Goal: Transaction & Acquisition: Purchase product/service

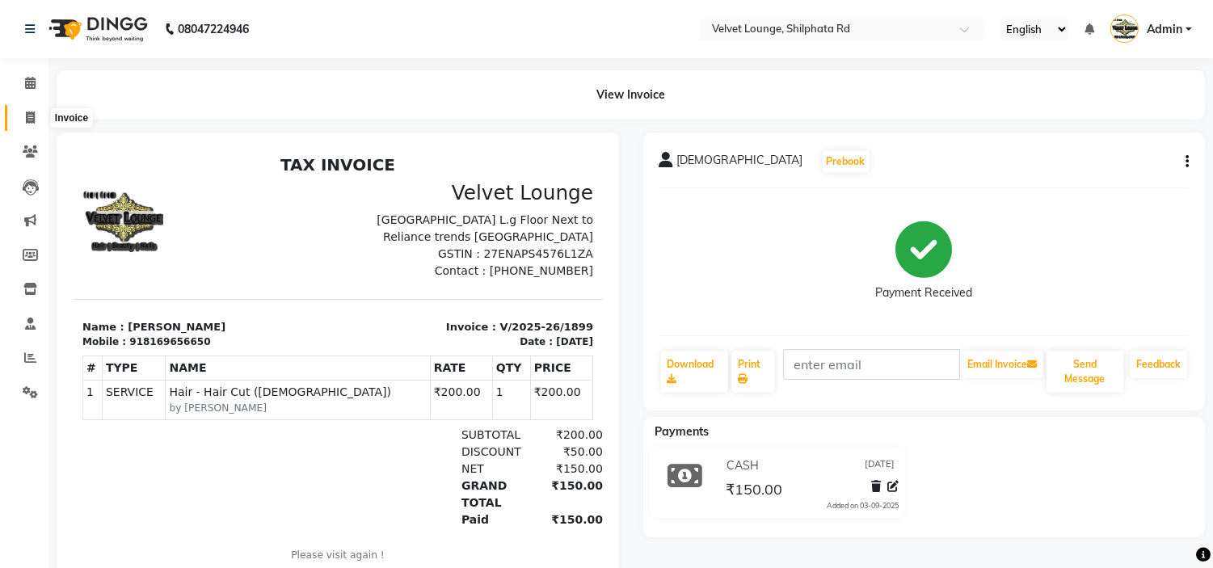
click at [26, 116] on icon at bounding box center [30, 118] width 9 height 12
select select "service"
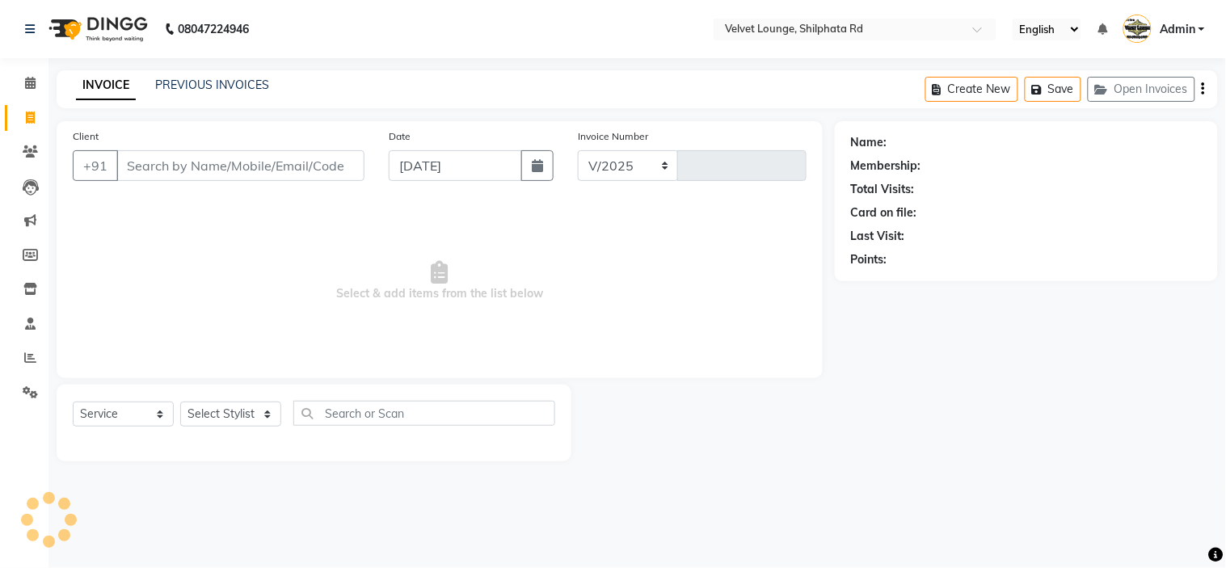
select select "122"
type input "1900"
click at [206, 174] on input "Client" at bounding box center [240, 165] width 248 height 31
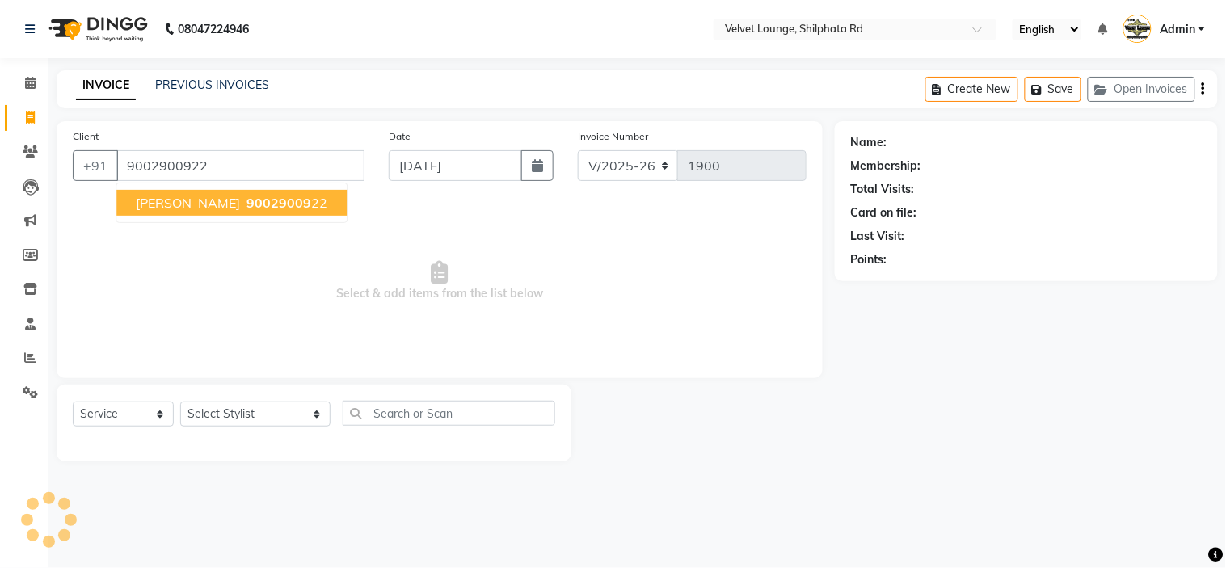
type input "9002900922"
select select "1: Object"
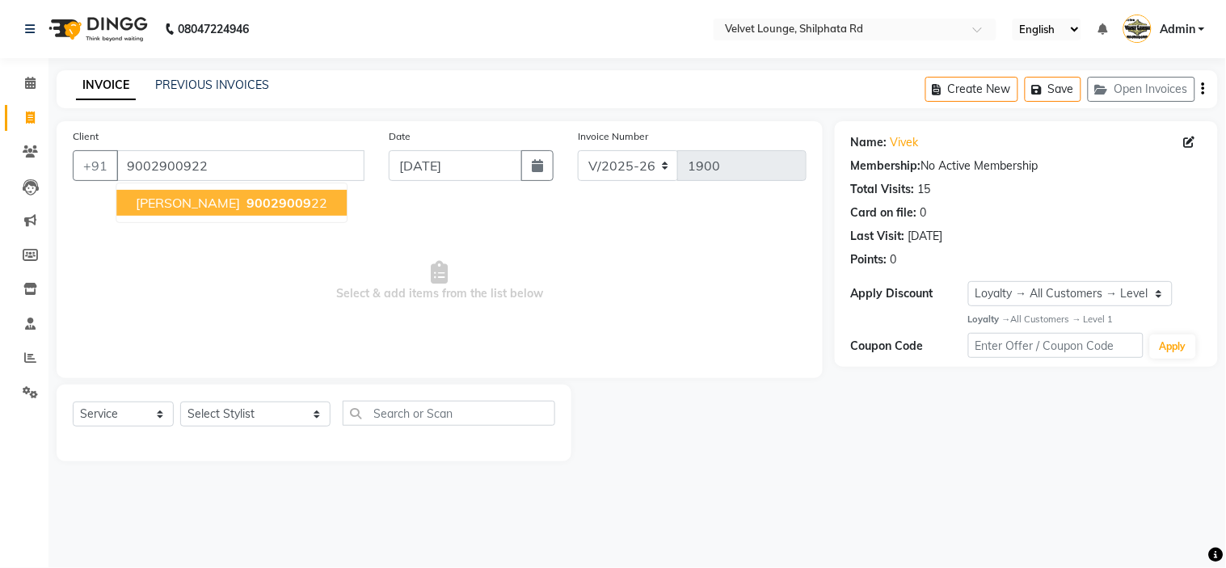
click at [246, 202] on span "90029009" at bounding box center [278, 203] width 65 height 16
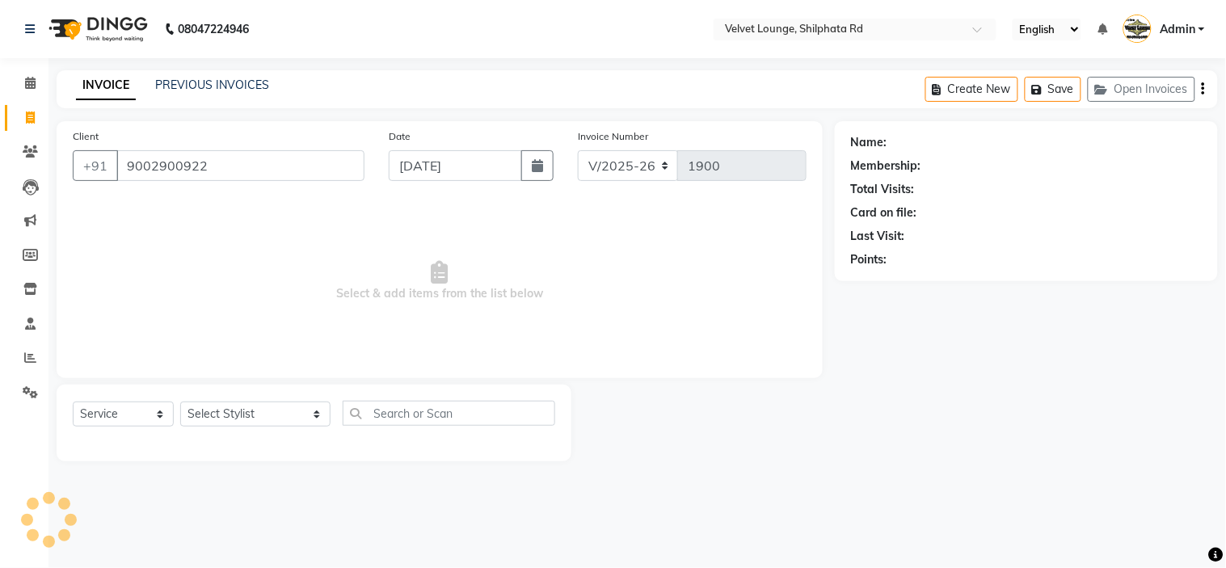
select select "1: Object"
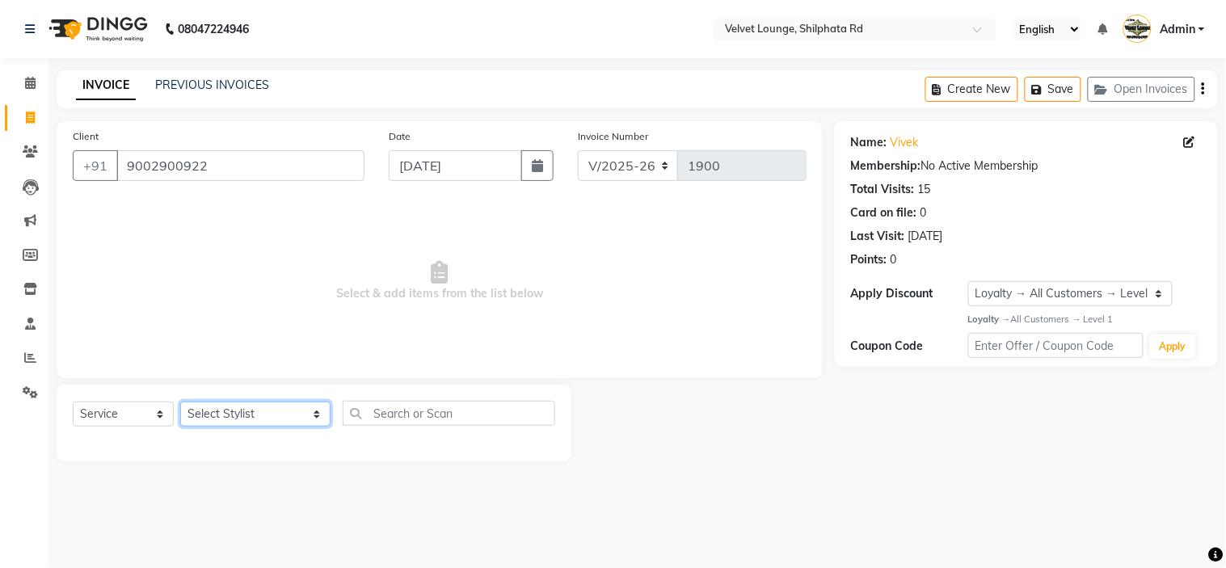
click at [231, 417] on select "Select Stylist [PERSON_NAME] [PERSON_NAME] [PERSON_NAME] [PERSON_NAME] [PERSON_…" at bounding box center [255, 414] width 150 height 25
select select "31385"
click at [180, 402] on select "Select Stylist [PERSON_NAME] [PERSON_NAME] [PERSON_NAME] [PERSON_NAME] [PERSON_…" at bounding box center [255, 414] width 150 height 25
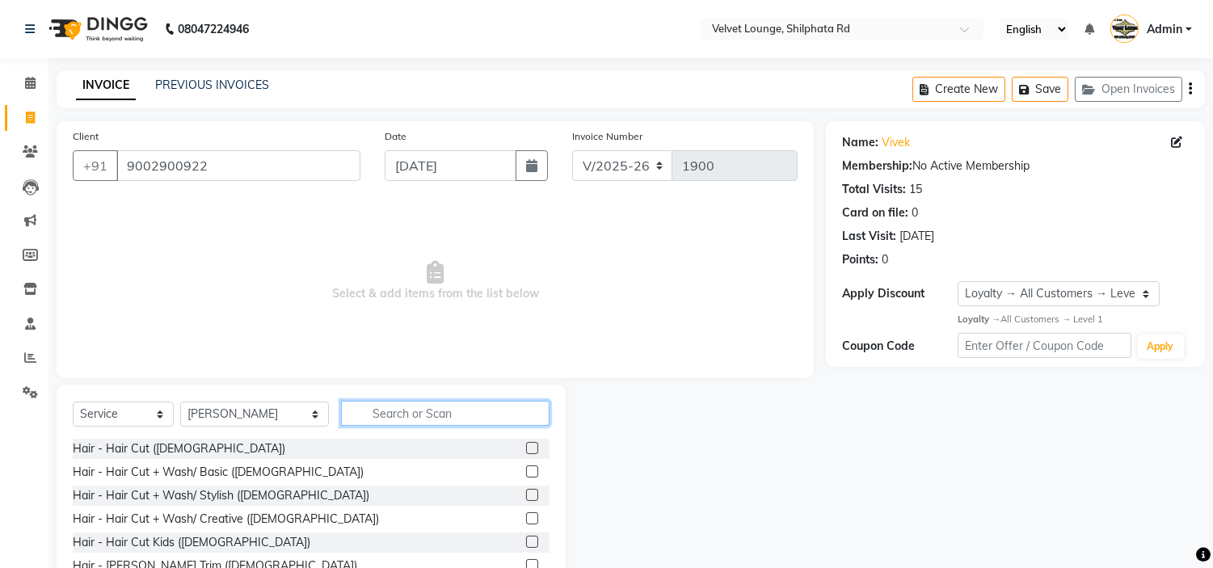
click at [391, 416] on input "text" at bounding box center [445, 413] width 209 height 25
click at [526, 512] on label at bounding box center [532, 518] width 12 height 12
click at [526, 514] on input "checkbox" at bounding box center [531, 519] width 11 height 11
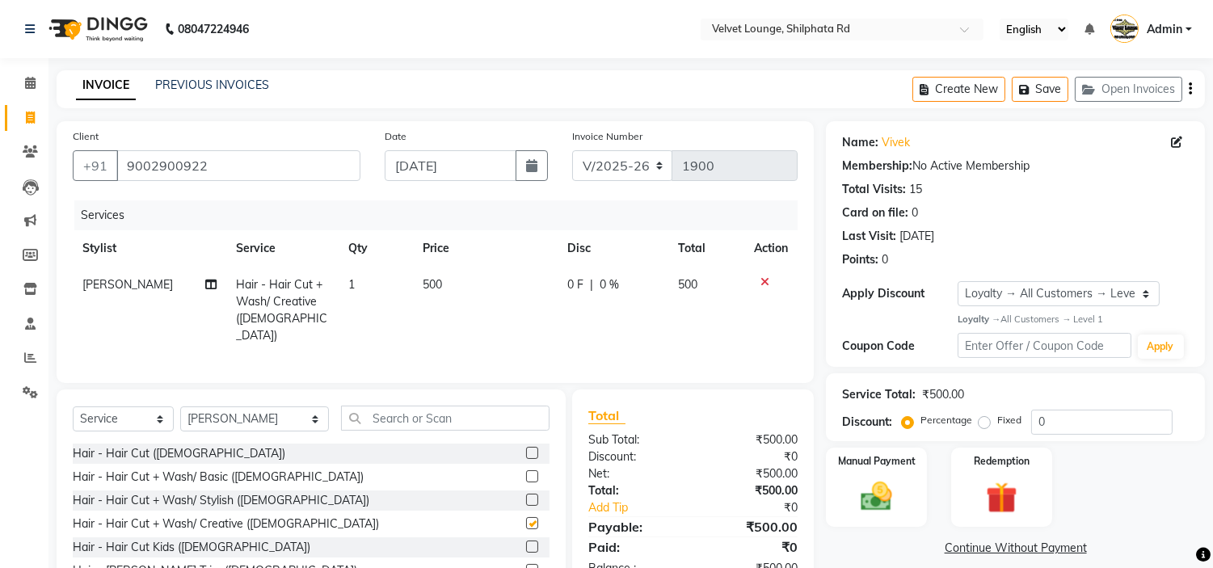
checkbox input "false"
click at [877, 495] on img at bounding box center [876, 497] width 53 height 38
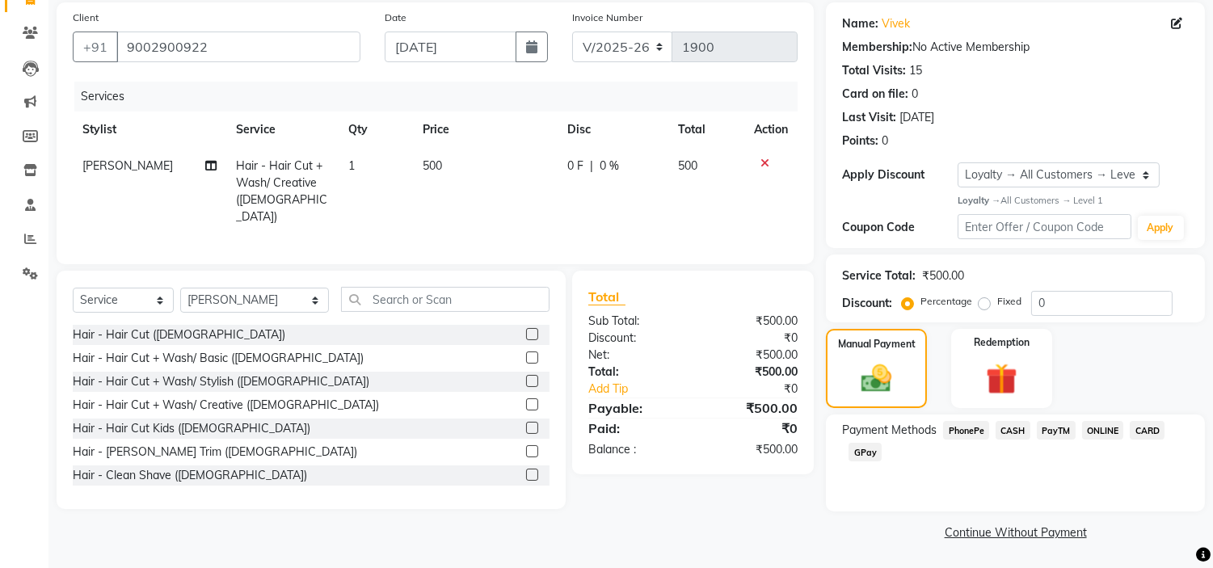
click at [1012, 428] on span "CASH" at bounding box center [1013, 430] width 35 height 19
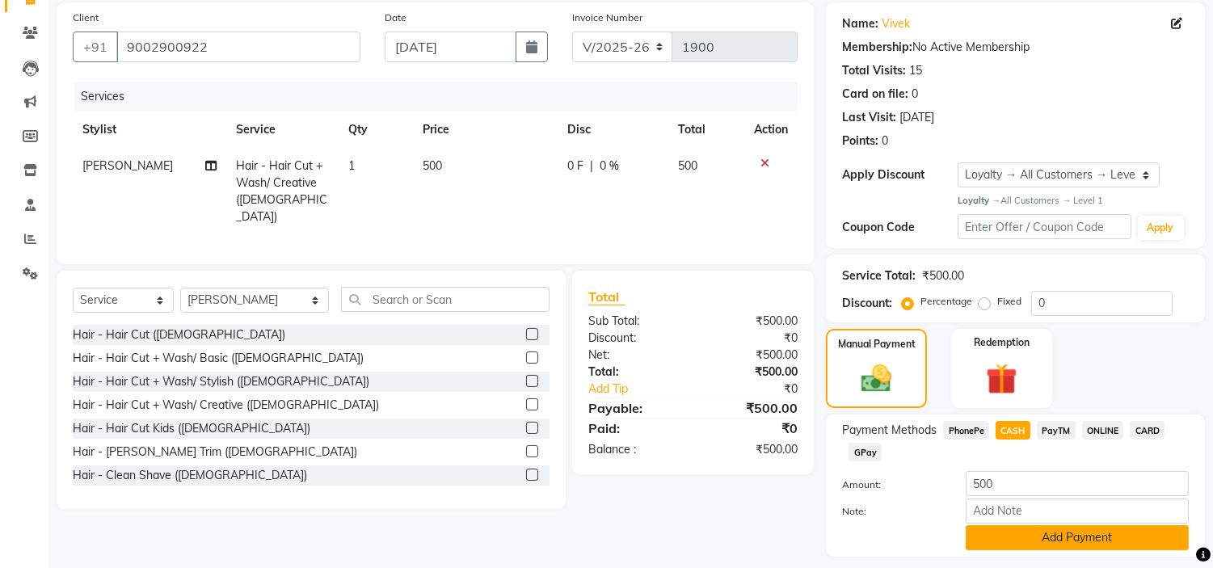
click at [1039, 534] on button "Add Payment" at bounding box center [1077, 537] width 223 height 25
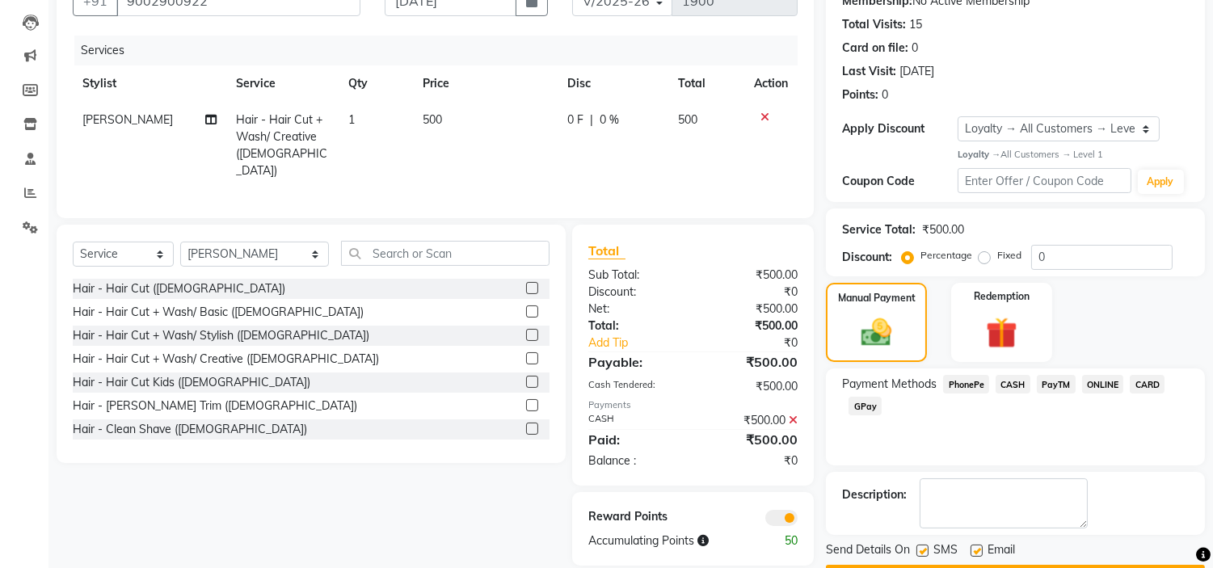
scroll to position [211, 0]
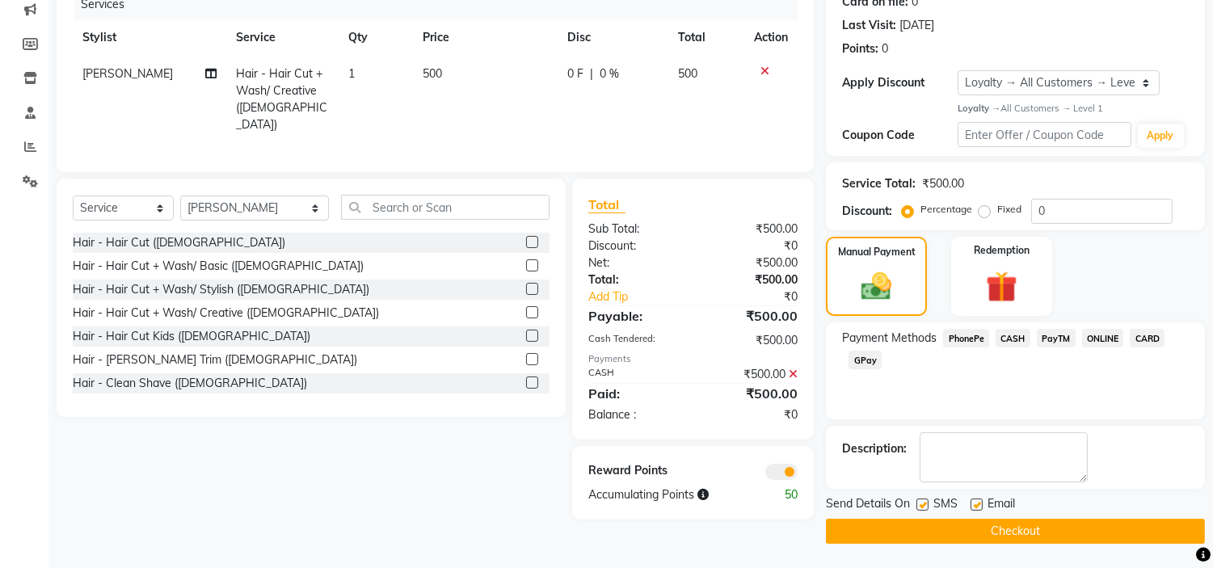
click at [1043, 527] on button "Checkout" at bounding box center [1015, 531] width 379 height 25
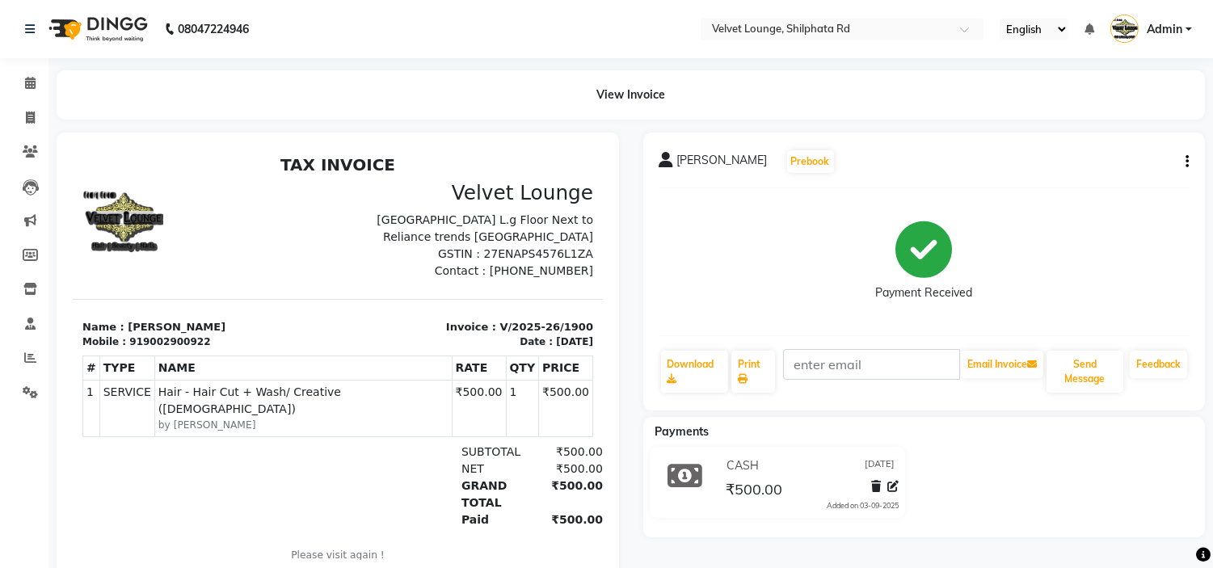
click at [1043, 527] on div "Payments CASH 03-09-2025 ₹500.00 Added on 03-09-2025" at bounding box center [924, 477] width 562 height 120
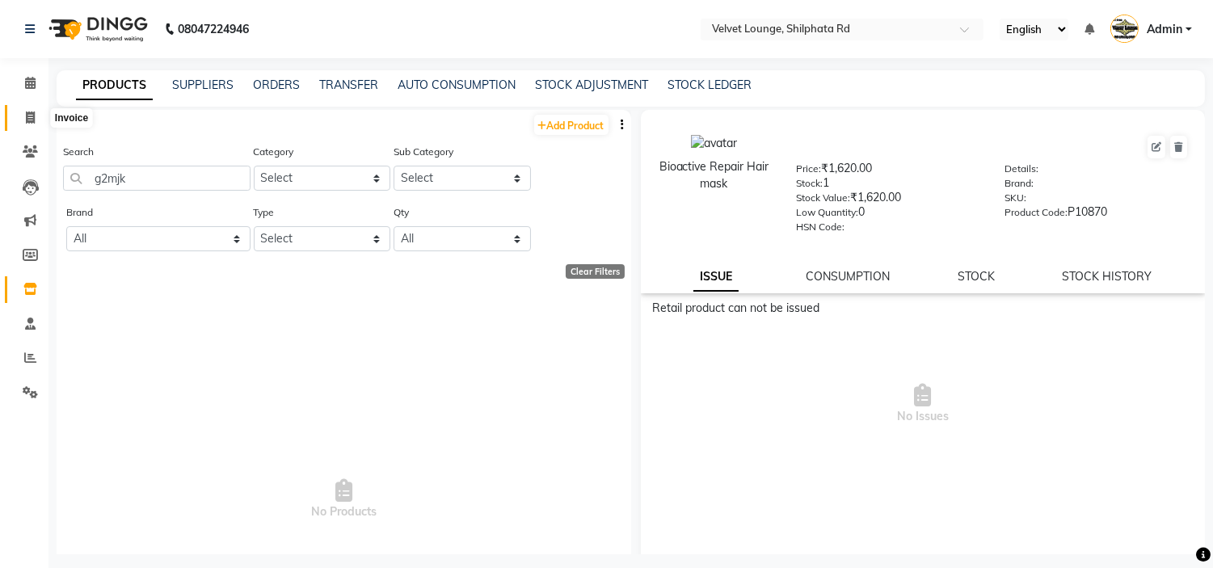
drag, startPoint x: 0, startPoint y: 0, endPoint x: 31, endPoint y: 116, distance: 120.4
click at [31, 116] on icon at bounding box center [30, 118] width 9 height 12
select select "service"
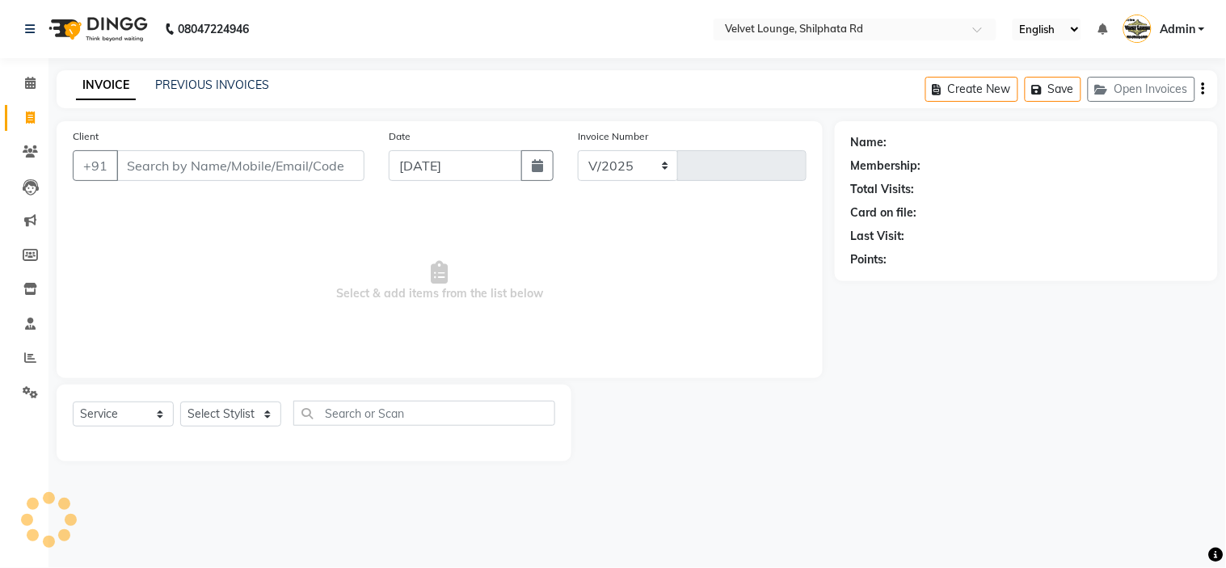
select select "122"
type input "1901"
click at [198, 86] on link "PREVIOUS INVOICES" at bounding box center [212, 85] width 114 height 15
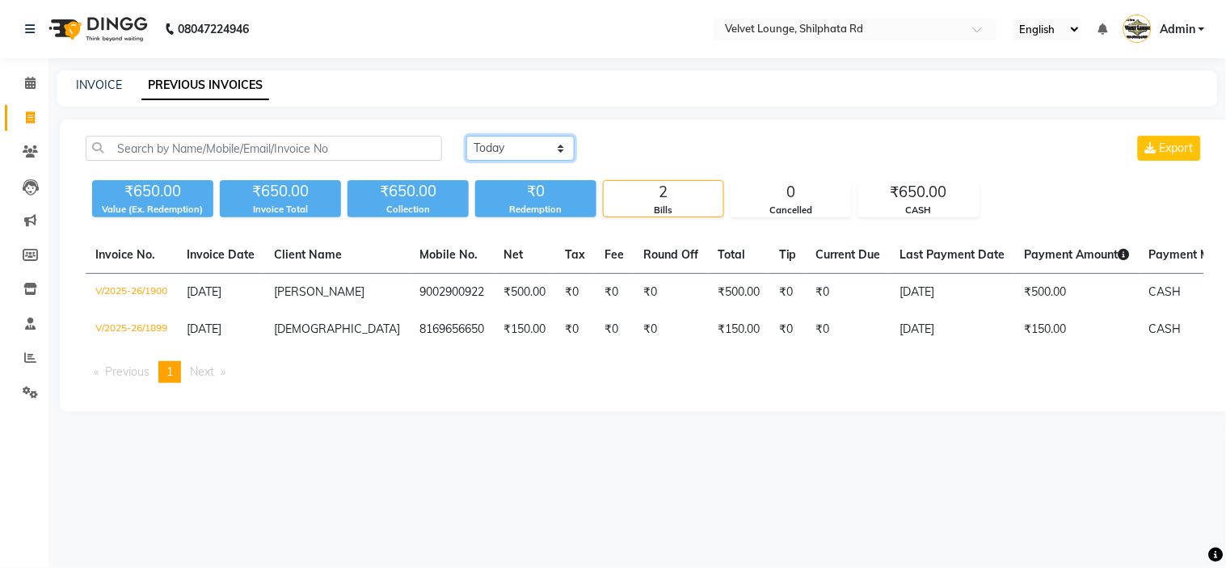
click at [534, 142] on select "[DATE] [DATE] Custom Range" at bounding box center [520, 148] width 108 height 25
select select "[DATE]"
click at [466, 136] on select "[DATE] [DATE] Custom Range" at bounding box center [520, 148] width 108 height 25
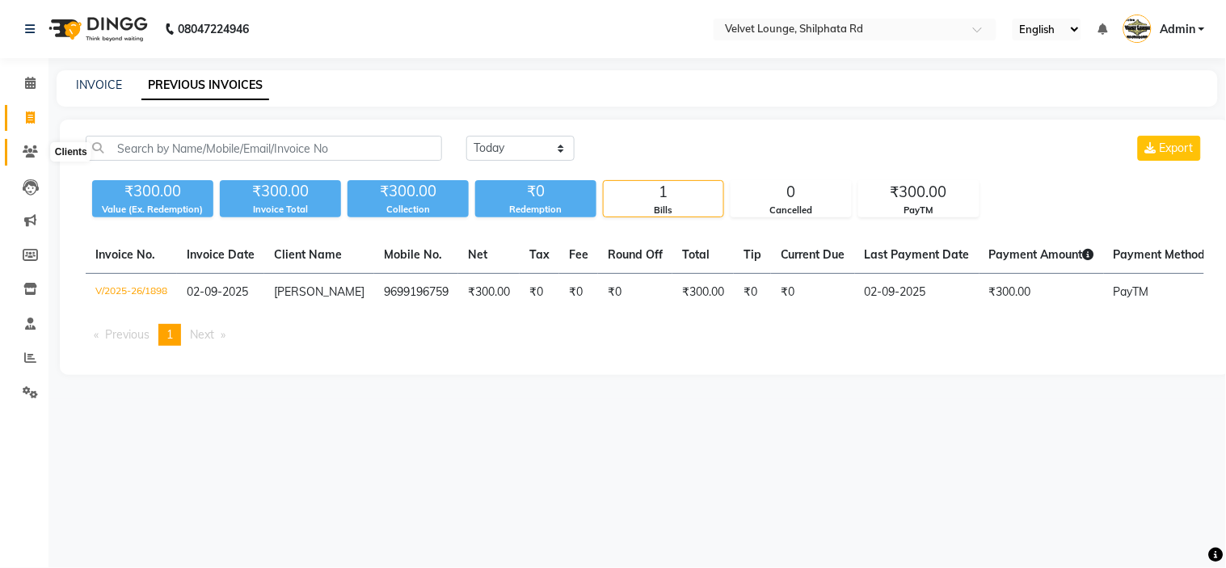
click at [27, 149] on icon at bounding box center [30, 151] width 15 height 12
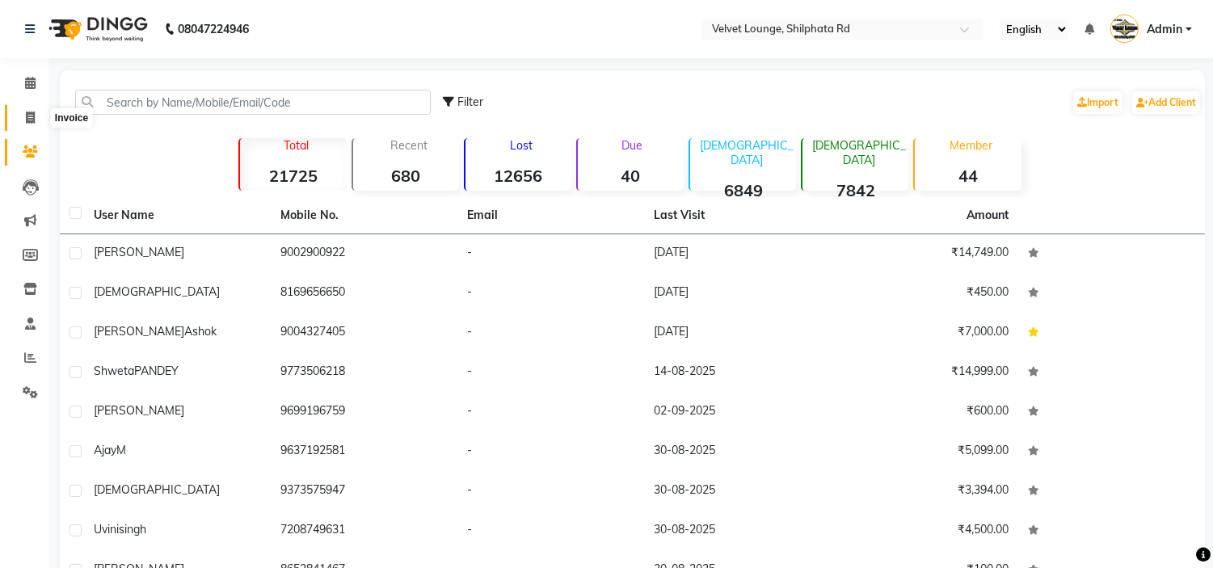
click at [26, 116] on icon at bounding box center [30, 118] width 9 height 12
select select "service"
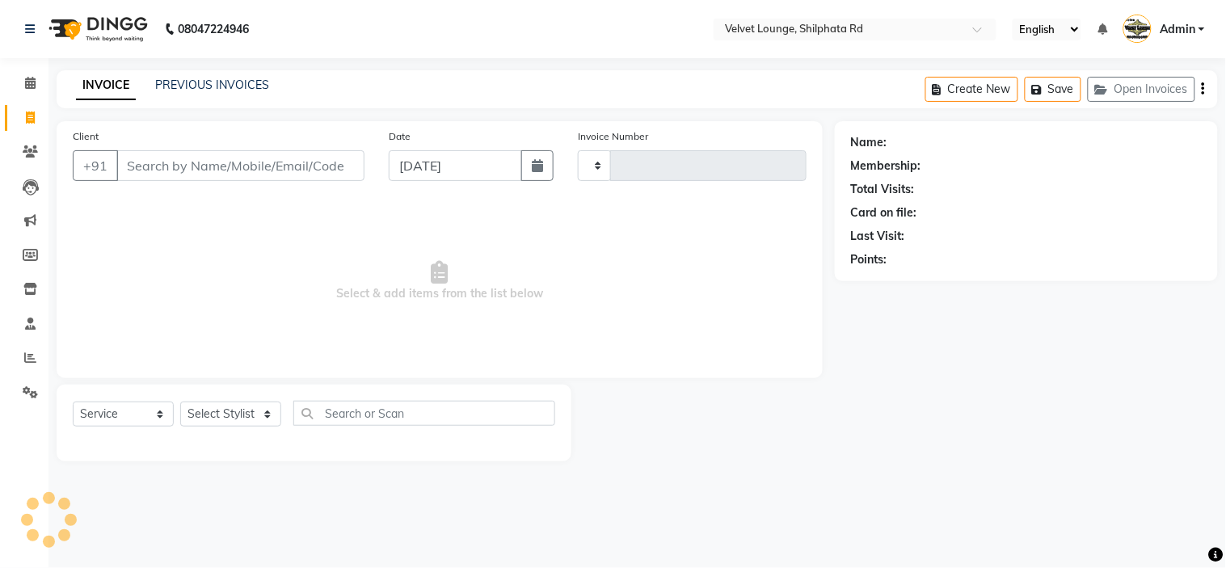
type input "1901"
select select "122"
click at [156, 160] on input "Client" at bounding box center [240, 165] width 248 height 31
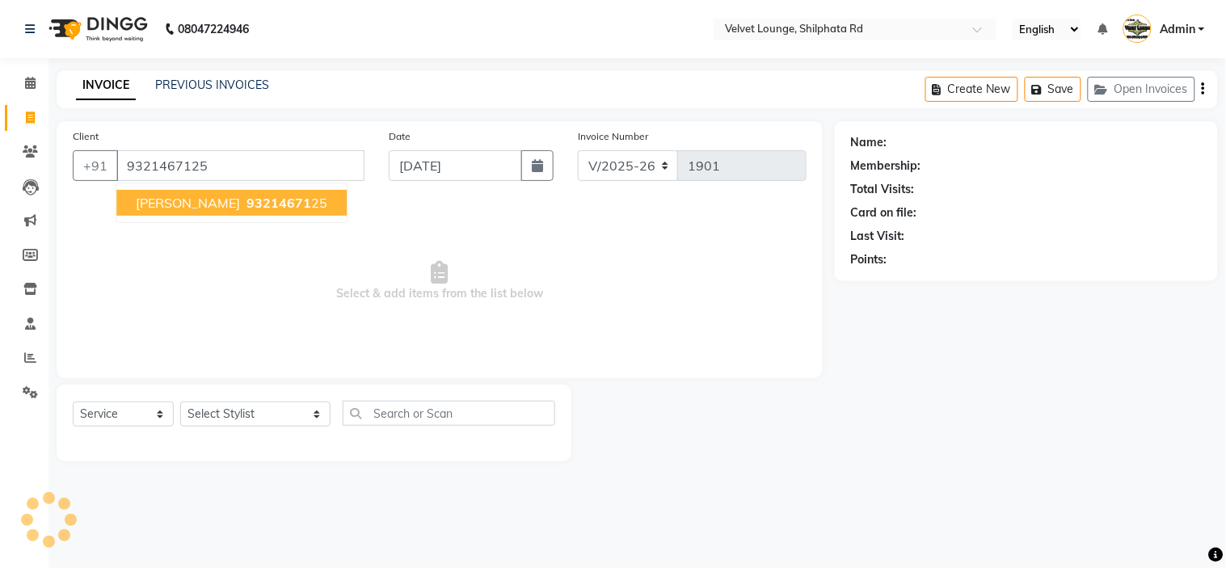
type input "9321467125"
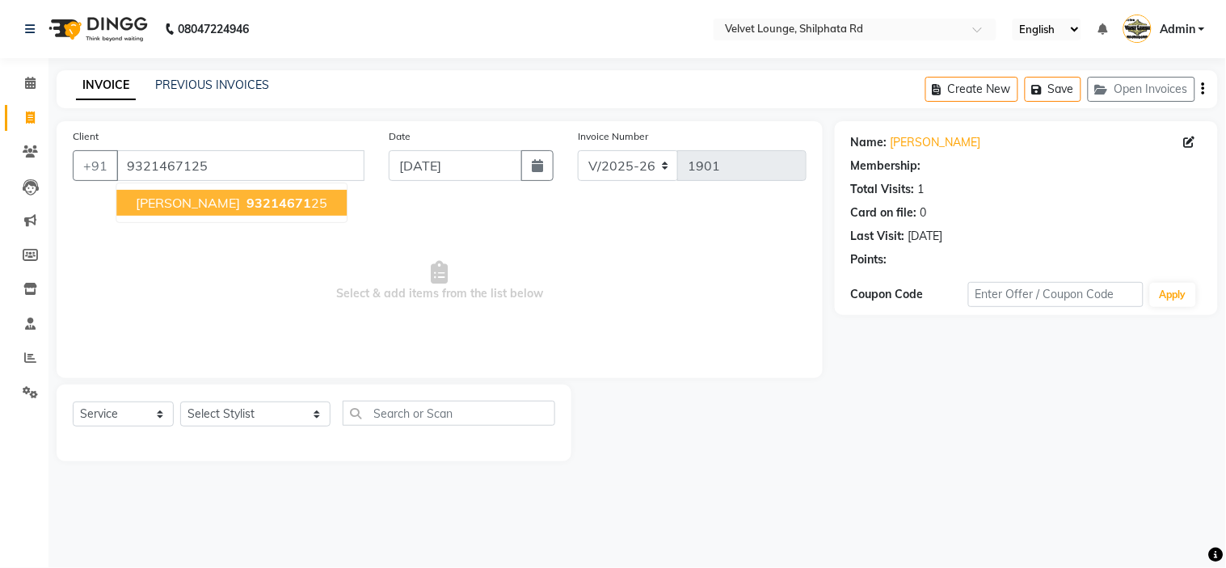
select select "1: Object"
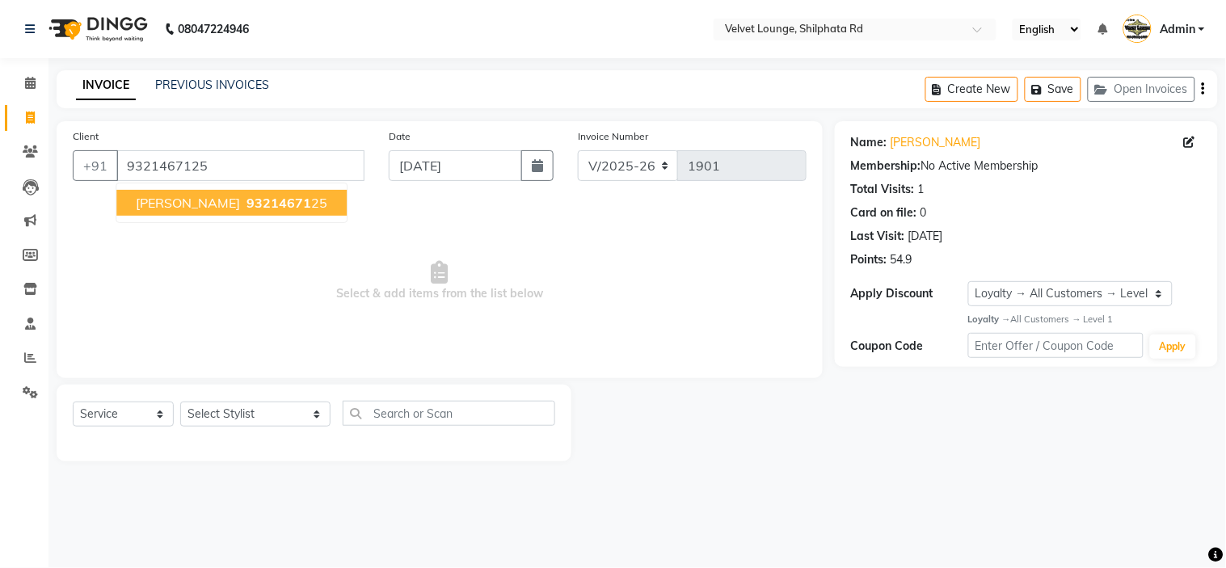
click at [246, 208] on span "93214671" at bounding box center [278, 203] width 65 height 16
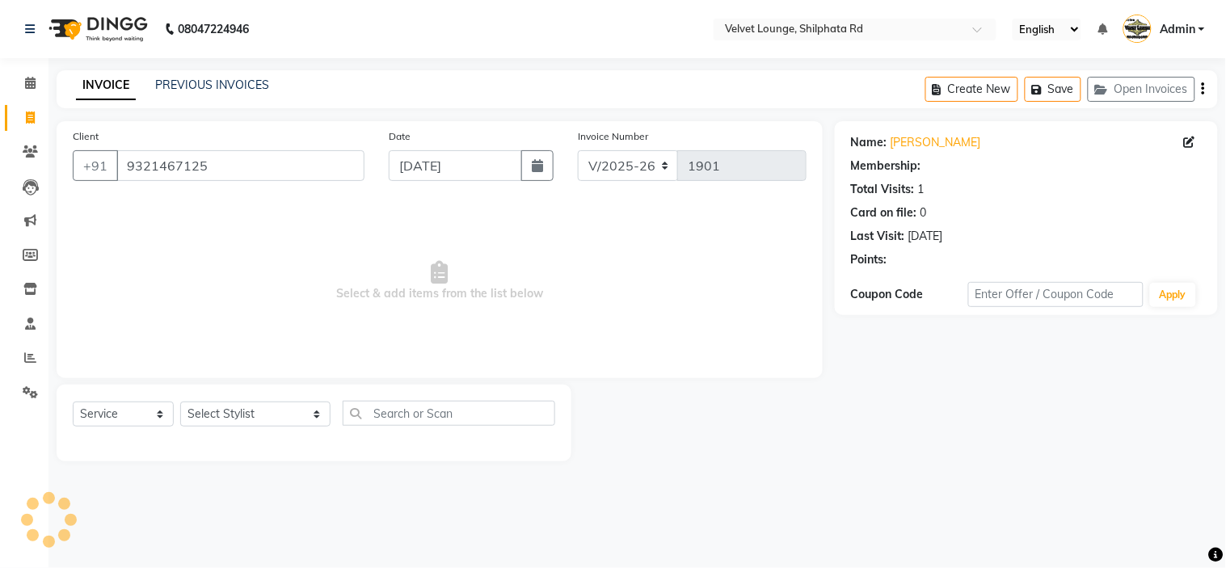
select select "1: Object"
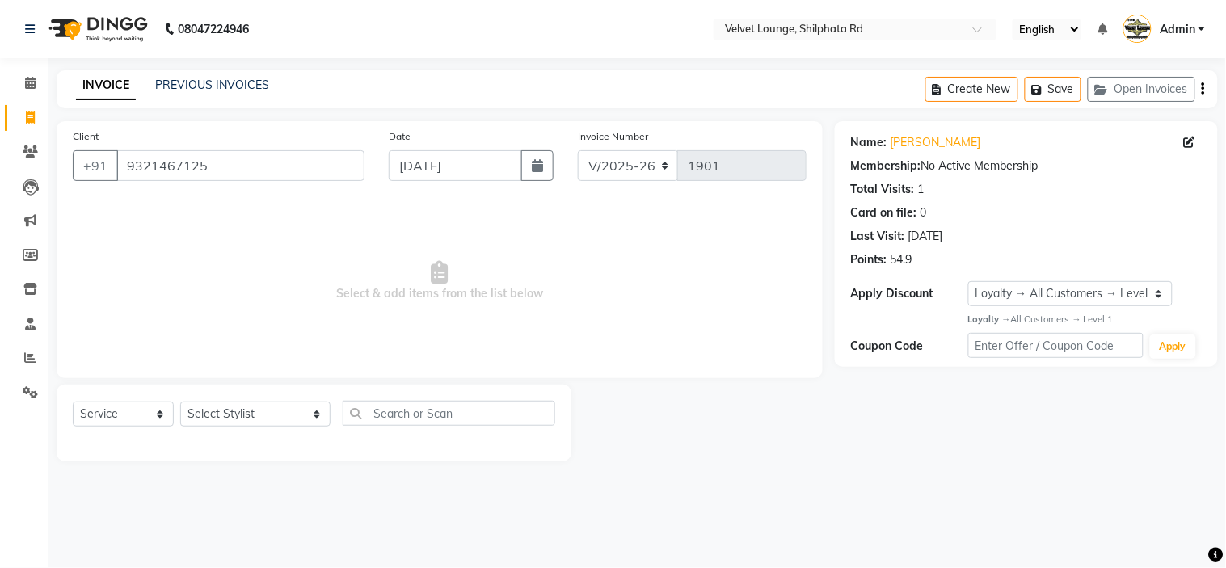
click at [1183, 139] on div "Name: [PERSON_NAME]" at bounding box center [1026, 142] width 351 height 17
click at [1185, 141] on icon at bounding box center [1189, 142] width 11 height 11
select select "22"
select select "[DEMOGRAPHIC_DATA]"
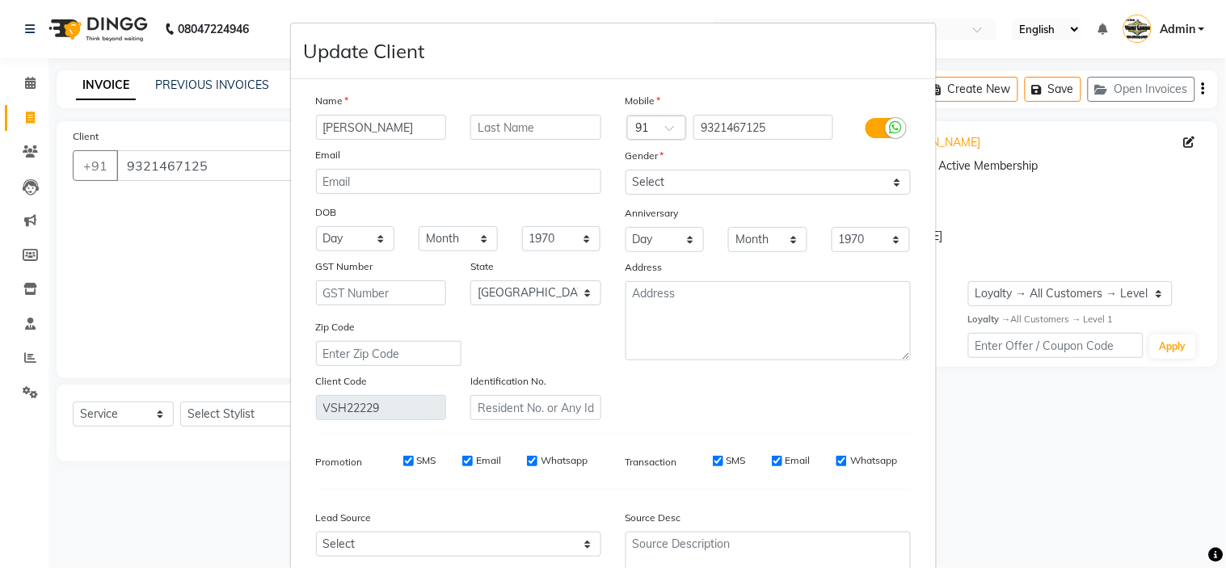
click at [373, 130] on input "[PERSON_NAME]" at bounding box center [381, 127] width 131 height 25
type input "s"
type input "[PERSON_NAME]"
click at [528, 135] on input "text" at bounding box center [535, 127] width 131 height 25
type input "more"
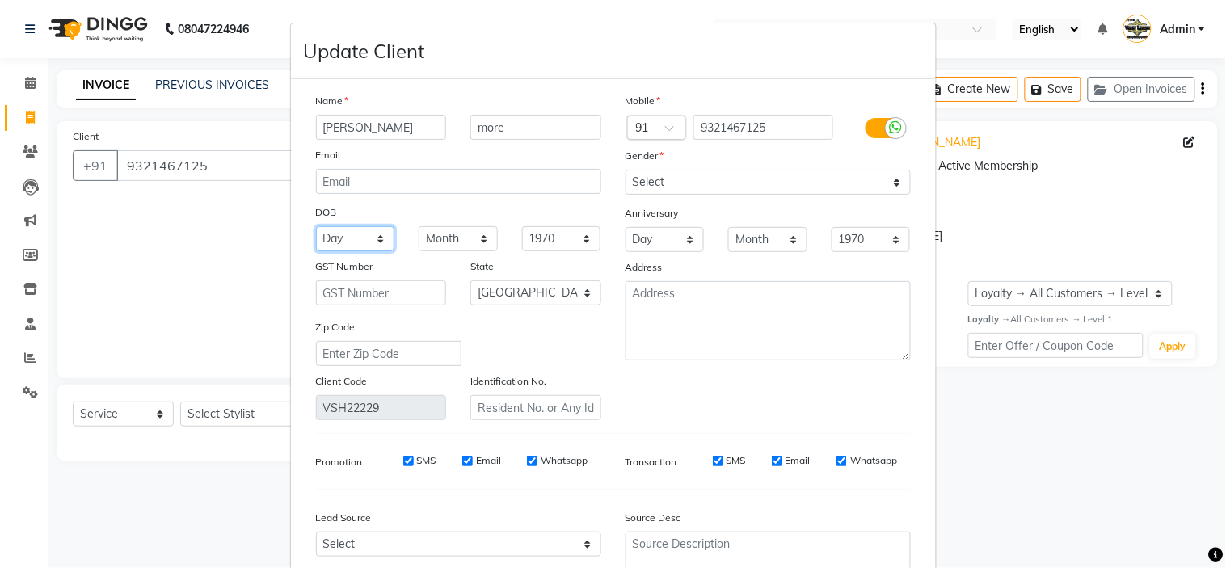
click at [340, 242] on select "Day 01 02 03 04 05 06 07 08 09 10 11 12 13 14 15 16 17 18 19 20 21 22 23 24 25 …" at bounding box center [355, 238] width 79 height 25
select select "10"
click at [453, 248] on select "Month January February March April May June July August September October Novem…" at bounding box center [458, 238] width 79 height 25
select select "06"
click at [419, 226] on select "Month January February March April May June July August September October Novem…" at bounding box center [458, 238] width 79 height 25
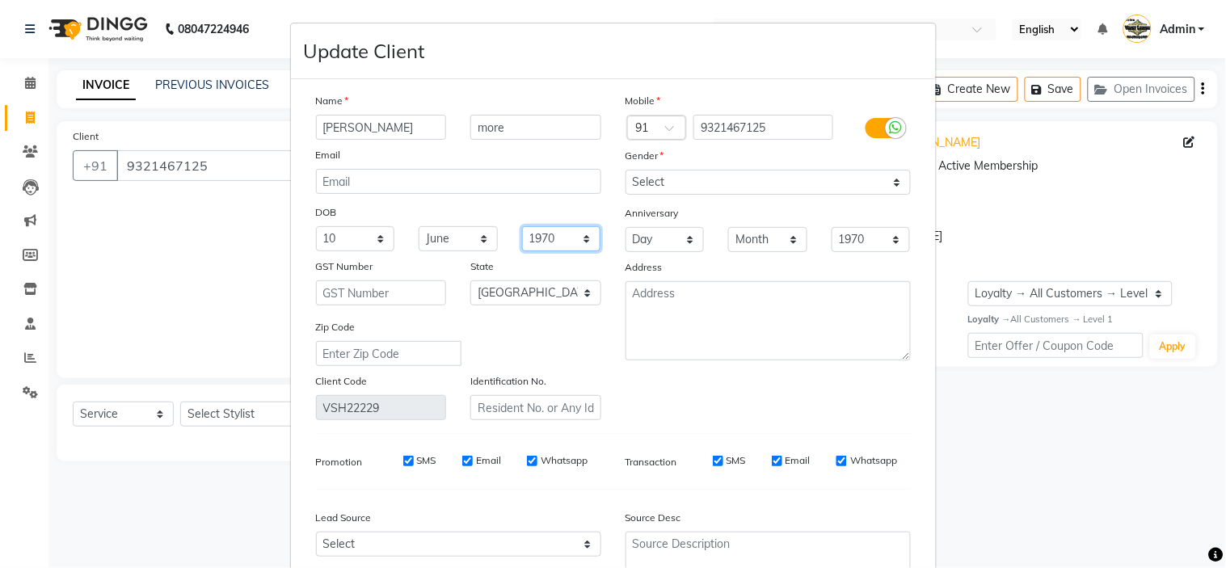
click at [543, 251] on select "1940 1941 1942 1943 1944 1945 1946 1947 1948 1949 1950 1951 1952 1953 1954 1955…" at bounding box center [561, 238] width 79 height 25
select select "1991"
click at [522, 226] on select "1940 1941 1942 1943 1944 1945 1946 1947 1948 1949 1950 1951 1952 1953 1954 1955…" at bounding box center [561, 238] width 79 height 25
click at [641, 237] on select "Day 01 02 03 04 05 06 07 08 09 10 11 12 13 14 15 16 17 18 19 20 21 22 23 24 25 …" at bounding box center [665, 239] width 79 height 25
select select "31"
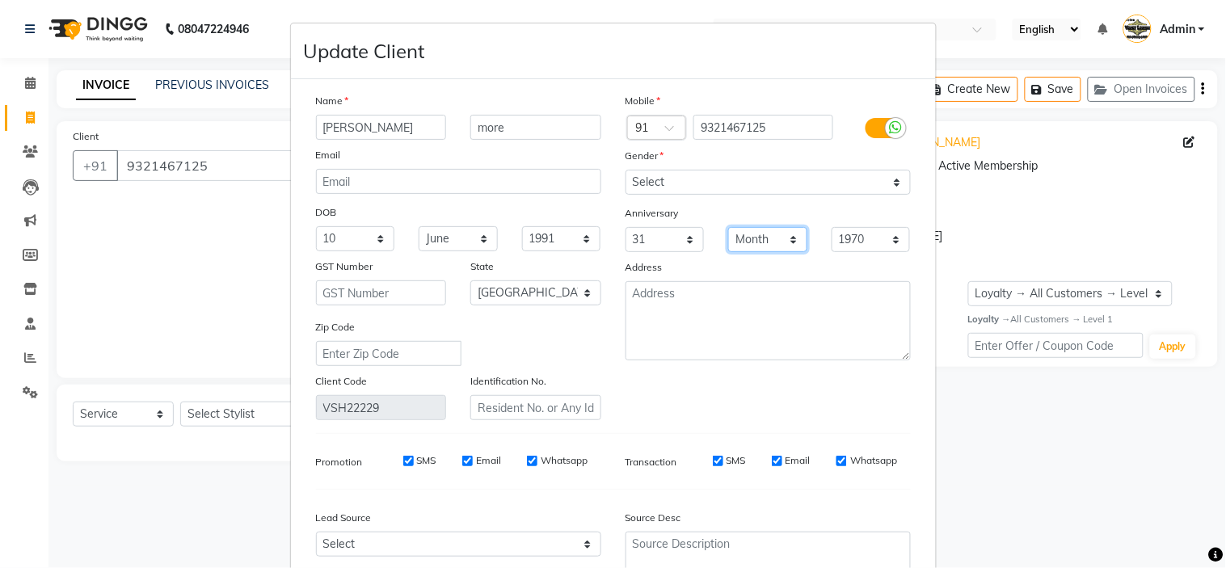
click at [770, 238] on select "Month January February March April May June July August September October Novem…" at bounding box center [767, 239] width 79 height 25
select select "11"
click at [728, 227] on select "Month January February March April May June July August September October Novem…" at bounding box center [767, 239] width 79 height 25
click at [651, 249] on select "Day 01 02 03 04 05 06 07 08 09 10 11 12 13 14 15 16 17 18 19 20 21 22 23 24 25 …" at bounding box center [665, 239] width 79 height 25
select select "30"
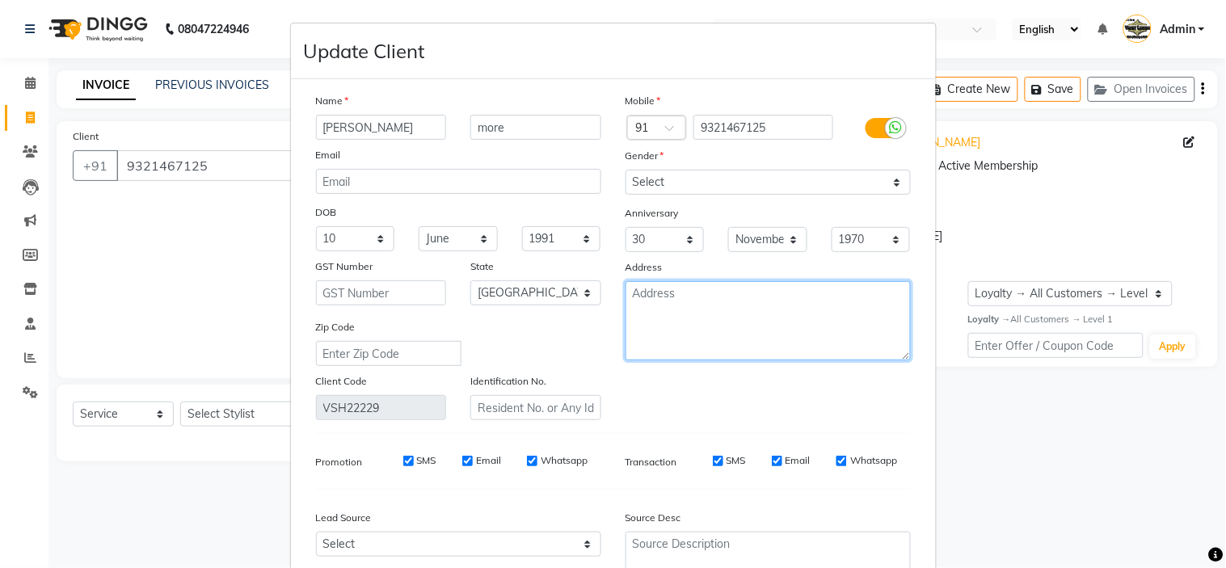
click at [882, 319] on textarea at bounding box center [768, 320] width 285 height 79
type textarea "kalyan e [PERSON_NAME]"
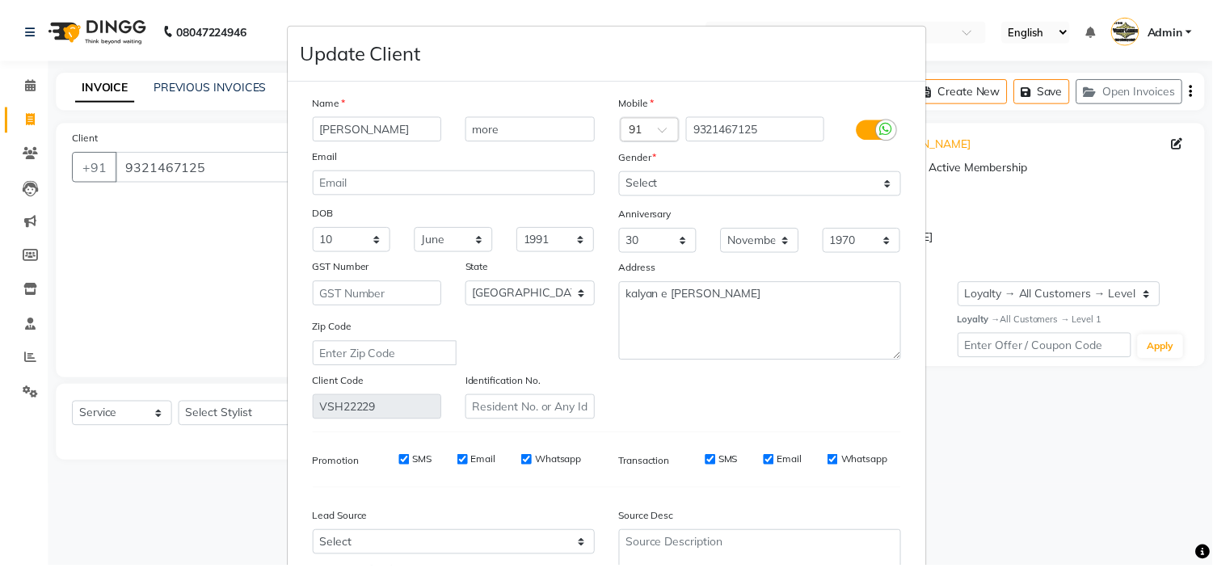
scroll to position [150, 0]
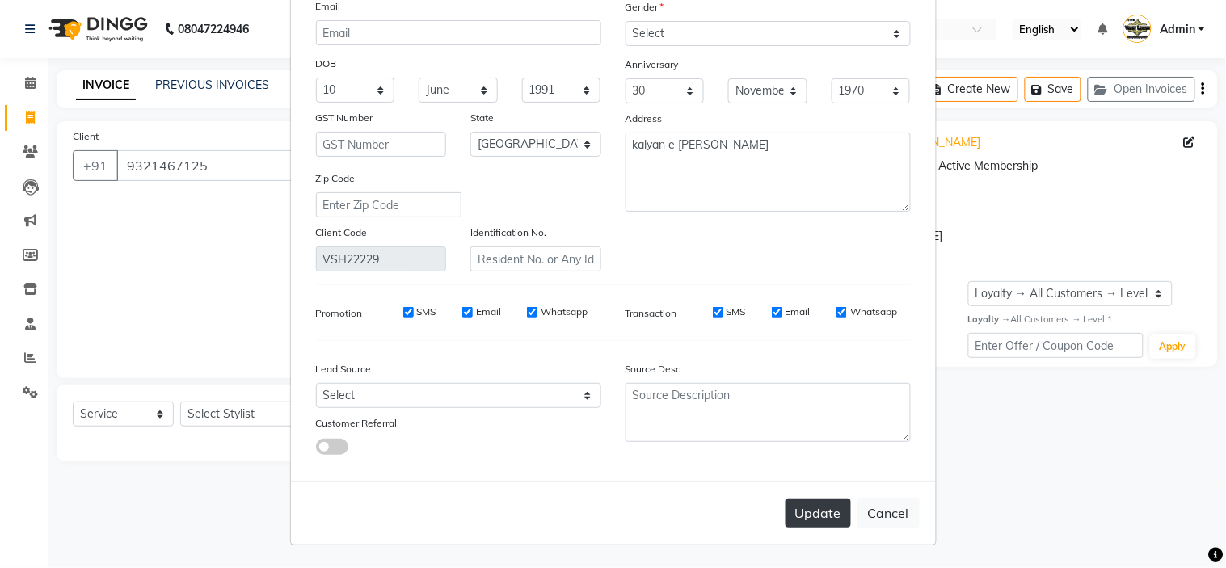
click at [803, 514] on button "Update" at bounding box center [818, 513] width 65 height 29
select select
select select "null"
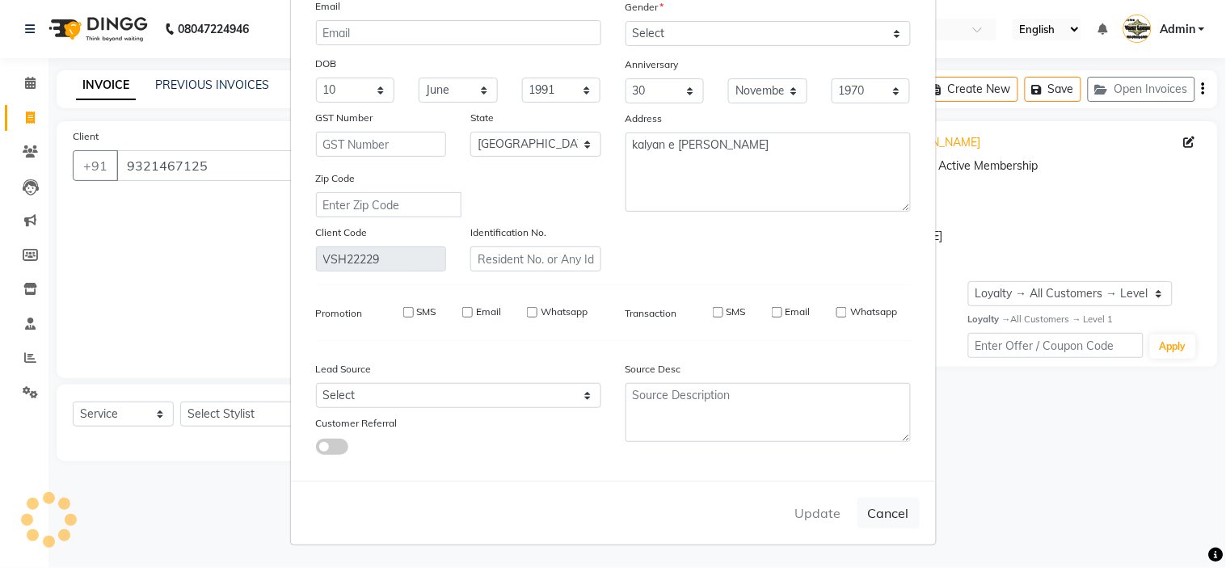
select select
checkbox input "false"
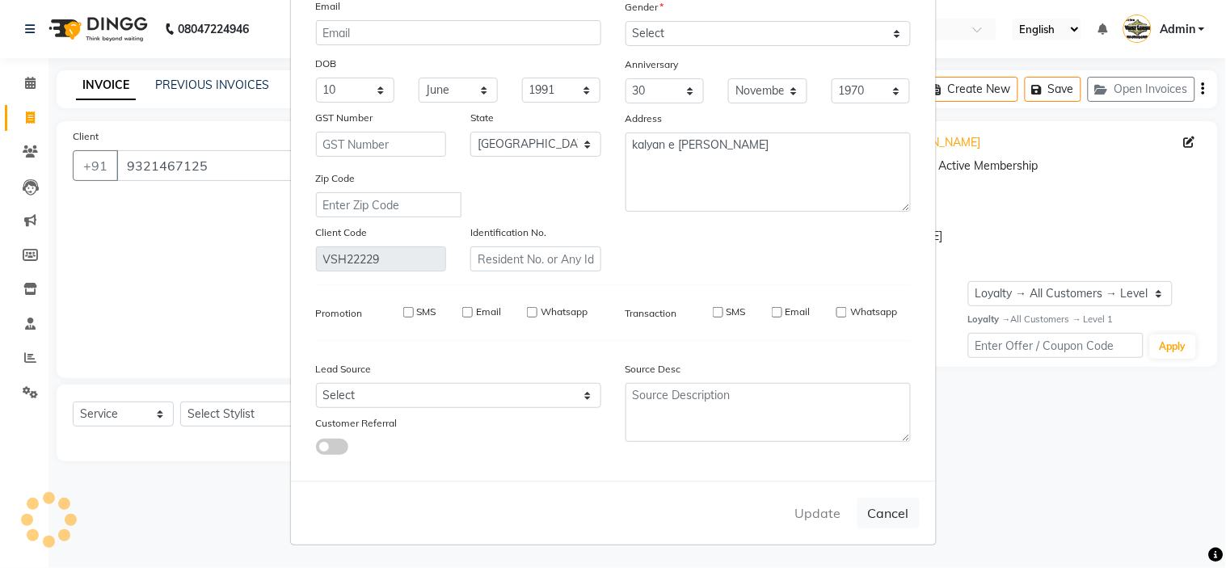
checkbox input "false"
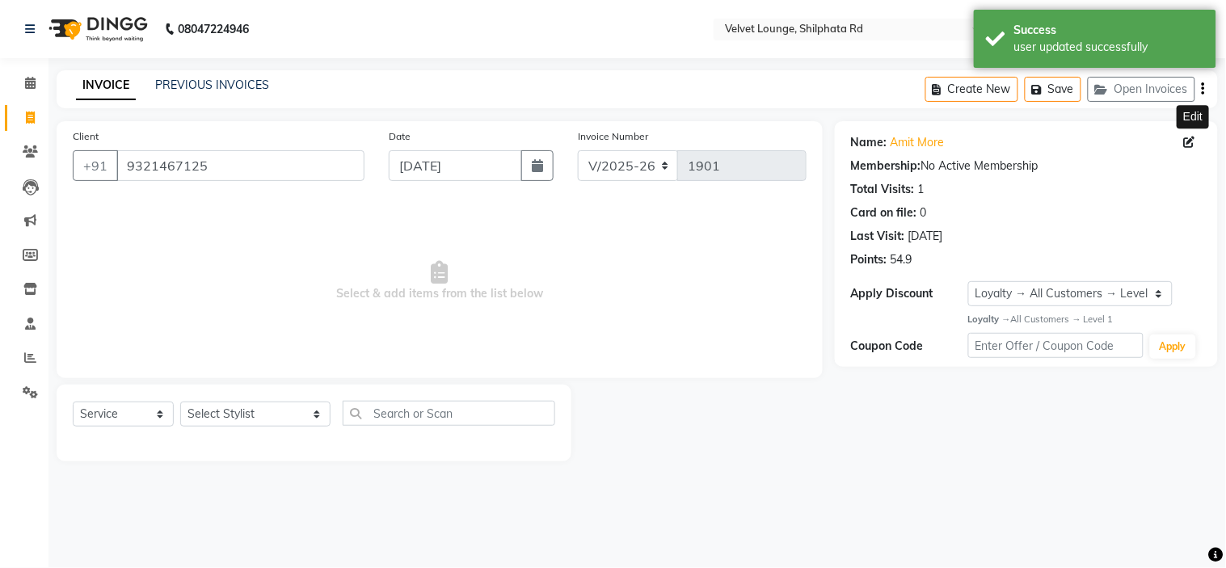
select select "1: Object"
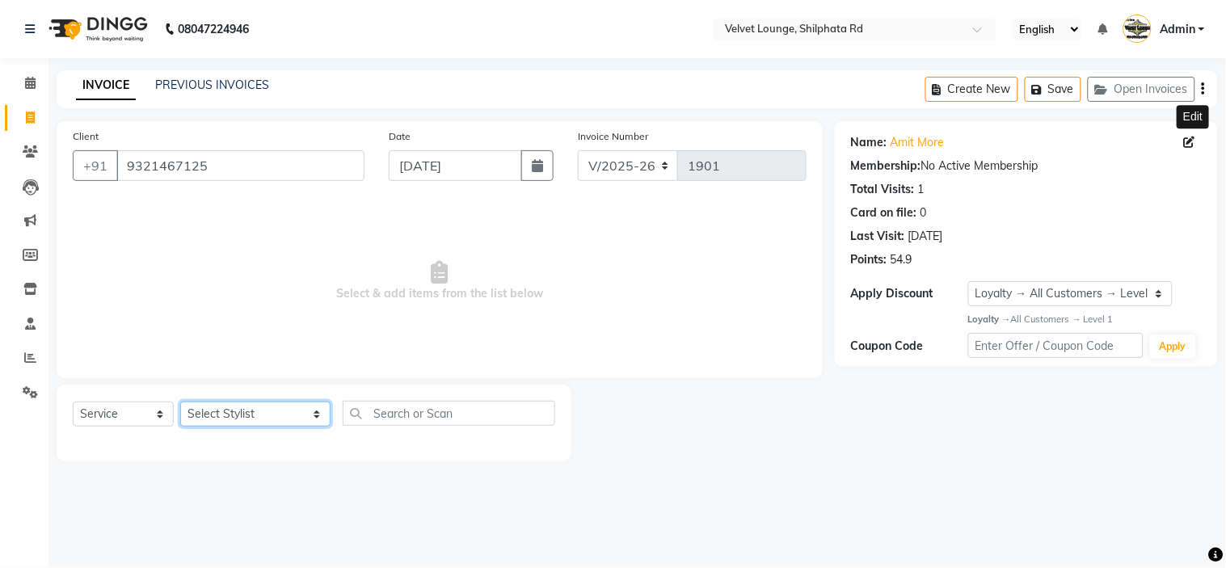
click at [238, 413] on select "Select Stylist [PERSON_NAME] [PERSON_NAME] [PERSON_NAME] [PERSON_NAME] [PERSON_…" at bounding box center [255, 414] width 150 height 25
select select "31385"
click at [180, 402] on select "Select Stylist [PERSON_NAME] [PERSON_NAME] [PERSON_NAME] [PERSON_NAME] [PERSON_…" at bounding box center [255, 414] width 150 height 25
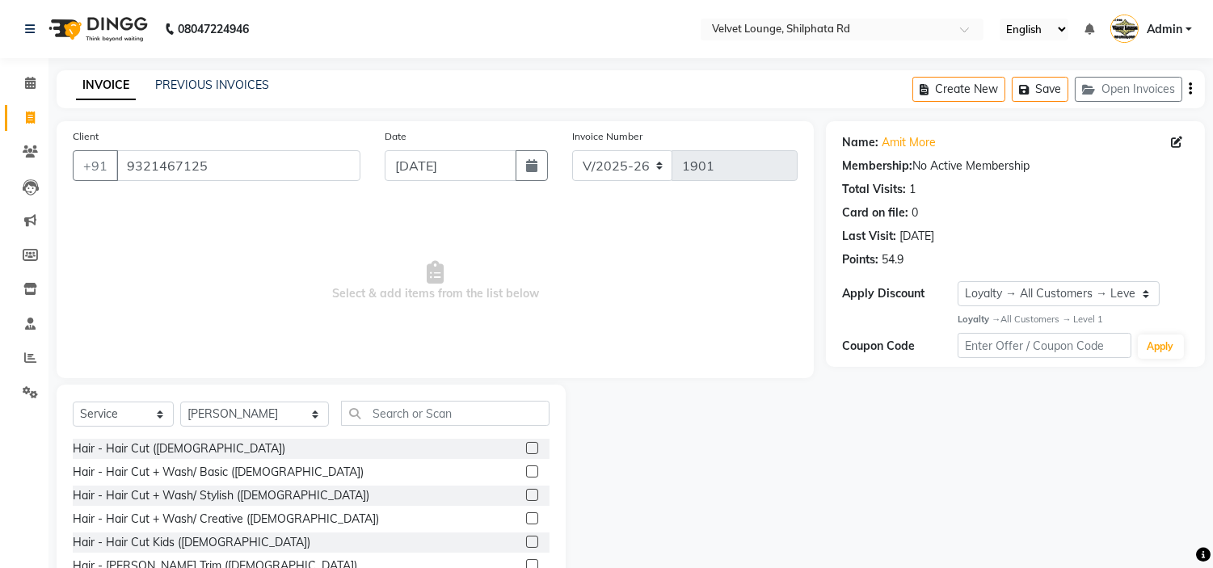
click at [526, 470] on label at bounding box center [532, 472] width 12 height 12
click at [526, 470] on input "checkbox" at bounding box center [531, 472] width 11 height 11
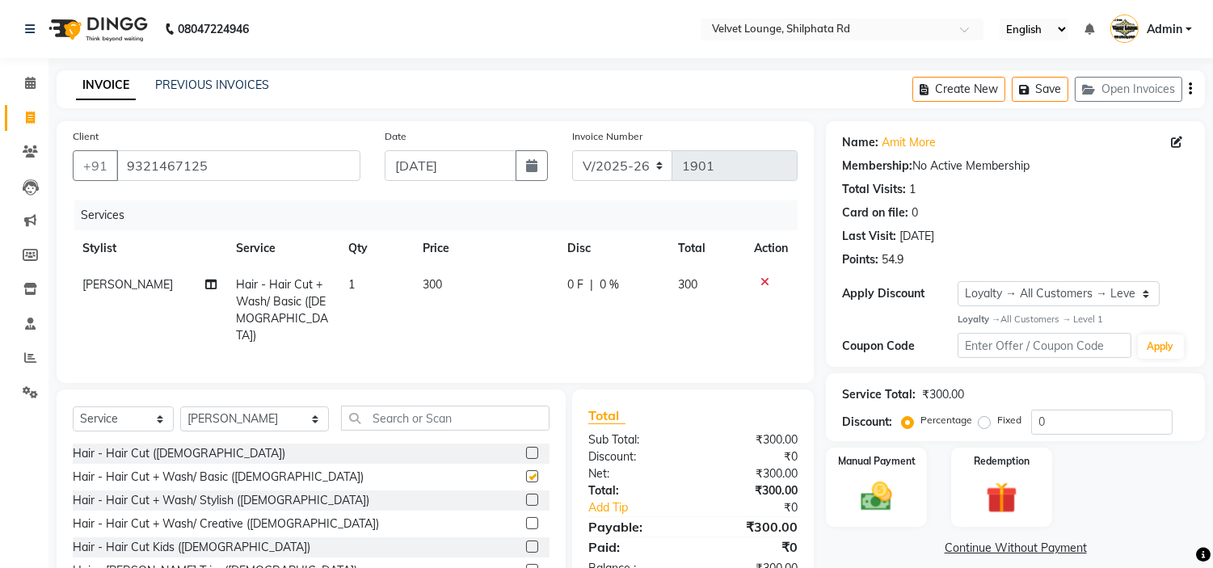
checkbox input "false"
click at [570, 286] on span "0 F" at bounding box center [575, 284] width 16 height 17
select select "31385"
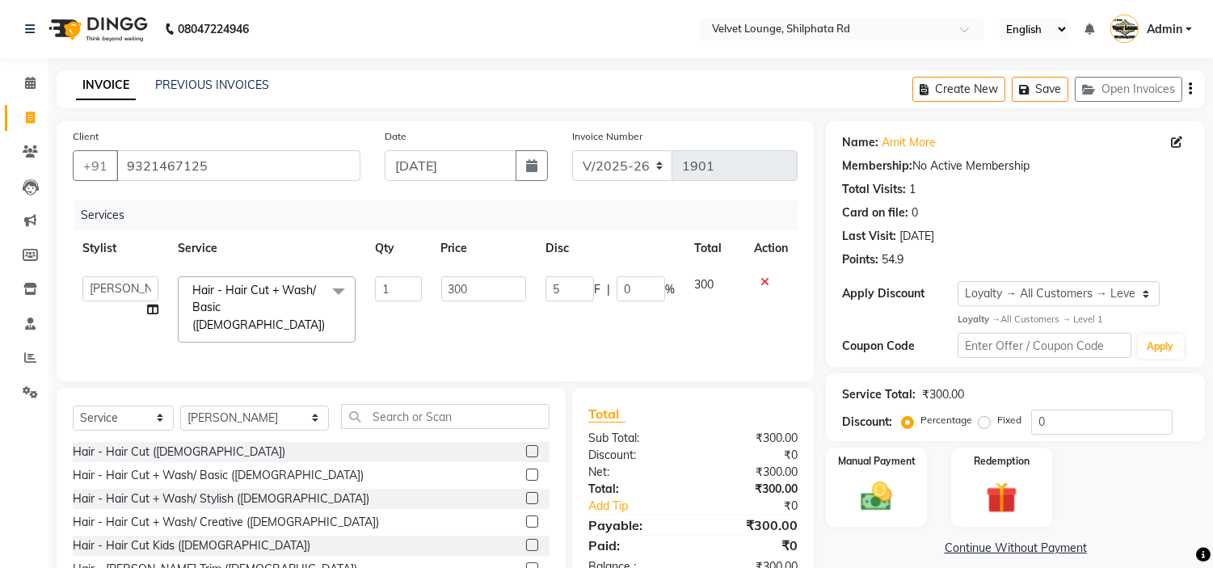
type input "50"
click at [598, 311] on td "50 F | 0 %" at bounding box center [610, 310] width 149 height 86
select select "31385"
click at [916, 488] on div "Manual Payment" at bounding box center [876, 487] width 105 height 82
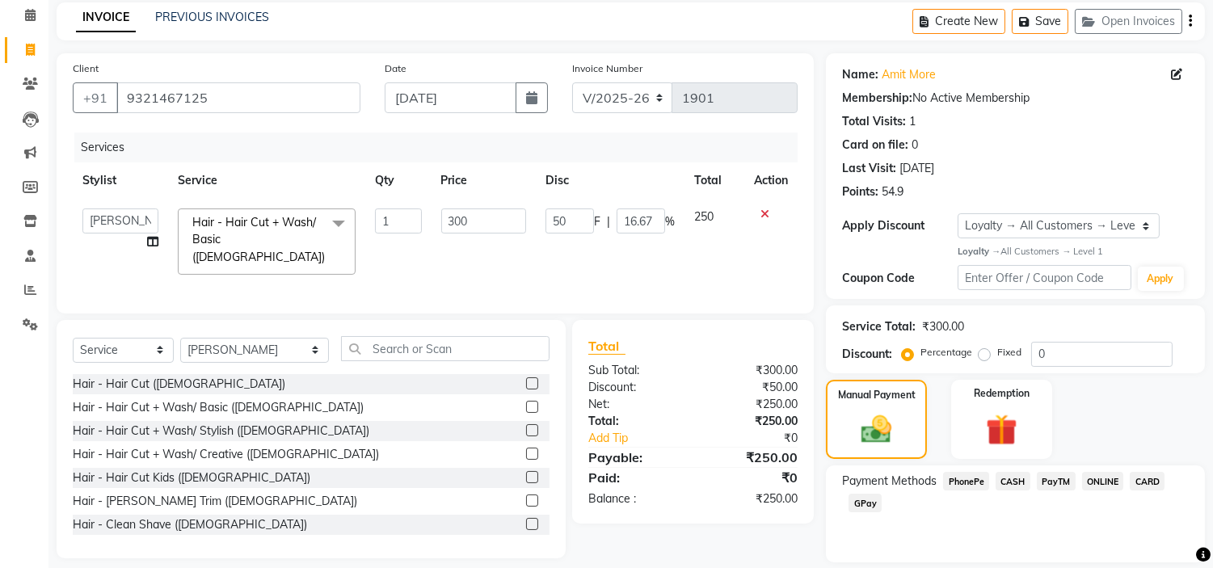
scroll to position [119, 0]
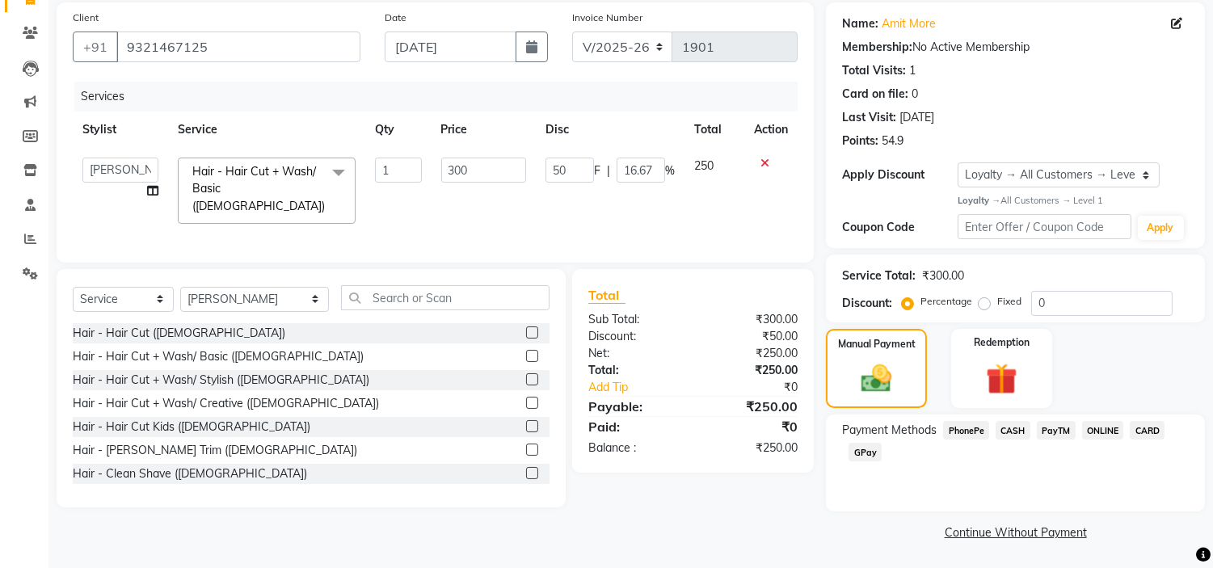
click at [1043, 423] on span "PayTM" at bounding box center [1056, 430] width 39 height 19
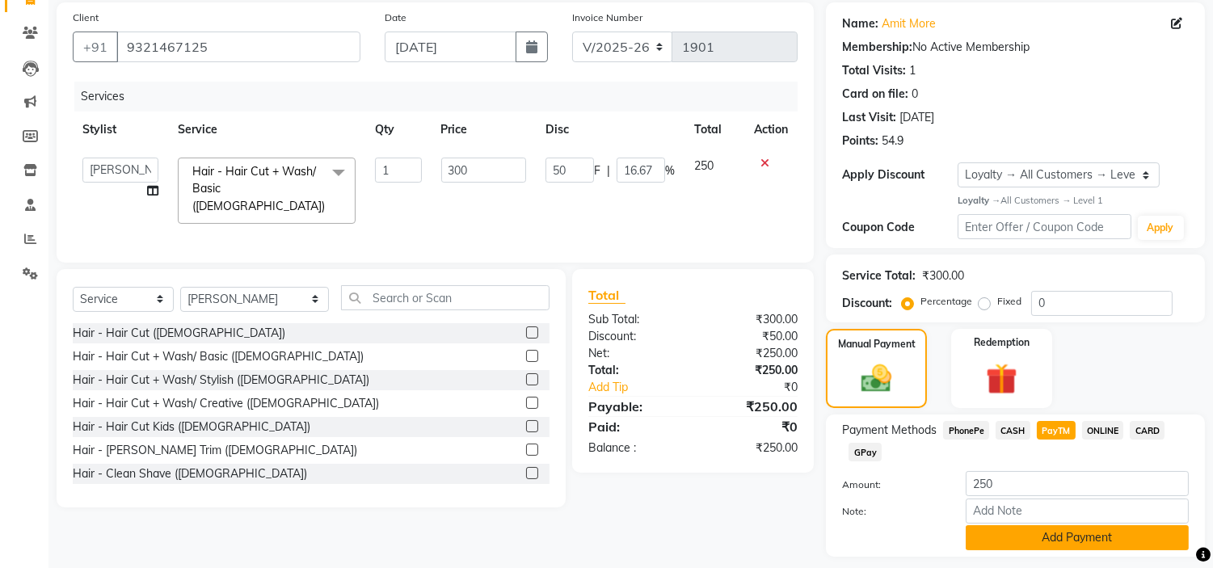
click at [1035, 544] on button "Add Payment" at bounding box center [1077, 537] width 223 height 25
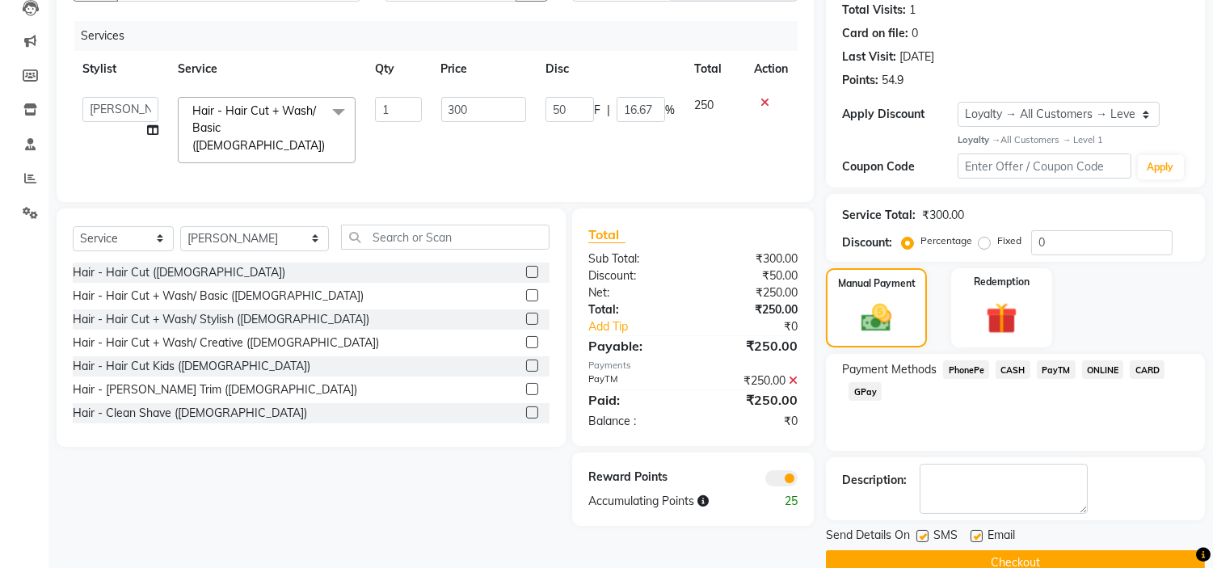
scroll to position [211, 0]
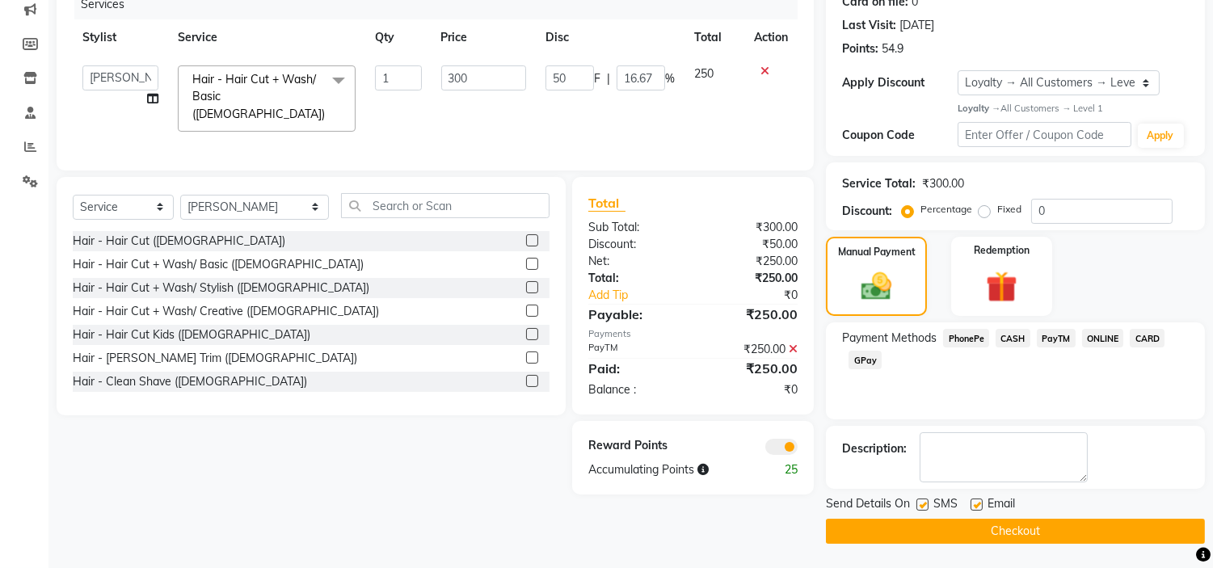
click at [965, 527] on button "Checkout" at bounding box center [1015, 531] width 379 height 25
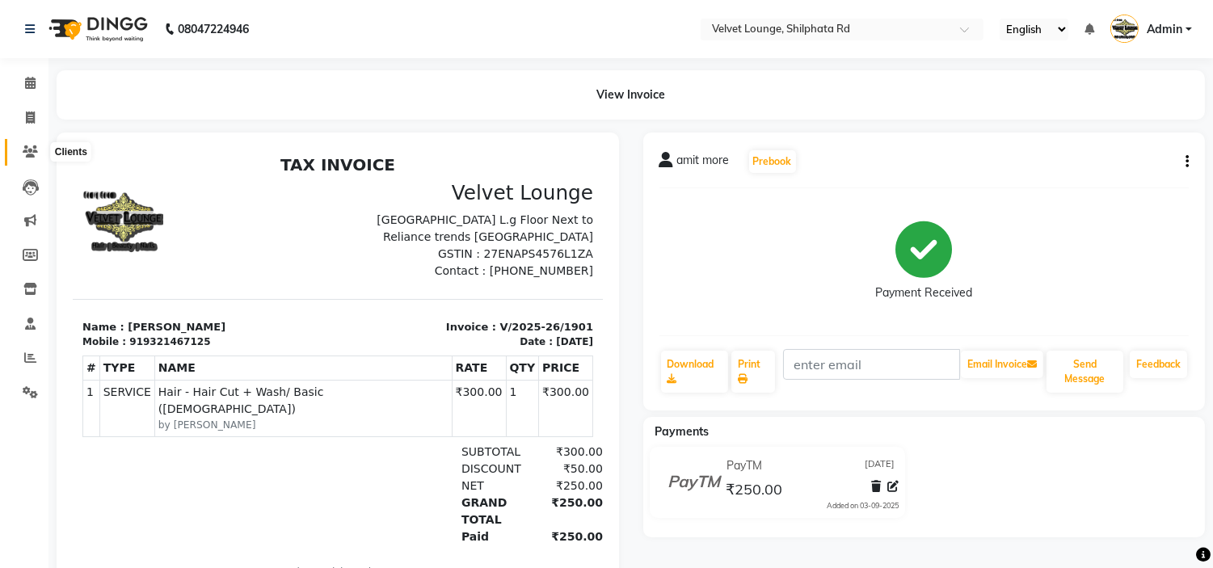
click at [27, 158] on icon at bounding box center [30, 151] width 15 height 12
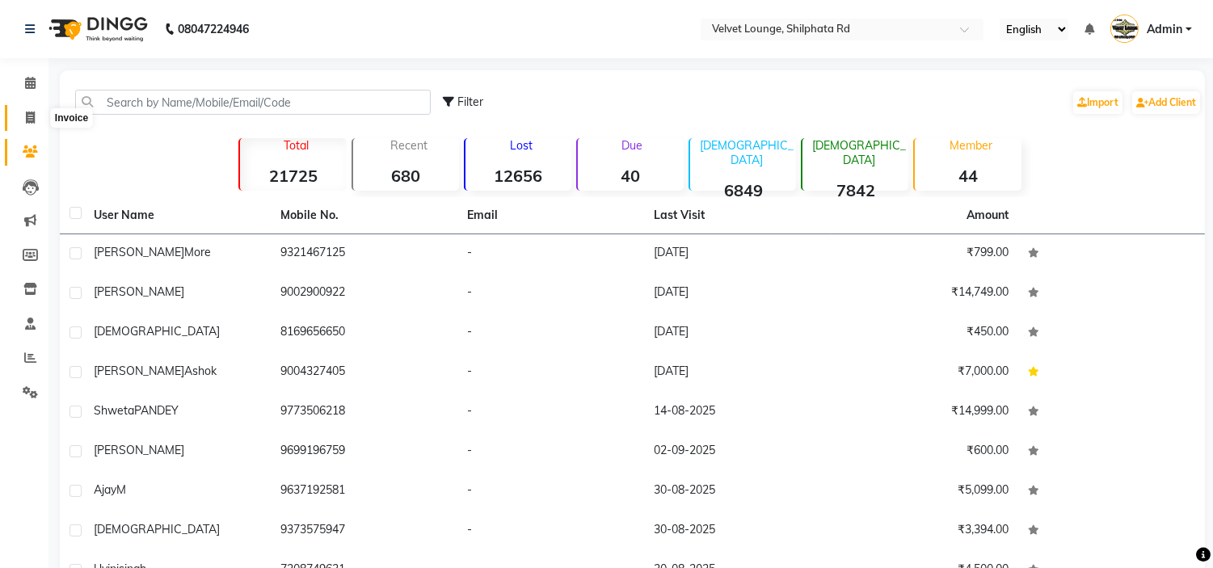
click at [36, 123] on span at bounding box center [30, 118] width 28 height 19
select select "service"
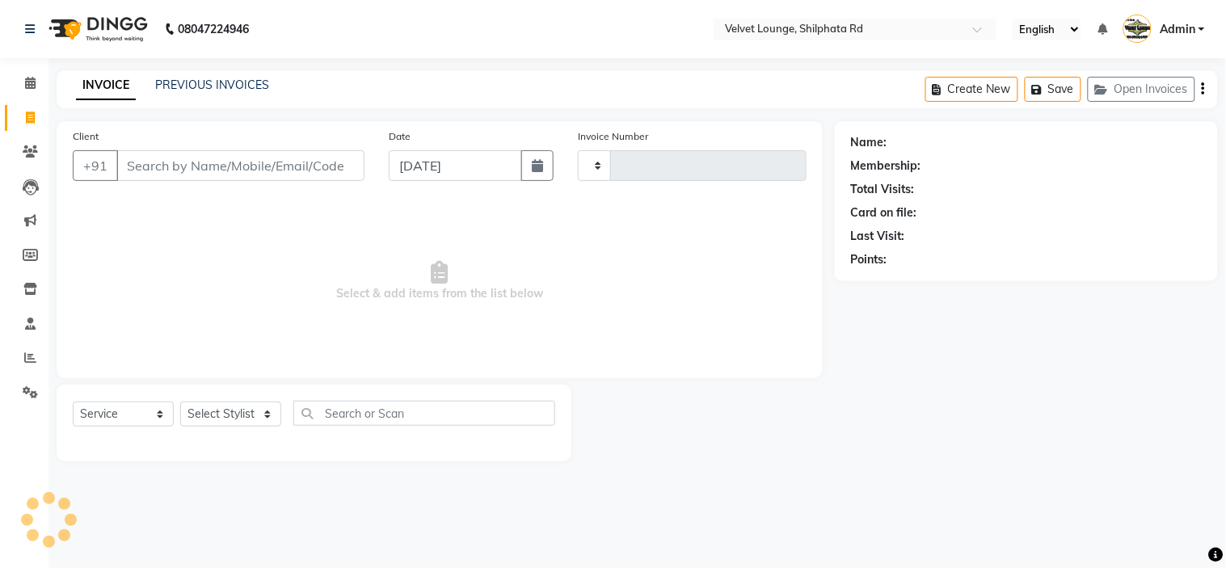
type input "1902"
select select "122"
click at [206, 158] on input "Client" at bounding box center [240, 165] width 248 height 31
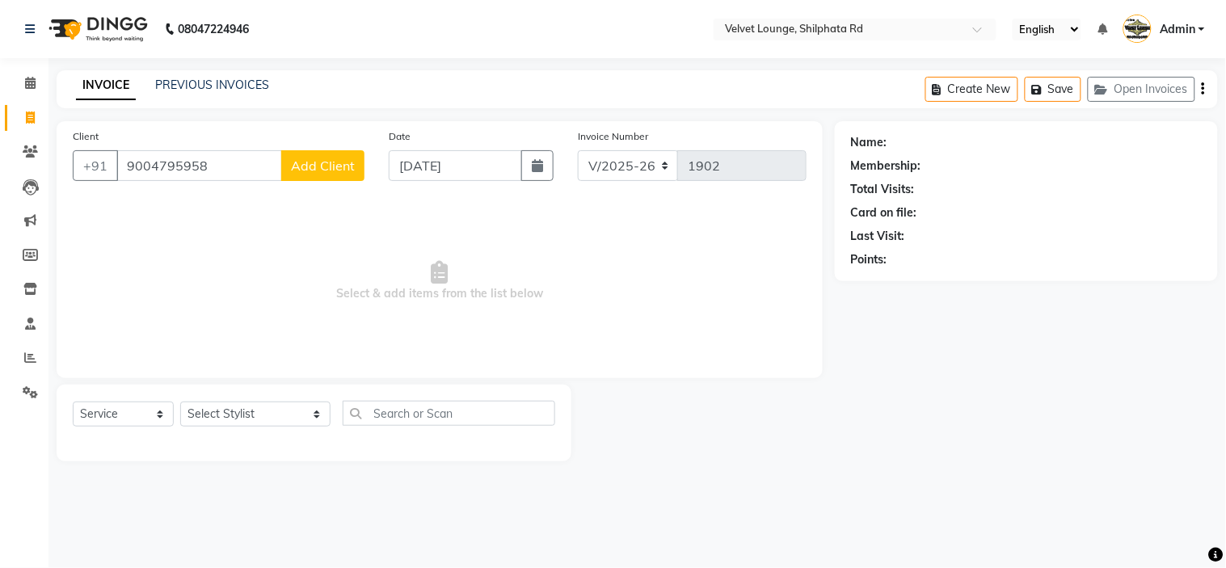
type input "9004795958"
click at [329, 168] on span "Add Client" at bounding box center [323, 166] width 64 height 16
select select "22"
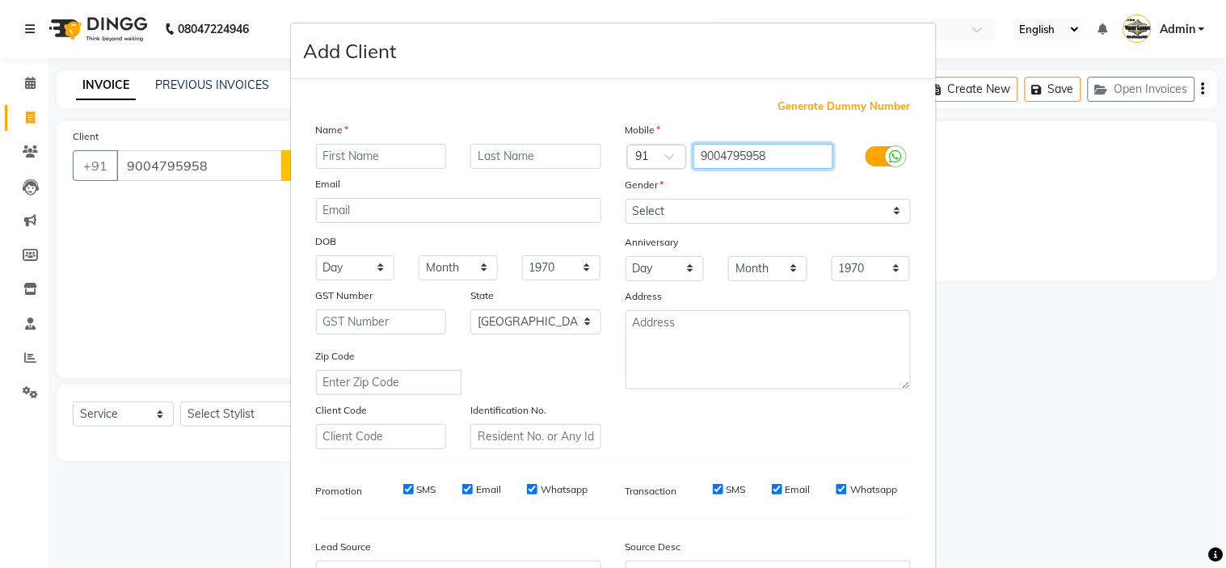
click at [786, 150] on input "9004795958" at bounding box center [763, 156] width 140 height 25
type input "9004795948"
click at [1031, 215] on ngb-modal-window "Add Client Generate Dummy Number Name Email DOB Day 01 02 03 04 05 06 07 08 09 …" at bounding box center [613, 284] width 1226 height 568
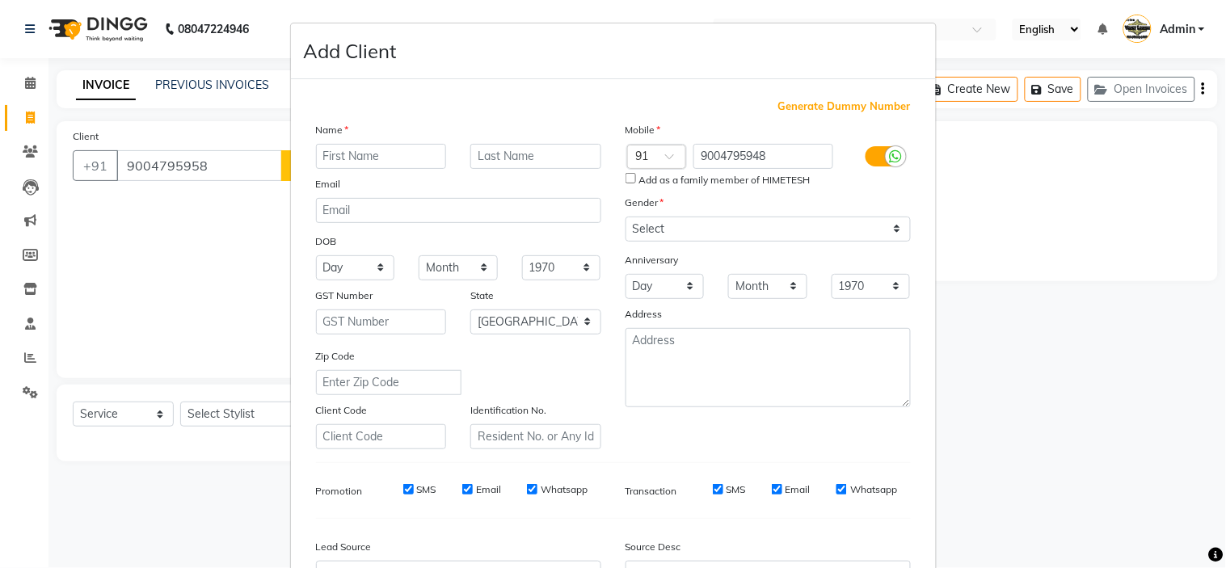
scroll to position [179, 0]
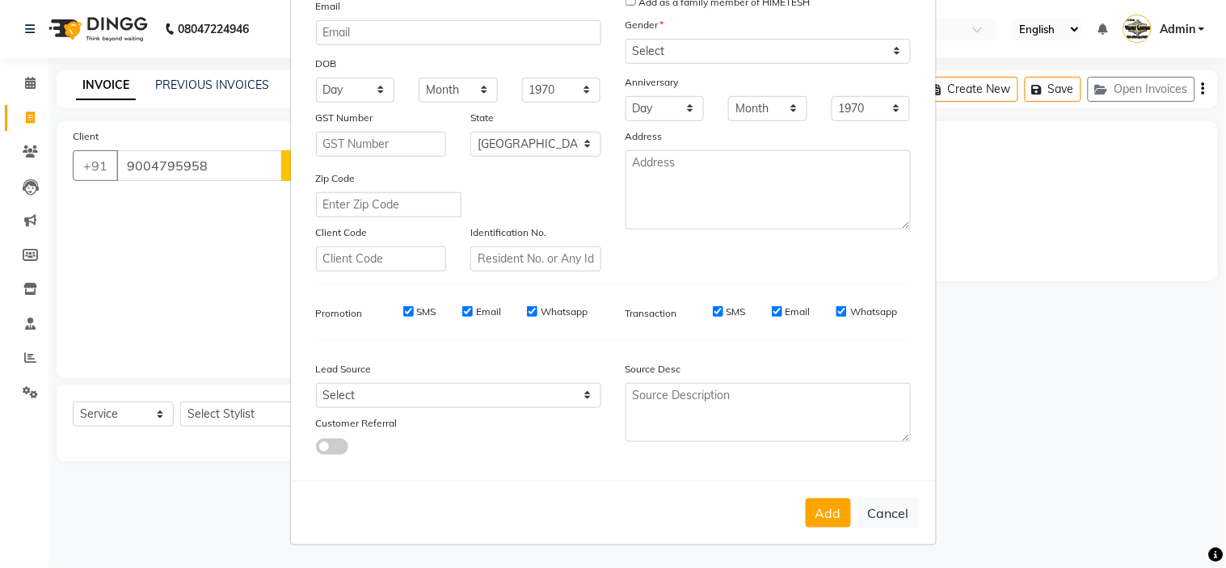
click at [874, 530] on div "Add Cancel" at bounding box center [613, 513] width 645 height 64
click at [878, 513] on button "Cancel" at bounding box center [888, 513] width 62 height 31
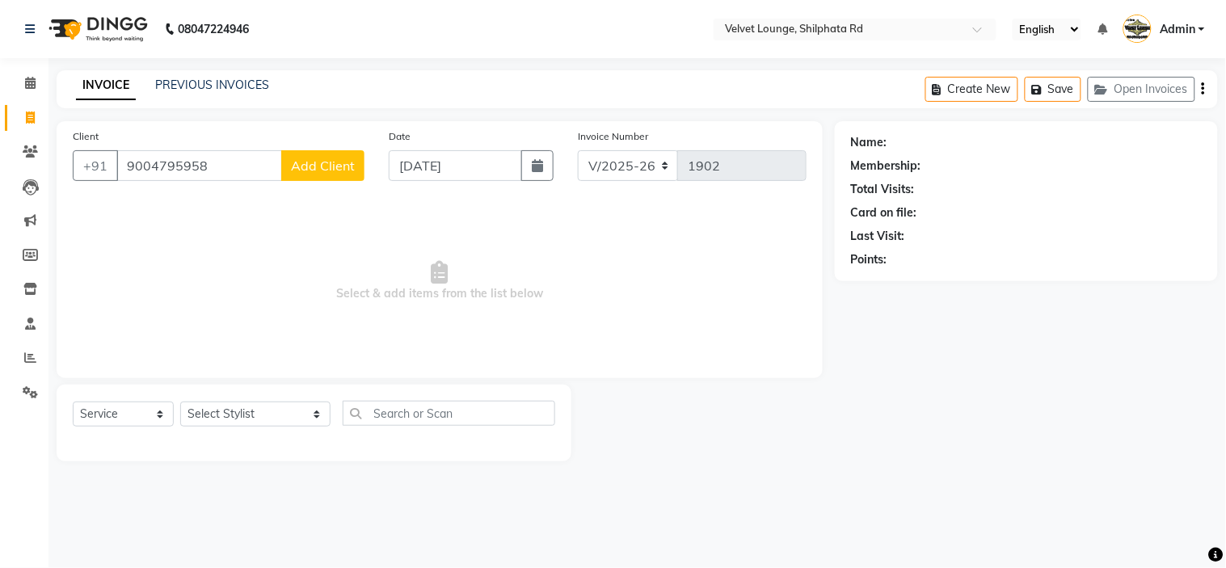
select select
select select "null"
select select
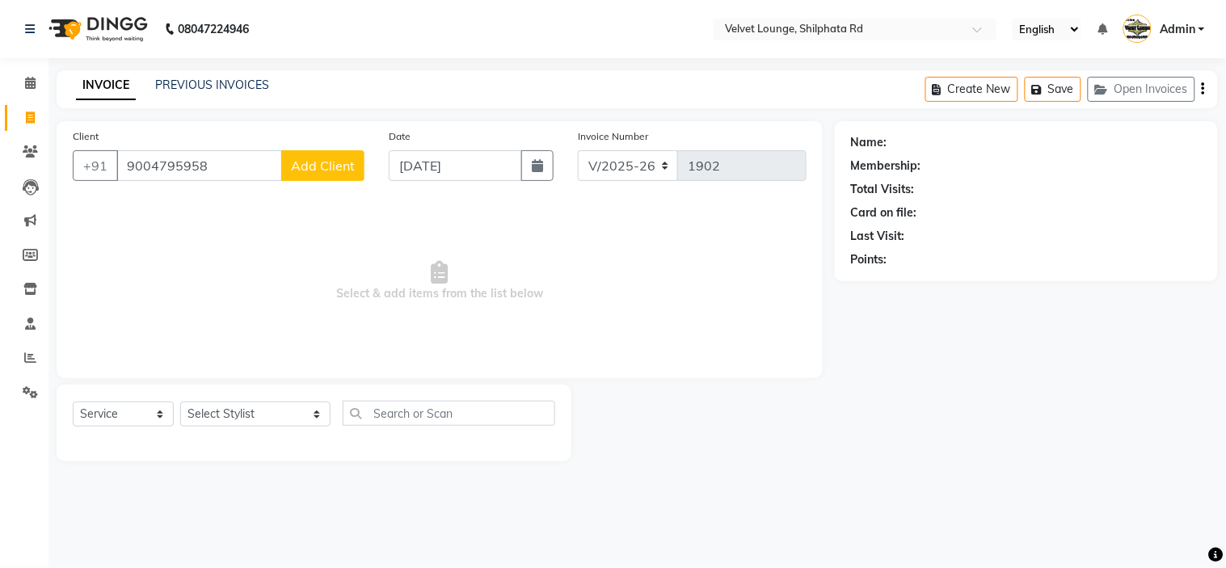
select select
checkbox input "false"
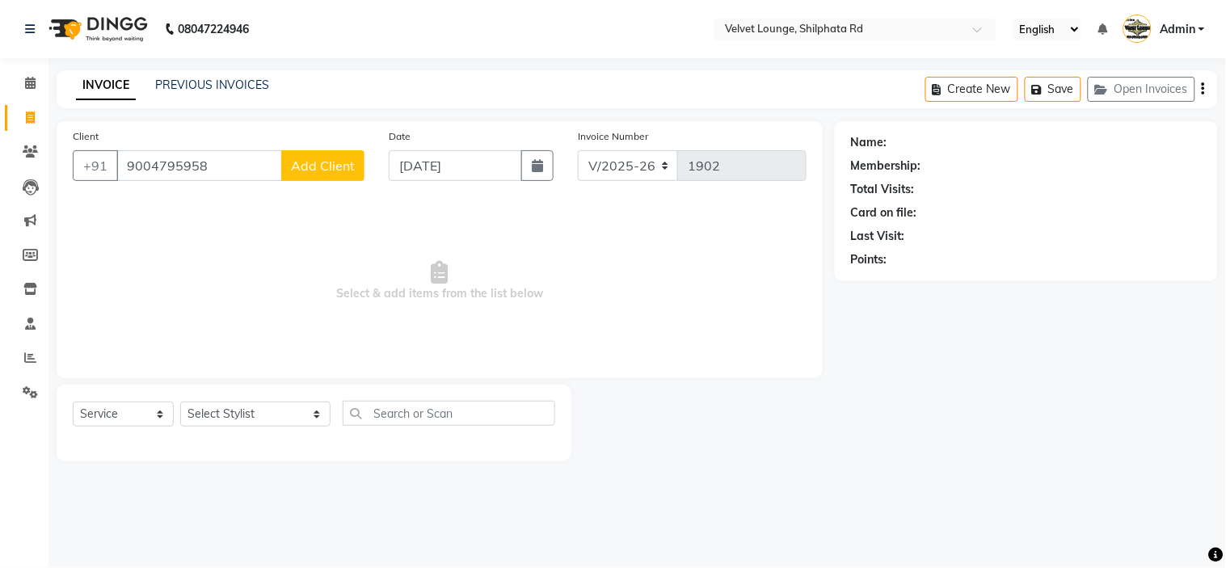
checkbox input "false"
click at [231, 166] on input "9004795958" at bounding box center [199, 165] width 166 height 31
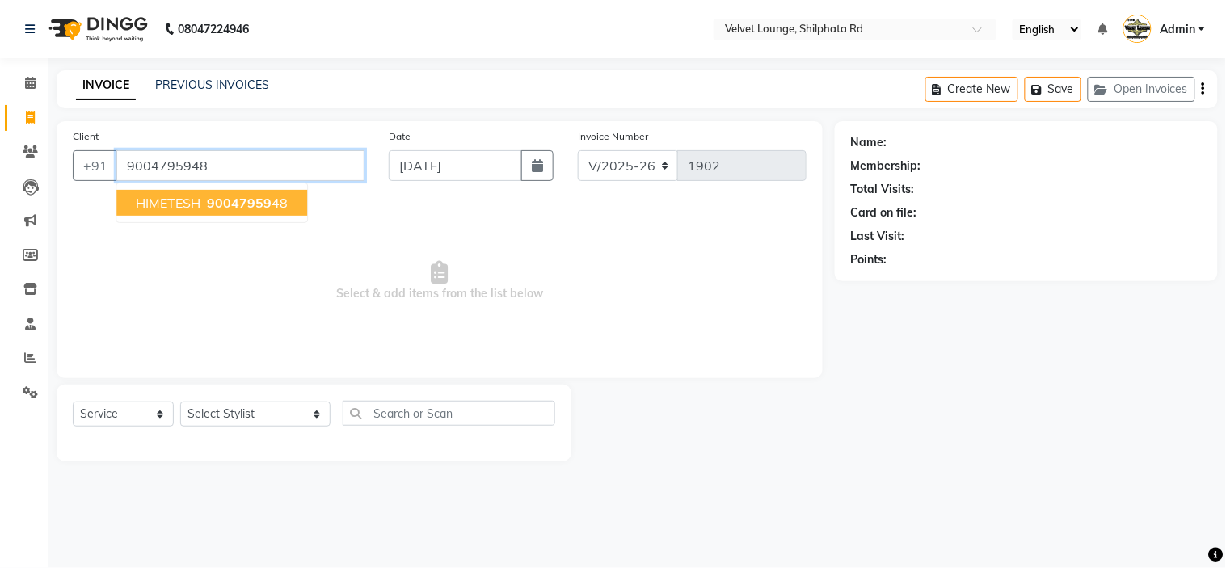
type input "9004795948"
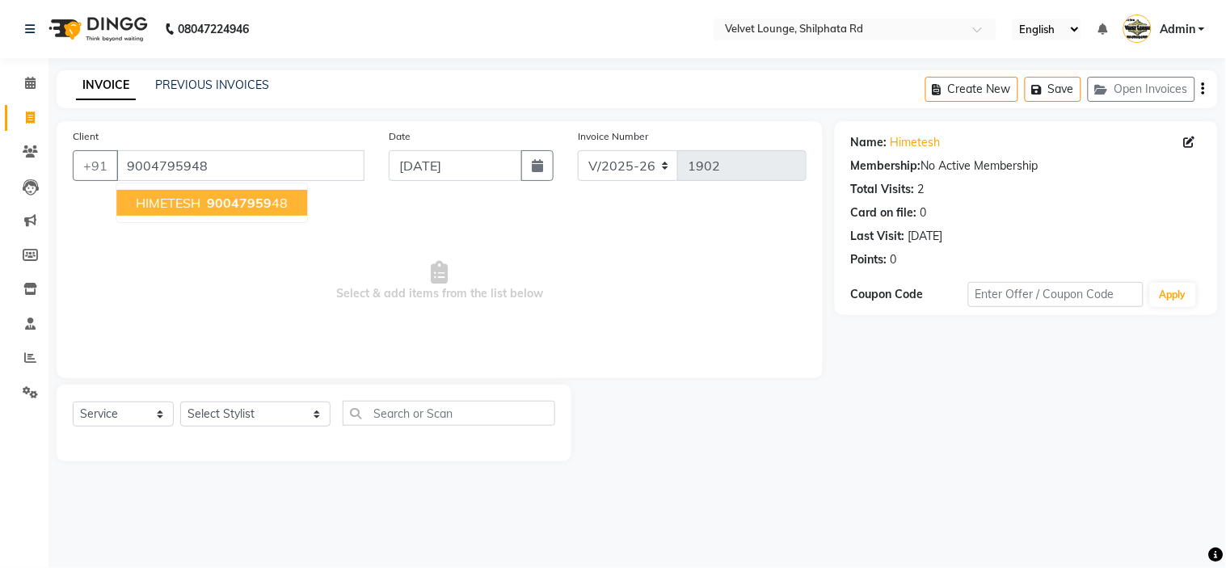
click at [251, 206] on span "90047959" at bounding box center [239, 203] width 65 height 16
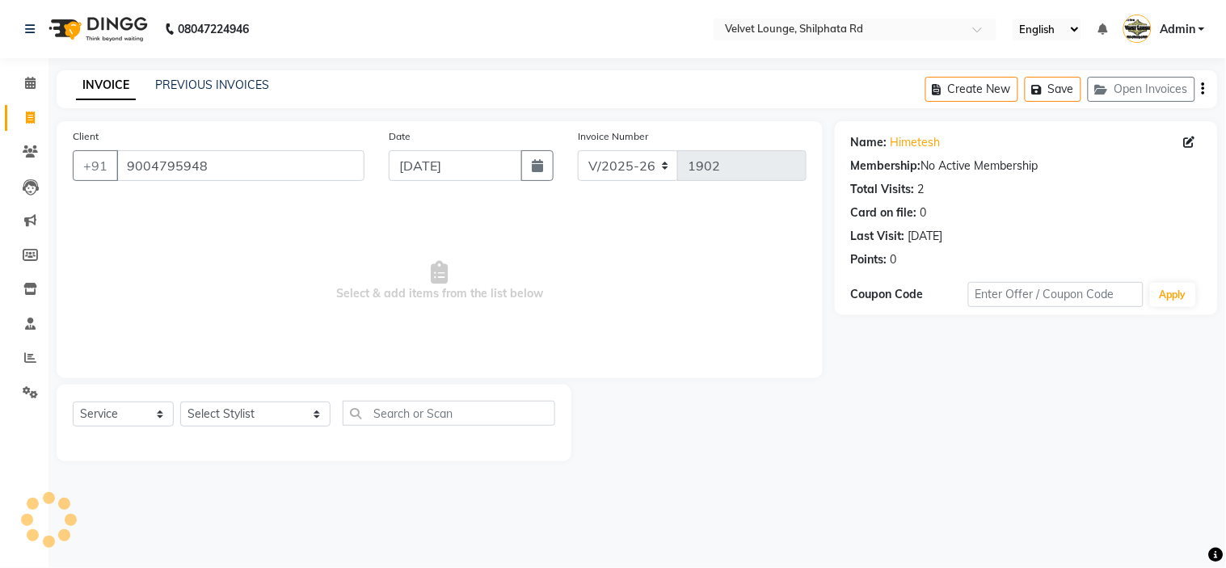
click at [1178, 150] on div "Name: [PERSON_NAME]" at bounding box center [1026, 142] width 351 height 17
click at [1189, 143] on icon at bounding box center [1189, 142] width 11 height 11
select select
select select "[DEMOGRAPHIC_DATA]"
select select "3799"
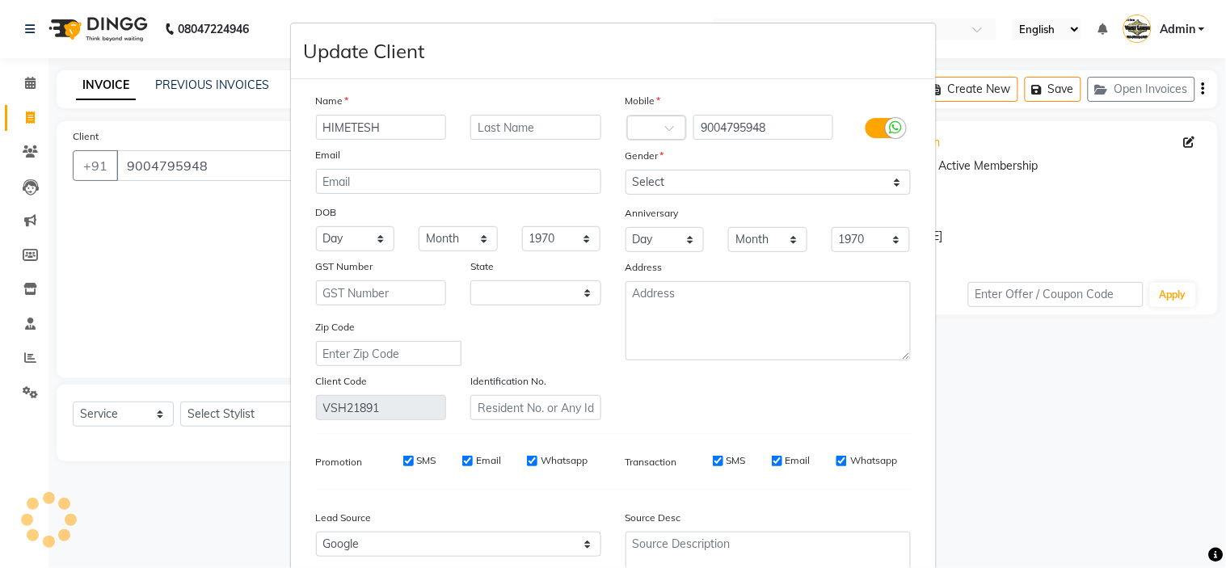
select select "22"
click at [391, 128] on input "HIMETESH" at bounding box center [381, 127] width 131 height 25
type input "HIMesh"
click at [506, 130] on input "text" at bounding box center [535, 127] width 131 height 25
click at [535, 127] on input "sunavne" at bounding box center [535, 127] width 131 height 25
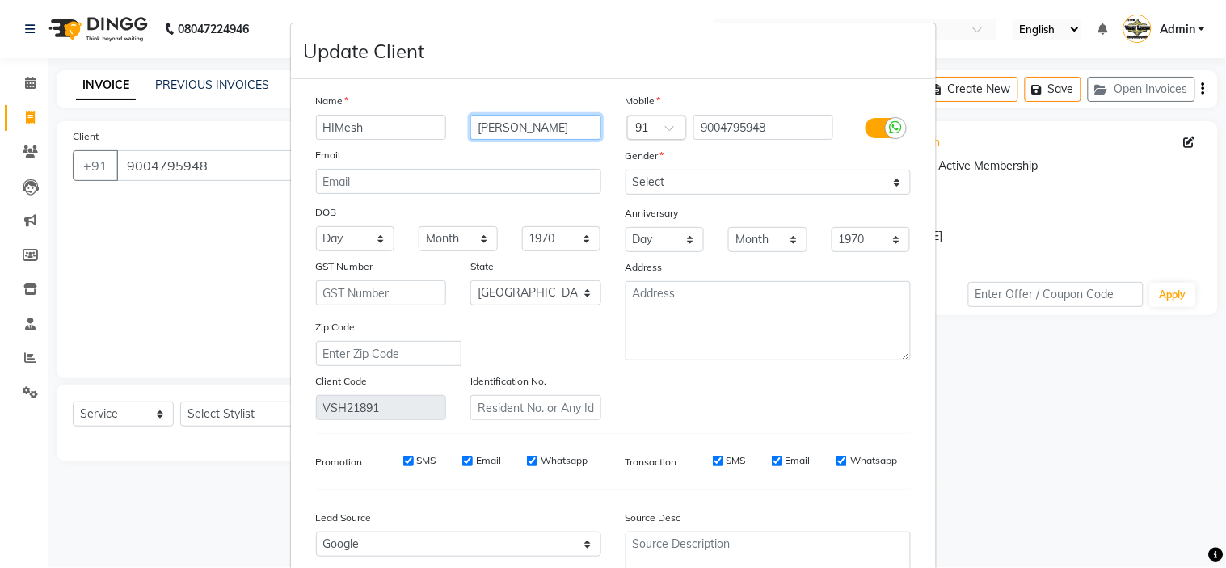
type input "[PERSON_NAME]"
click at [359, 238] on select "Day 01 02 03 04 05 06 07 08 09 10 11 12 13 14 15 16 17 18 19 20 21 22 23 24 25 …" at bounding box center [355, 238] width 79 height 25
select select "03"
click at [470, 230] on select "Month January February March April May June July August September October Novem…" at bounding box center [458, 238] width 79 height 25
select select "04"
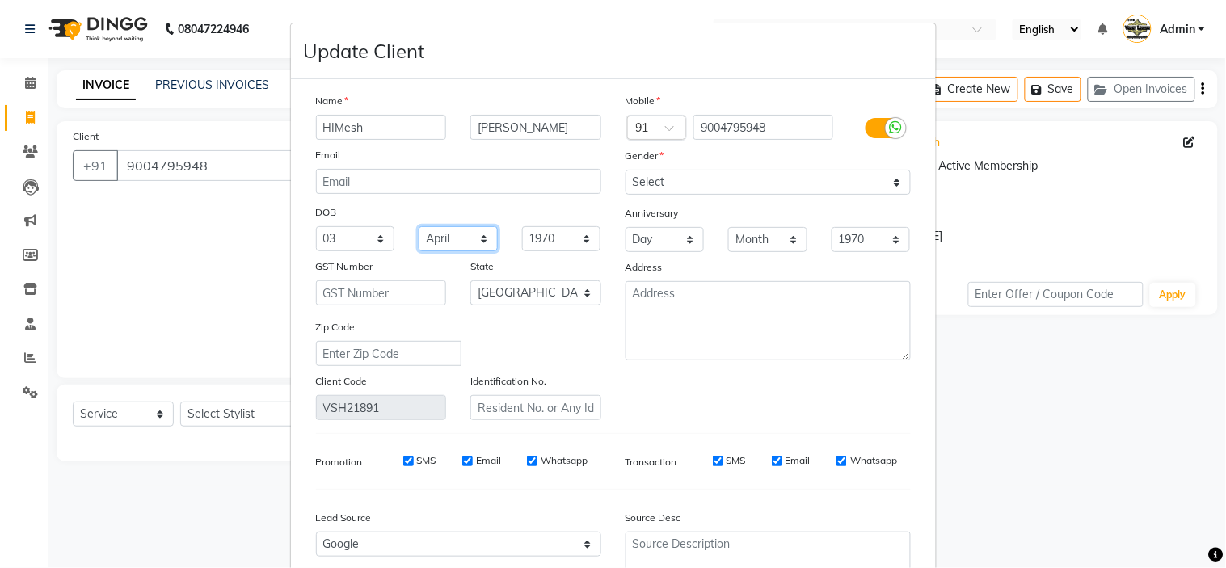
click at [419, 226] on select "Month January February March April May June July August September October Novem…" at bounding box center [458, 238] width 79 height 25
click at [552, 237] on select "1940 1941 1942 1943 1944 1945 1946 1947 1948 1949 1950 1951 1952 1953 1954 1955…" at bounding box center [561, 238] width 79 height 25
select select "2006"
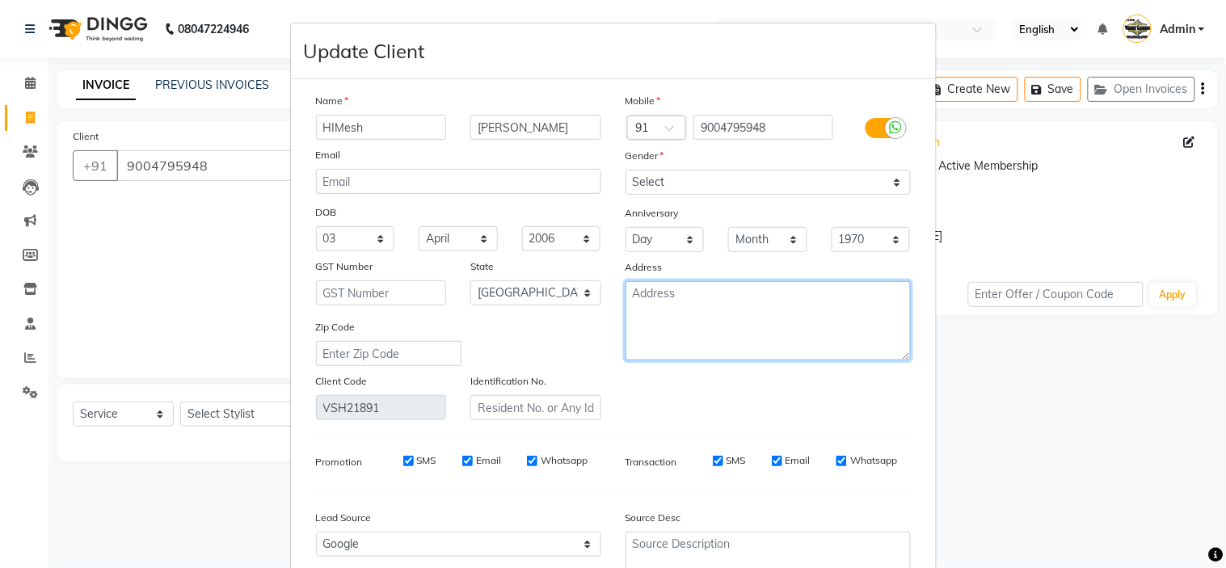
click at [722, 314] on textarea at bounding box center [768, 320] width 285 height 79
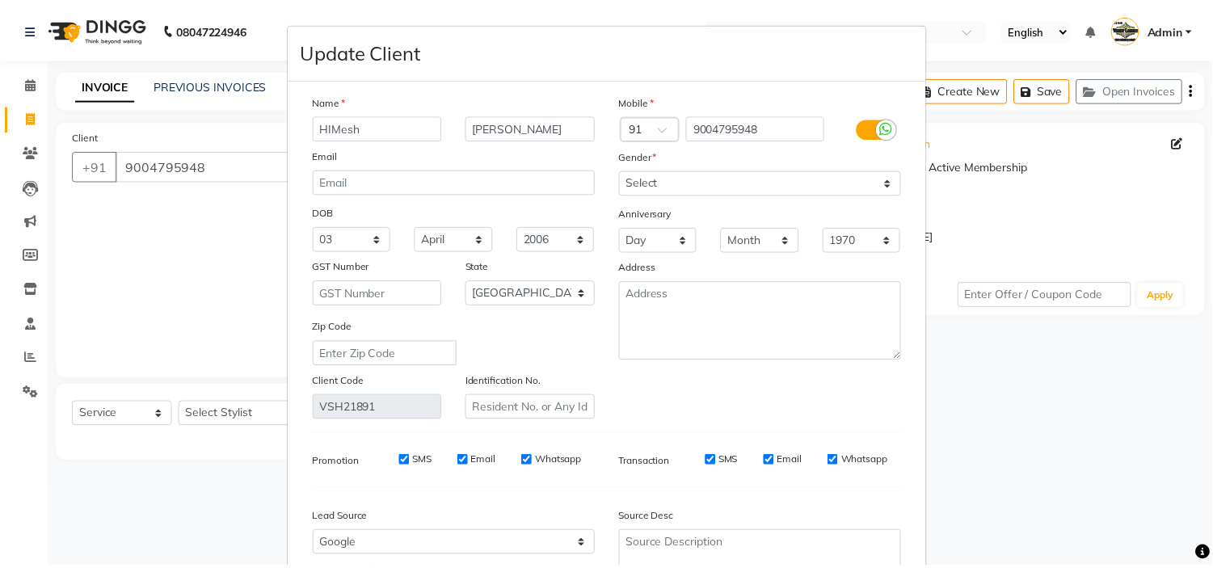
scroll to position [150, 0]
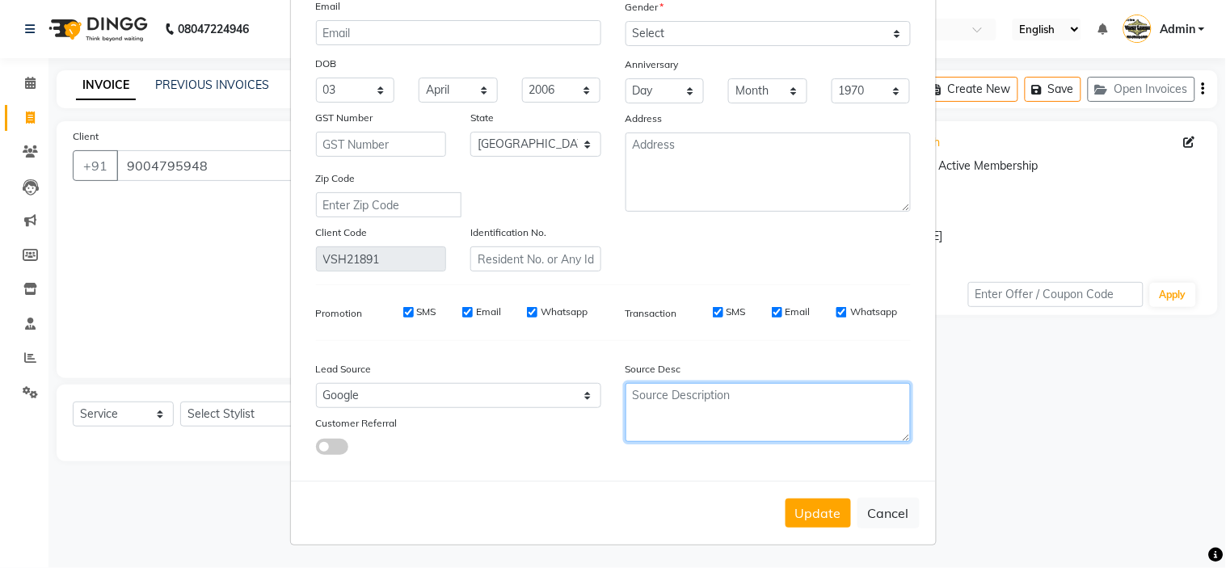
click at [739, 402] on textarea at bounding box center [768, 412] width 285 height 59
type textarea "kalyan e withal wadi vithal mandr"
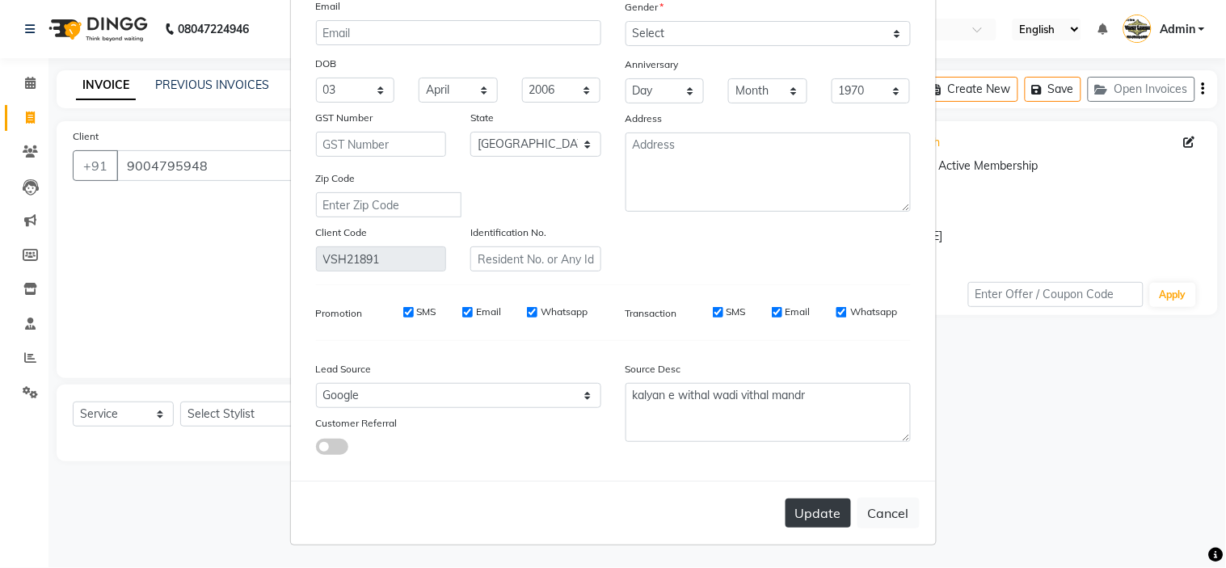
click at [803, 499] on button "Update" at bounding box center [818, 513] width 65 height 29
select select
select select "null"
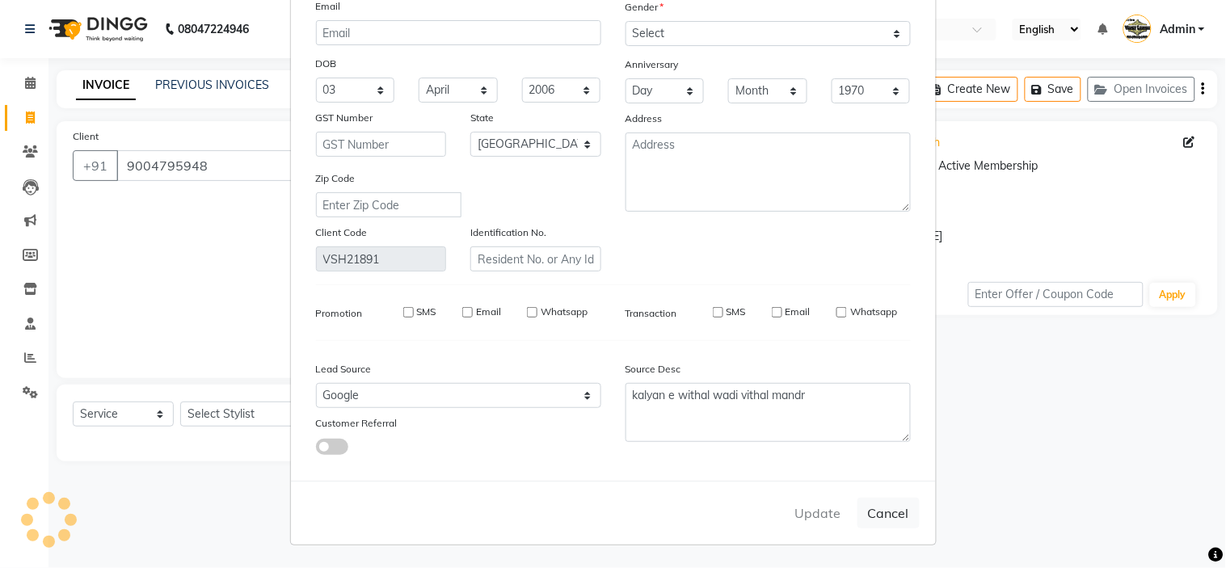
select select
checkbox input "false"
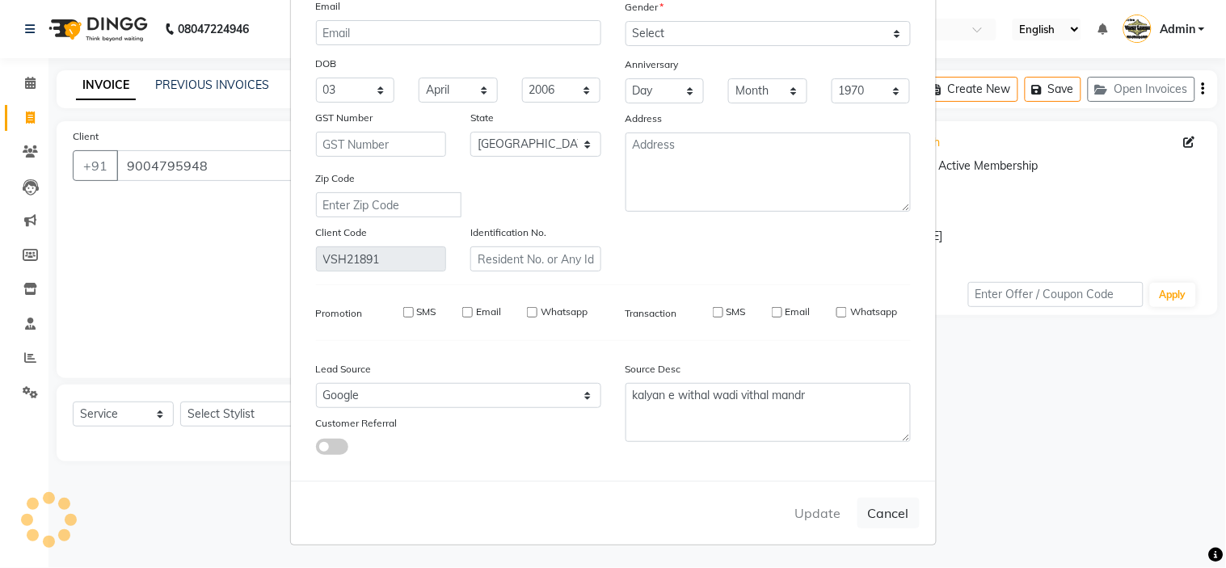
checkbox input "false"
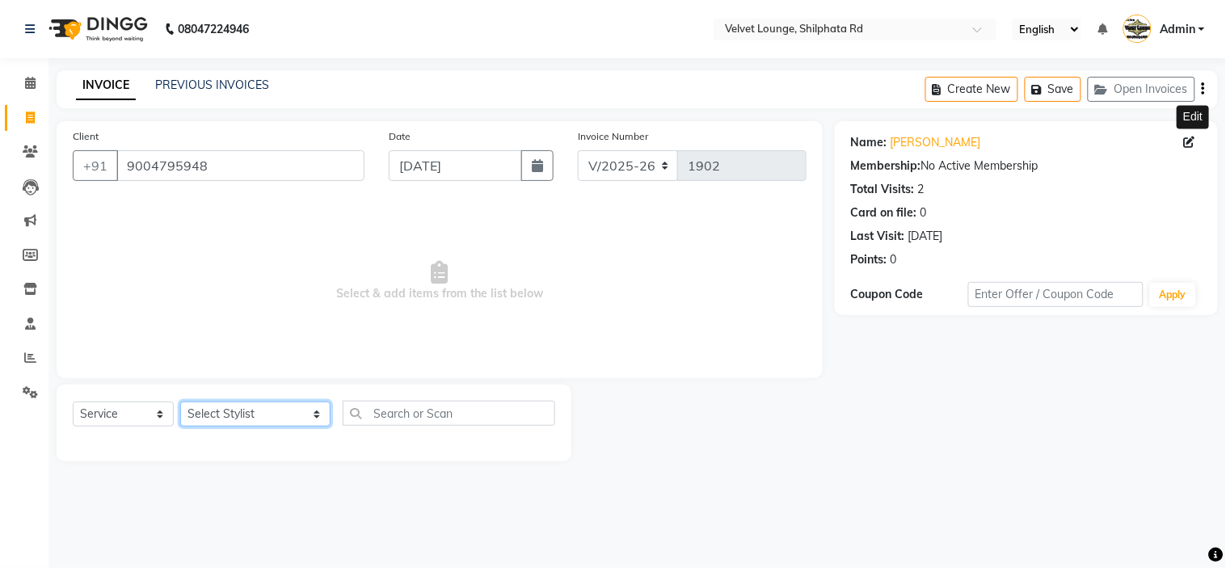
click at [241, 411] on select "Select Stylist [PERSON_NAME] [PERSON_NAME] [PERSON_NAME] [PERSON_NAME] [PERSON_…" at bounding box center [255, 414] width 150 height 25
select select "83314"
click at [180, 402] on select "Select Stylist [PERSON_NAME] [PERSON_NAME] [PERSON_NAME] [PERSON_NAME] [PERSON_…" at bounding box center [255, 414] width 150 height 25
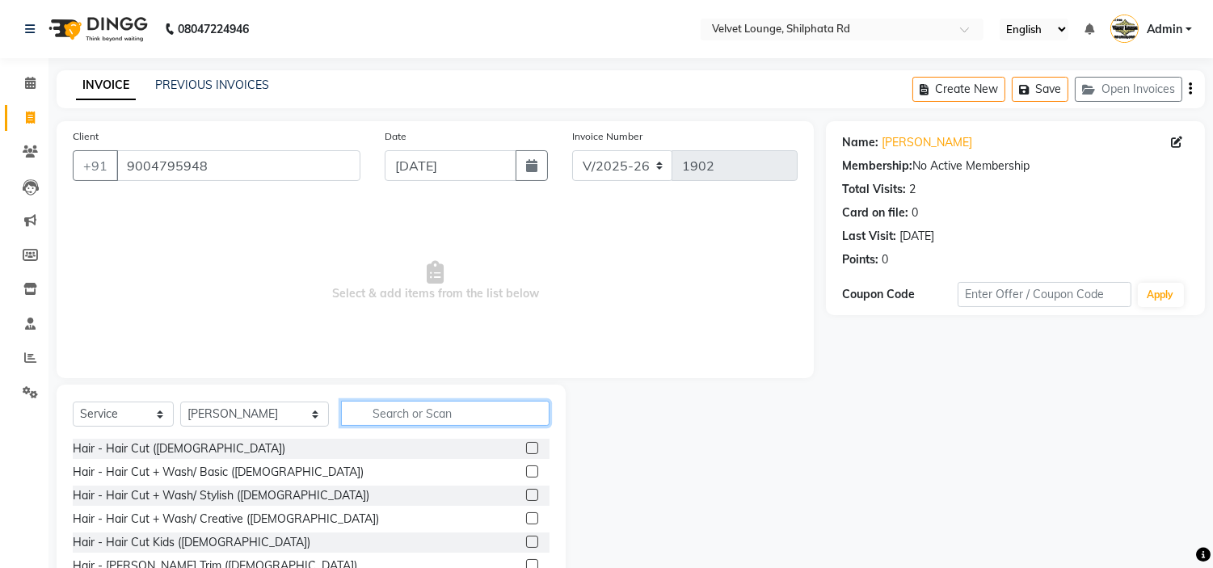
click at [430, 407] on input "text" at bounding box center [445, 413] width 209 height 25
click at [526, 449] on label at bounding box center [532, 448] width 12 height 12
click at [526, 449] on input "checkbox" at bounding box center [531, 449] width 11 height 11
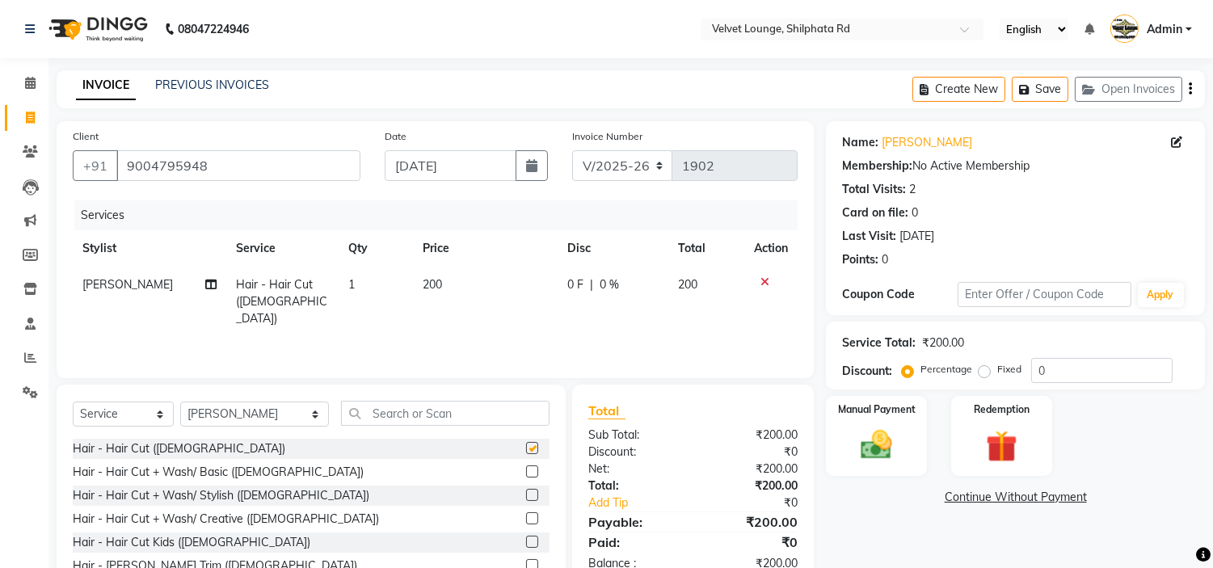
checkbox input "false"
click at [579, 287] on span "0 F" at bounding box center [575, 284] width 16 height 17
select select "83314"
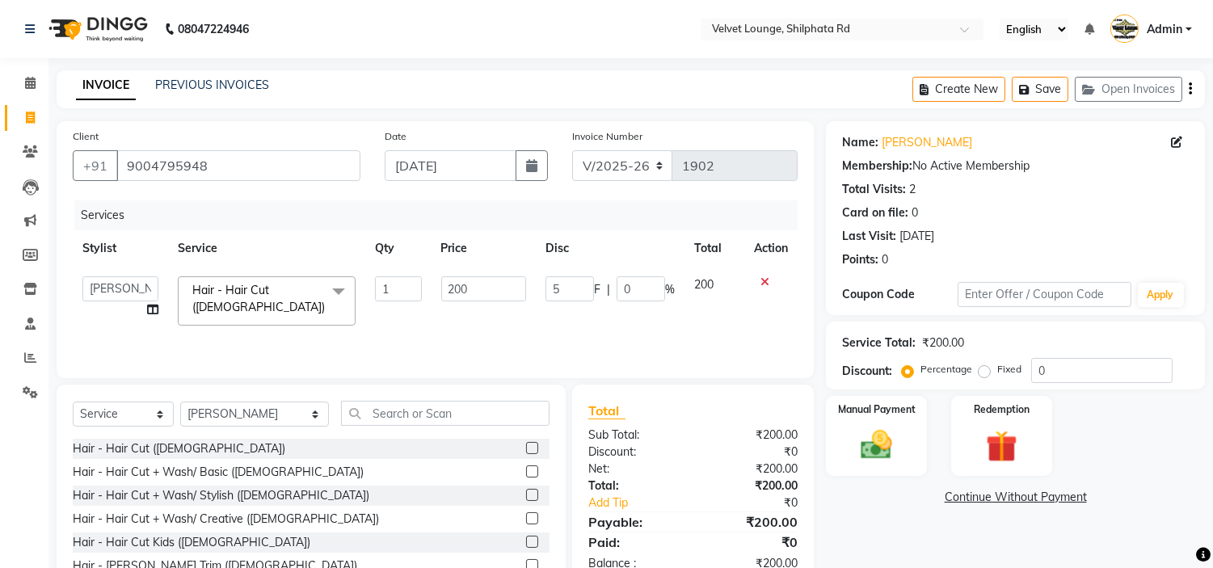
type input "50"
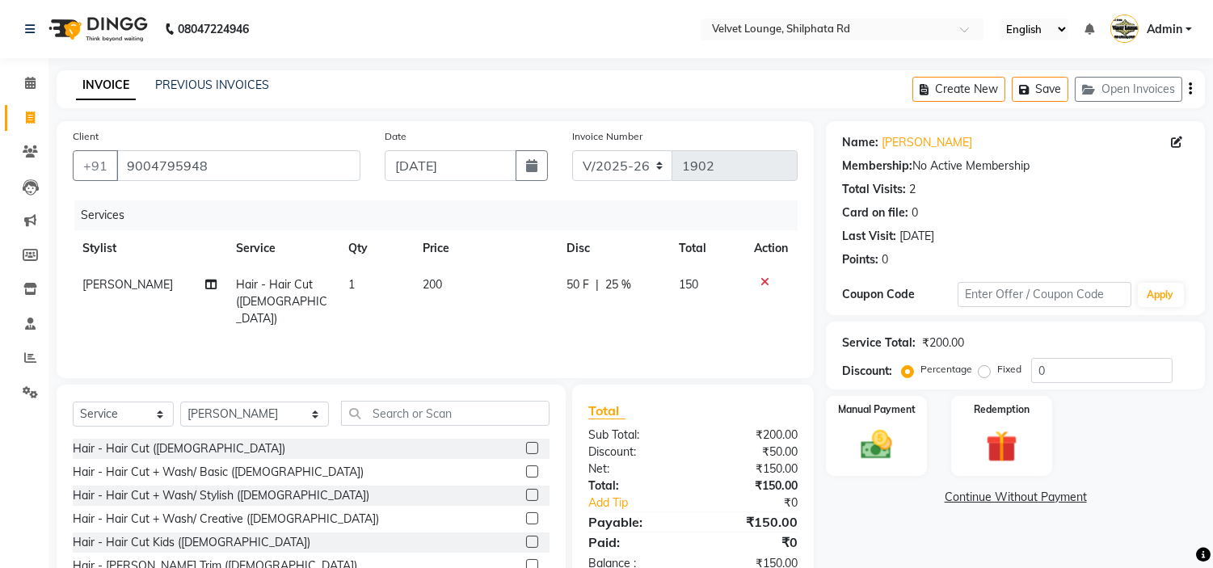
click at [634, 320] on div "Services Stylist Service Qty Price Disc Total Action [PERSON_NAME] Hair - Hair …" at bounding box center [435, 281] width 725 height 162
click at [876, 434] on img at bounding box center [876, 446] width 53 height 38
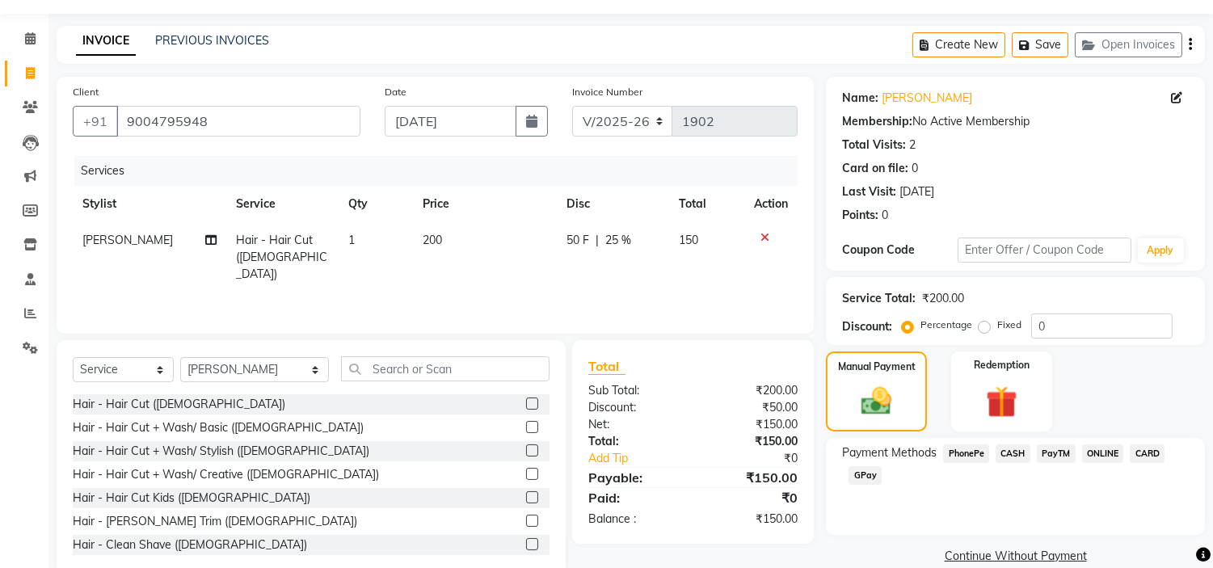
scroll to position [78, 0]
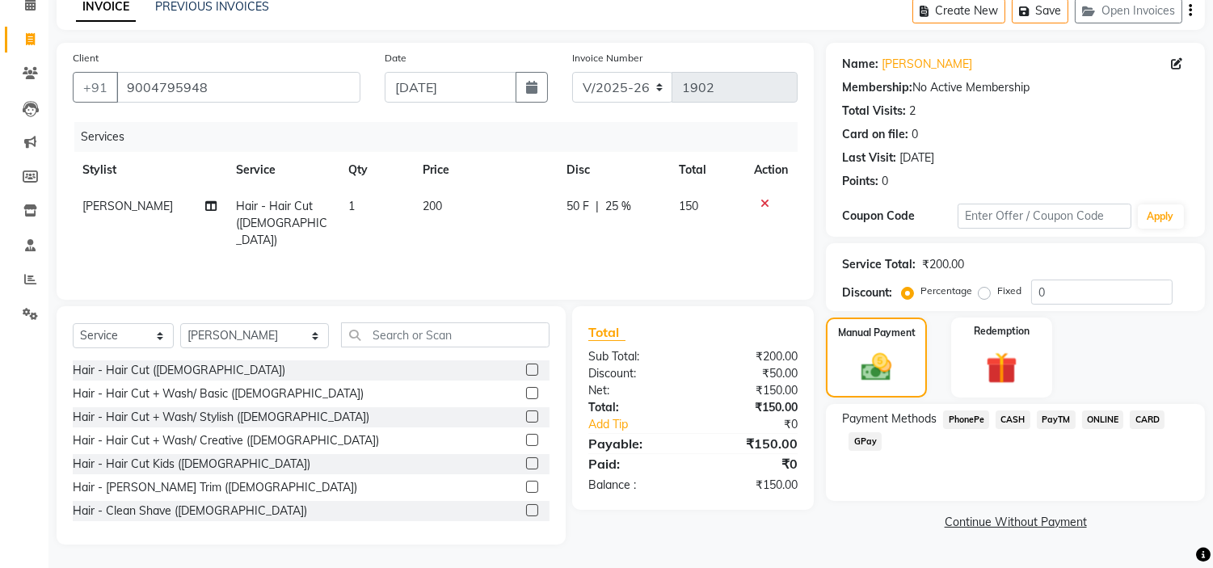
click at [1053, 420] on span "PayTM" at bounding box center [1056, 420] width 39 height 19
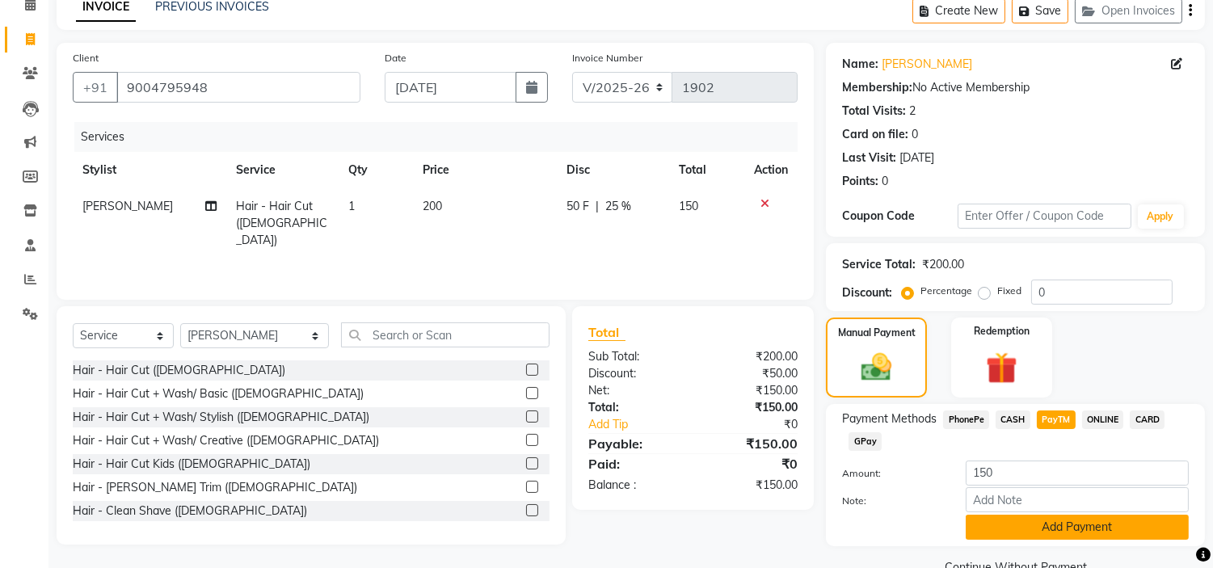
click at [1088, 528] on button "Add Payment" at bounding box center [1077, 527] width 223 height 25
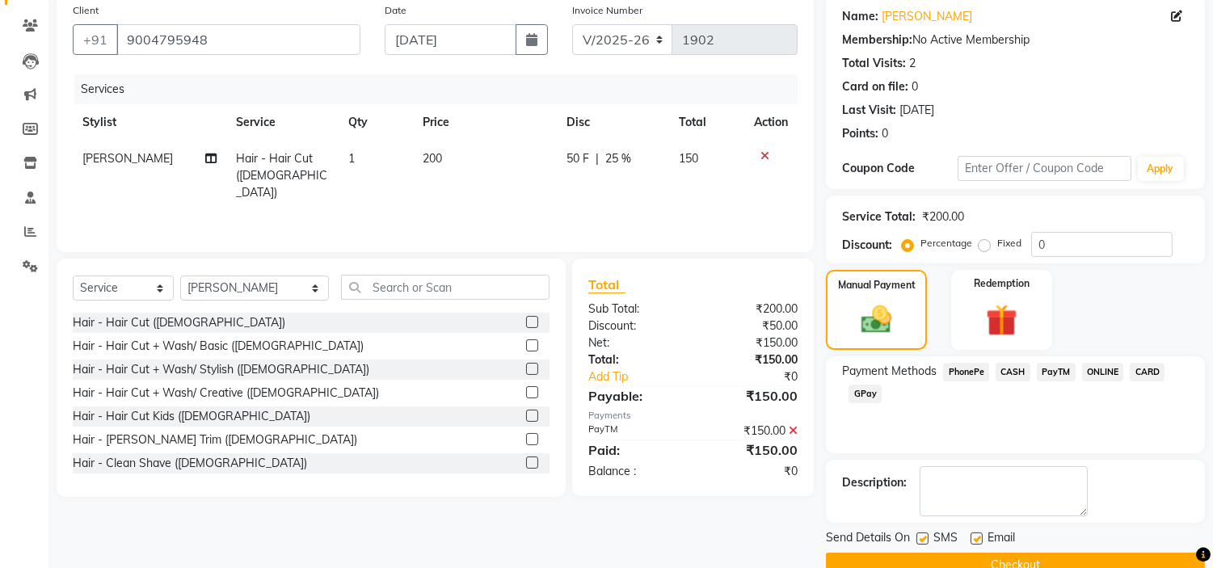
scroll to position [158, 0]
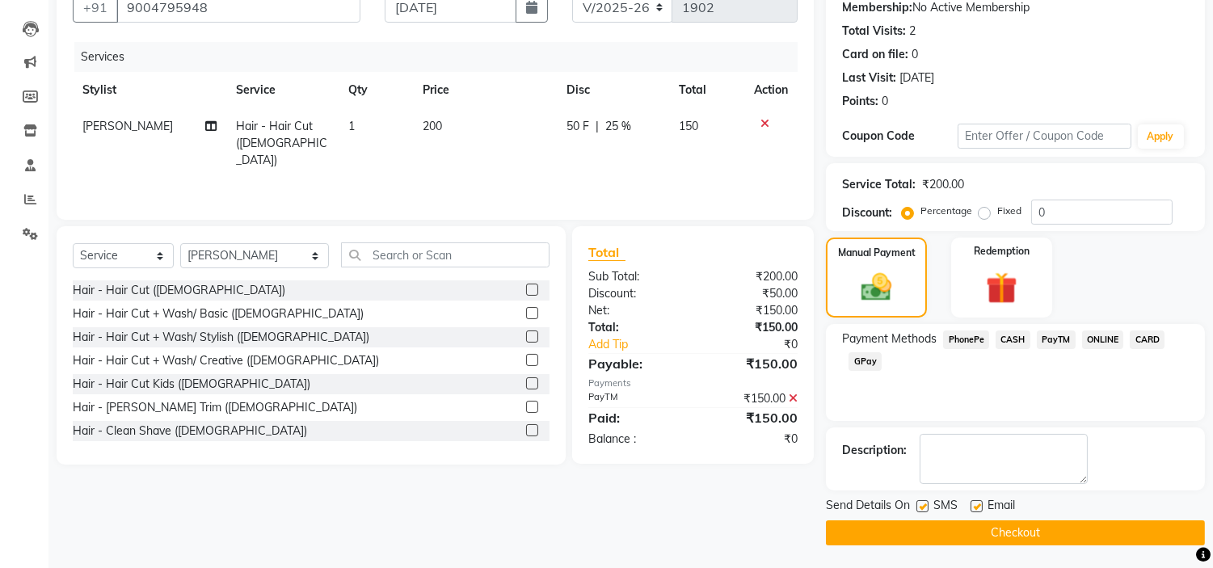
click at [932, 529] on button "Checkout" at bounding box center [1015, 532] width 379 height 25
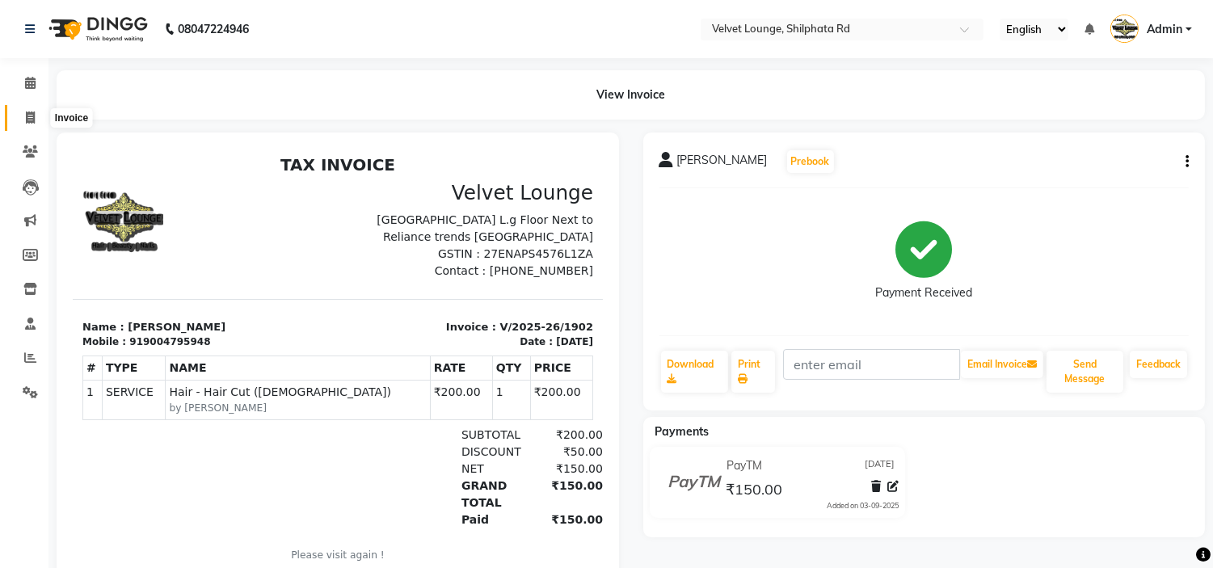
click at [20, 118] on span at bounding box center [30, 118] width 28 height 19
select select "service"
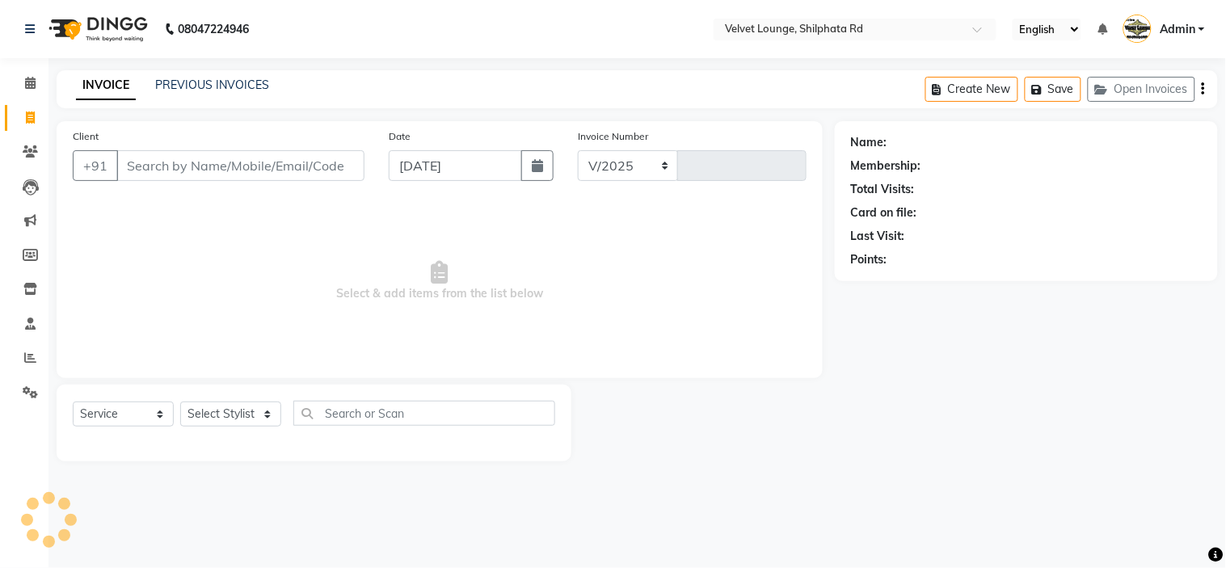
select select "122"
type input "1903"
click at [180, 171] on input "Client" at bounding box center [240, 165] width 248 height 31
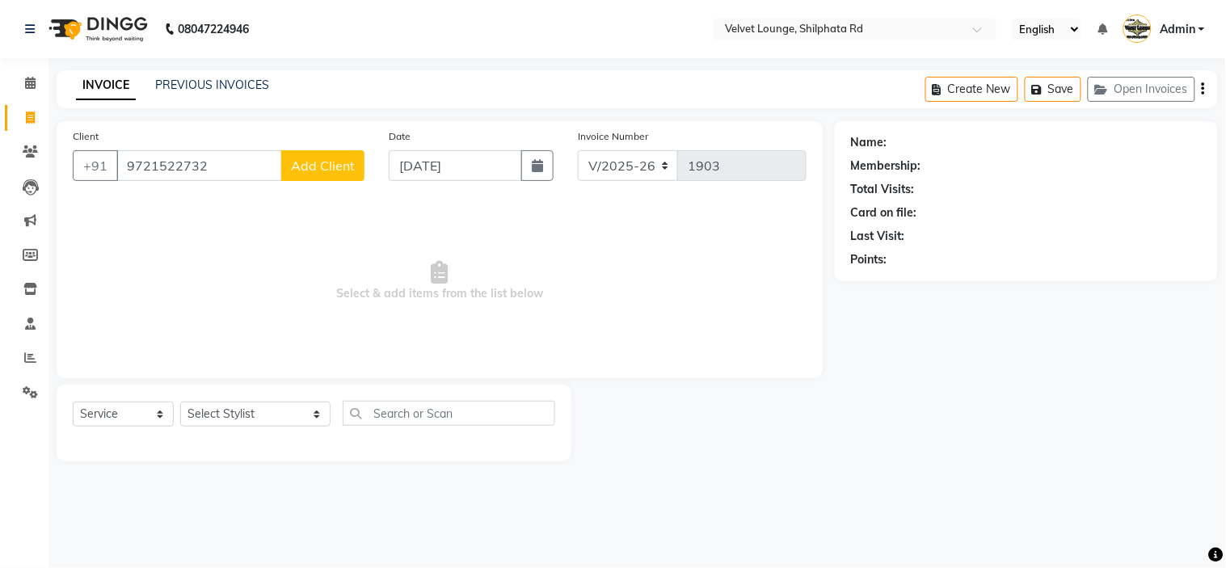
click at [221, 175] on input "9721522732" at bounding box center [199, 165] width 166 height 31
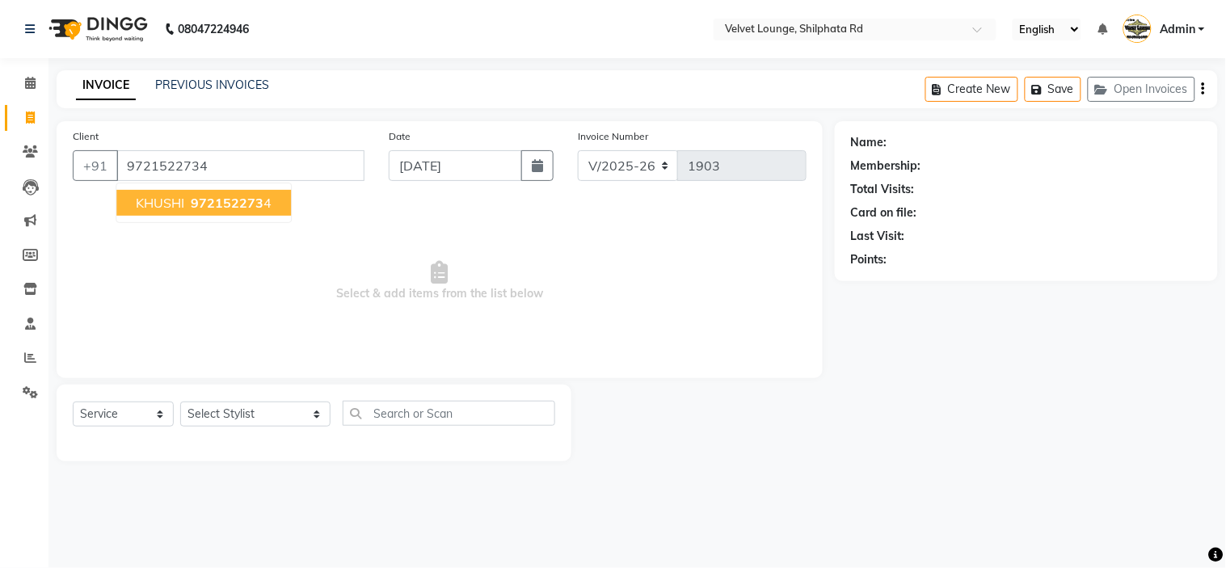
type input "9721522734"
click at [269, 204] on button "KHUSHI 972152273 4" at bounding box center [203, 203] width 175 height 26
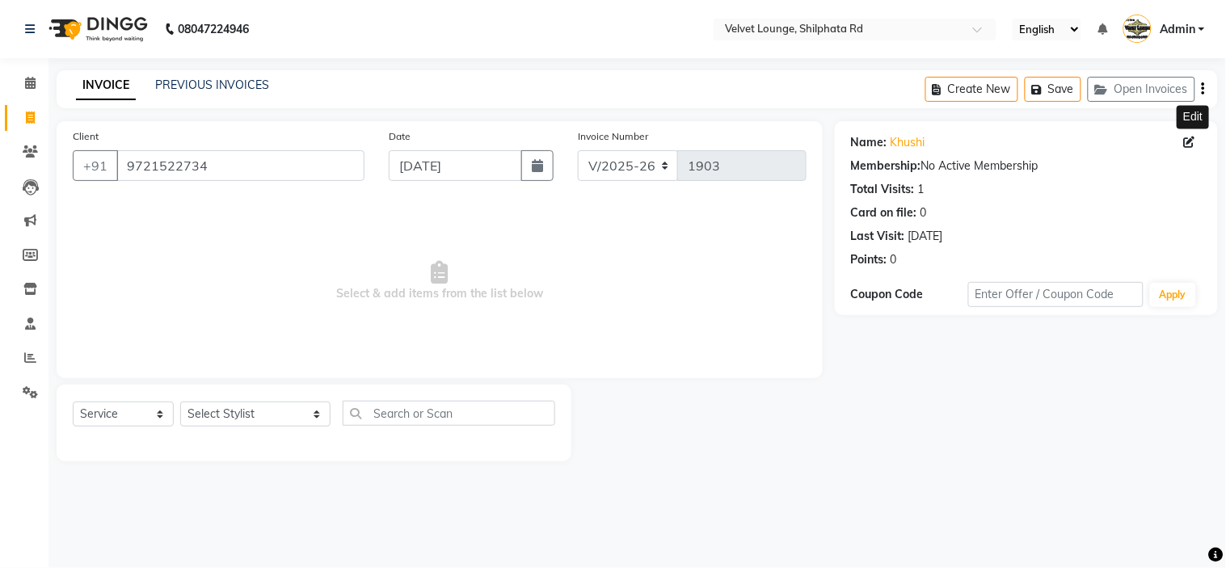
click at [1193, 139] on icon at bounding box center [1189, 142] width 11 height 11
select select "22"
select select "[DEMOGRAPHIC_DATA]"
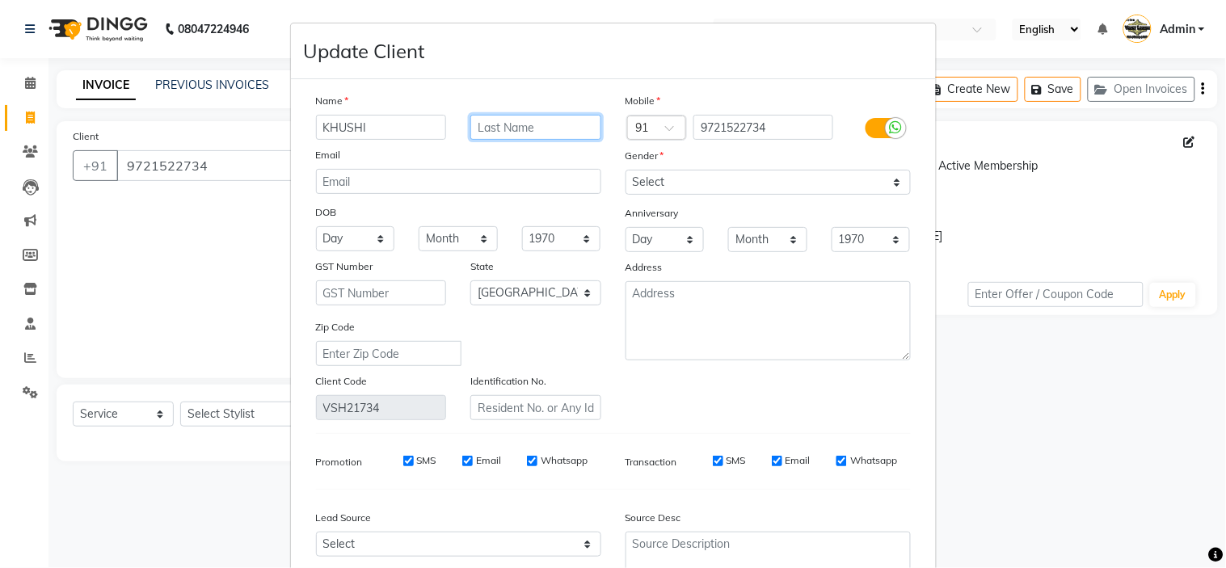
click at [494, 131] on input "text" at bounding box center [535, 127] width 131 height 25
type input "mishra"
click at [356, 248] on select "Day 01 02 03 04 05 06 07 08 09 10 11 12 13 14 15 16 17 18 19 20 21 22 23 24 25 …" at bounding box center [355, 238] width 79 height 25
select select "13"
click at [458, 246] on select "Month January February March April May June July August September October Novem…" at bounding box center [458, 238] width 79 height 25
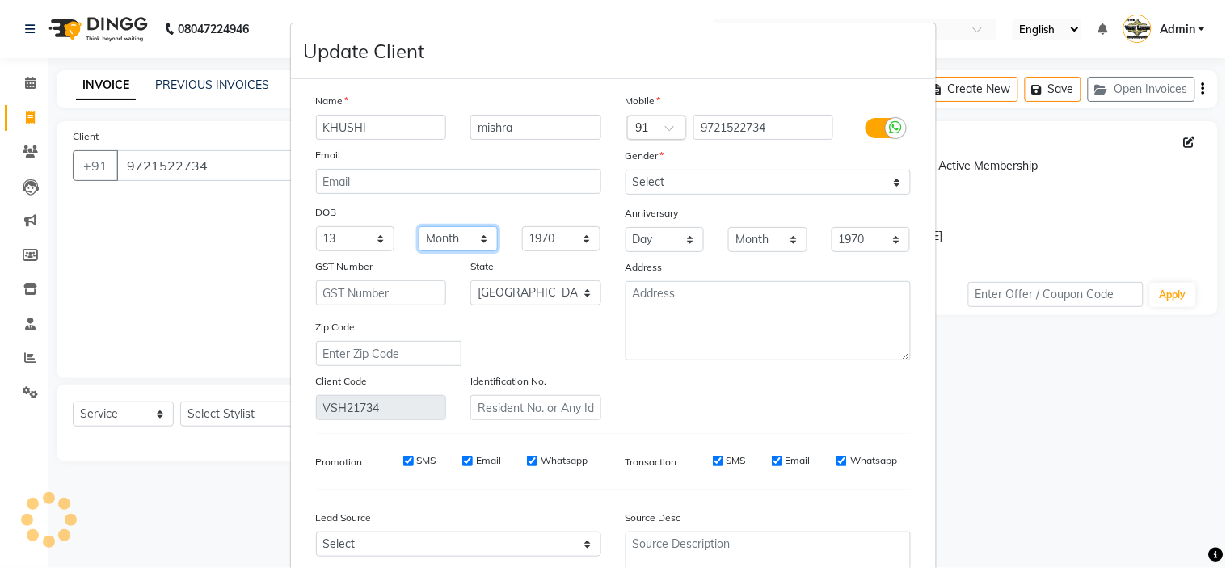
select select "11"
click at [419, 226] on select "Month January February March April May June July August September October Novem…" at bounding box center [458, 238] width 79 height 25
click at [528, 239] on select "1940 1941 1942 1943 1944 1945 1946 1947 1948 1949 1950 1951 1952 1953 1954 1955…" at bounding box center [561, 238] width 79 height 25
select select "2008"
click at [522, 226] on select "1940 1941 1942 1943 1944 1945 1946 1947 1948 1949 1950 1951 1952 1953 1954 1955…" at bounding box center [561, 238] width 79 height 25
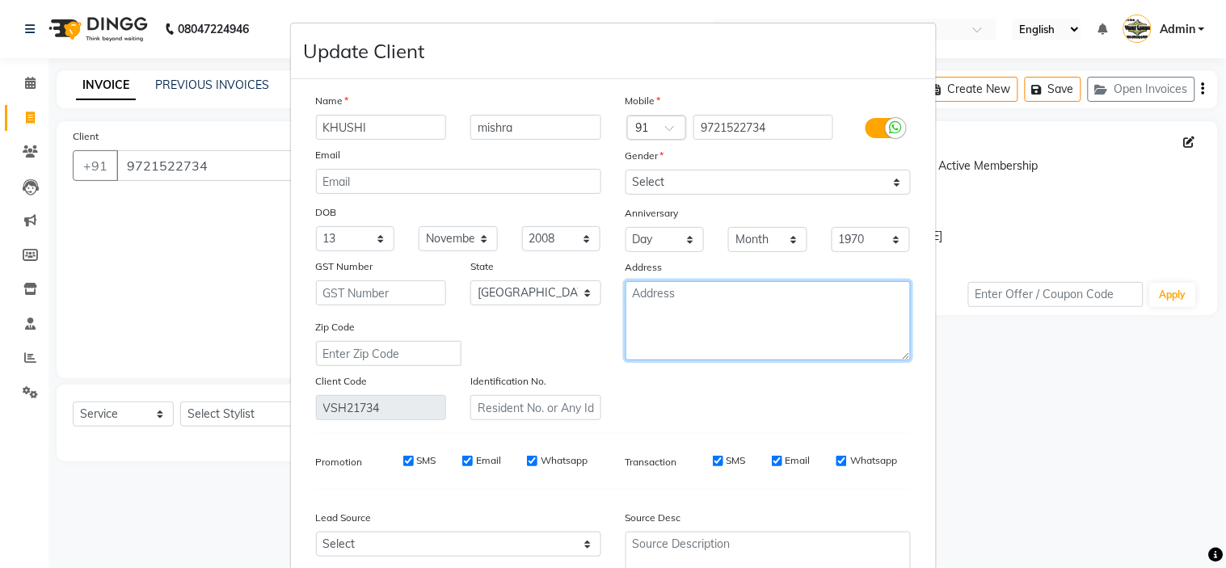
click at [703, 310] on textarea at bounding box center [768, 320] width 285 height 79
type textarea "[GEOGRAPHIC_DATA]"
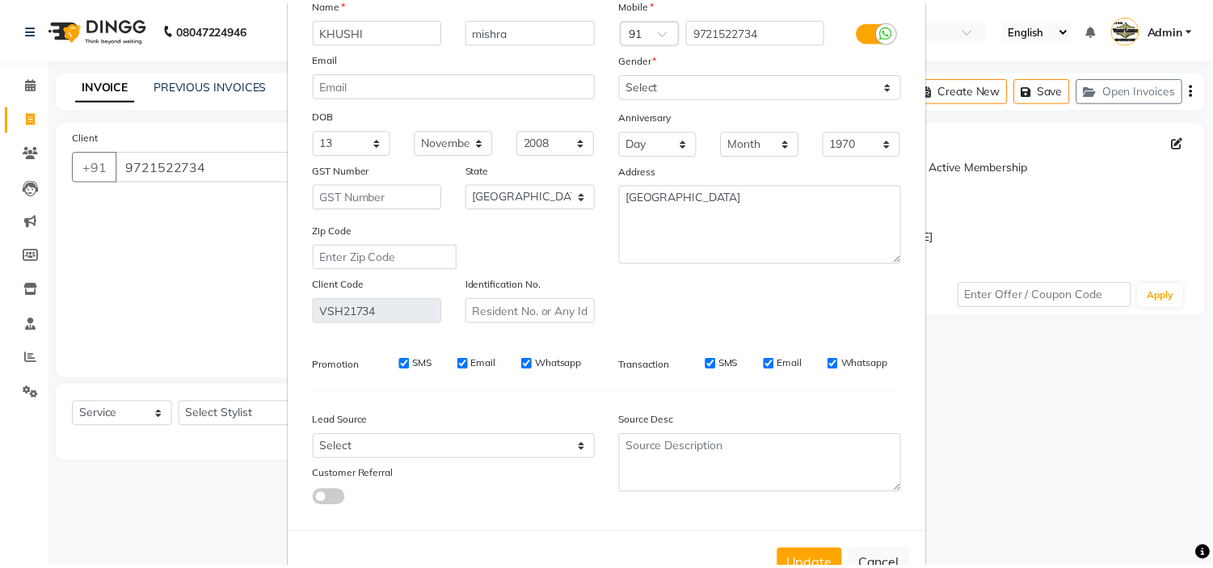
scroll to position [150, 0]
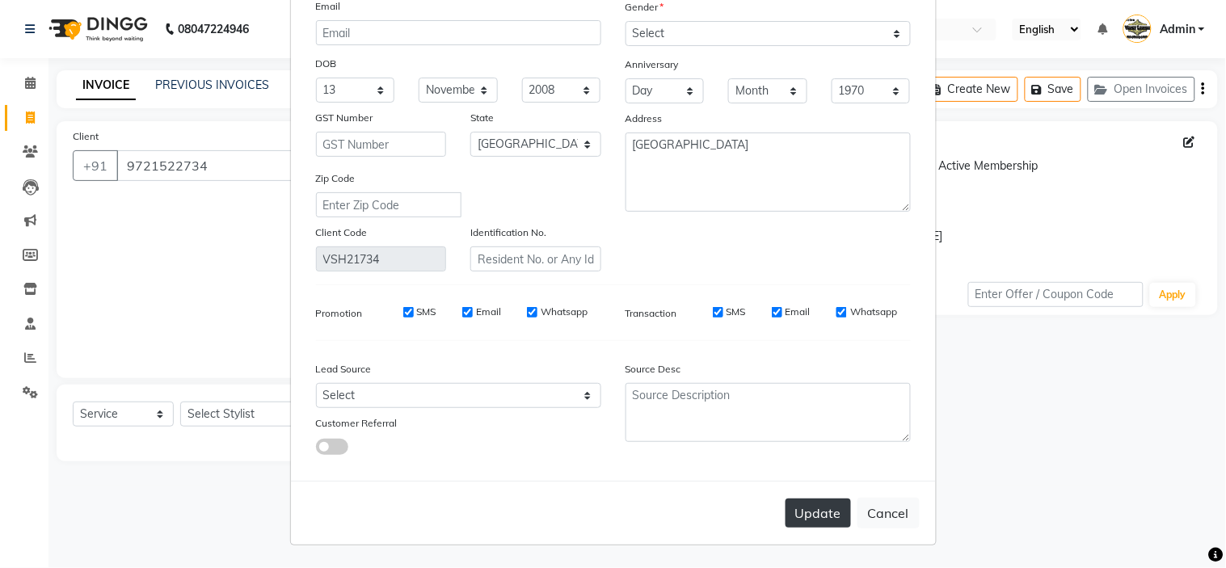
click at [828, 510] on button "Update" at bounding box center [818, 513] width 65 height 29
select select
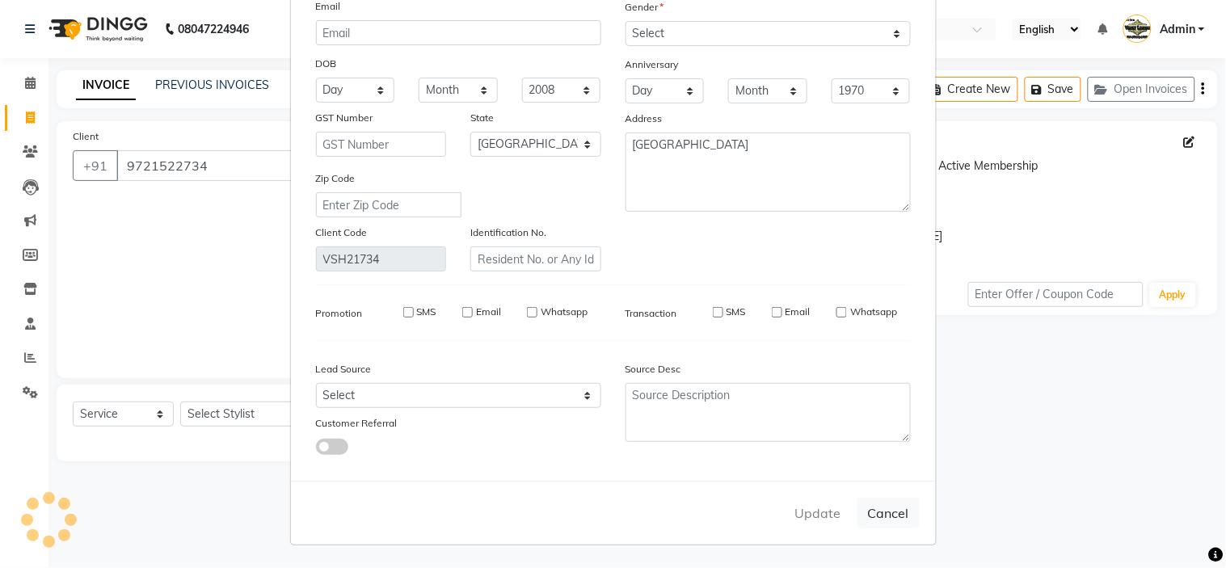
select select
select select "null"
select select
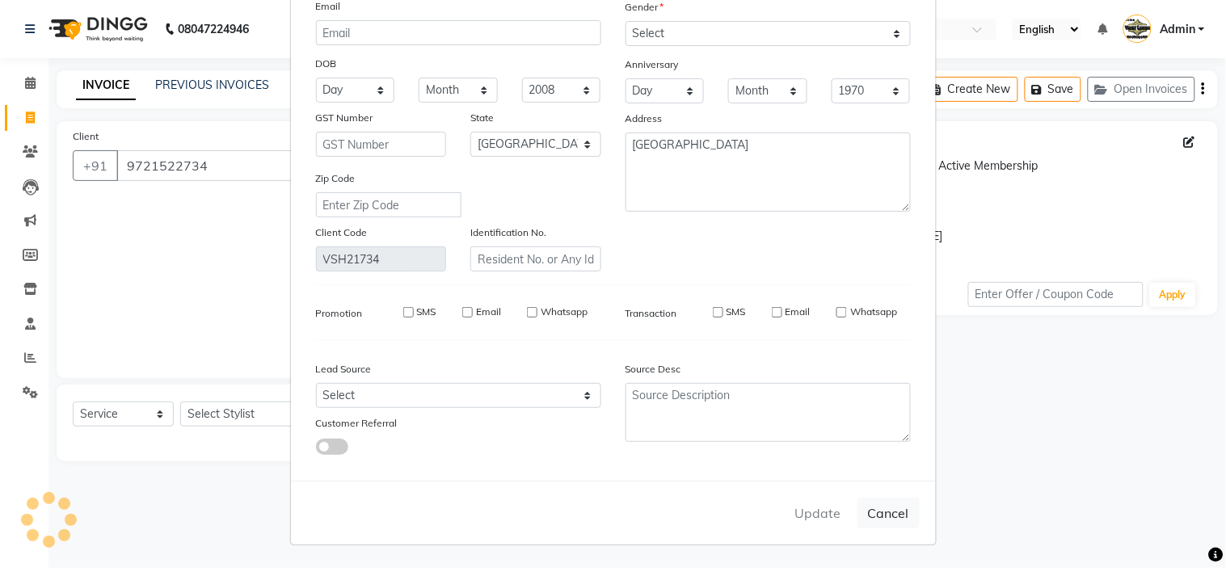
select select
checkbox input "false"
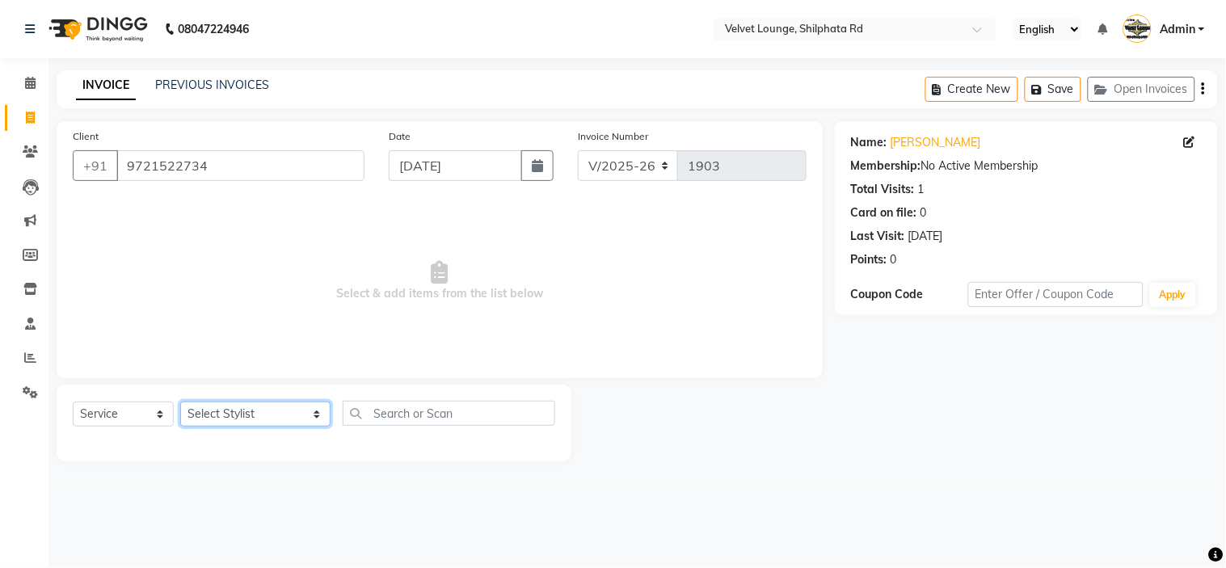
click at [246, 421] on select "Select Stylist [PERSON_NAME] [PERSON_NAME] [PERSON_NAME] [PERSON_NAME] [PERSON_…" at bounding box center [255, 414] width 150 height 25
select select "8289"
click at [180, 402] on select "Select Stylist [PERSON_NAME] [PERSON_NAME] [PERSON_NAME] [PERSON_NAME] [PERSON_…" at bounding box center [255, 414] width 150 height 25
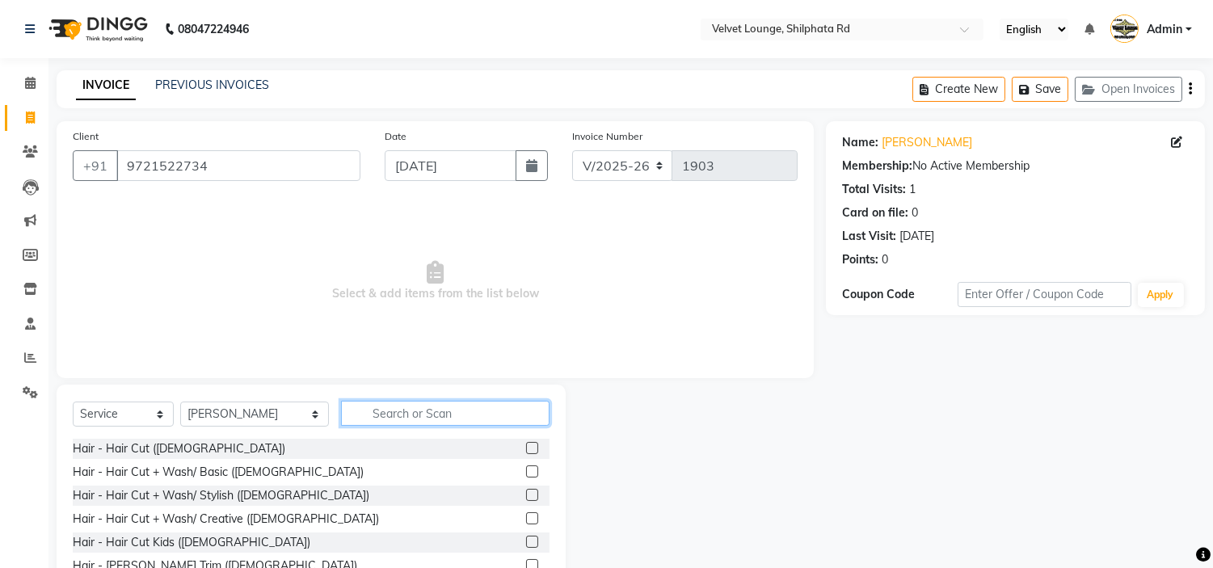
click at [428, 418] on input "text" at bounding box center [445, 413] width 209 height 25
type input "f"
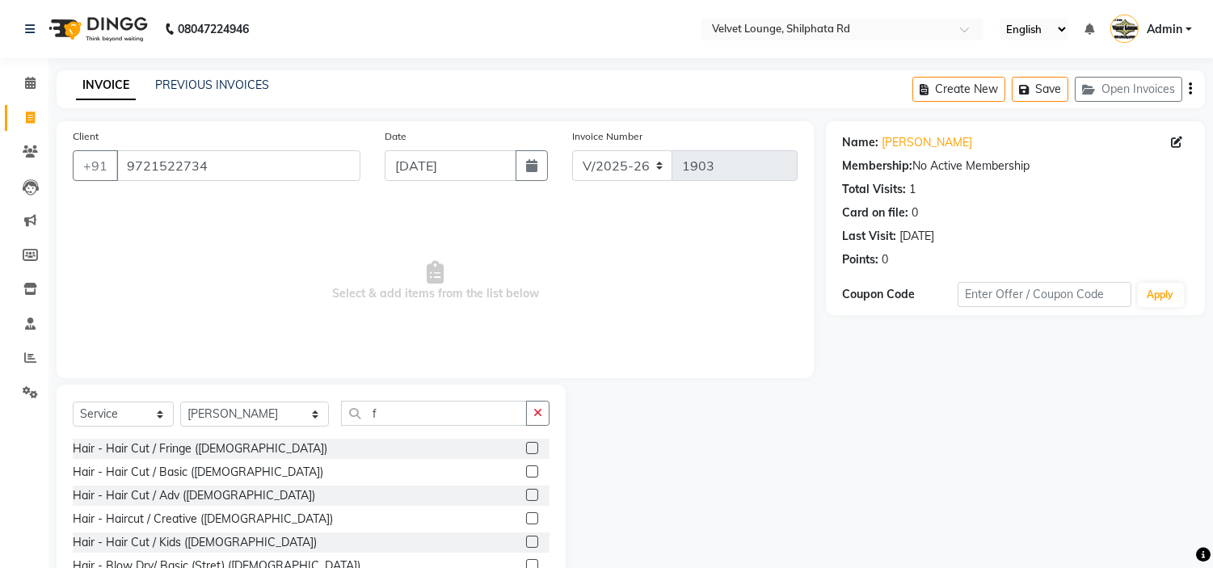
click at [526, 490] on label at bounding box center [532, 495] width 12 height 12
click at [526, 491] on input "checkbox" at bounding box center [531, 496] width 11 height 11
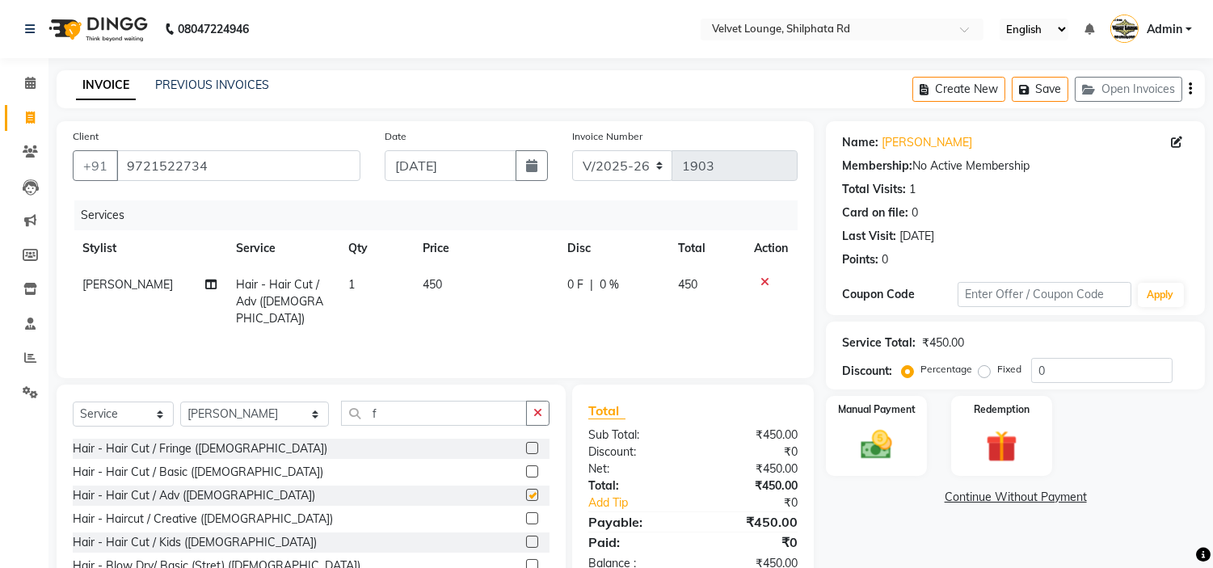
checkbox input "false"
click at [366, 407] on input "f" at bounding box center [434, 413] width 186 height 25
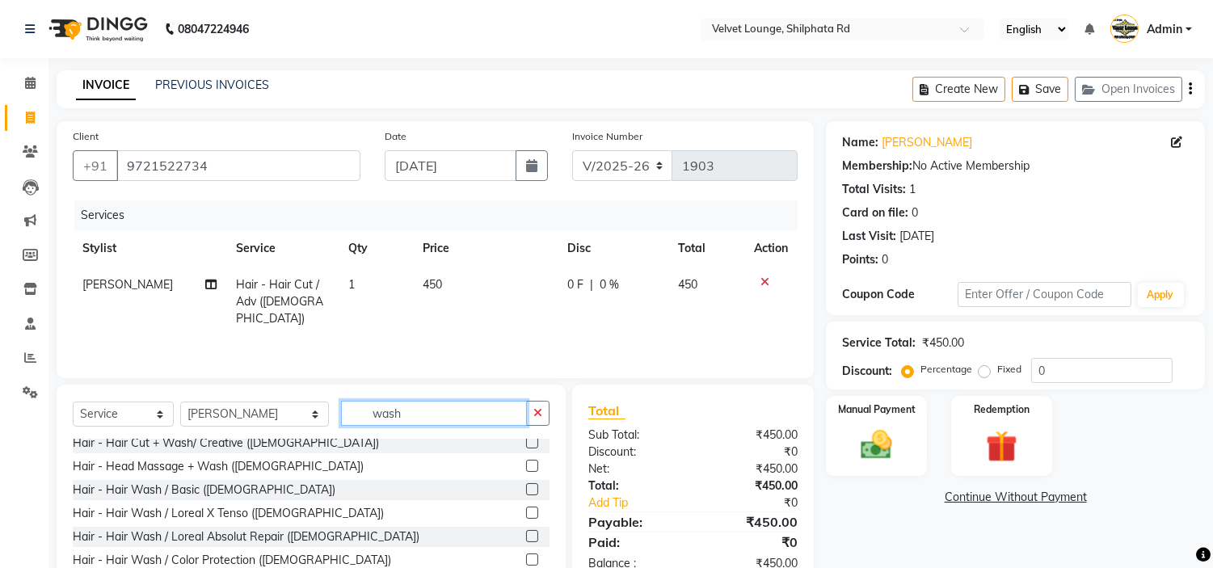
scroll to position [57, 0]
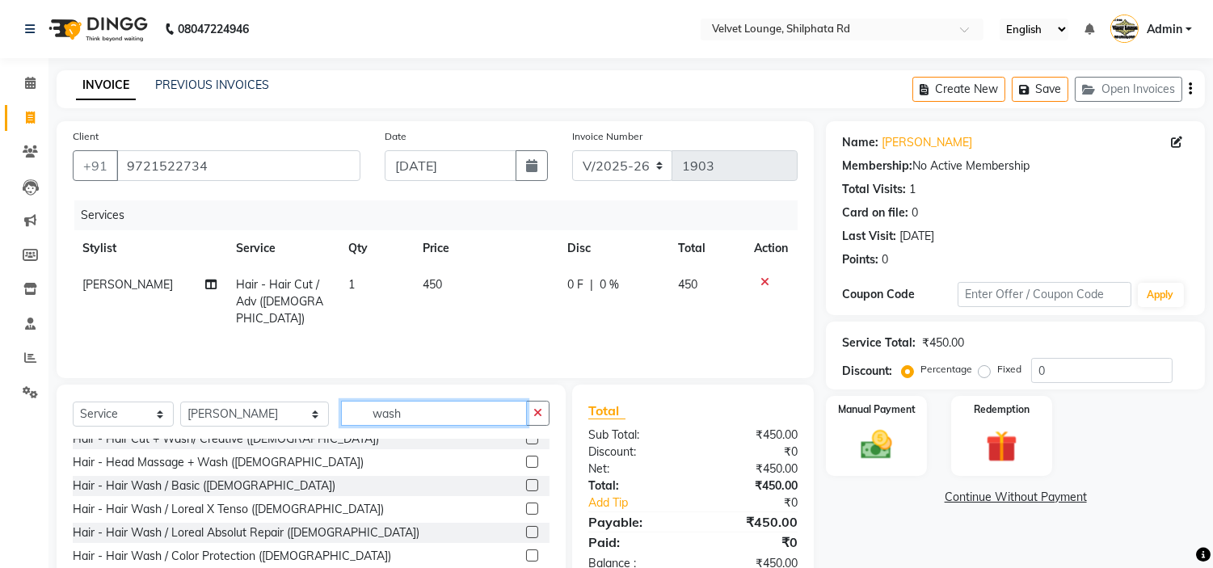
type input "wash"
click at [526, 487] on label at bounding box center [532, 485] width 12 height 12
click at [526, 487] on input "checkbox" at bounding box center [531, 486] width 11 height 11
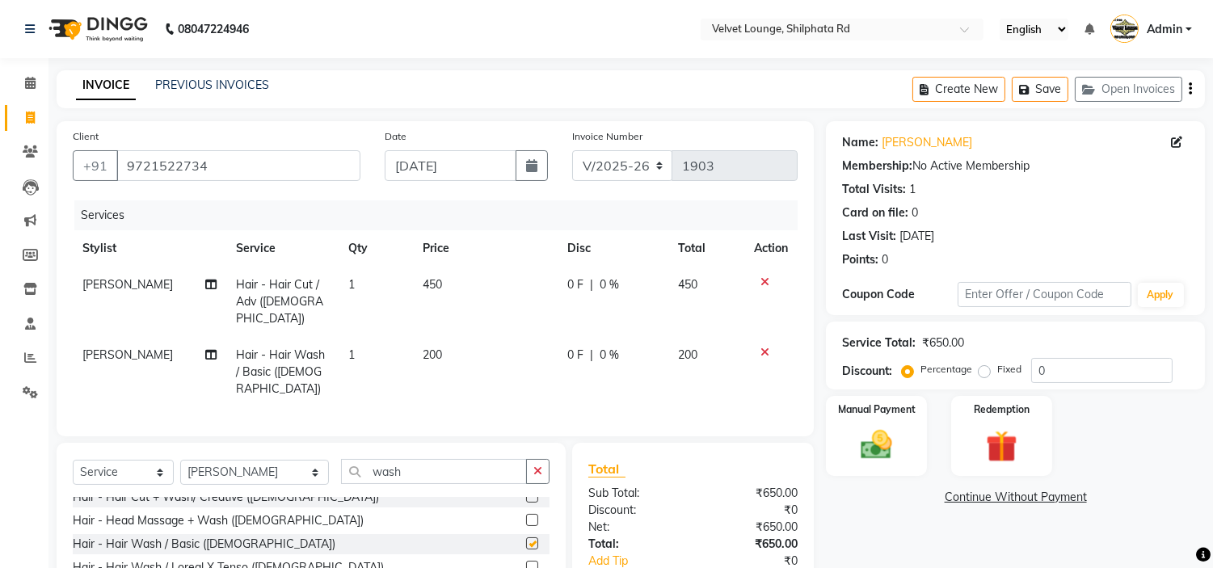
checkbox input "false"
click at [874, 446] on img at bounding box center [876, 446] width 53 height 38
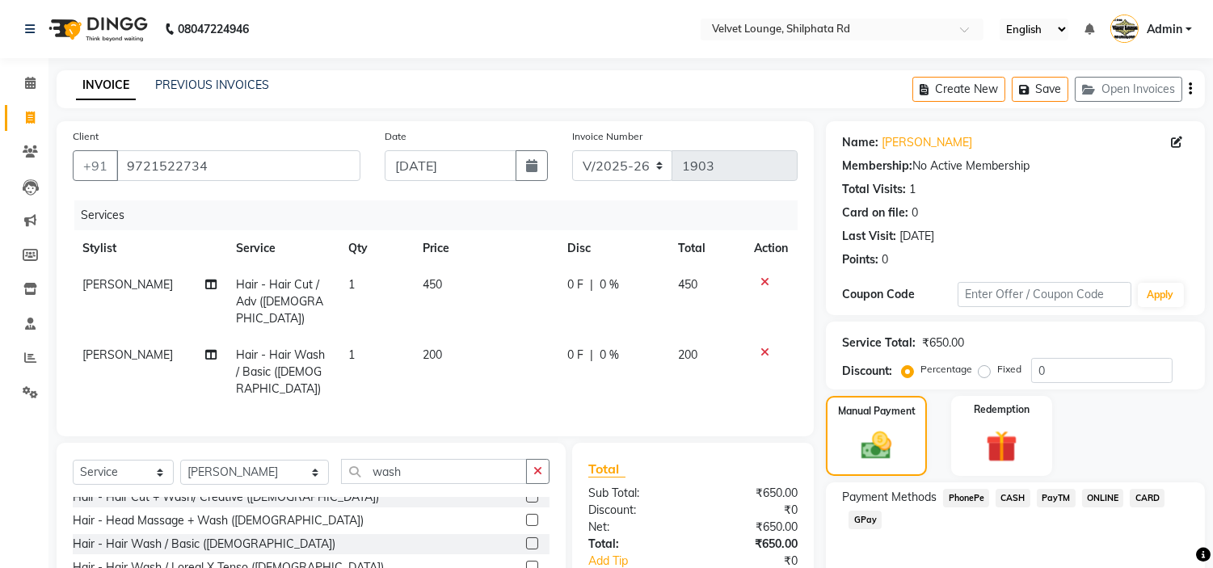
click at [1019, 497] on span "CASH" at bounding box center [1013, 498] width 35 height 19
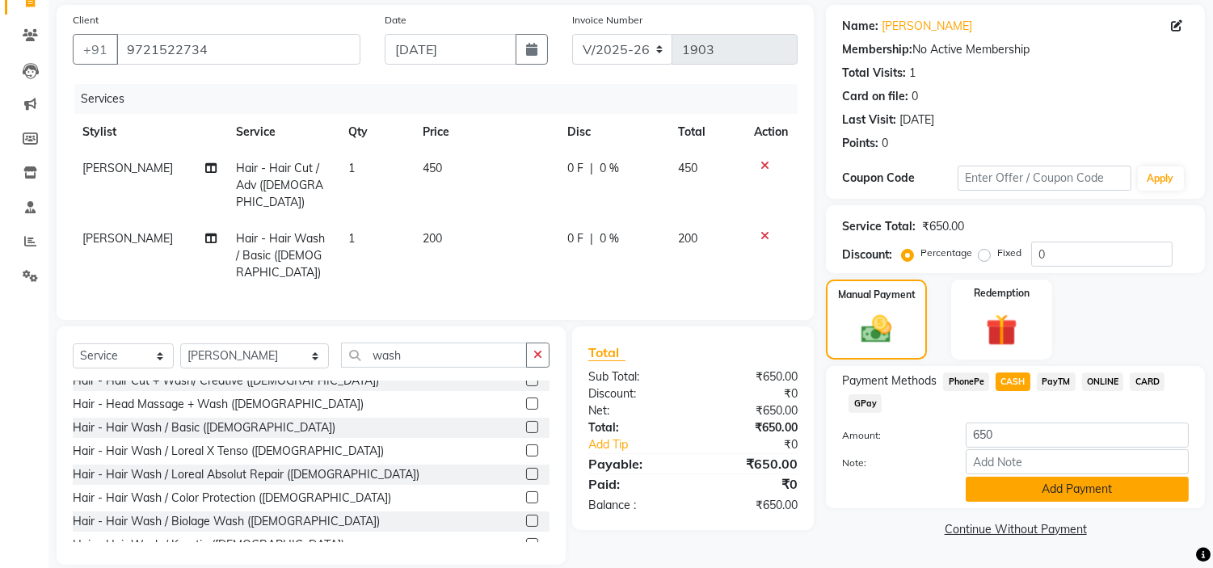
click at [980, 491] on button "Add Payment" at bounding box center [1077, 489] width 223 height 25
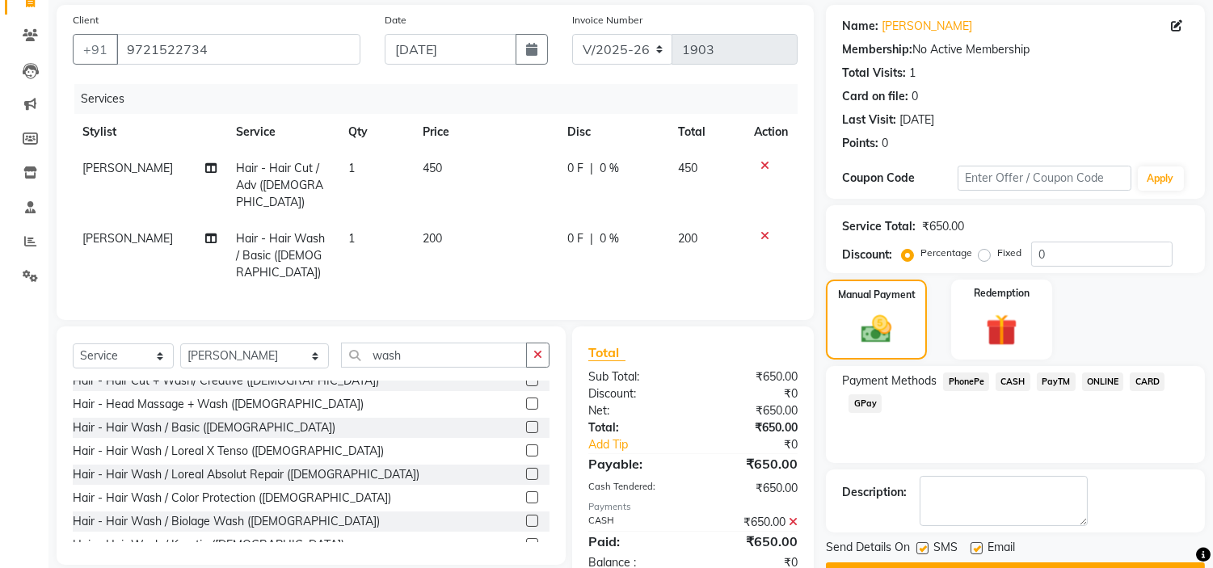
click at [1117, 563] on button "Checkout" at bounding box center [1015, 574] width 379 height 25
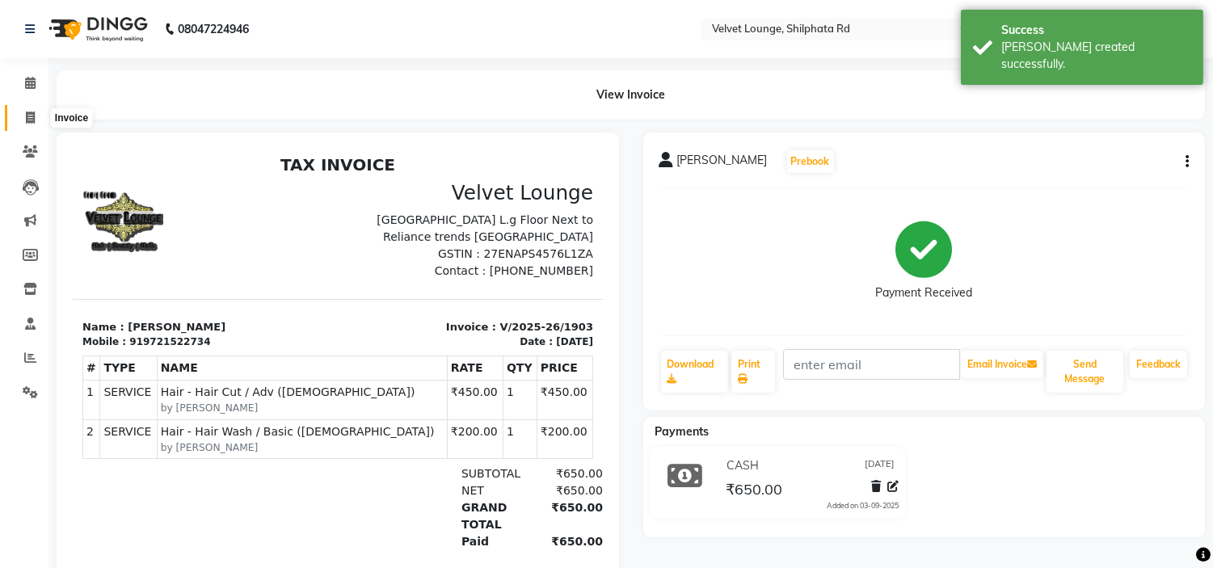
click at [27, 119] on icon at bounding box center [30, 118] width 9 height 12
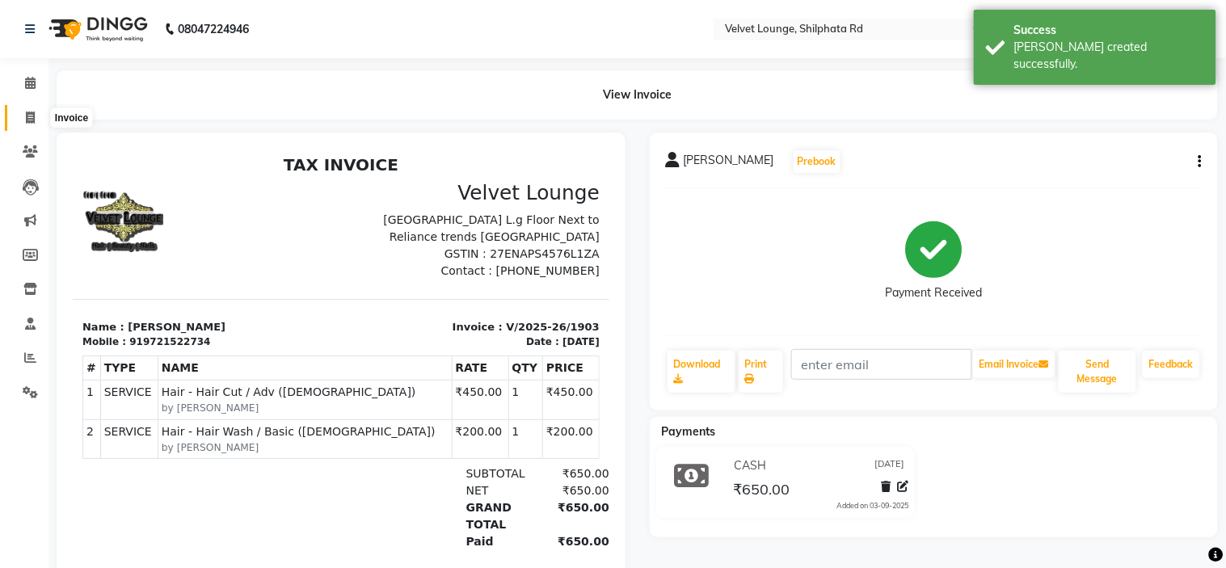
select select "service"
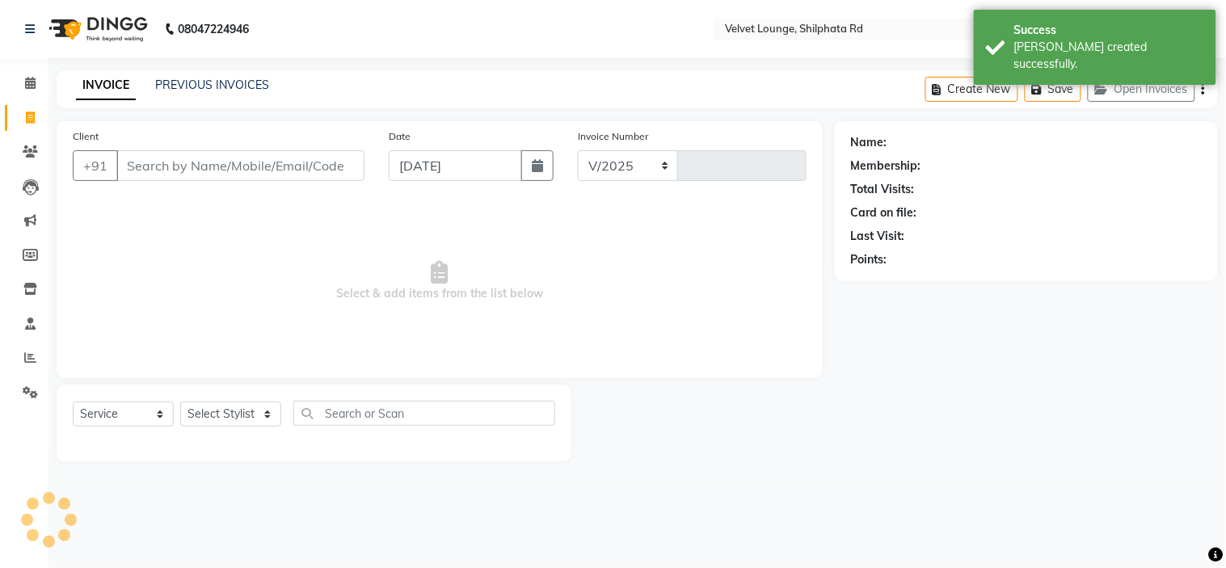
select select "122"
type input "1904"
click at [176, 162] on input "Client" at bounding box center [240, 165] width 248 height 31
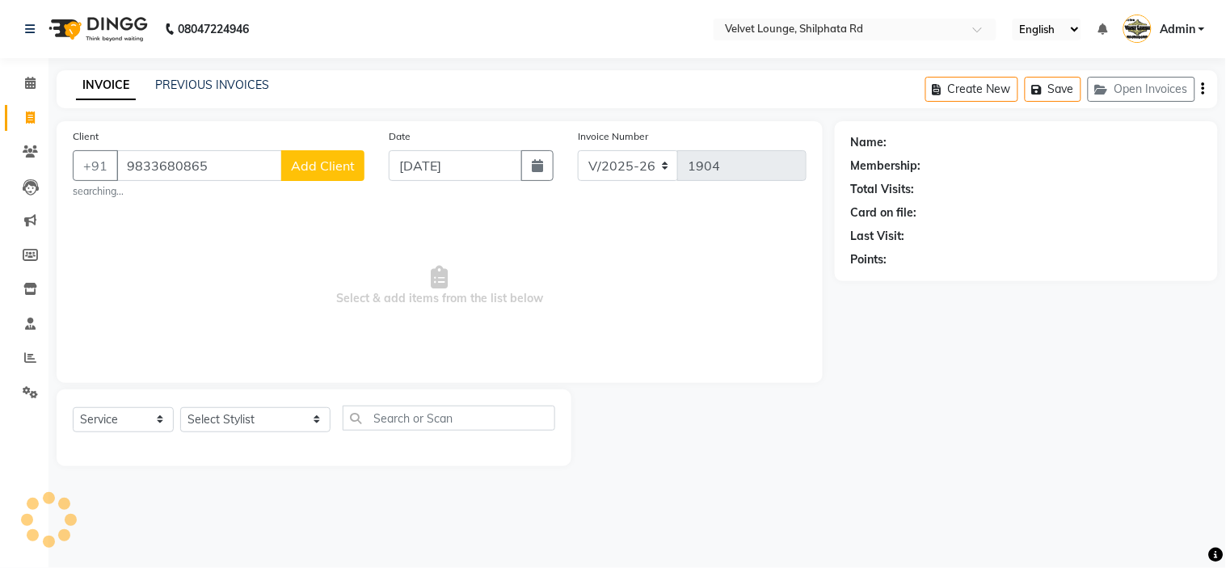
type input "9833680865"
click at [333, 158] on span "Add Client" at bounding box center [323, 166] width 64 height 16
select select "22"
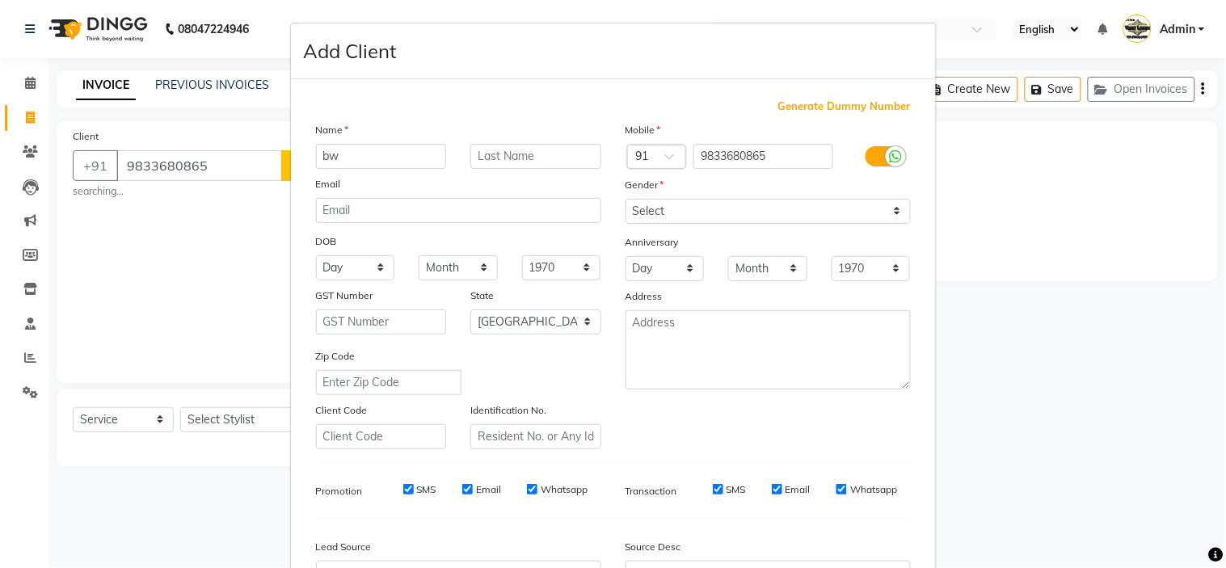
type input "b"
type input "[PERSON_NAME]"
click at [527, 160] on input "text" at bounding box center [535, 156] width 131 height 25
type input "[PERSON_NAME]"
click at [361, 272] on select "Day 01 02 03 04 05 06 07 08 09 10 11 12 13 14 15 16 17 18 19 20 21 22 23 24 25 …" at bounding box center [355, 267] width 79 height 25
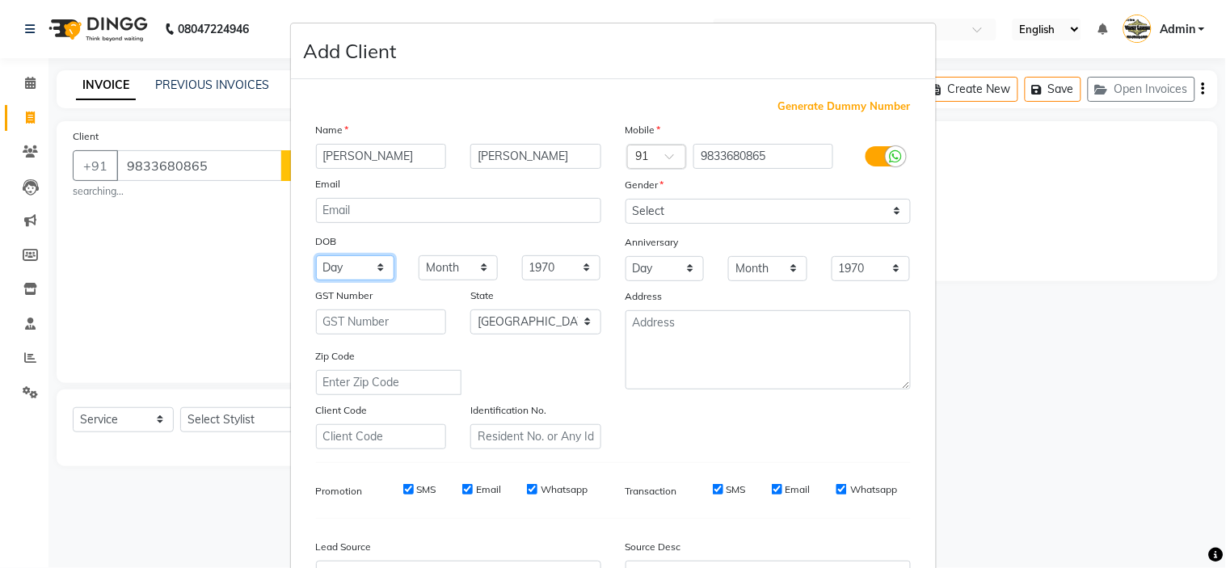
select select "25"
click at [467, 269] on select "Month January February March April May June July August September October Novem…" at bounding box center [458, 267] width 79 height 25
select select "12"
click at [419, 255] on select "Month January February March April May June July August September October Novem…" at bounding box center [458, 267] width 79 height 25
click at [553, 272] on select "1940 1941 1942 1943 1944 1945 1946 1947 1948 1949 1950 1951 1952 1953 1954 1955…" at bounding box center [561, 267] width 79 height 25
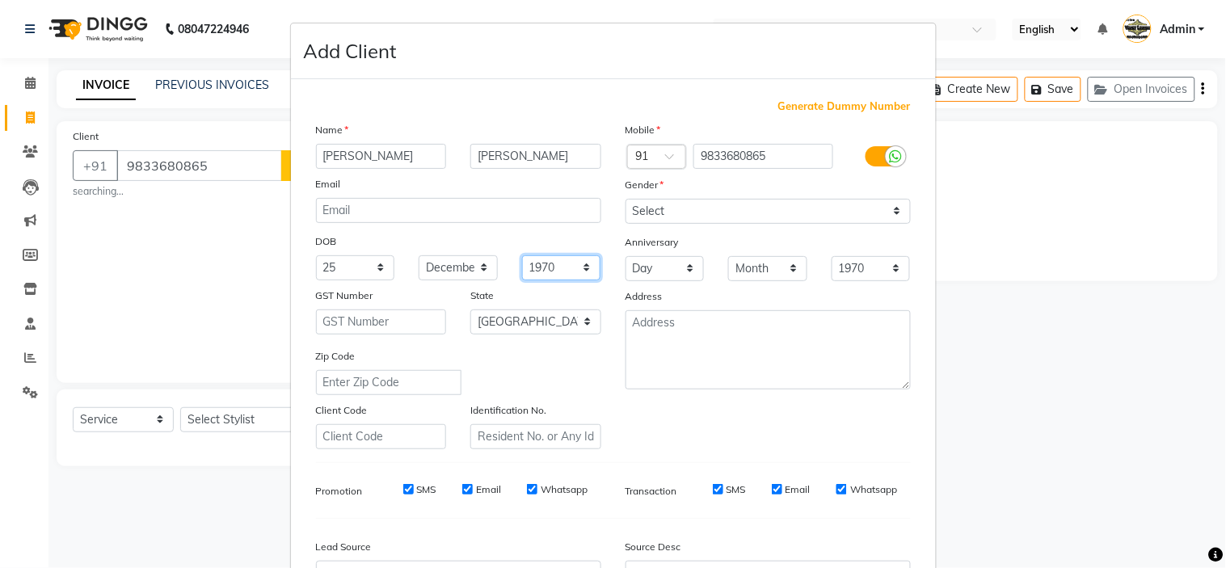
select select "2007"
click at [522, 255] on select "1940 1941 1942 1943 1944 1945 1946 1947 1948 1949 1950 1951 1952 1953 1954 1955…" at bounding box center [561, 267] width 79 height 25
click at [853, 233] on div "Anniversary" at bounding box center [768, 243] width 310 height 26
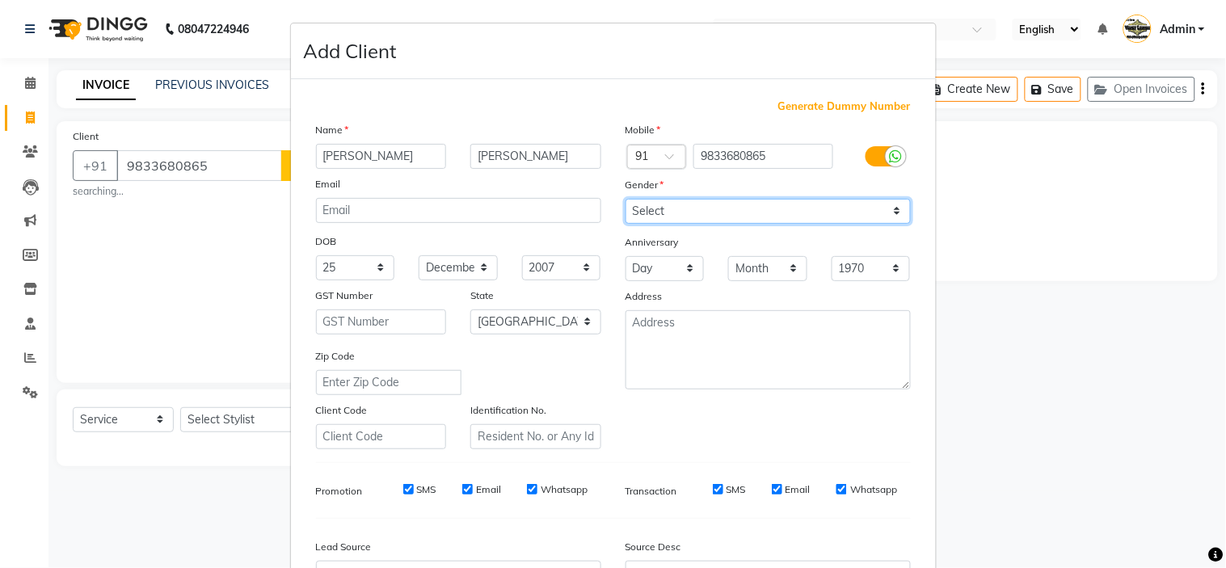
click at [836, 207] on select "Select [DEMOGRAPHIC_DATA] [DEMOGRAPHIC_DATA] Other Prefer Not To Say" at bounding box center [768, 211] width 285 height 25
select select "[DEMOGRAPHIC_DATA]"
click at [626, 199] on select "Select [DEMOGRAPHIC_DATA] [DEMOGRAPHIC_DATA] Other Prefer Not To Say" at bounding box center [768, 211] width 285 height 25
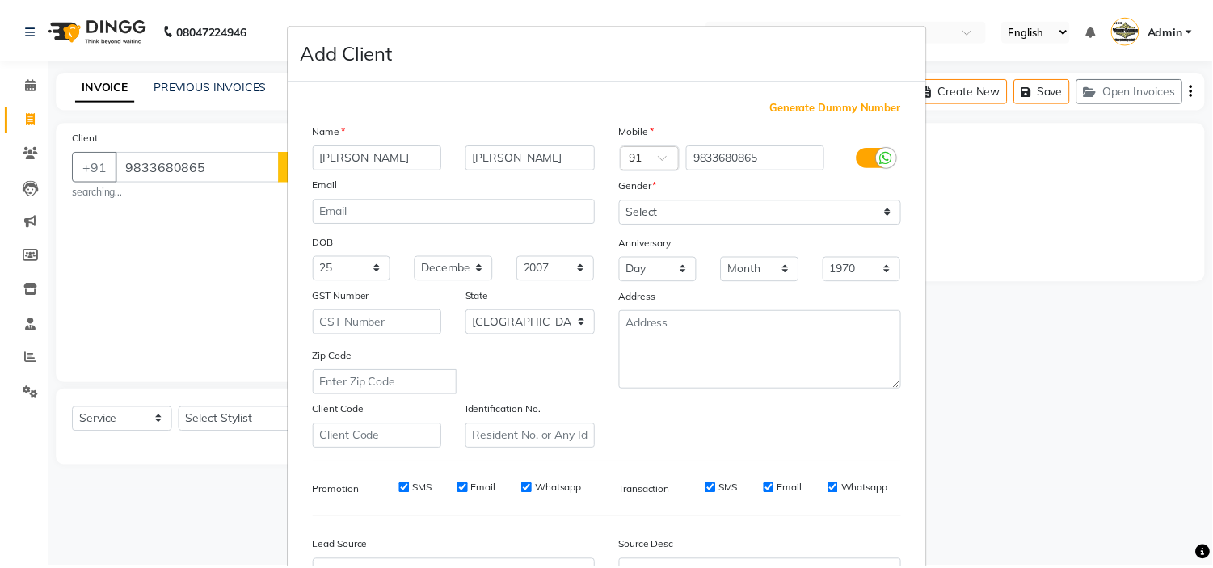
scroll to position [179, 0]
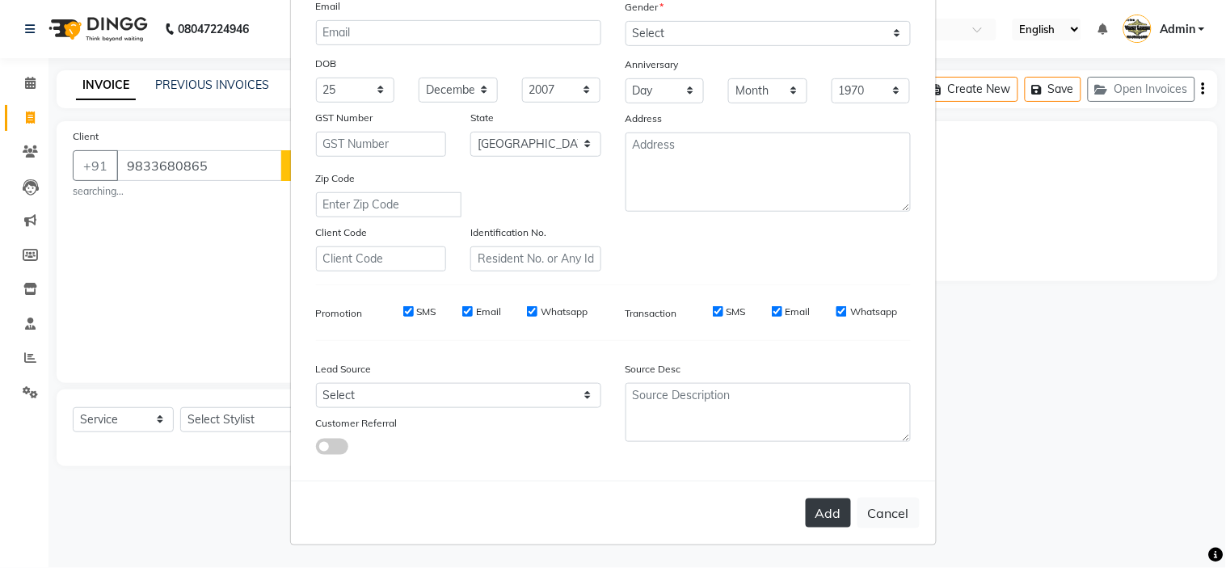
click at [817, 517] on button "Add" at bounding box center [828, 513] width 45 height 29
select select
select select "null"
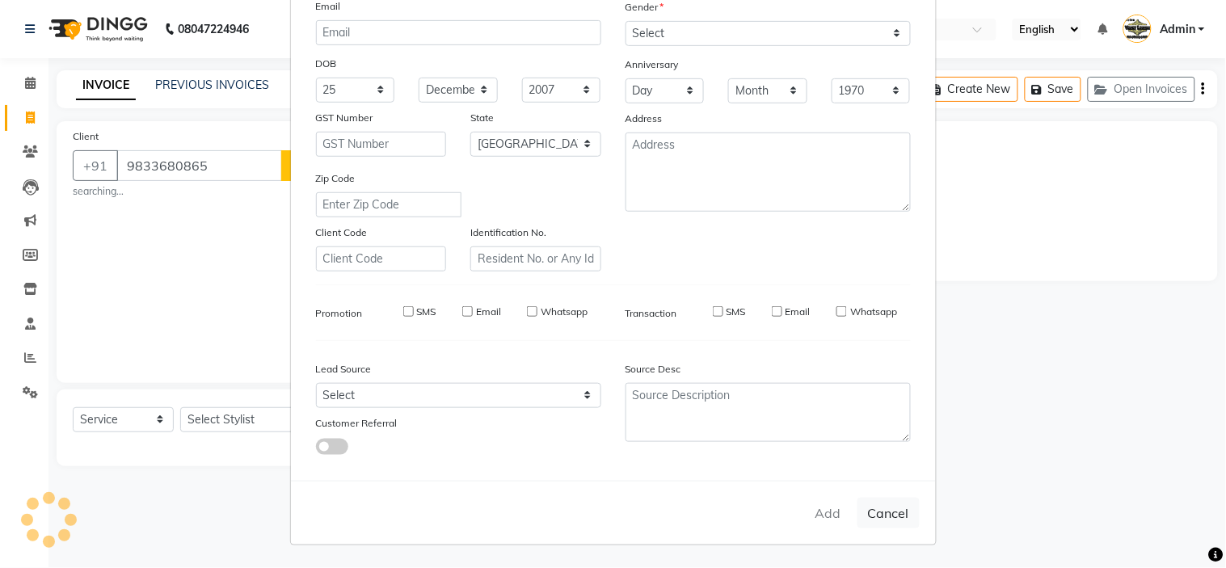
select select
checkbox input "false"
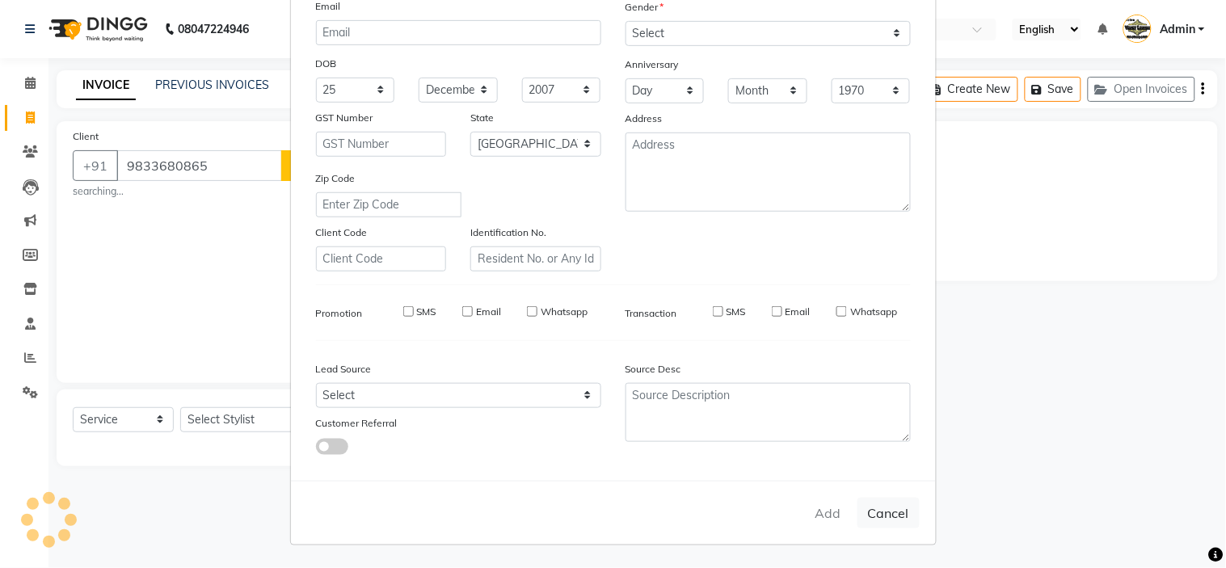
checkbox input "false"
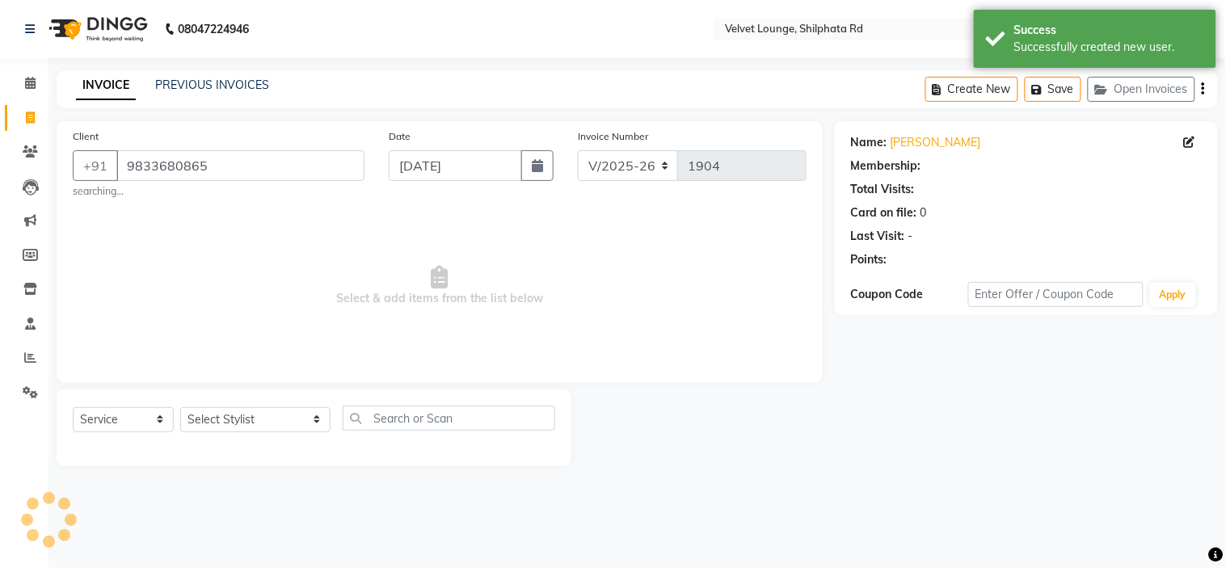
select select "1: Object"
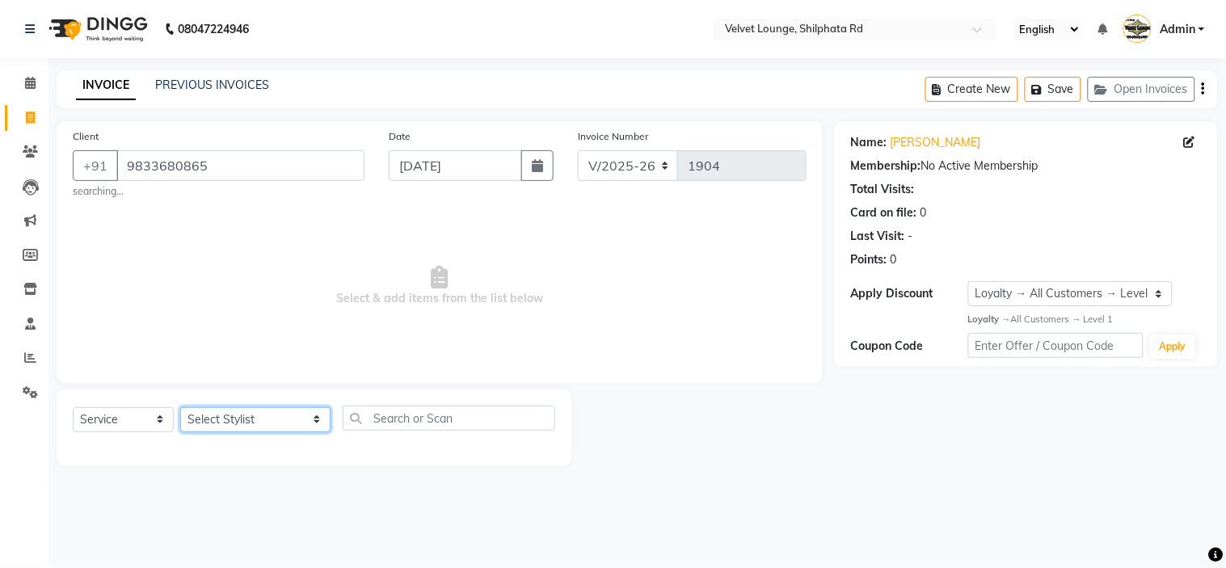
click at [244, 424] on select "Select Stylist [PERSON_NAME] [PERSON_NAME] [PERSON_NAME] [PERSON_NAME] [PERSON_…" at bounding box center [255, 419] width 150 height 25
select select "31385"
click at [180, 407] on select "Select Stylist [PERSON_NAME] [PERSON_NAME] [PERSON_NAME] [PERSON_NAME] [PERSON_…" at bounding box center [255, 419] width 150 height 25
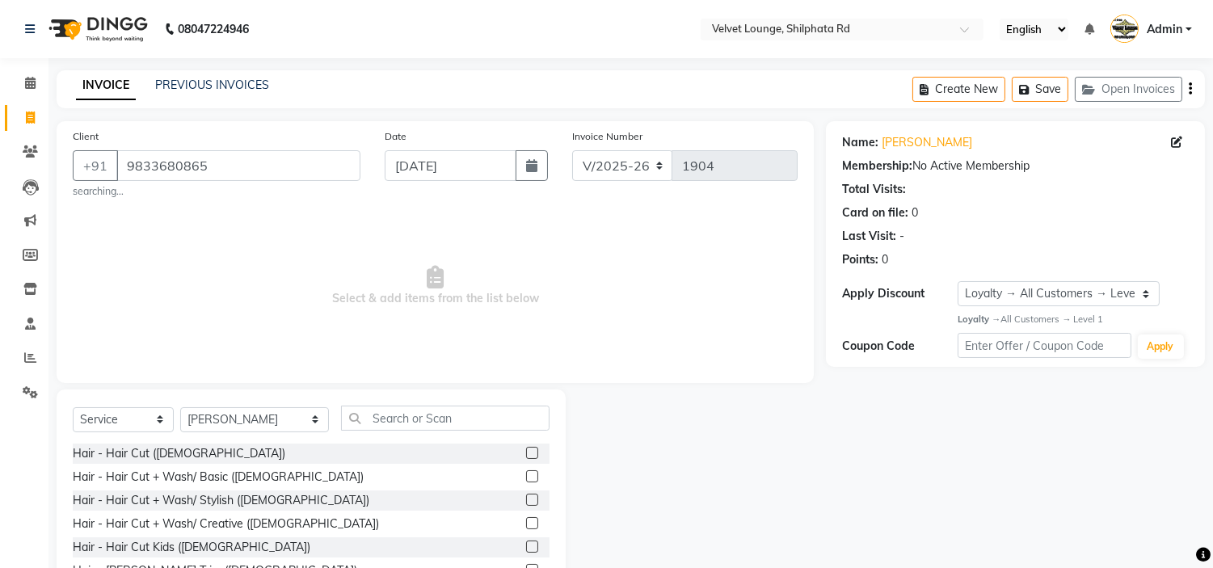
click at [526, 454] on label at bounding box center [532, 453] width 12 height 12
click at [526, 454] on input "checkbox" at bounding box center [531, 454] width 11 height 11
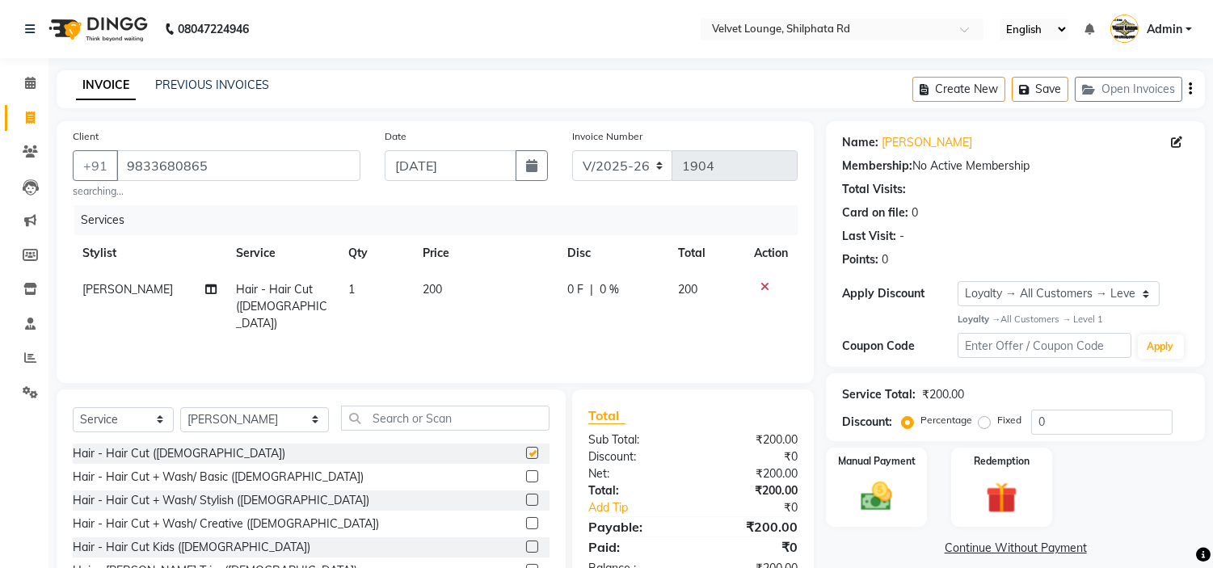
checkbox input "false"
click at [572, 291] on span "0 F" at bounding box center [575, 289] width 16 height 17
select select "31385"
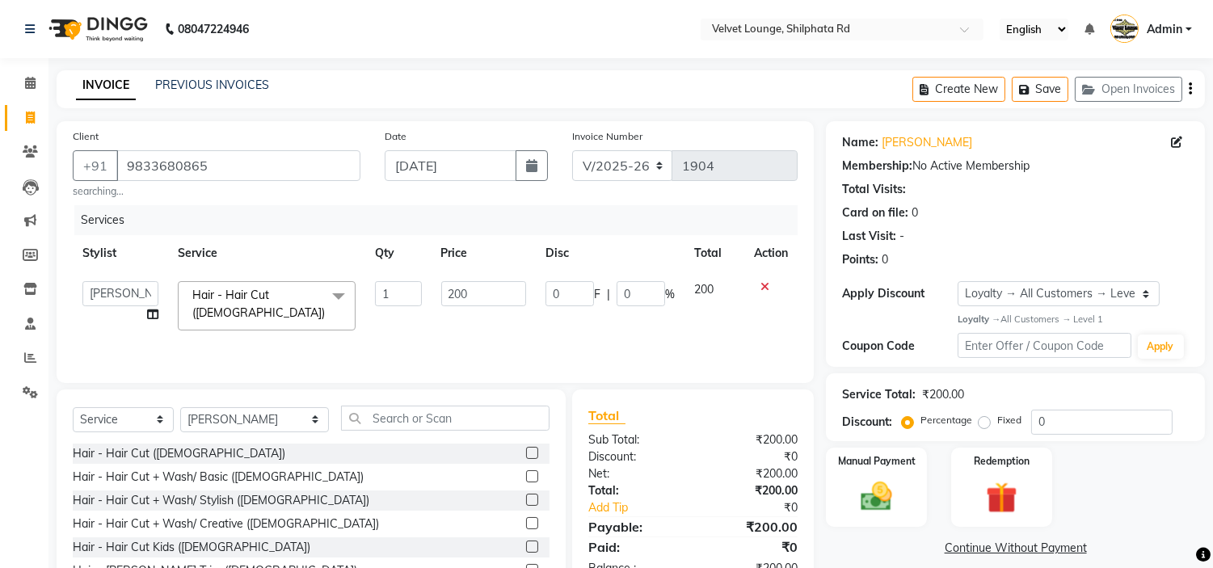
click at [572, 291] on input "0" at bounding box center [570, 293] width 48 height 25
type input "50"
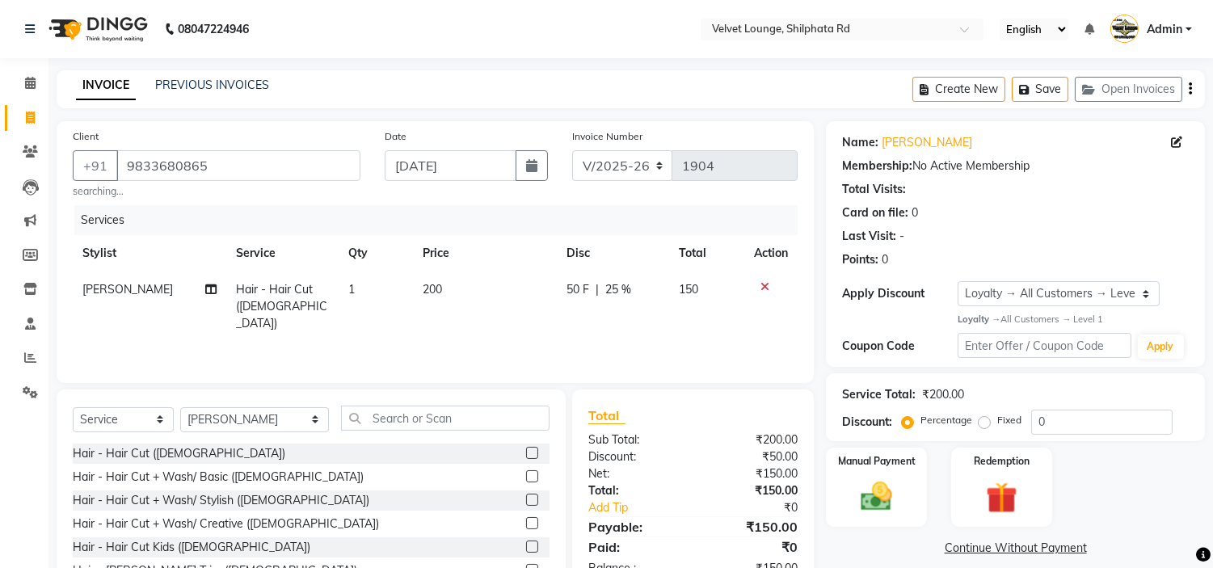
click at [625, 316] on td "50 F | 25 %" at bounding box center [613, 307] width 112 height 70
select select "31385"
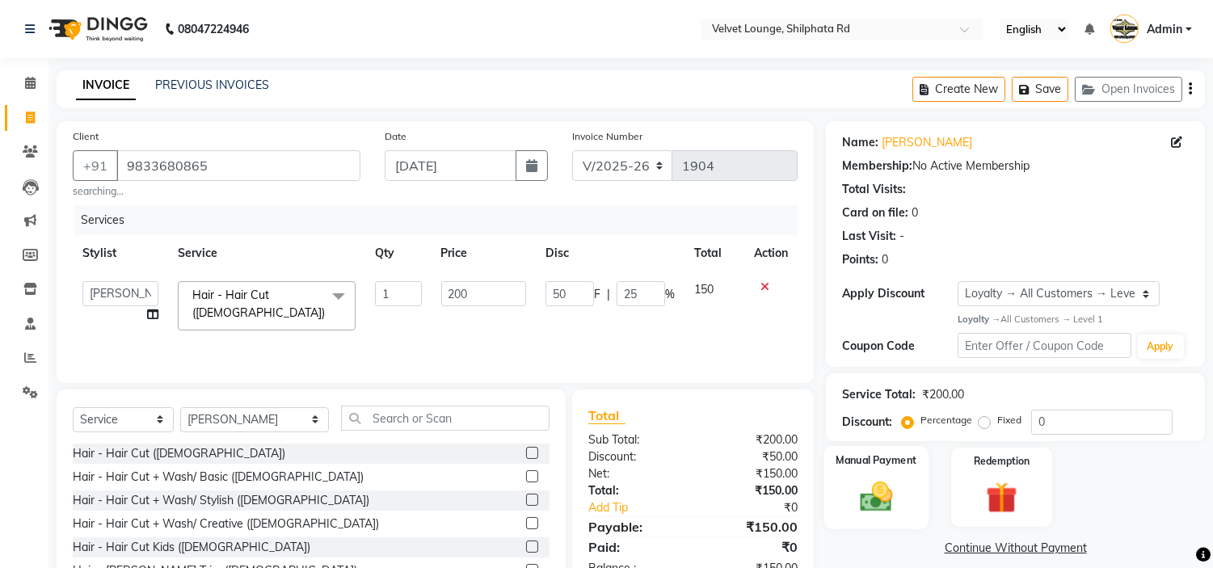
click at [897, 488] on img at bounding box center [876, 497] width 53 height 38
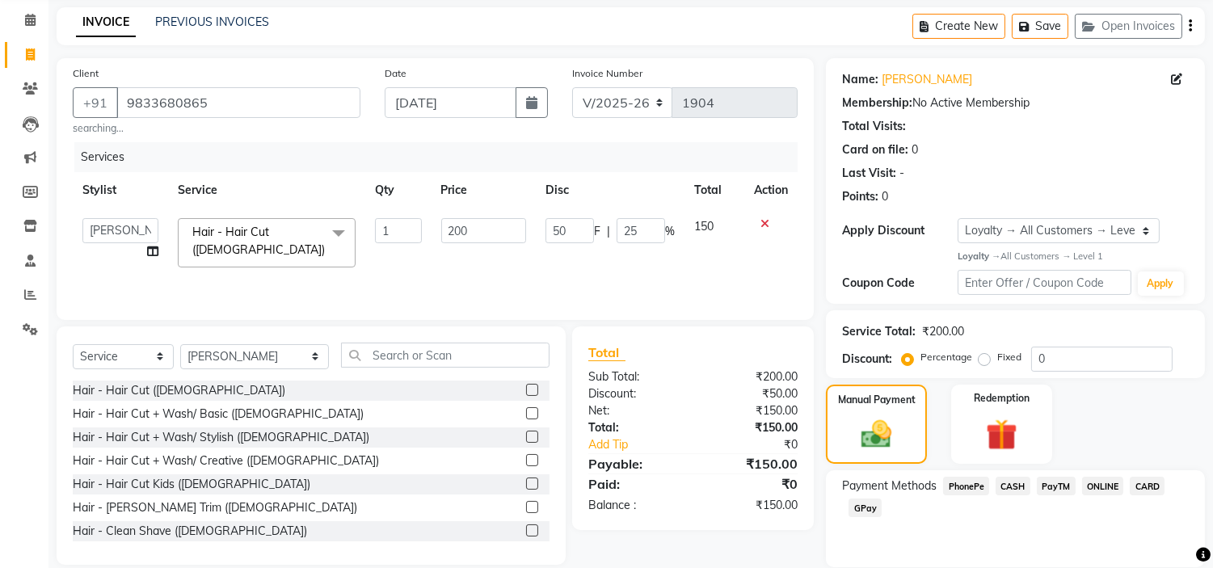
scroll to position [119, 0]
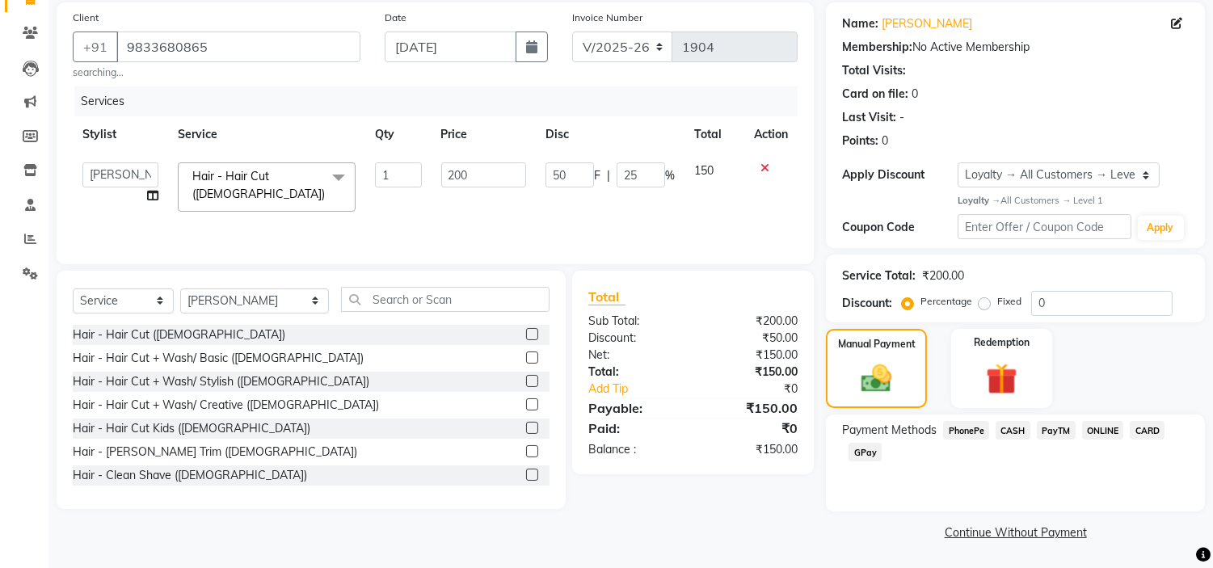
click at [1053, 433] on span "PayTM" at bounding box center [1056, 430] width 39 height 19
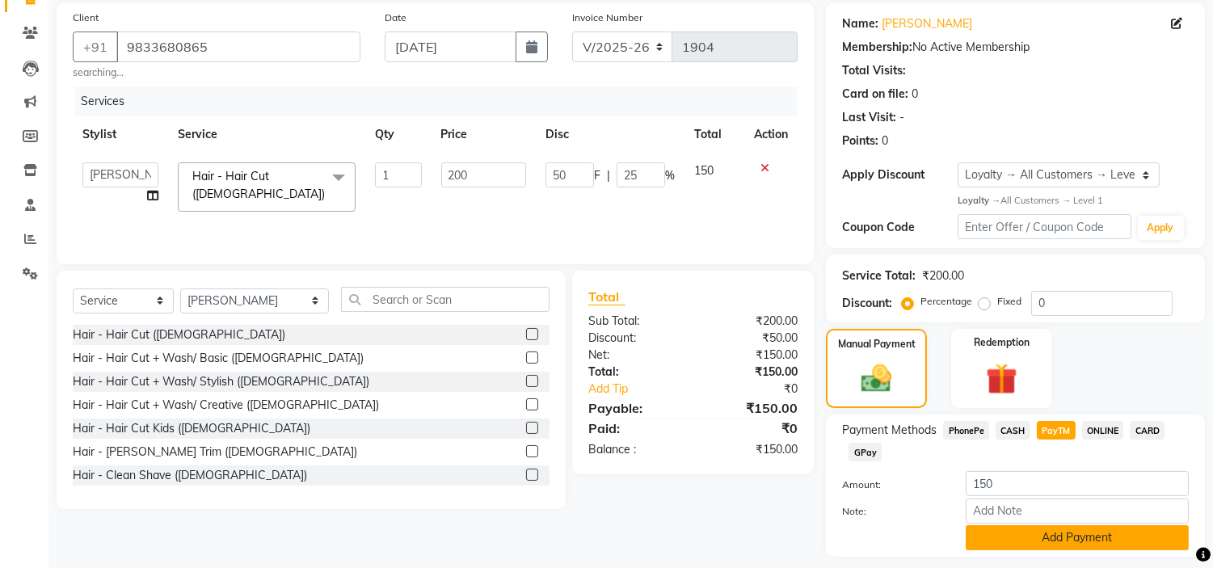
click at [1047, 534] on button "Add Payment" at bounding box center [1077, 537] width 223 height 25
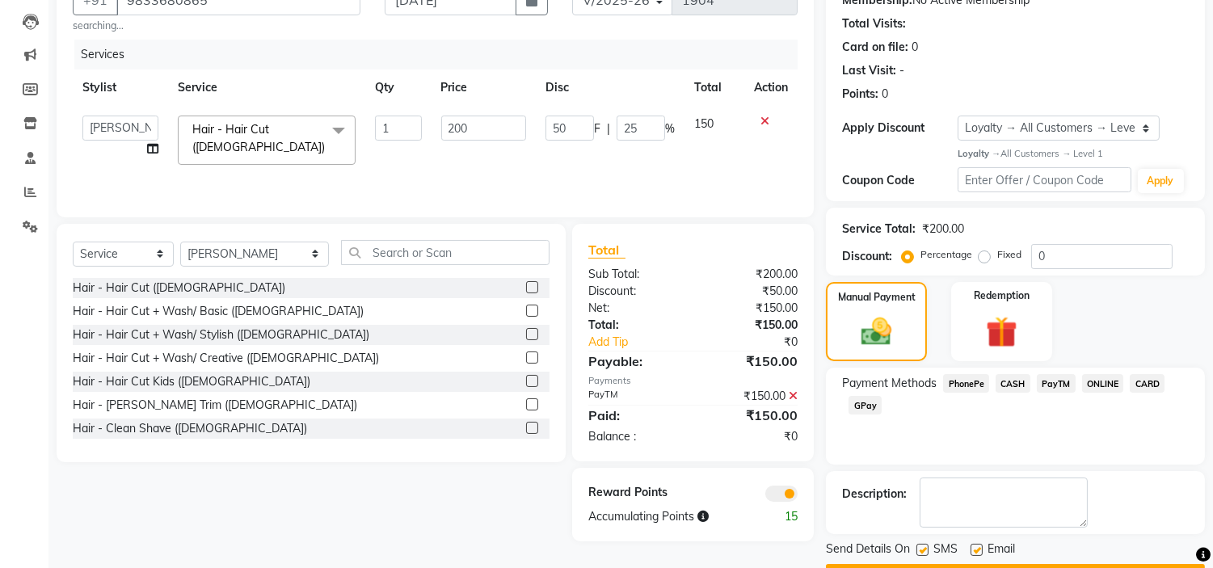
scroll to position [211, 0]
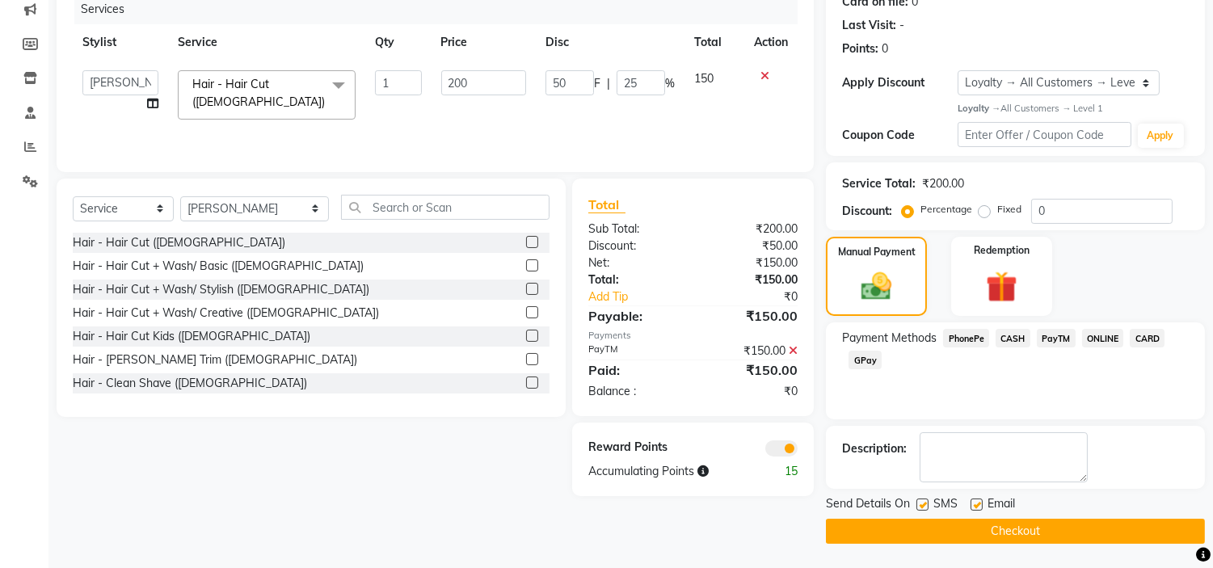
click at [912, 546] on main "INVOICE PREVIOUS INVOICES Create New Save Open Invoices Client [PHONE_NUMBER] s…" at bounding box center [630, 213] width 1165 height 709
click at [914, 539] on button "Checkout" at bounding box center [1015, 531] width 379 height 25
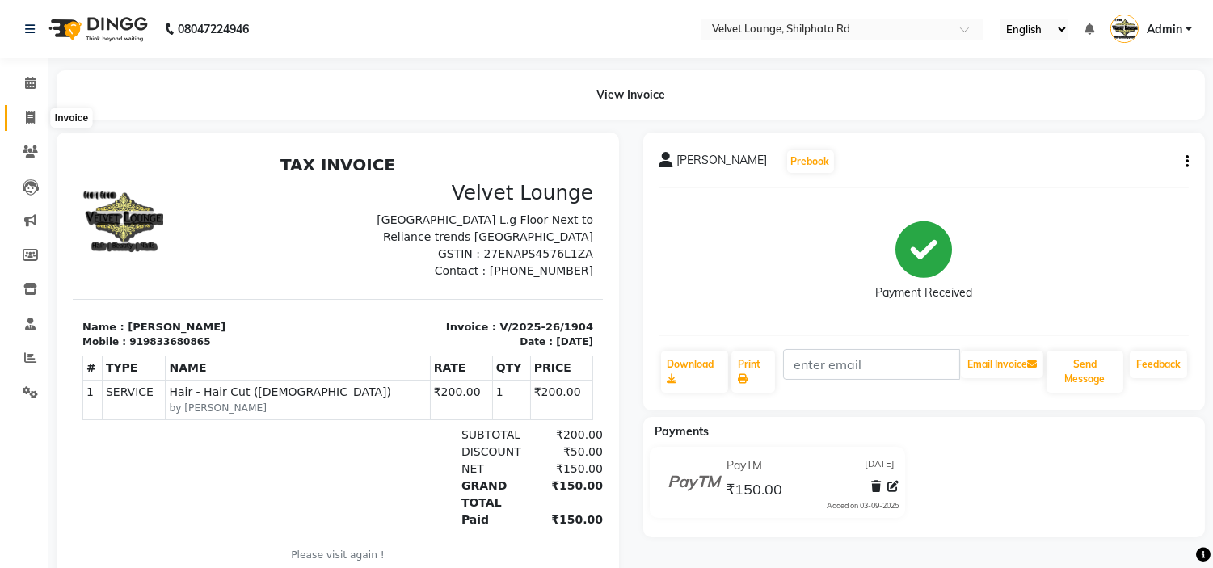
click at [33, 119] on icon at bounding box center [30, 118] width 9 height 12
select select "service"
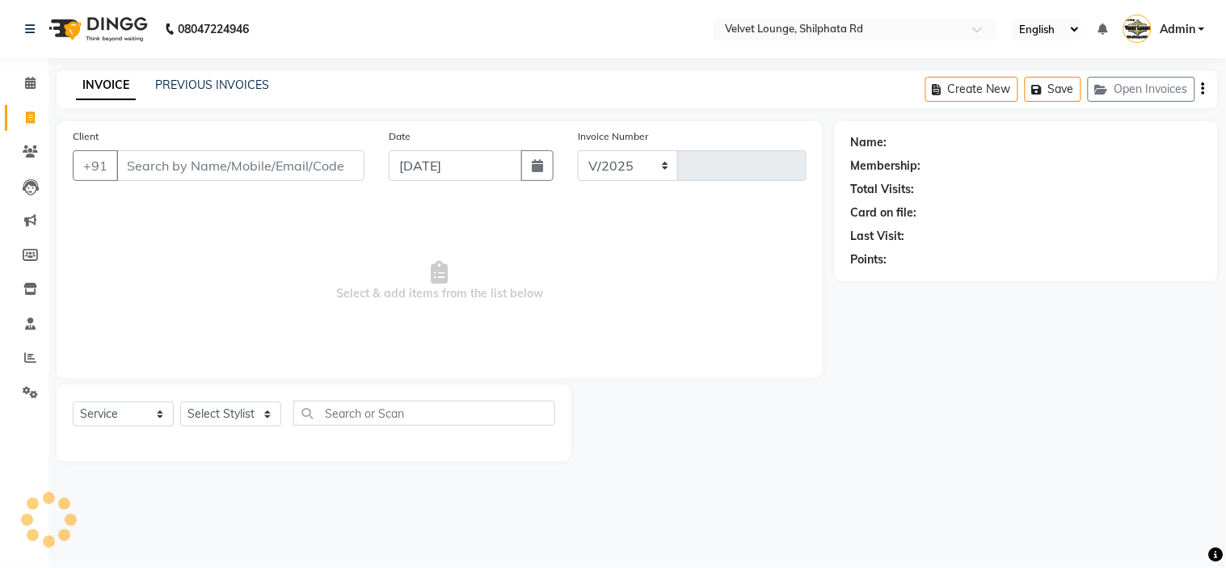
select select "122"
type input "1905"
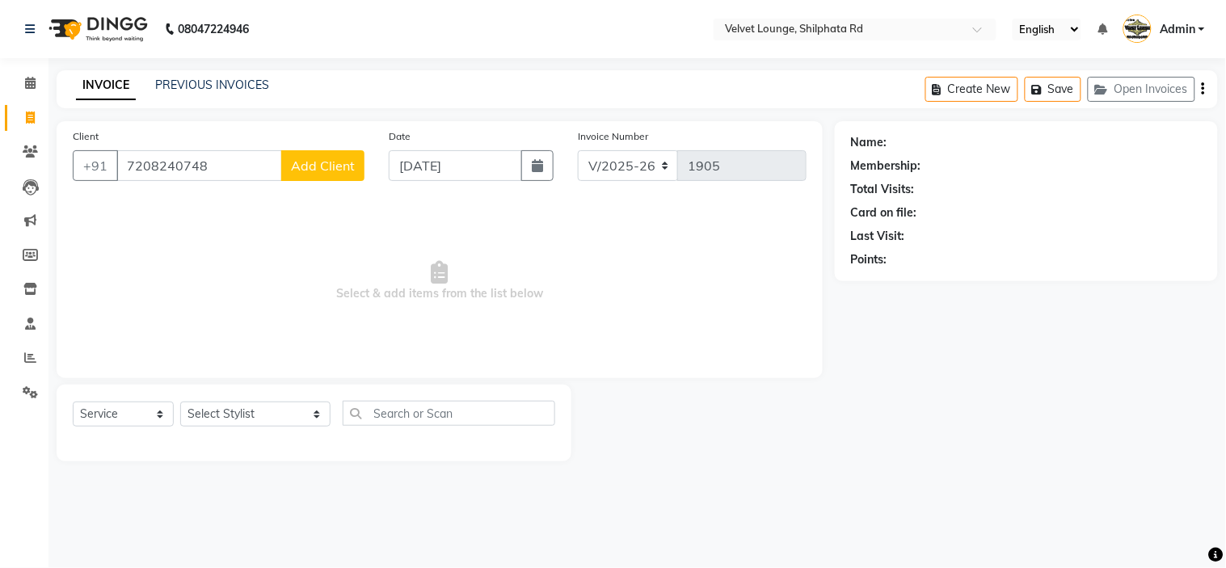
type input "7208240748"
click at [356, 178] on button "Add Client" at bounding box center [322, 165] width 83 height 31
select select "22"
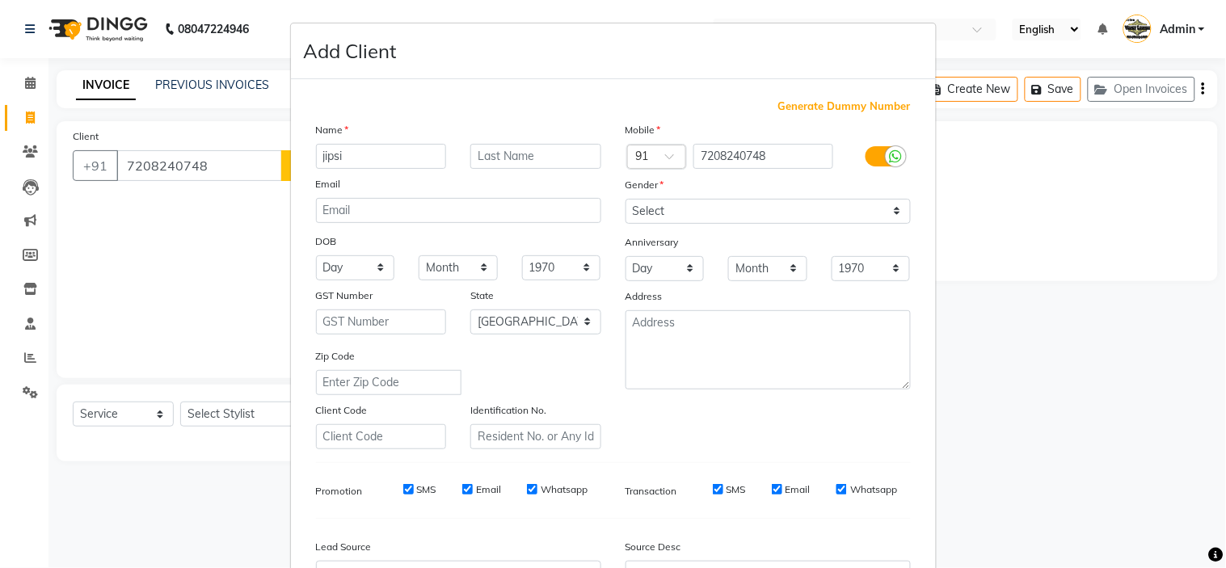
type input "jipsi"
click at [535, 151] on input "text" at bounding box center [535, 156] width 131 height 25
type input "baranwan"
click at [343, 262] on select "Day 01 02 03 04 05 06 07 08 09 10 11 12 13 14 15 16 17 18 19 20 21 22 23 24 25 …" at bounding box center [355, 267] width 79 height 25
select select "14"
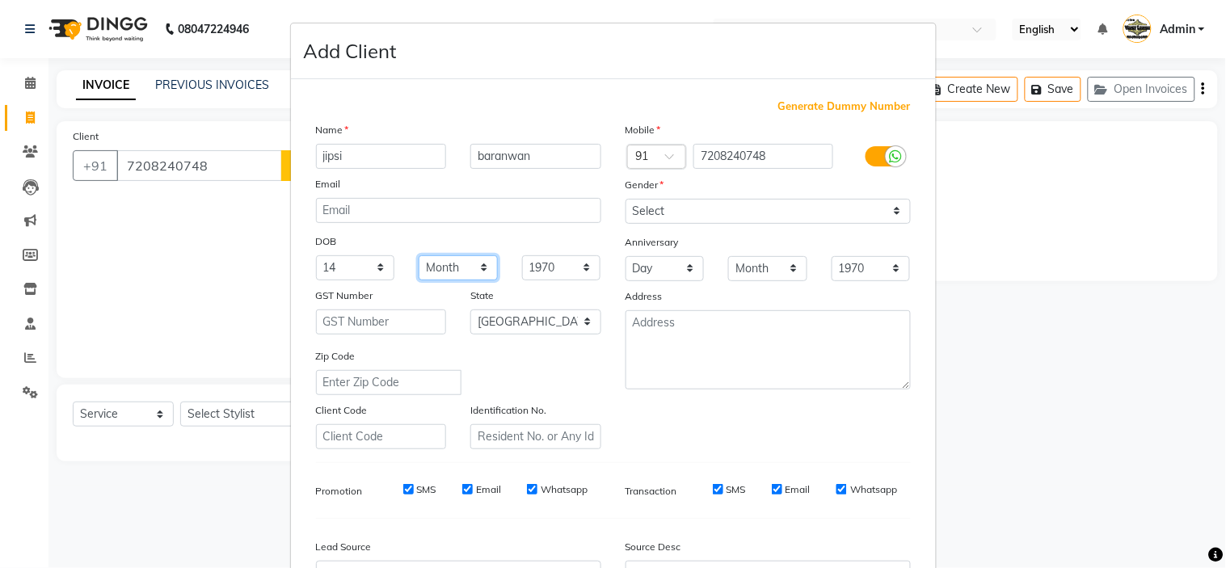
click at [457, 262] on select "Month January February March April May June July August September October Novem…" at bounding box center [458, 267] width 79 height 25
select select "08"
click at [419, 255] on select "Month January February March April May June July August September October Novem…" at bounding box center [458, 267] width 79 height 25
click at [576, 268] on select "1940 1941 1942 1943 1944 1945 1946 1947 1948 1949 1950 1951 1952 1953 1954 1955…" at bounding box center [561, 267] width 79 height 25
select select "2005"
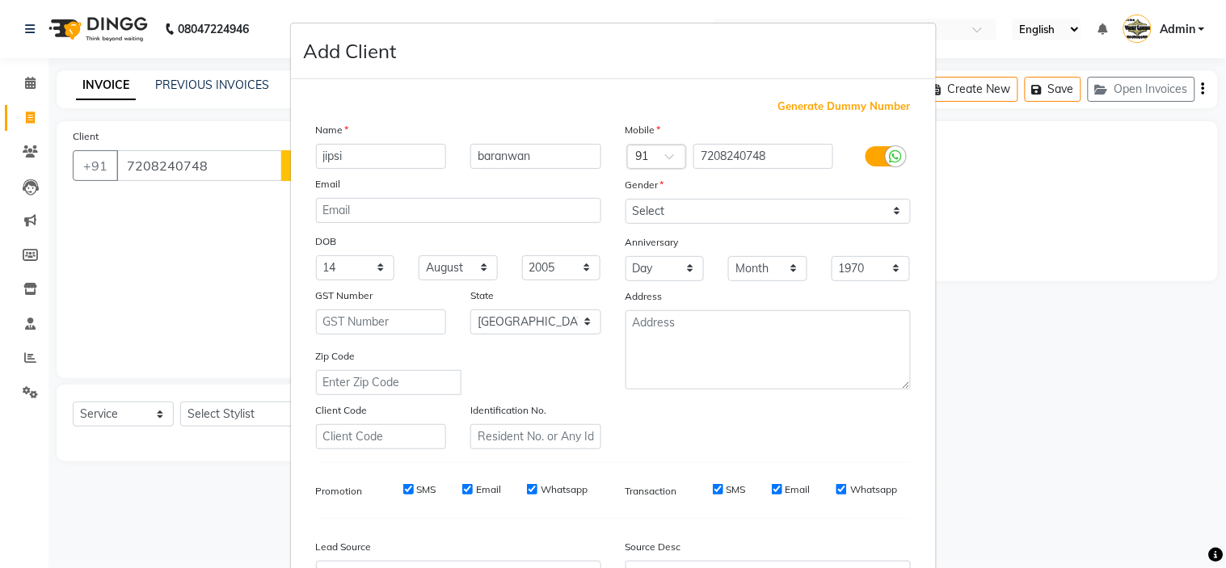
click at [1035, 327] on ngb-modal-window "Add Client Generate Dummy Number Name jipsi baranwan Email DOB Day 01 02 03 04 …" at bounding box center [613, 284] width 1226 height 568
click at [664, 215] on select "Select [DEMOGRAPHIC_DATA] [DEMOGRAPHIC_DATA] Other Prefer Not To Say" at bounding box center [768, 211] width 285 height 25
select select "[DEMOGRAPHIC_DATA]"
click at [626, 199] on select "Select [DEMOGRAPHIC_DATA] [DEMOGRAPHIC_DATA] Other Prefer Not To Say" at bounding box center [768, 211] width 285 height 25
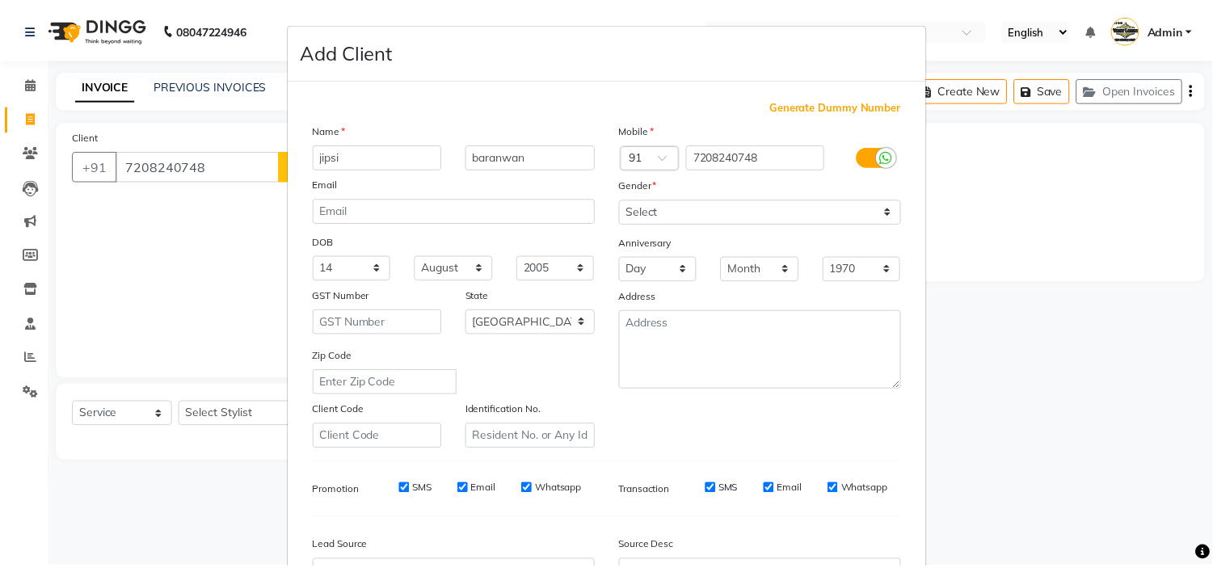
scroll to position [179, 0]
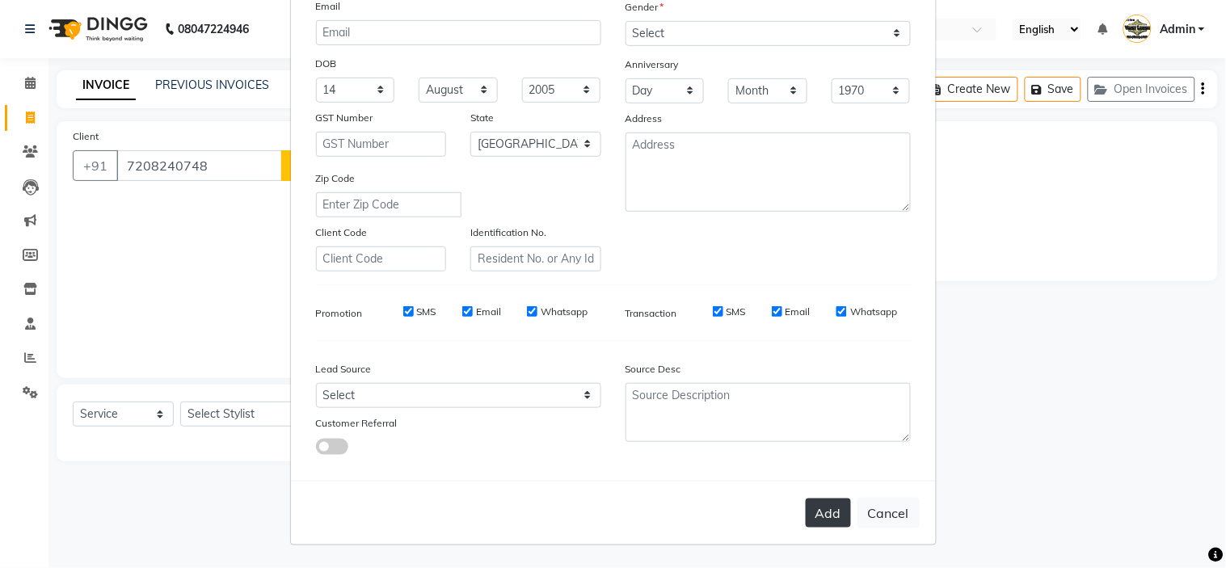
click at [811, 514] on button "Add" at bounding box center [828, 513] width 45 height 29
select select
select select "null"
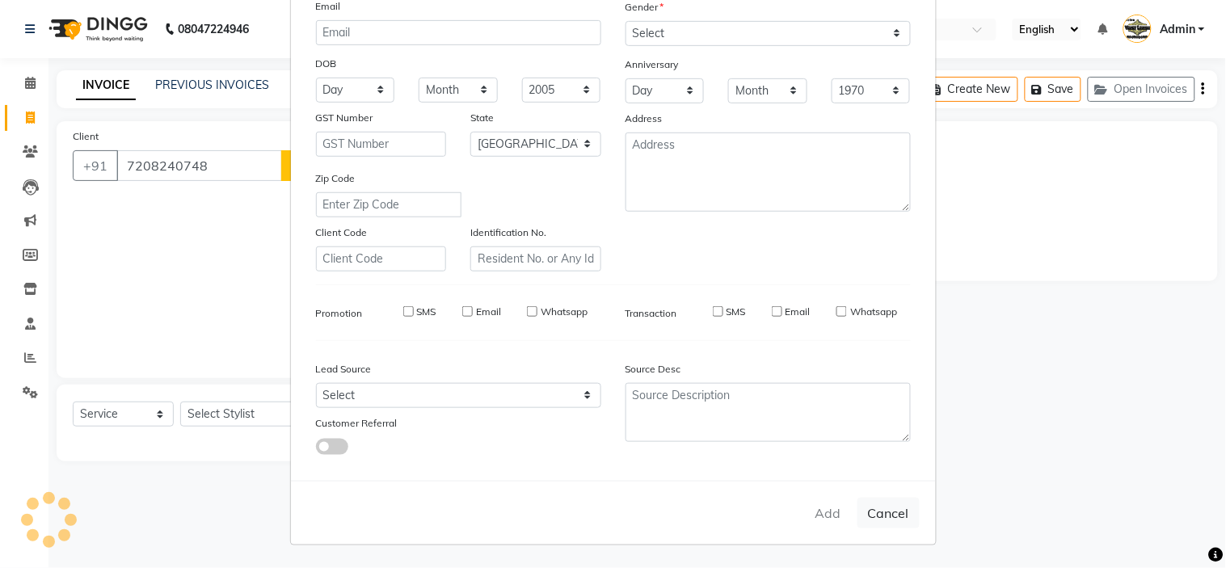
select select
checkbox input "false"
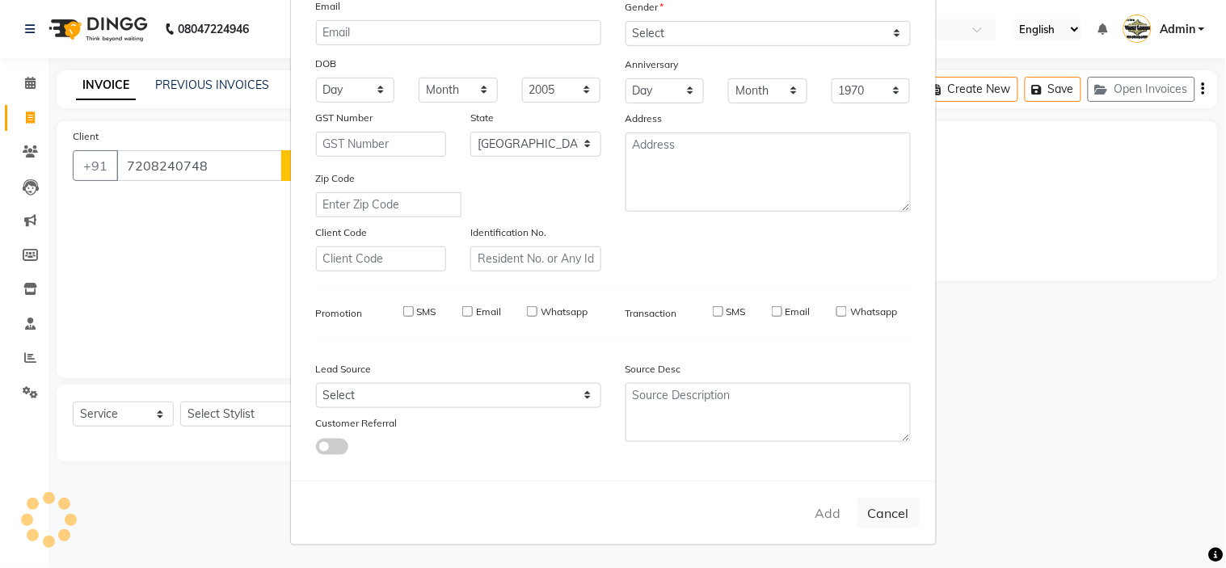
checkbox input "false"
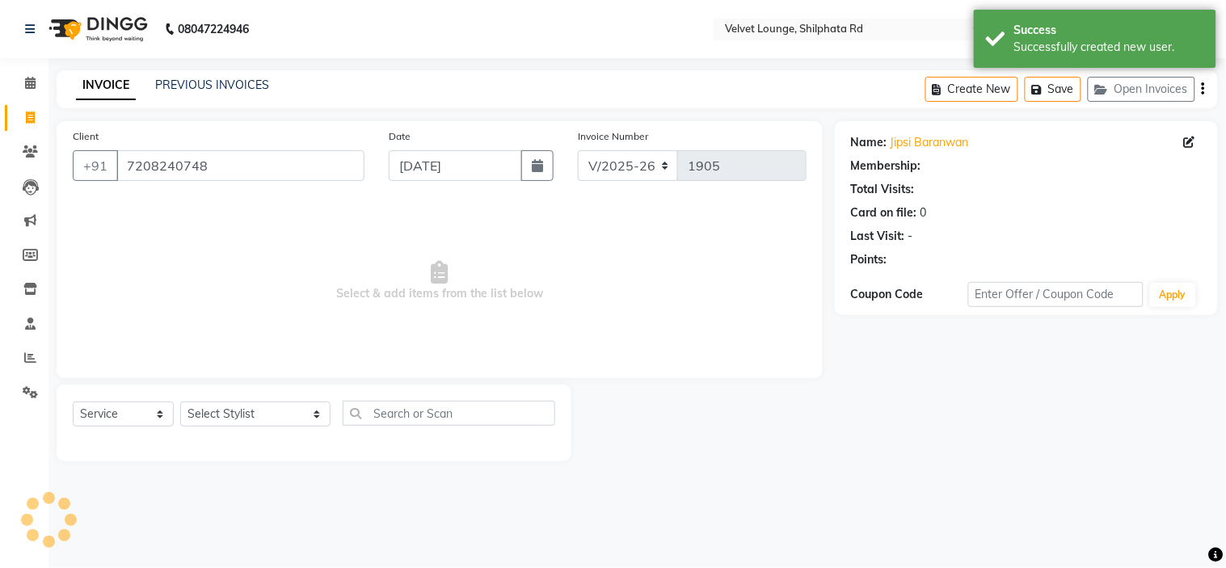
select select "1: Object"
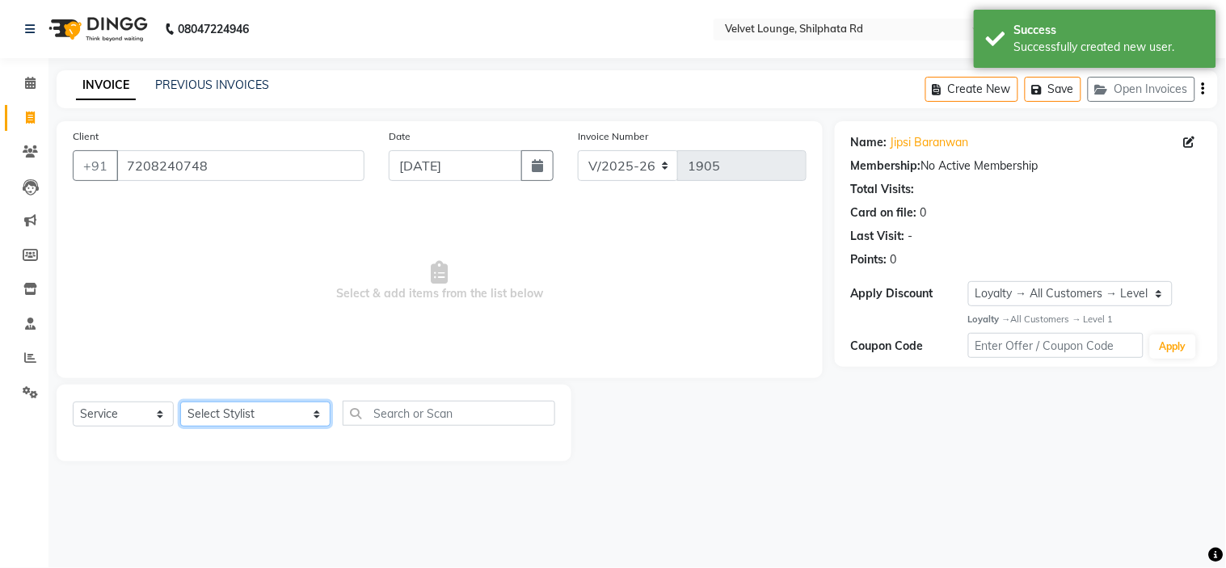
click at [255, 421] on select "Select Stylist [PERSON_NAME] [PERSON_NAME] [PERSON_NAME] [PERSON_NAME] [PERSON_…" at bounding box center [255, 414] width 150 height 25
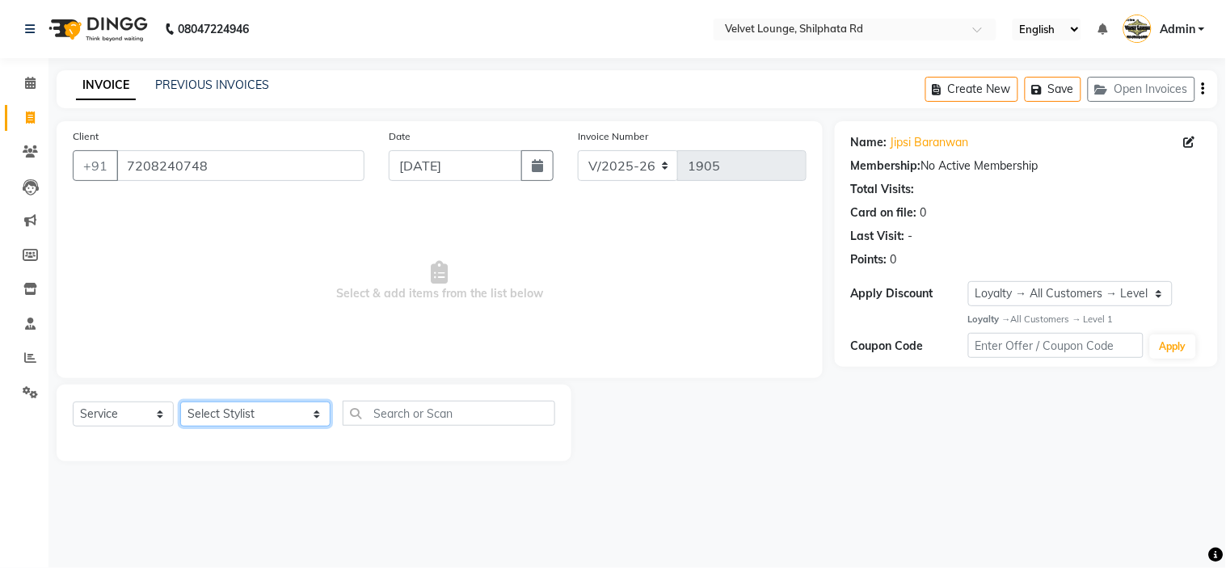
select select "48428"
click at [180, 402] on select "Select Stylist [PERSON_NAME] [PERSON_NAME] [PERSON_NAME] [PERSON_NAME] [PERSON_…" at bounding box center [255, 414] width 150 height 25
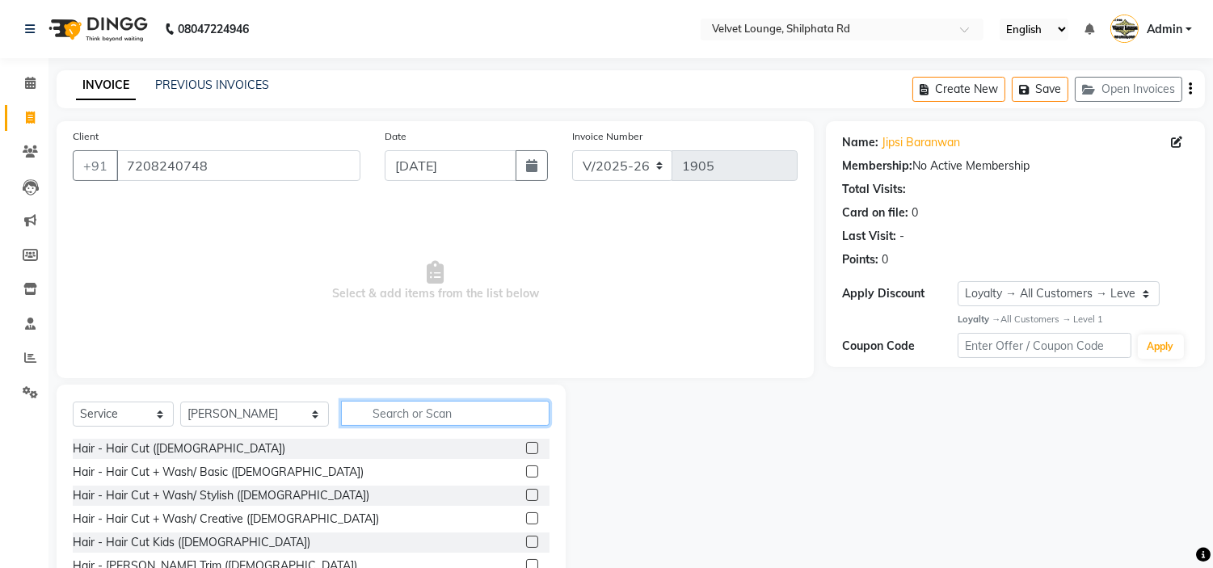
click at [420, 415] on input "text" at bounding box center [445, 413] width 209 height 25
type input "f"
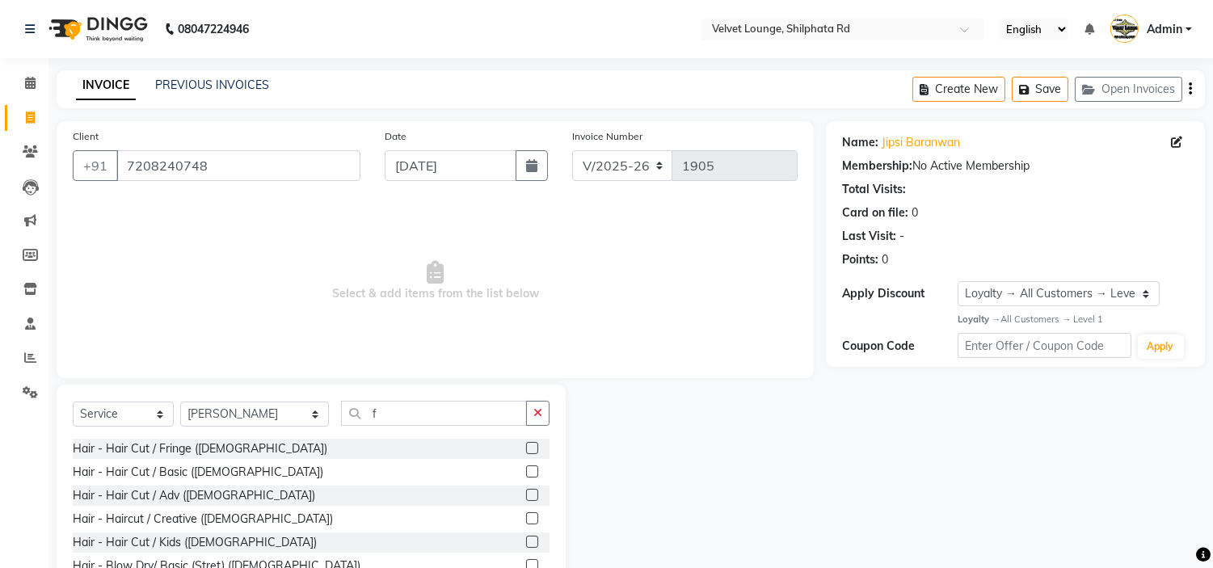
click at [526, 495] on label at bounding box center [532, 495] width 12 height 12
click at [526, 495] on input "checkbox" at bounding box center [531, 496] width 11 height 11
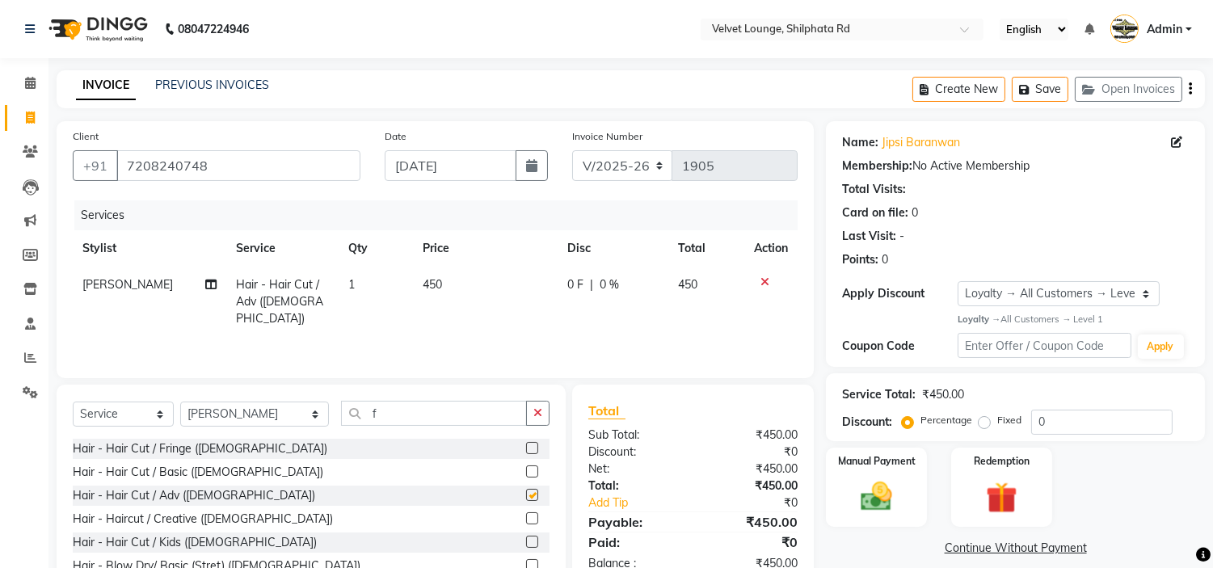
checkbox input "false"
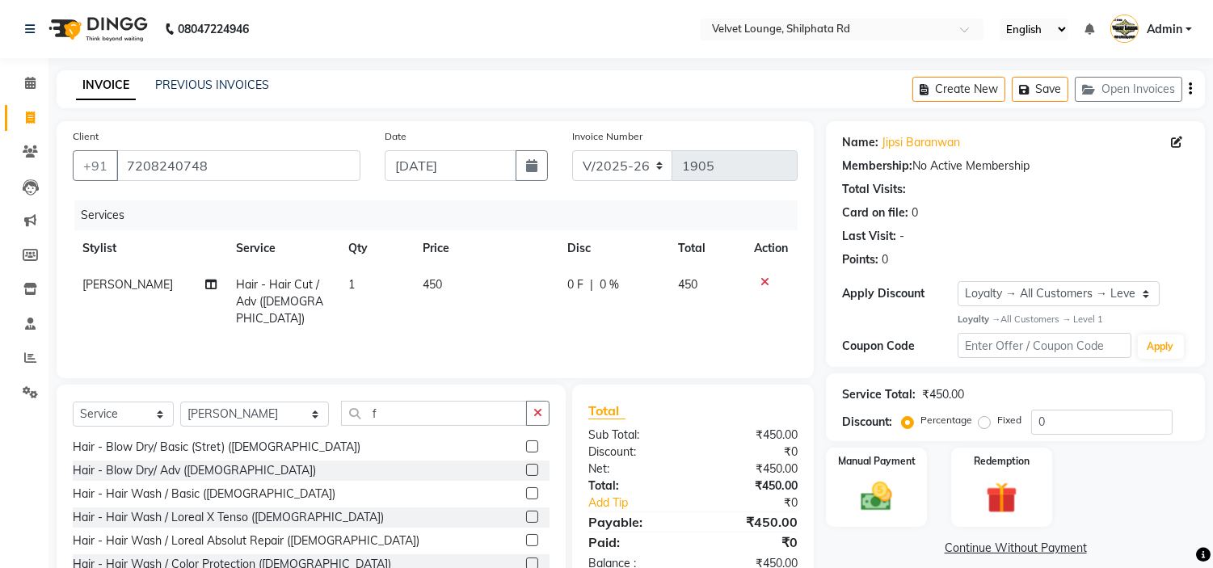
scroll to position [127, 0]
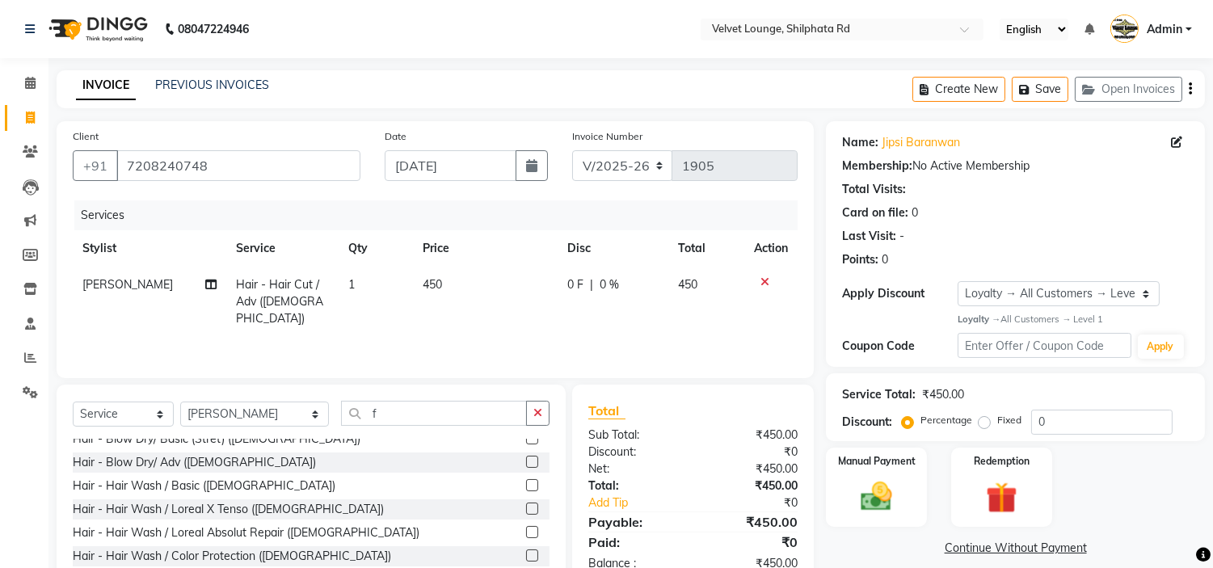
click at [526, 482] on label at bounding box center [532, 485] width 12 height 12
click at [526, 482] on input "checkbox" at bounding box center [531, 486] width 11 height 11
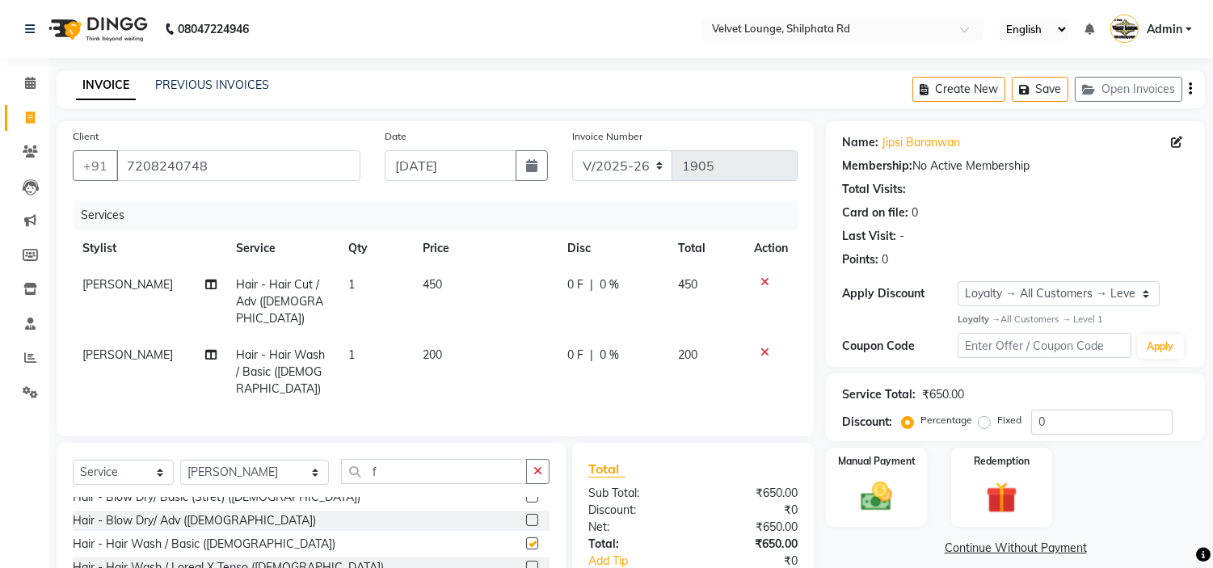
checkbox input "false"
click at [579, 347] on span "0 F" at bounding box center [575, 355] width 16 height 17
select select "48428"
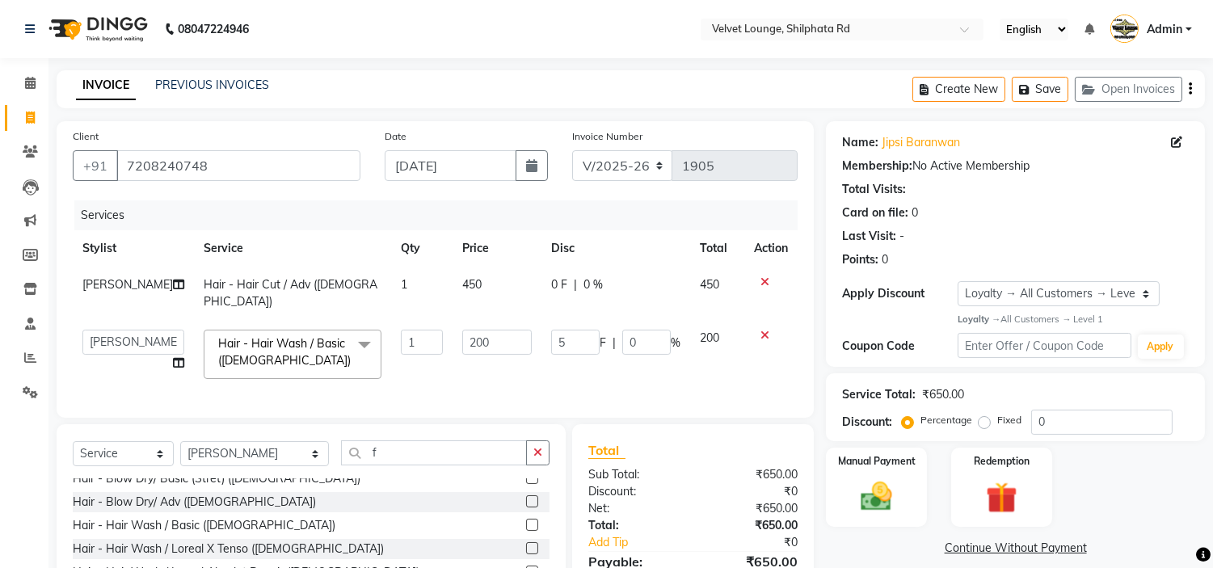
type input "50"
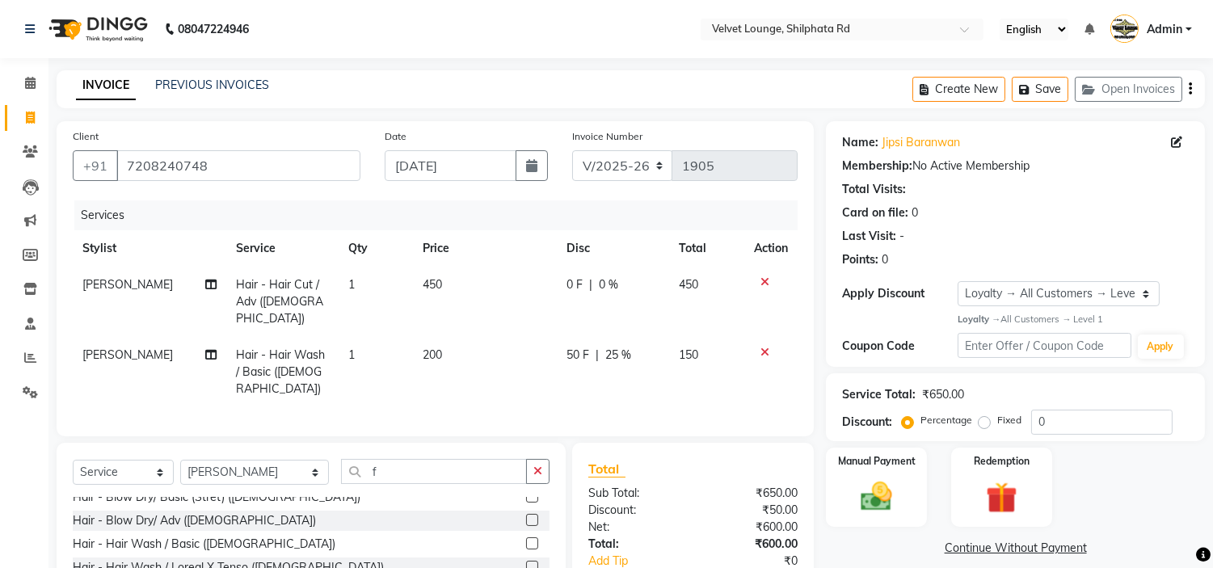
click at [611, 360] on td "50 F | 25 %" at bounding box center [613, 372] width 112 height 70
select select "48428"
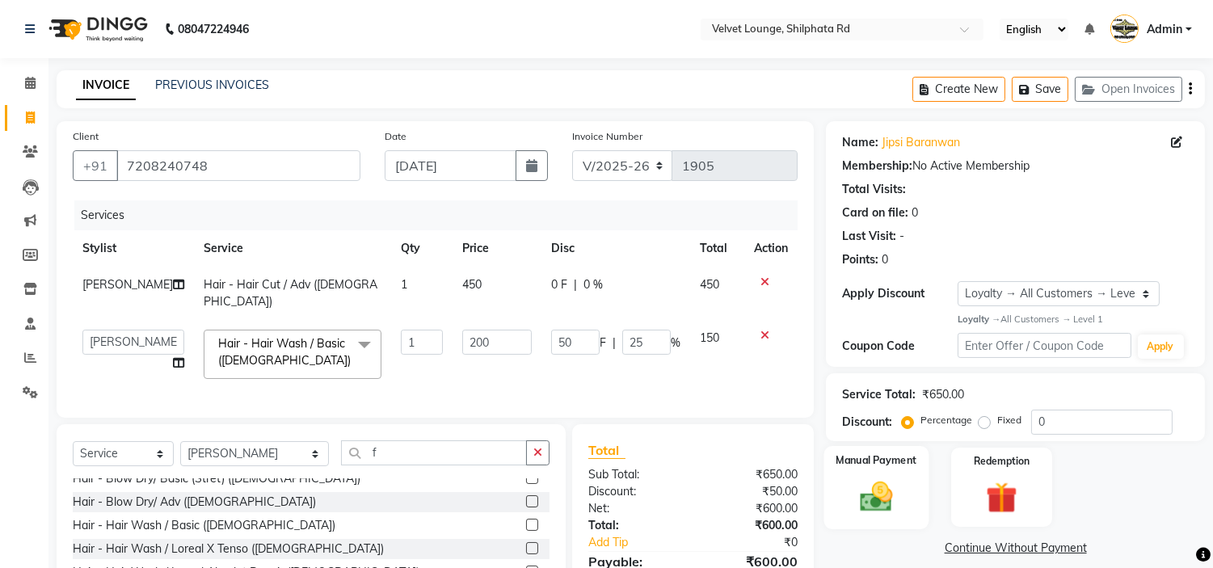
click at [891, 485] on img at bounding box center [876, 497] width 53 height 38
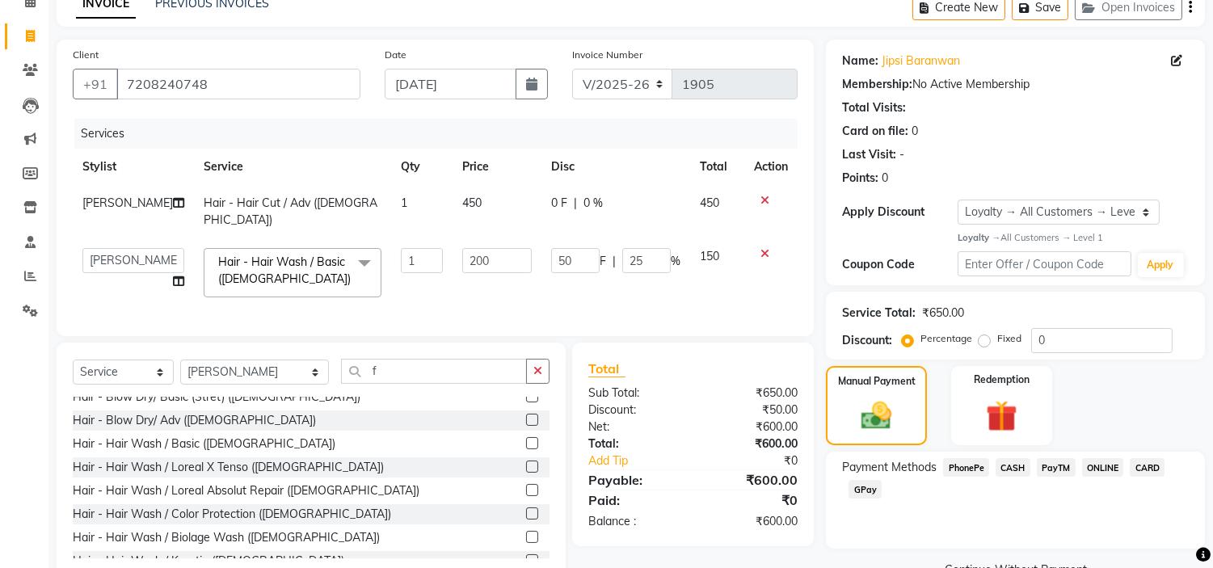
scroll to position [132, 0]
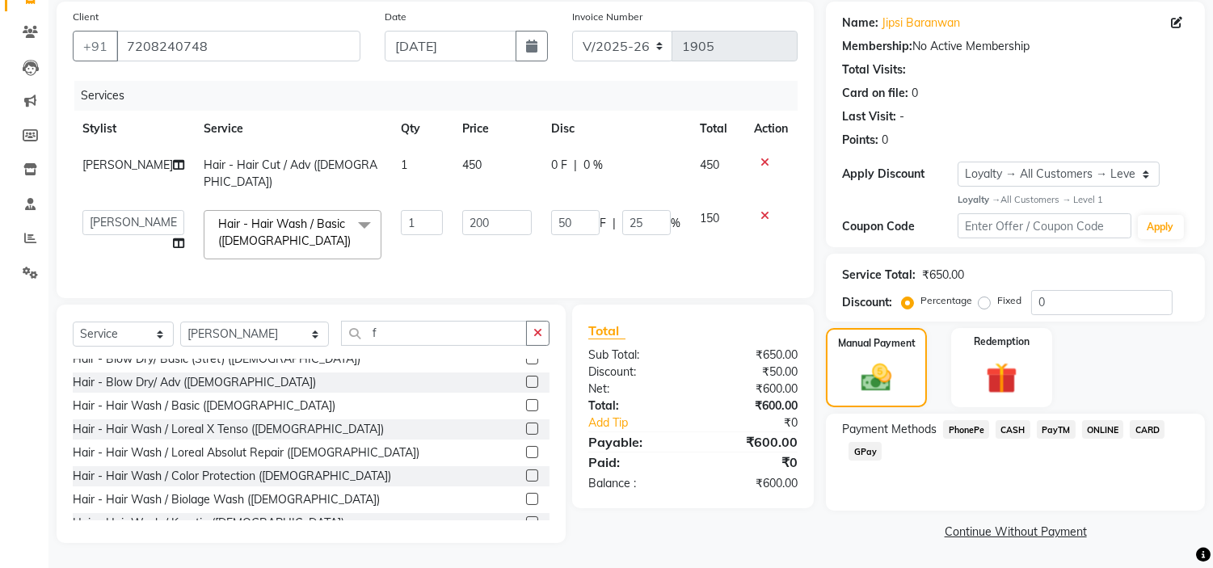
click at [1051, 420] on span "PayTM" at bounding box center [1056, 429] width 39 height 19
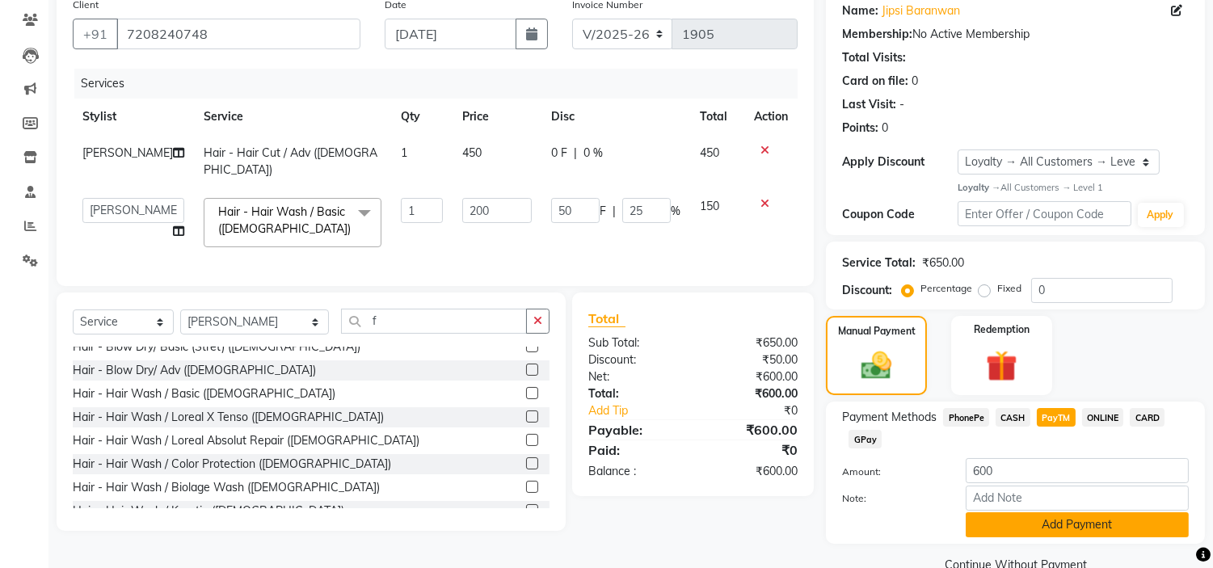
click at [1052, 516] on button "Add Payment" at bounding box center [1077, 524] width 223 height 25
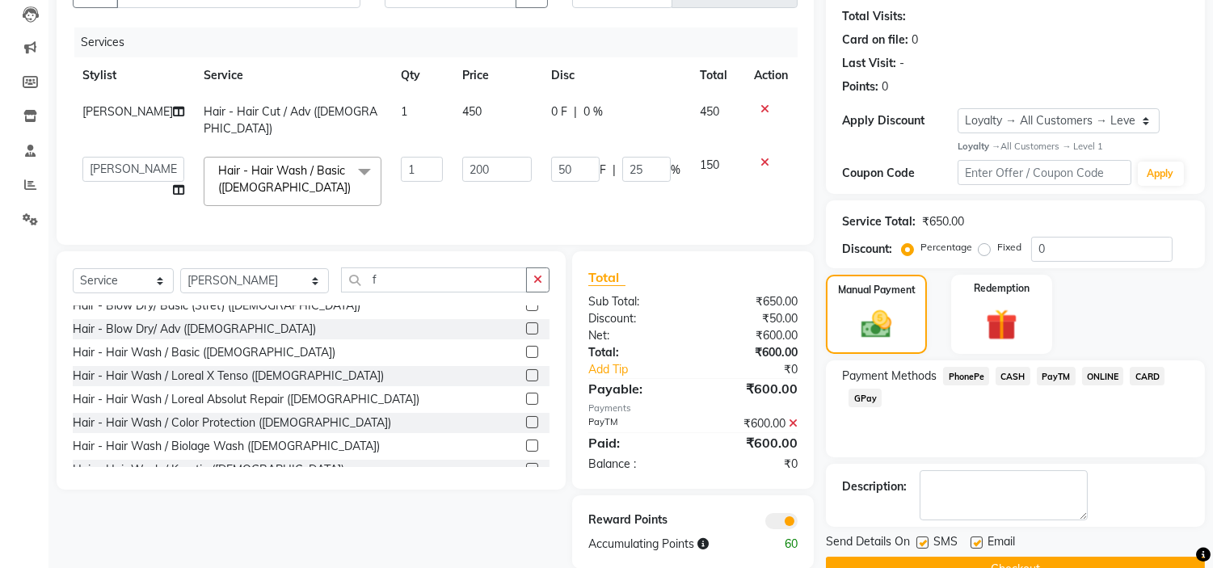
scroll to position [211, 0]
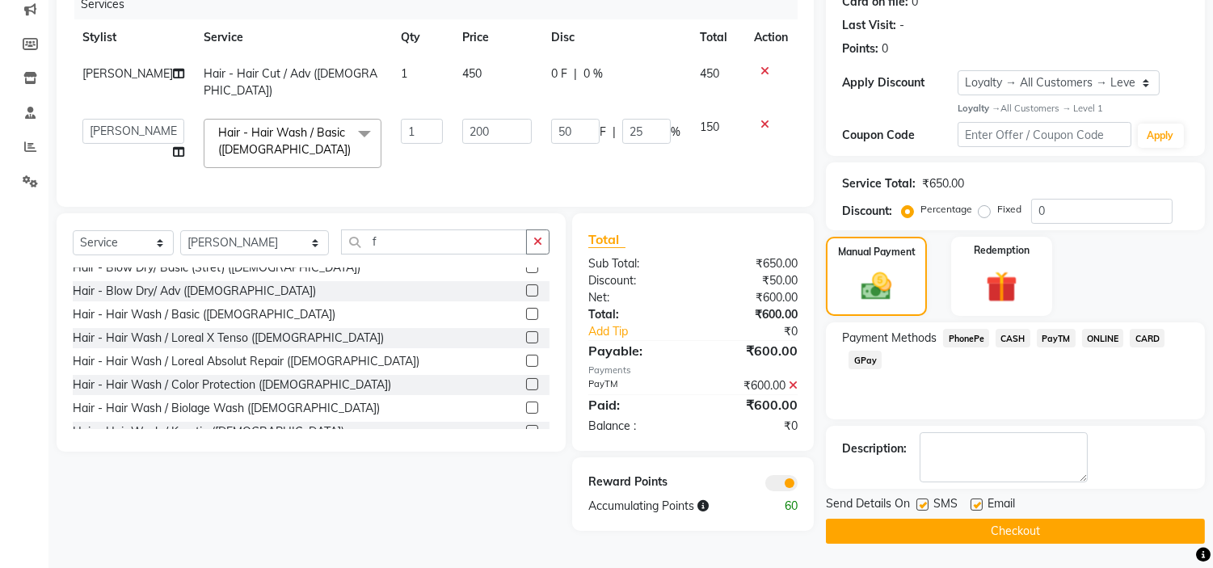
click at [964, 533] on button "Checkout" at bounding box center [1015, 531] width 379 height 25
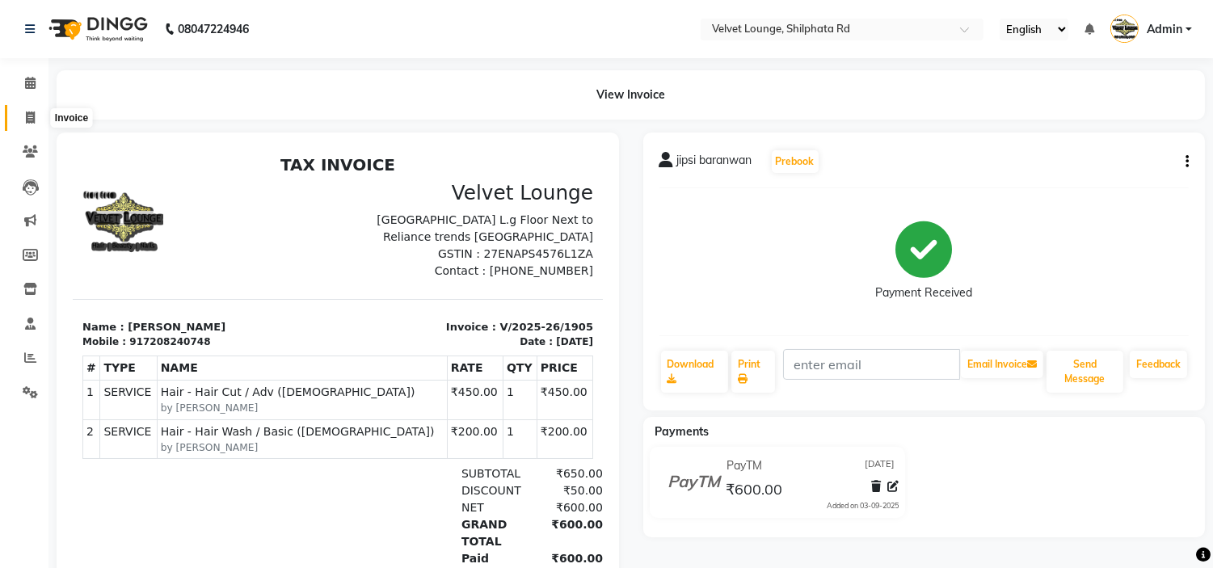
drag, startPoint x: 24, startPoint y: 115, endPoint x: 47, endPoint y: 101, distance: 26.5
click at [26, 115] on icon at bounding box center [30, 118] width 9 height 12
select select "service"
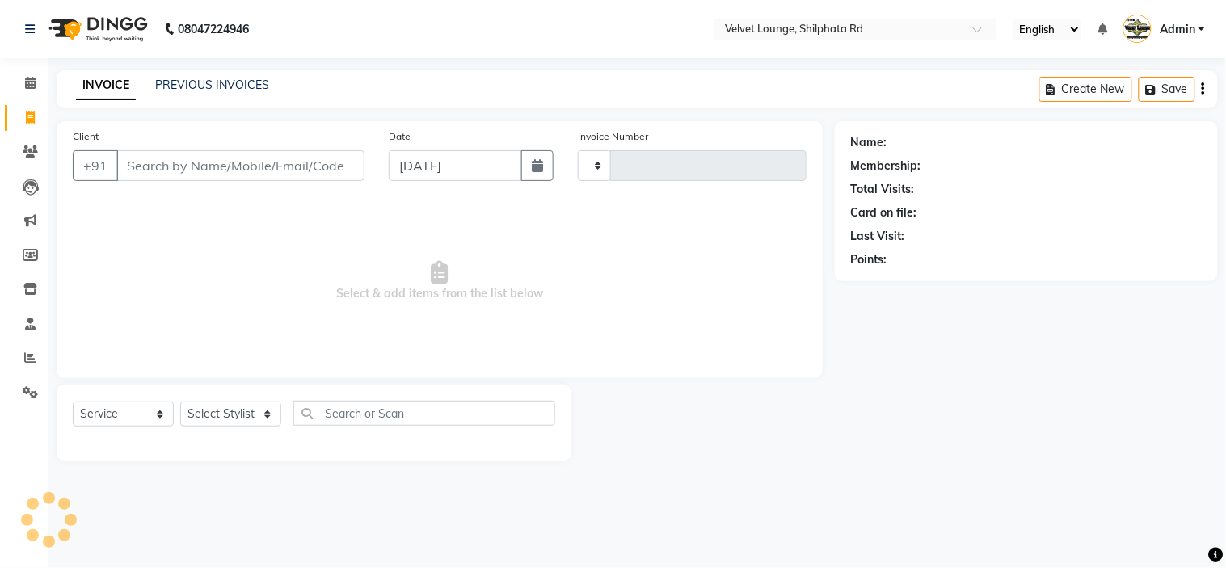
type input "1906"
select select "122"
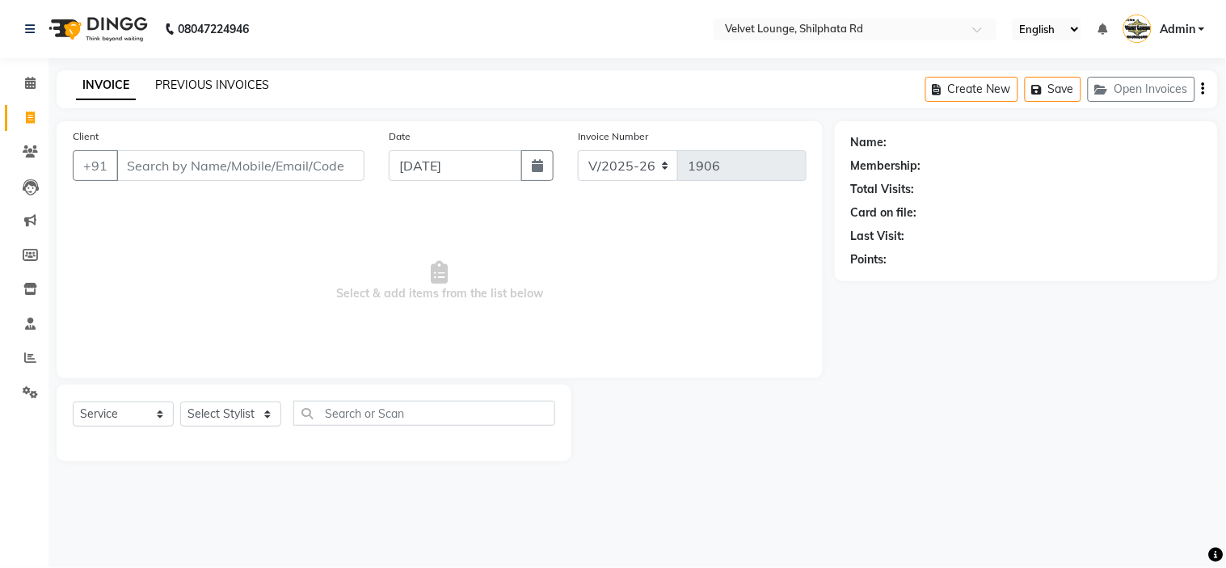
click at [215, 82] on link "PREVIOUS INVOICES" at bounding box center [212, 85] width 114 height 15
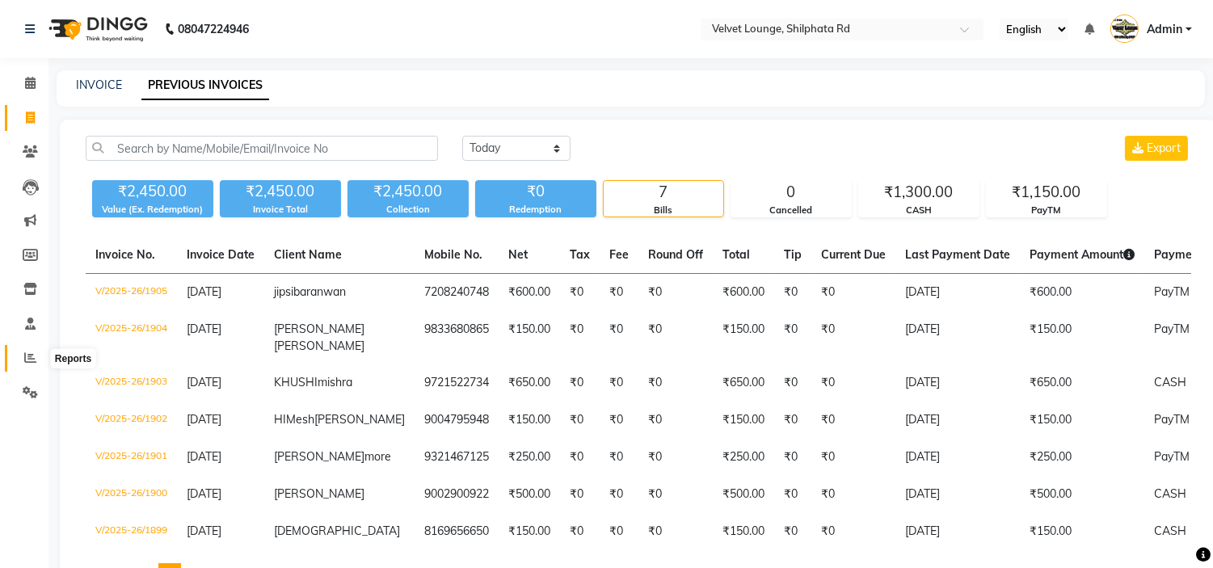
click at [31, 354] on icon at bounding box center [30, 358] width 12 height 12
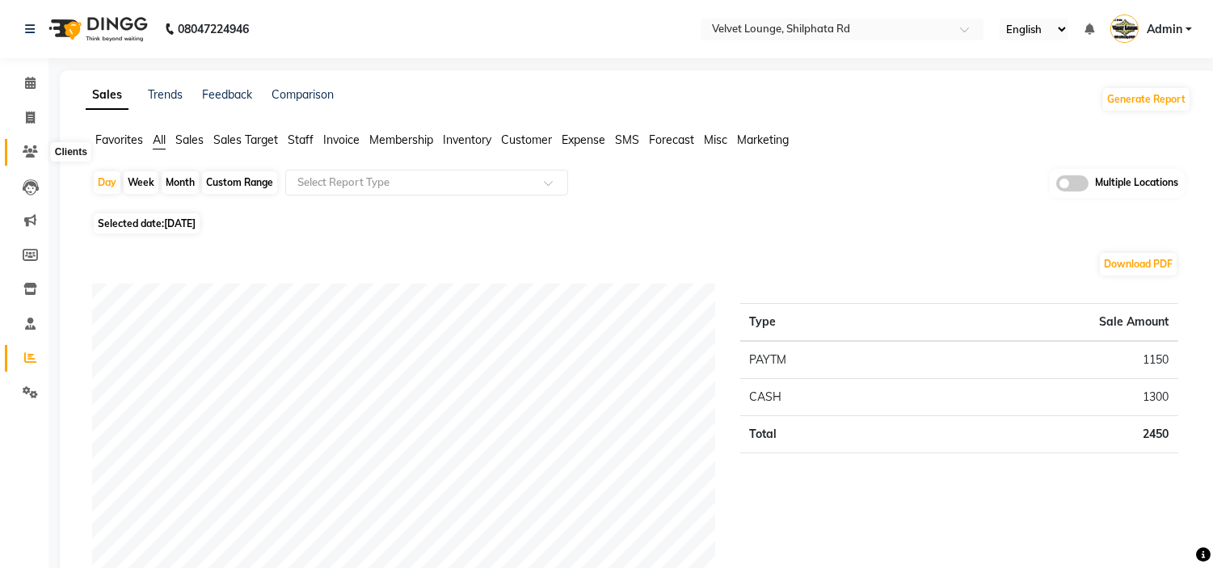
click at [29, 156] on icon at bounding box center [30, 151] width 15 height 12
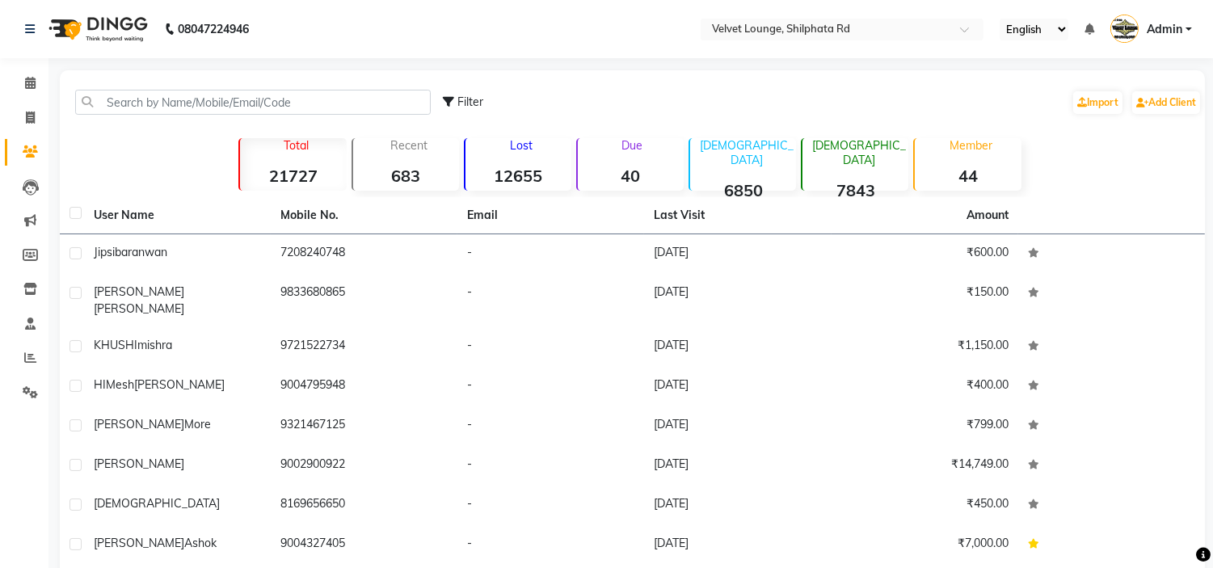
click at [29, 156] on icon at bounding box center [30, 151] width 15 height 12
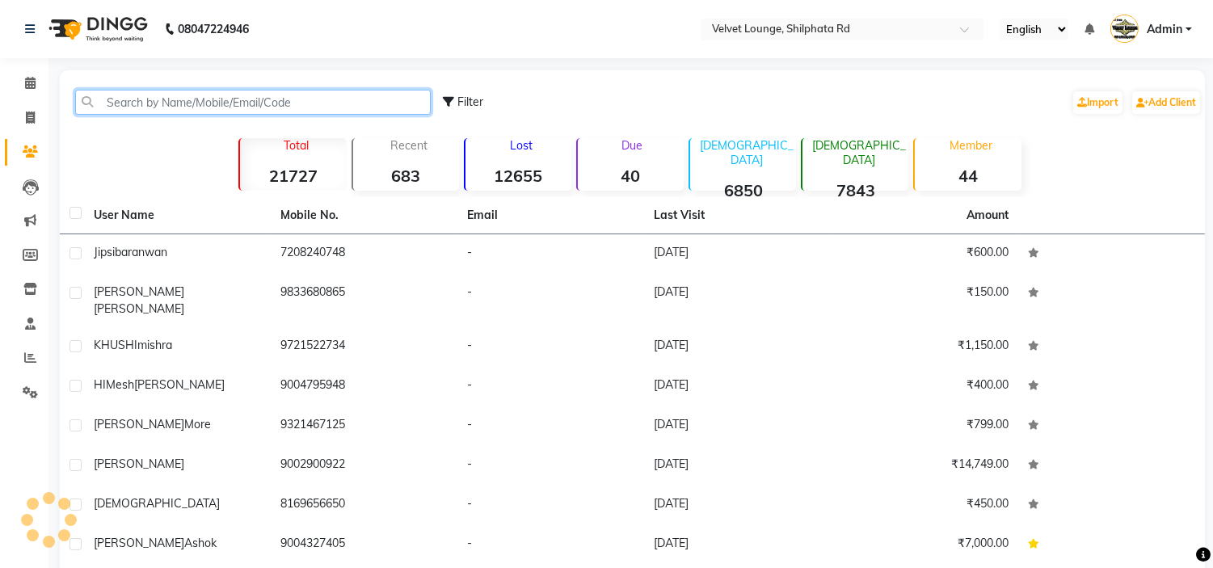
click at [119, 100] on input "text" at bounding box center [253, 102] width 356 height 25
click at [309, 97] on input "text" at bounding box center [253, 102] width 356 height 25
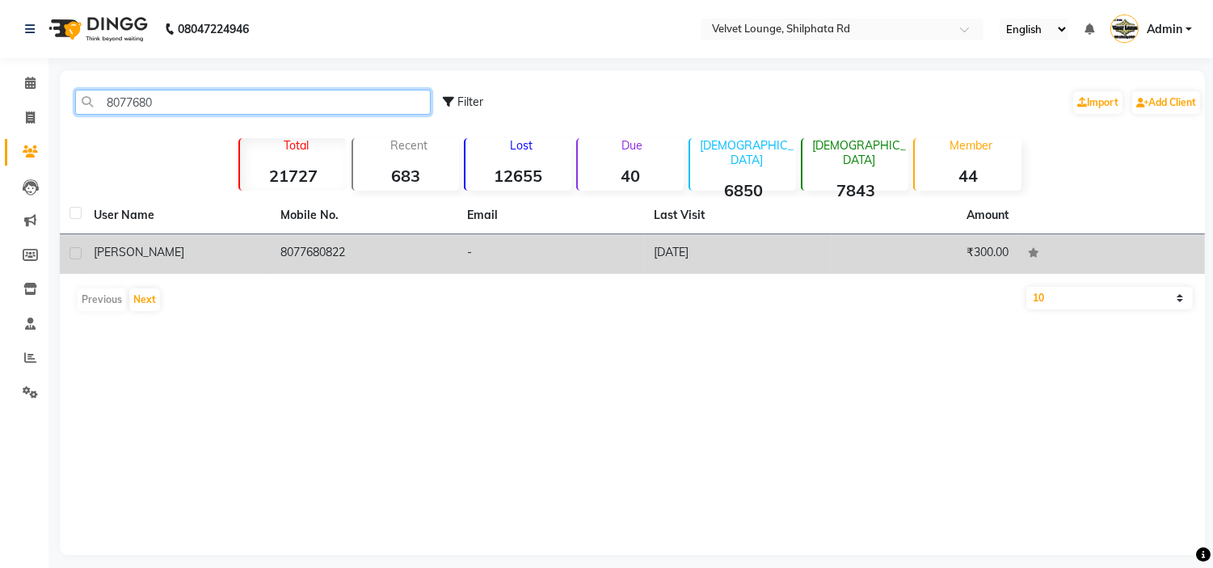
type input "8077680"
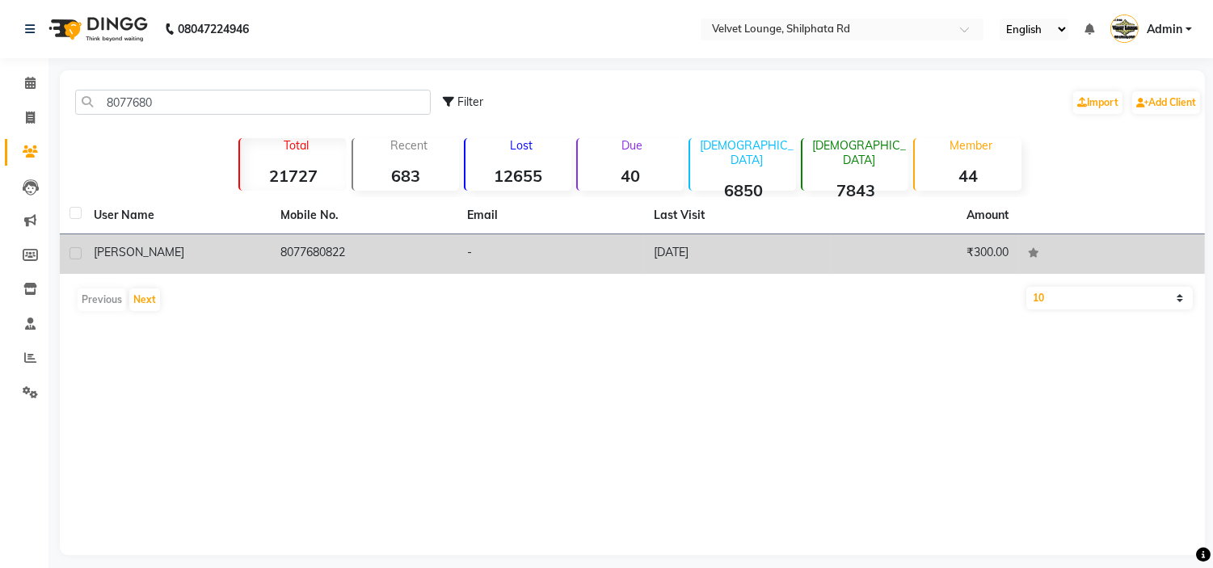
click at [407, 273] on td "8077680822" at bounding box center [364, 254] width 187 height 40
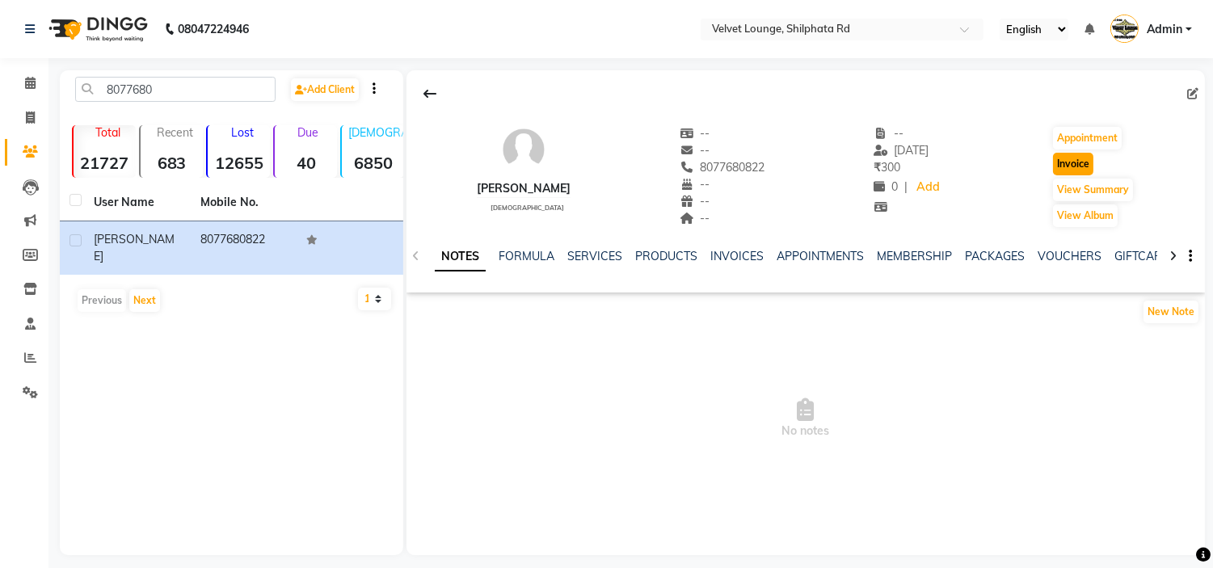
click at [1065, 156] on button "Invoice" at bounding box center [1073, 164] width 40 height 23
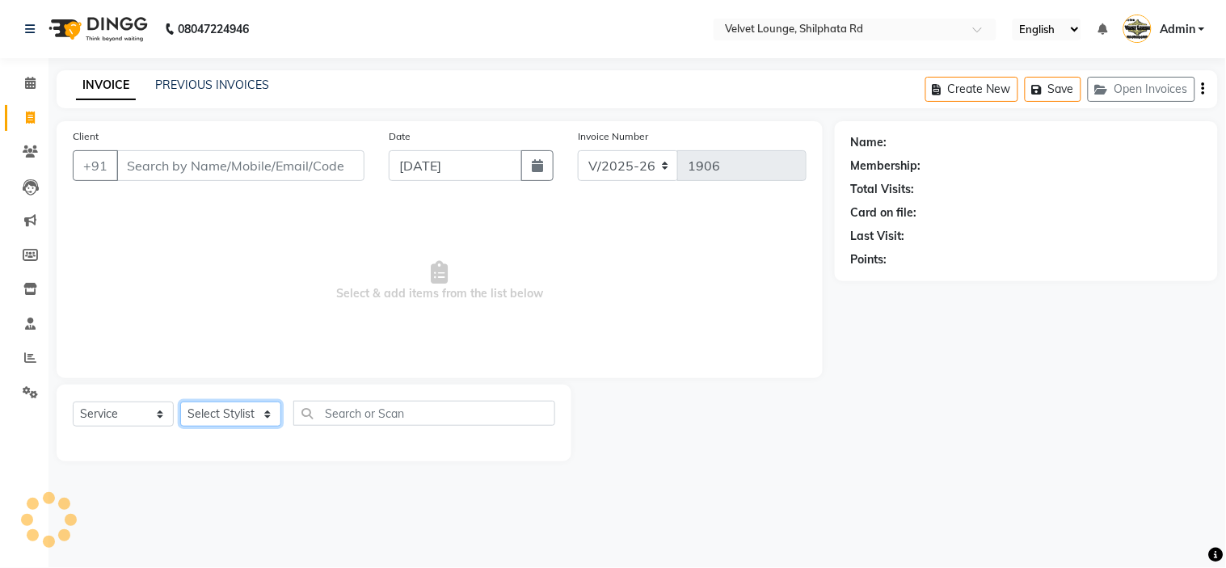
click at [200, 413] on select "Select Stylist" at bounding box center [230, 414] width 101 height 25
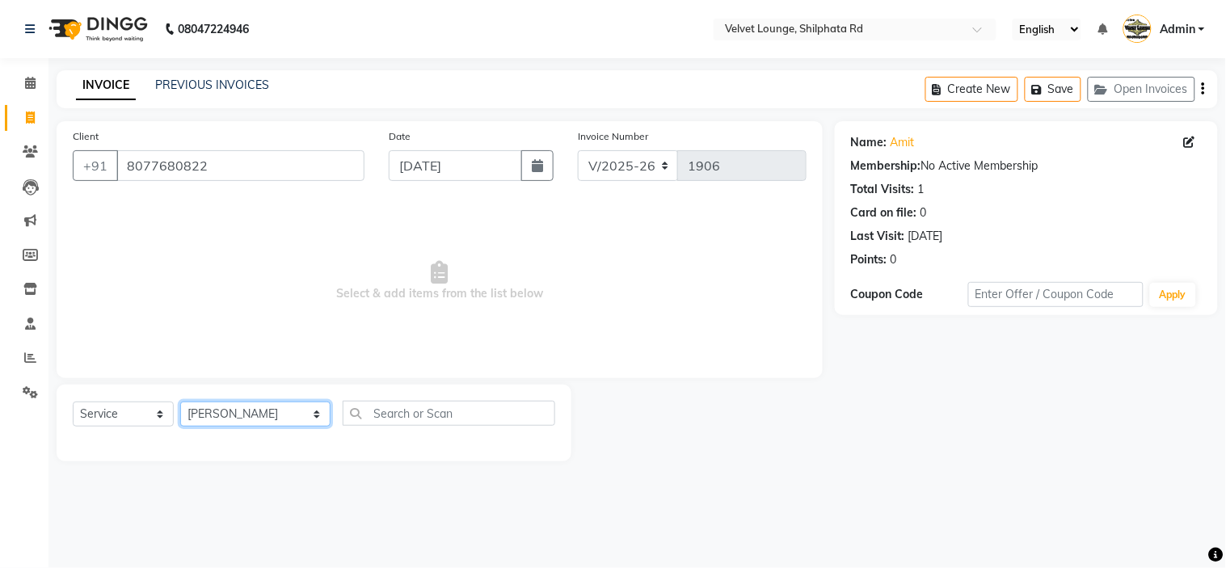
click at [180, 402] on select "Select Stylist [PERSON_NAME] [PERSON_NAME] [PERSON_NAME] [PERSON_NAME] [PERSON_…" at bounding box center [255, 414] width 150 height 25
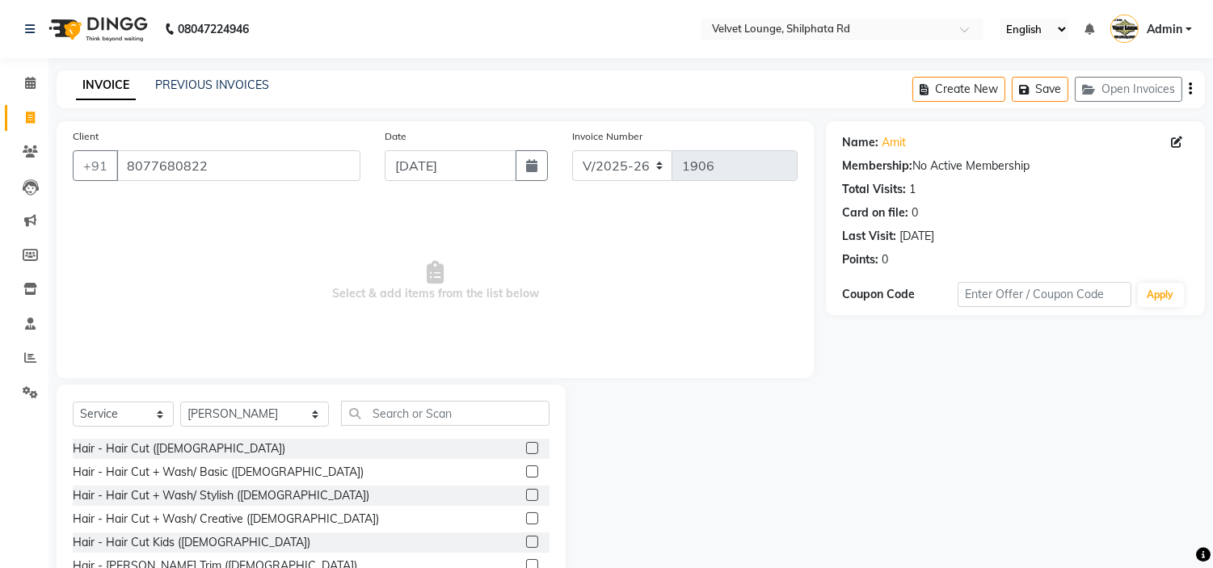
click at [526, 444] on label at bounding box center [532, 448] width 12 height 12
click at [526, 444] on input "checkbox" at bounding box center [531, 449] width 11 height 11
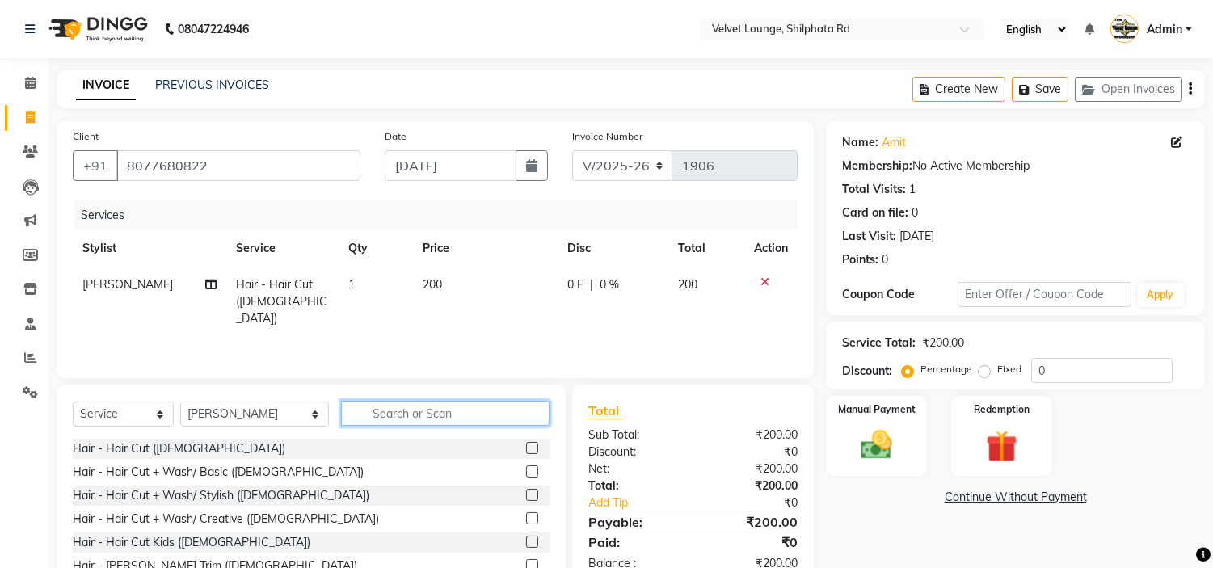
click at [471, 418] on input "text" at bounding box center [445, 413] width 209 height 25
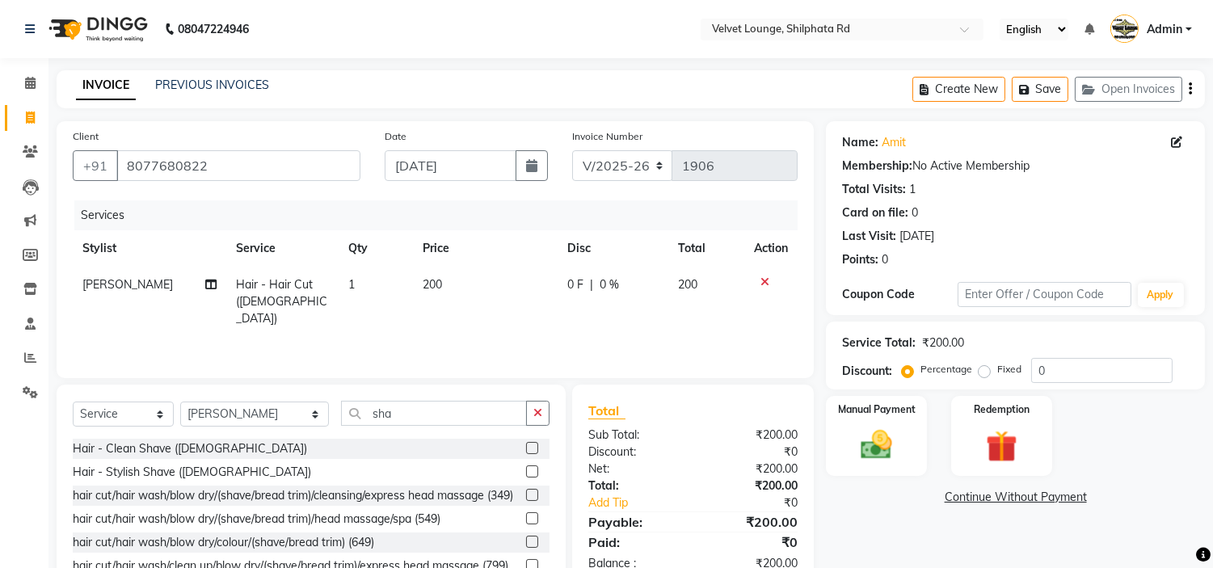
click at [526, 472] on label at bounding box center [532, 472] width 12 height 12
click at [526, 472] on input "checkbox" at bounding box center [531, 472] width 11 height 11
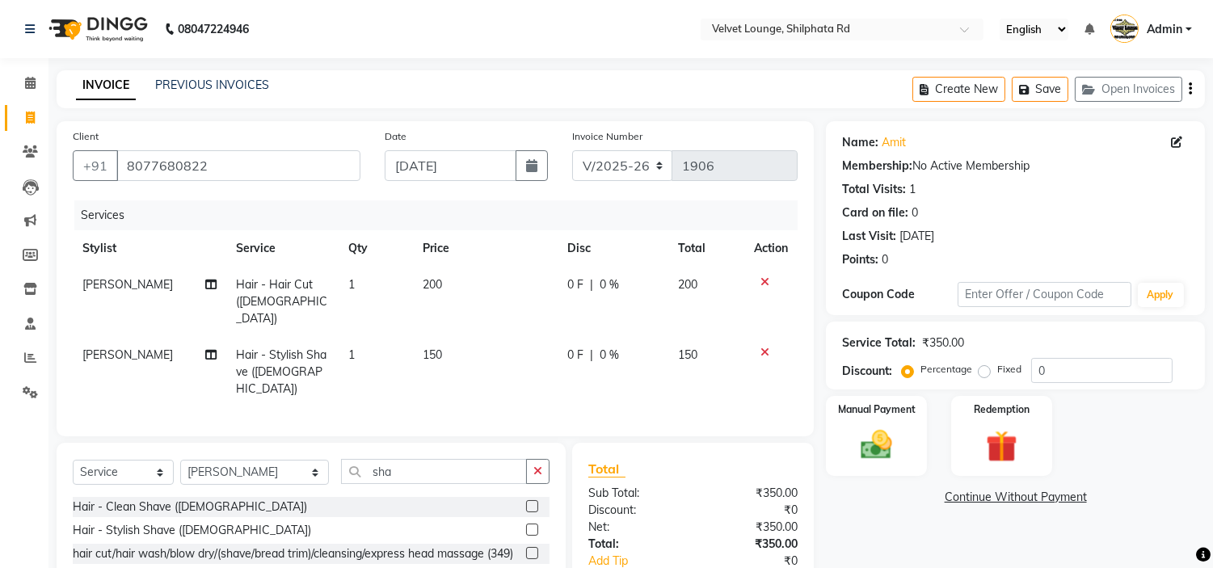
click at [579, 288] on span "0 F" at bounding box center [575, 284] width 16 height 17
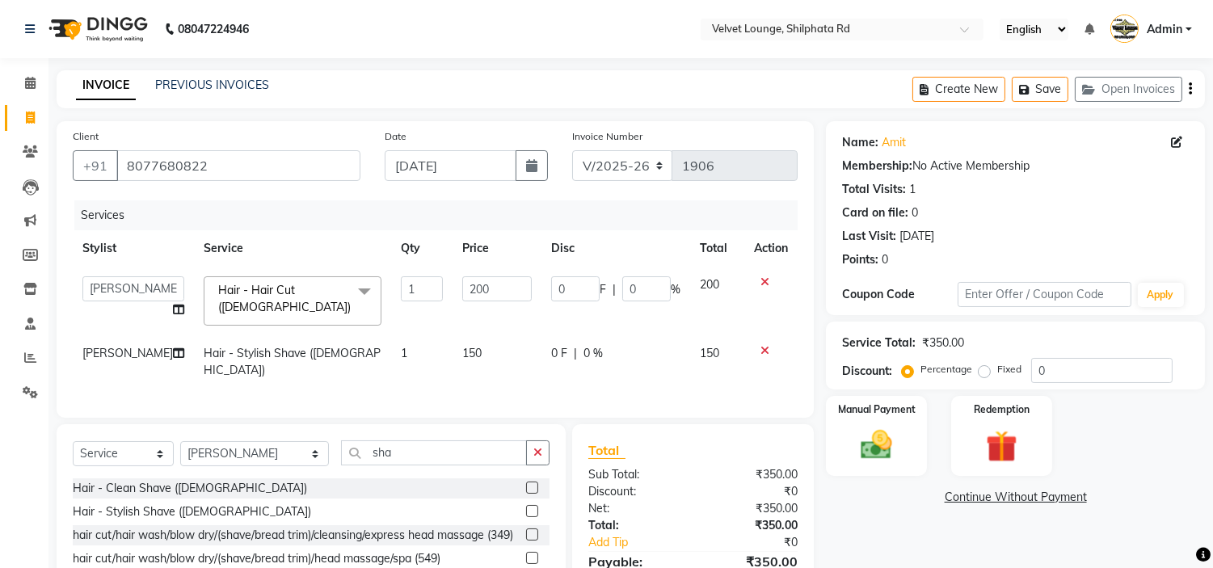
click at [579, 288] on input "0" at bounding box center [575, 288] width 48 height 25
click at [625, 318] on td "50 F | 0 %" at bounding box center [615, 301] width 149 height 69
click at [908, 457] on div "Manual Payment" at bounding box center [876, 435] width 105 height 82
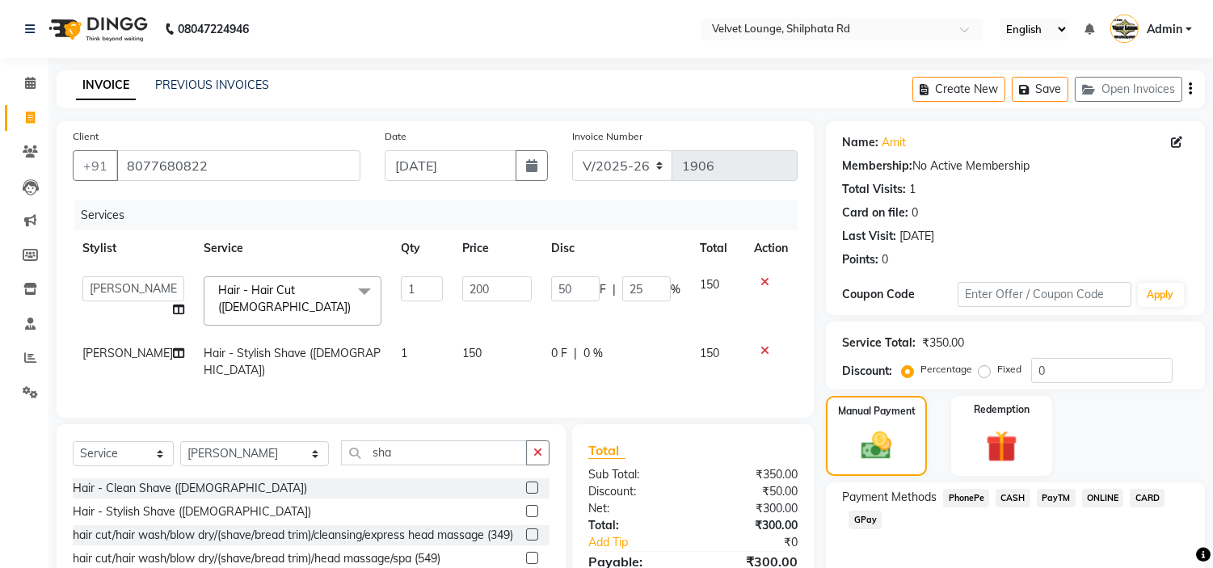
click at [1012, 495] on span "CASH" at bounding box center [1013, 498] width 35 height 19
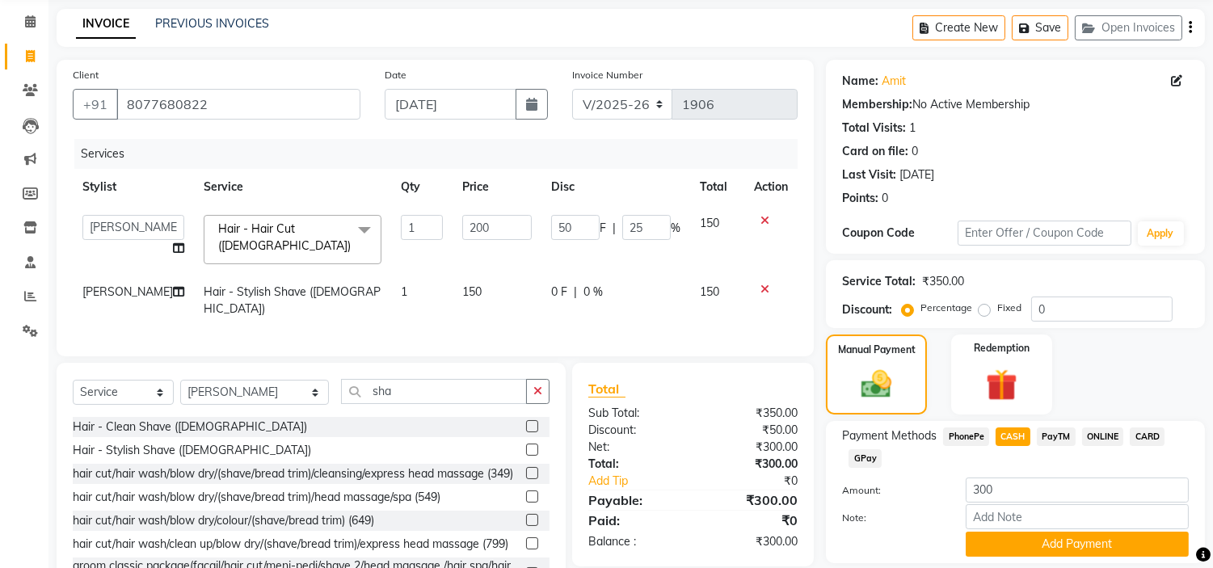
scroll to position [114, 0]
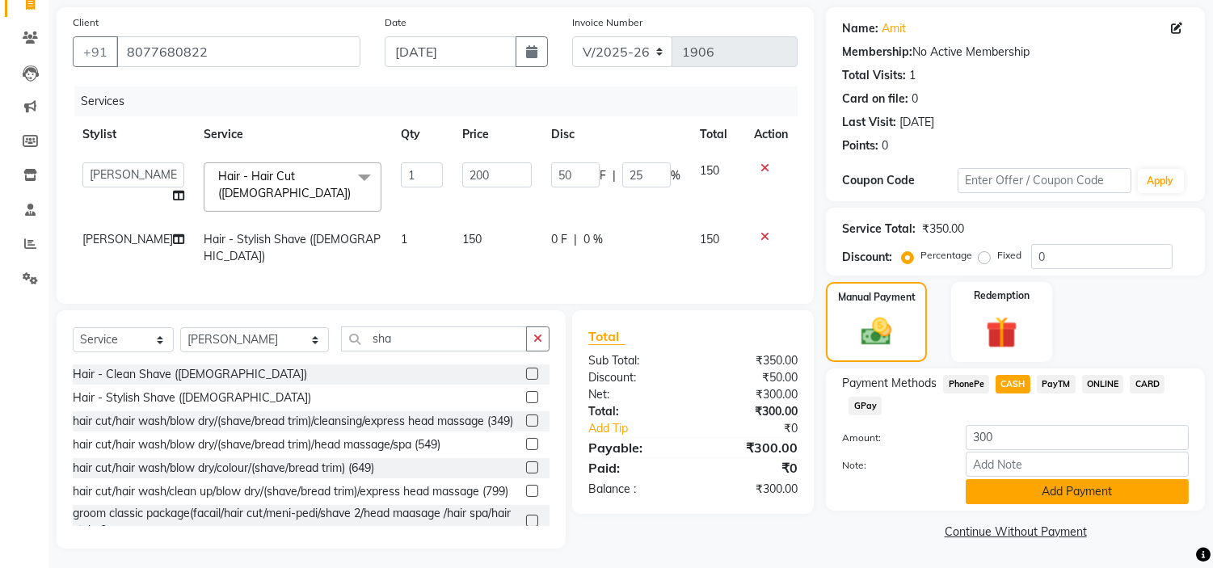
click at [1142, 483] on button "Add Payment" at bounding box center [1077, 491] width 223 height 25
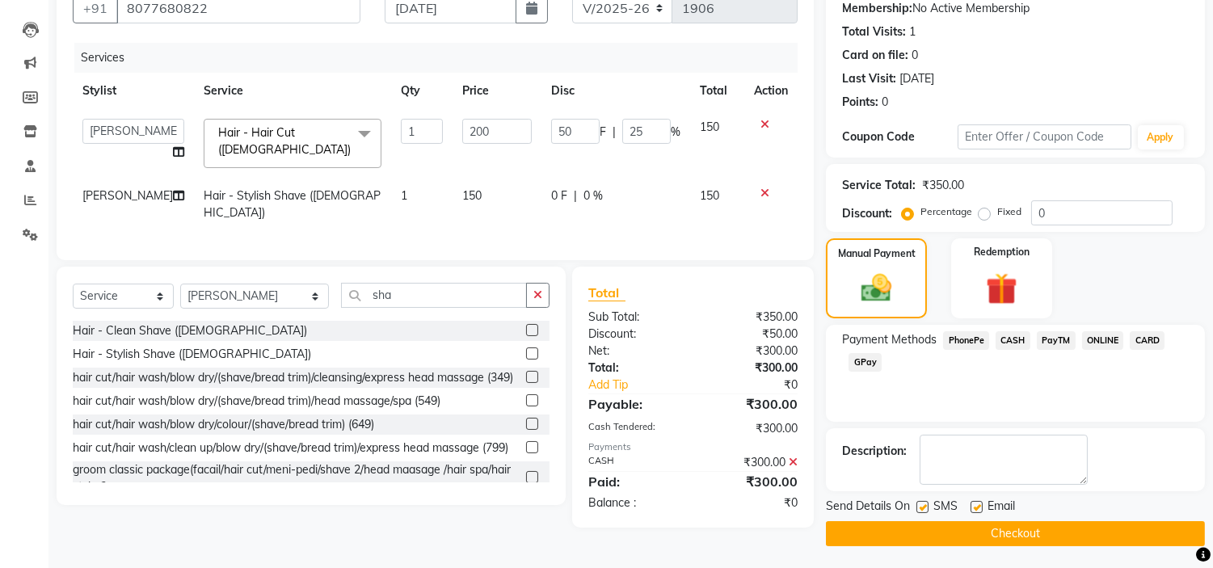
scroll to position [158, 0]
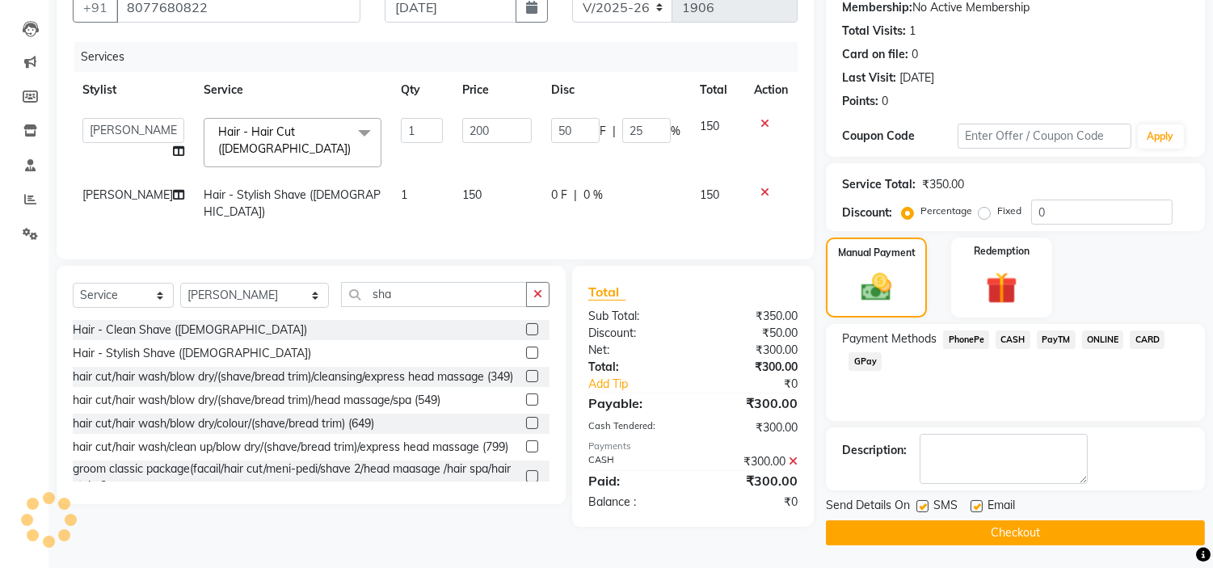
click at [1156, 526] on button "Checkout" at bounding box center [1015, 532] width 379 height 25
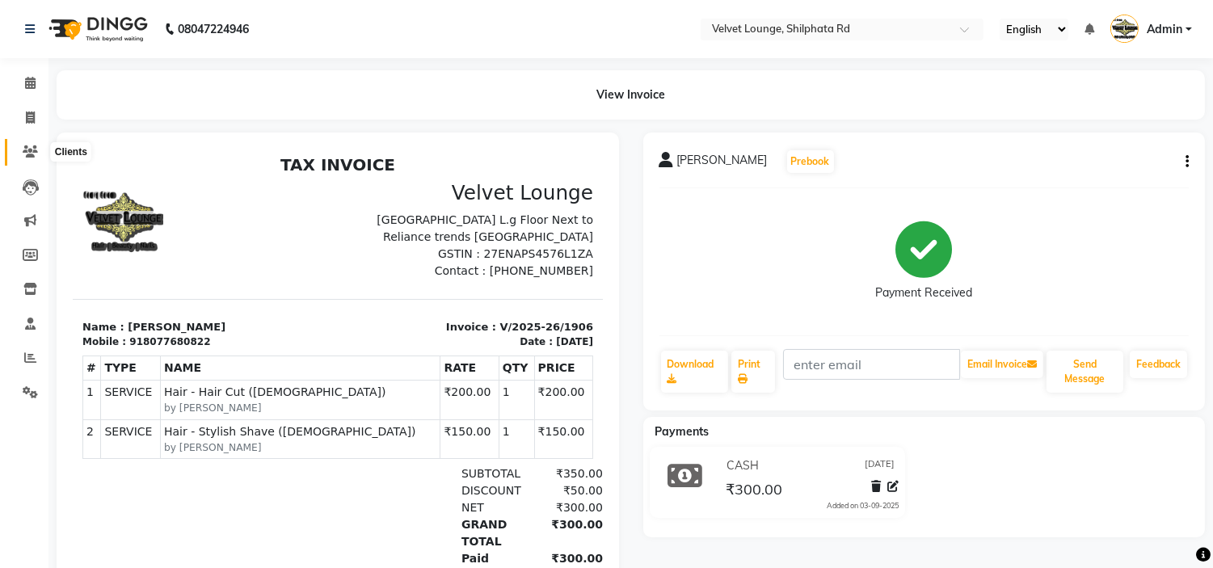
click at [23, 159] on span at bounding box center [30, 152] width 28 height 19
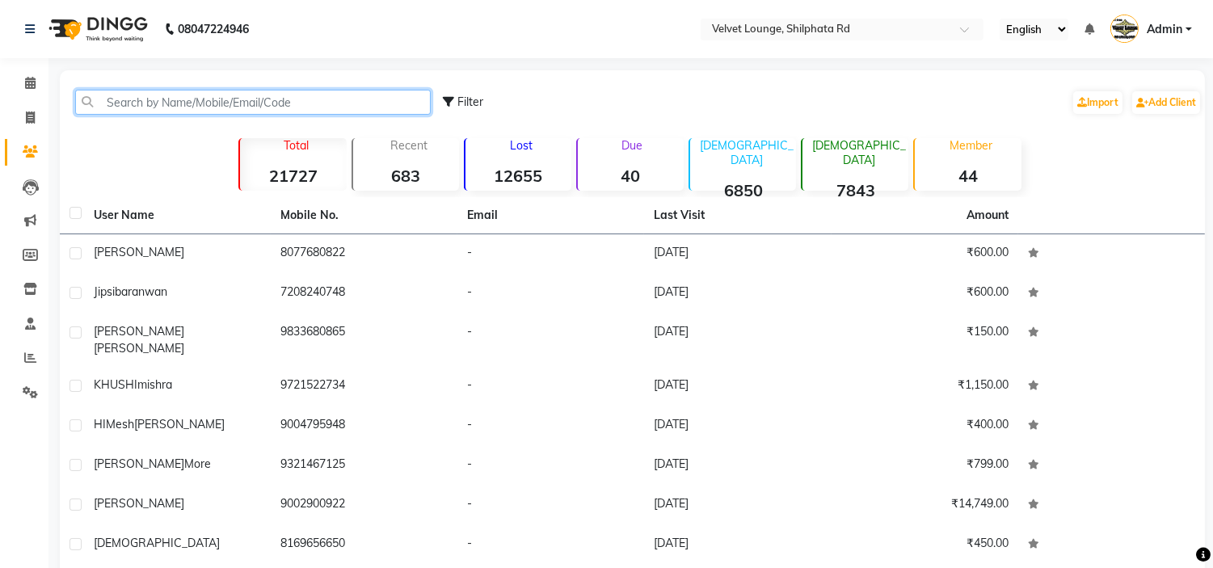
click at [170, 100] on input "text" at bounding box center [253, 102] width 356 height 25
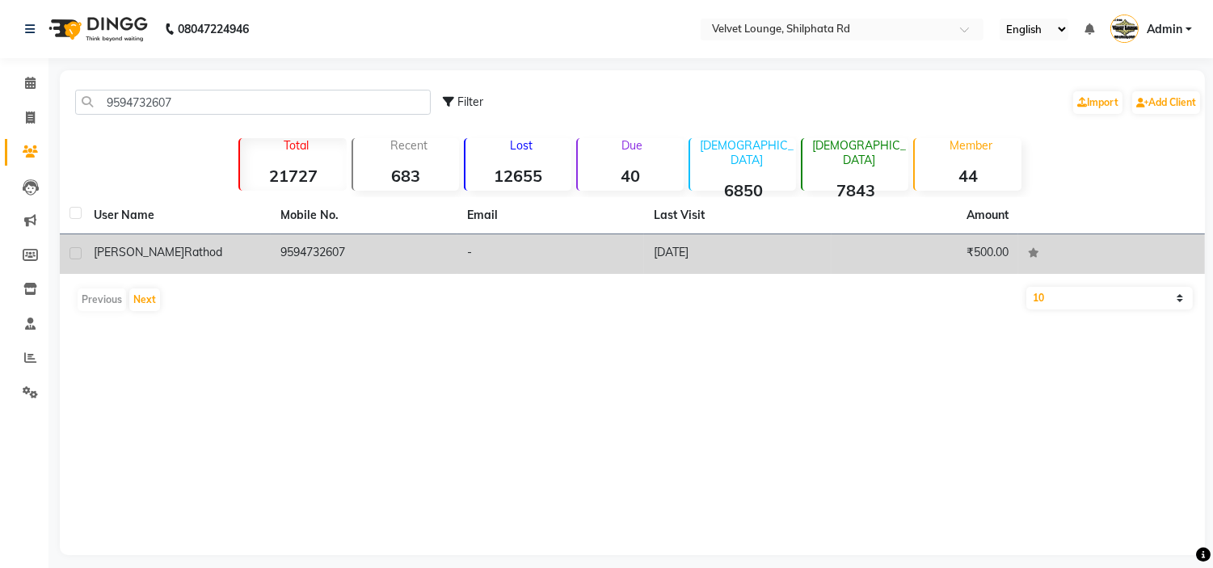
click at [245, 259] on div "[PERSON_NAME]" at bounding box center [177, 252] width 167 height 17
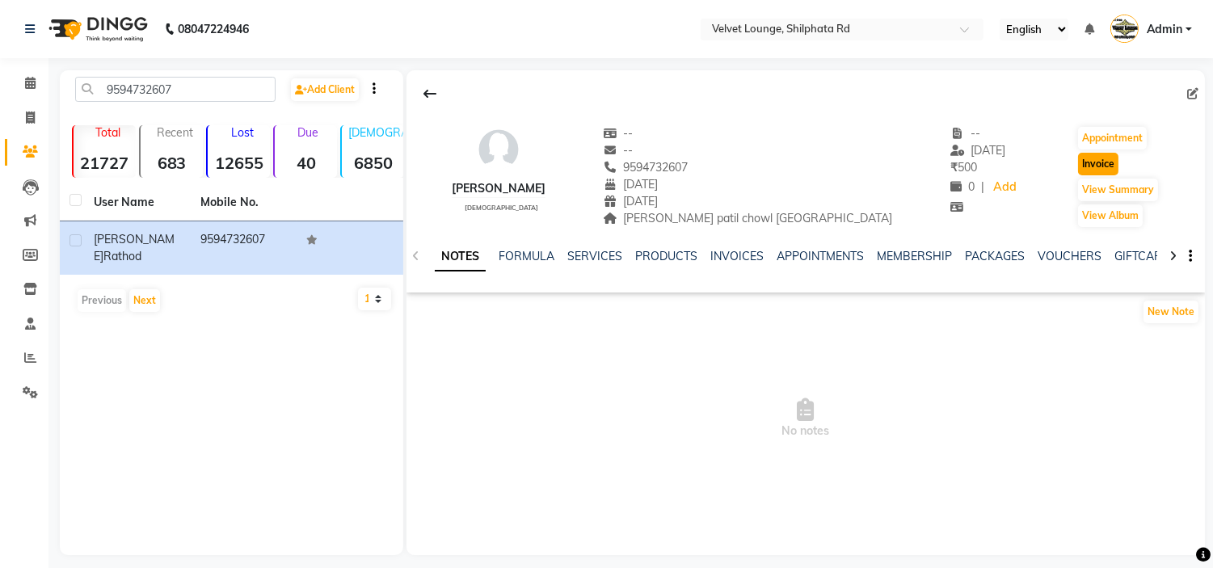
click at [1102, 162] on button "Invoice" at bounding box center [1098, 164] width 40 height 23
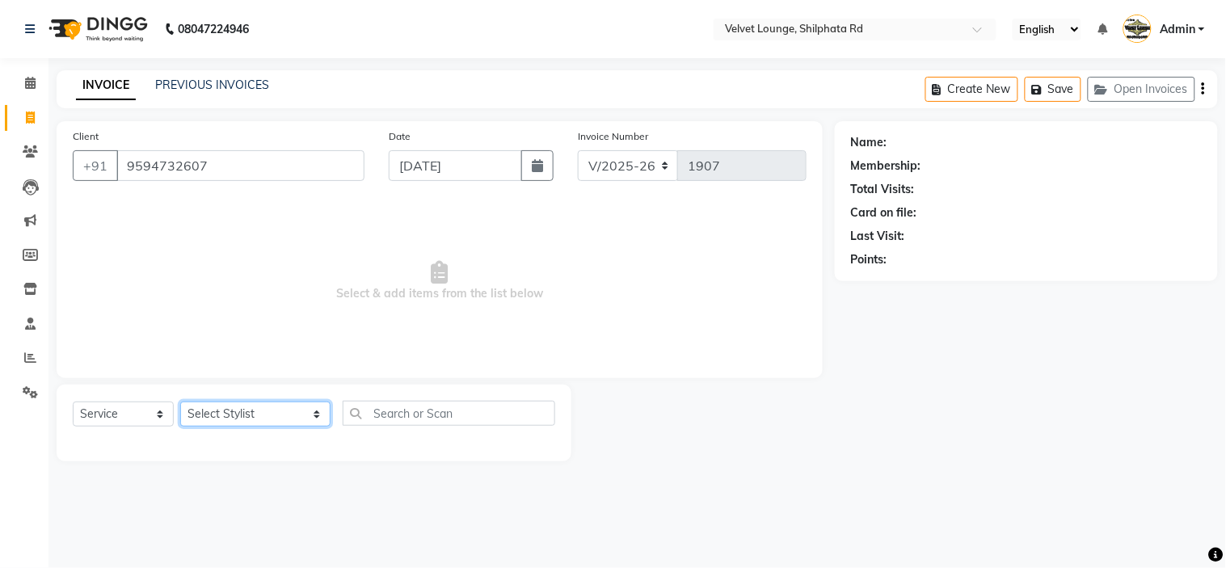
click at [225, 415] on select "Select Stylist [PERSON_NAME] [PERSON_NAME] [PERSON_NAME] [PERSON_NAME] [PERSON_…" at bounding box center [255, 414] width 150 height 25
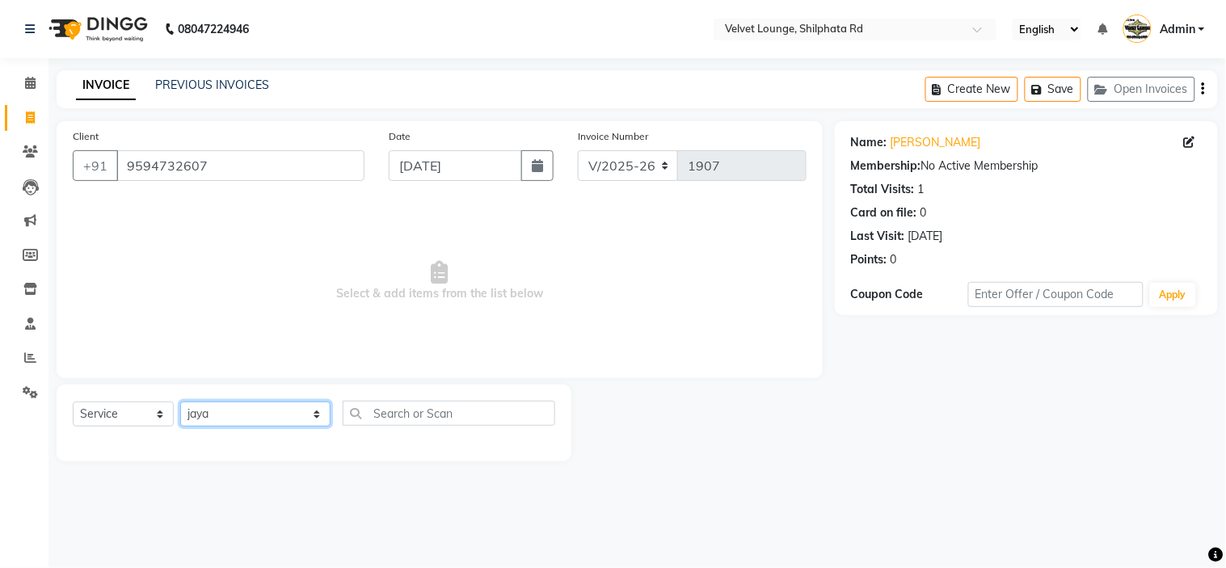
click at [180, 402] on select "Select Stylist [PERSON_NAME] [PERSON_NAME] [PERSON_NAME] [PERSON_NAME] [PERSON_…" at bounding box center [255, 414] width 150 height 25
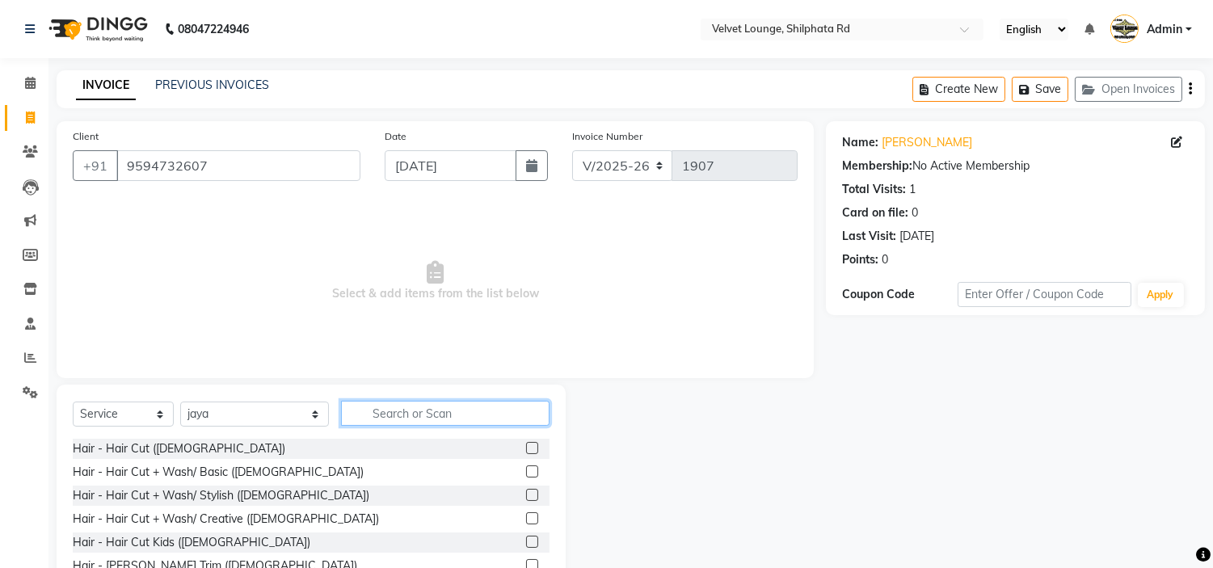
click at [390, 401] on input "text" at bounding box center [445, 413] width 209 height 25
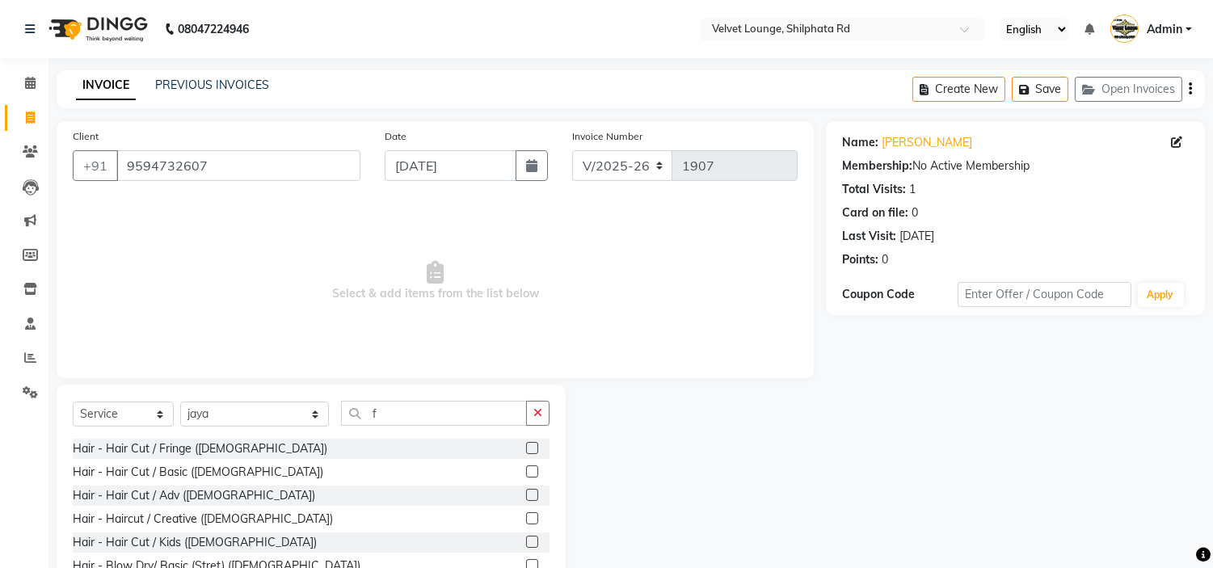
click at [526, 466] on label at bounding box center [532, 472] width 12 height 12
click at [526, 467] on input "checkbox" at bounding box center [531, 472] width 11 height 11
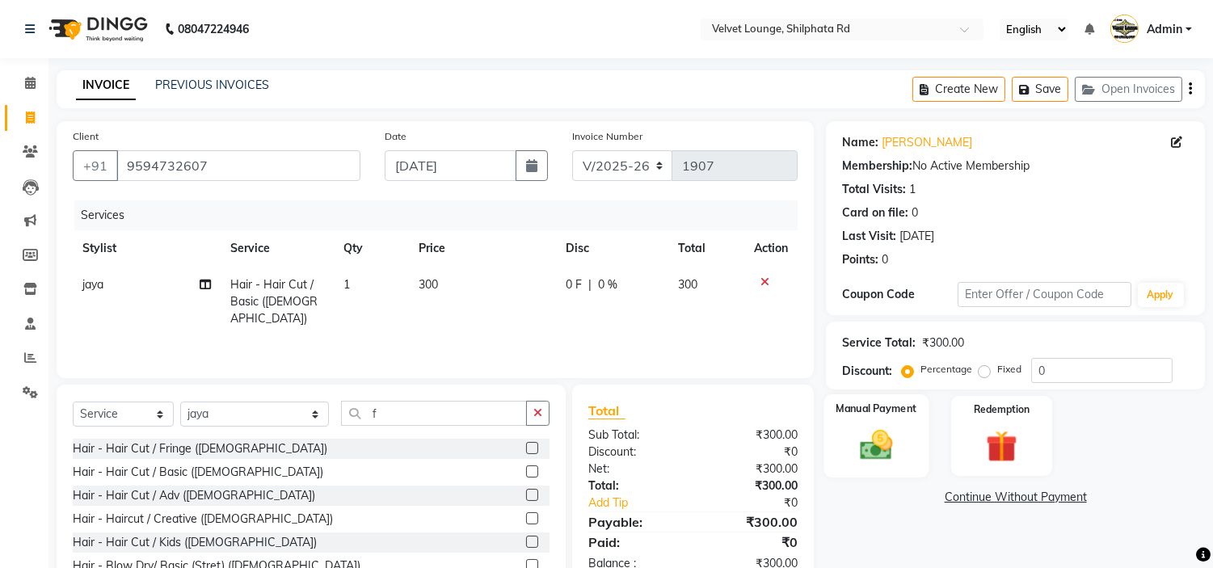
click at [870, 430] on img at bounding box center [876, 446] width 53 height 38
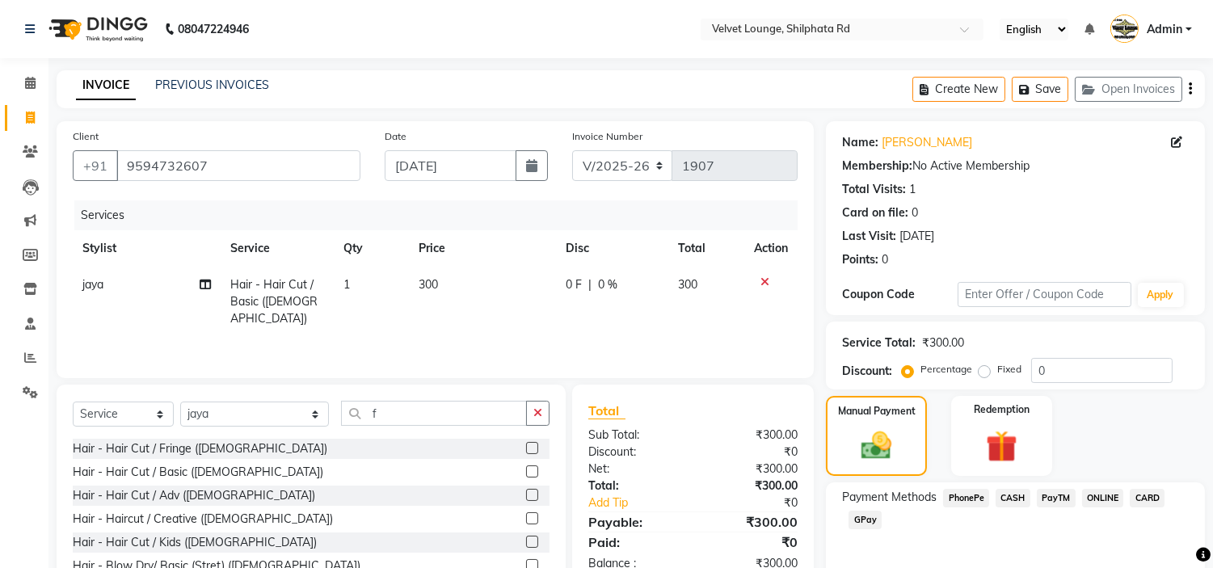
click at [1017, 495] on span "CASH" at bounding box center [1013, 498] width 35 height 19
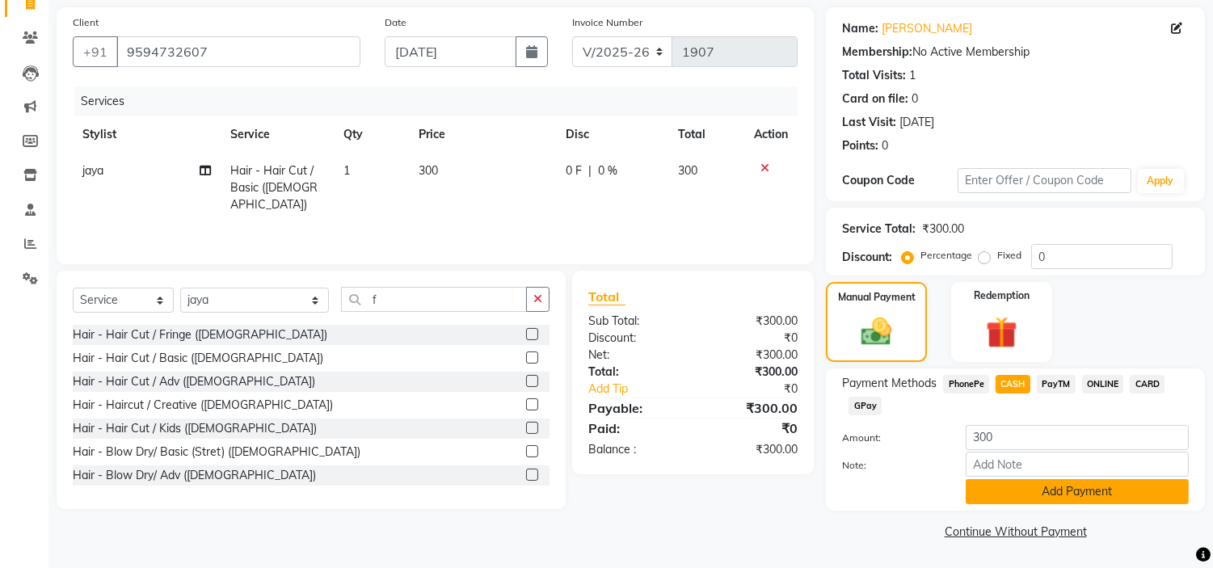
click at [1133, 485] on button "Add Payment" at bounding box center [1077, 491] width 223 height 25
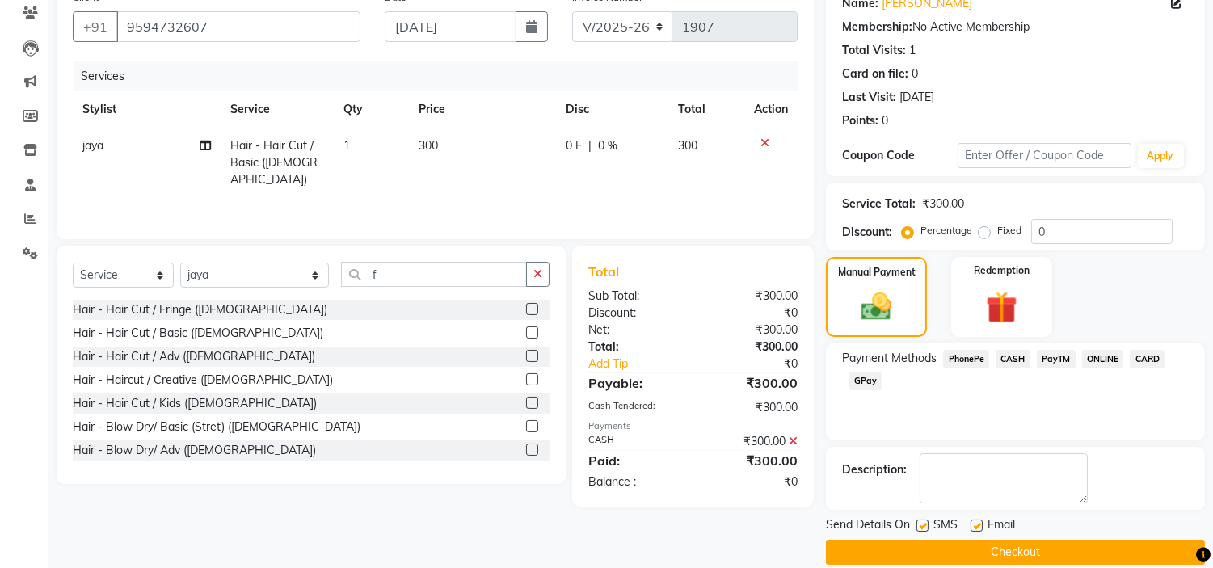
scroll to position [158, 0]
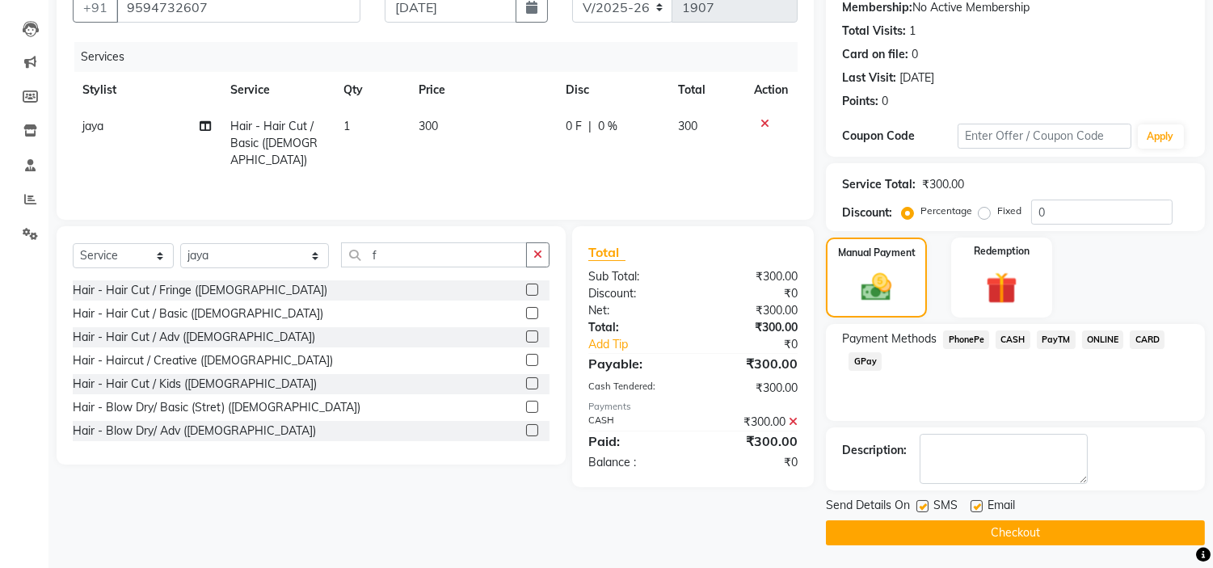
click at [1157, 537] on button "Checkout" at bounding box center [1015, 532] width 379 height 25
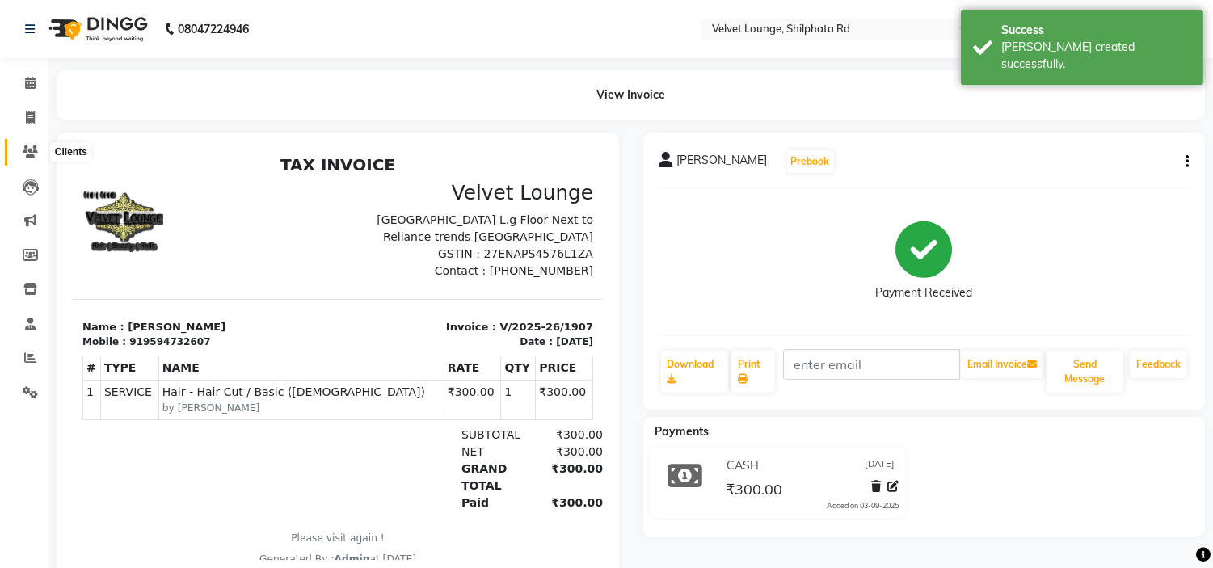
click at [23, 154] on icon at bounding box center [30, 151] width 15 height 12
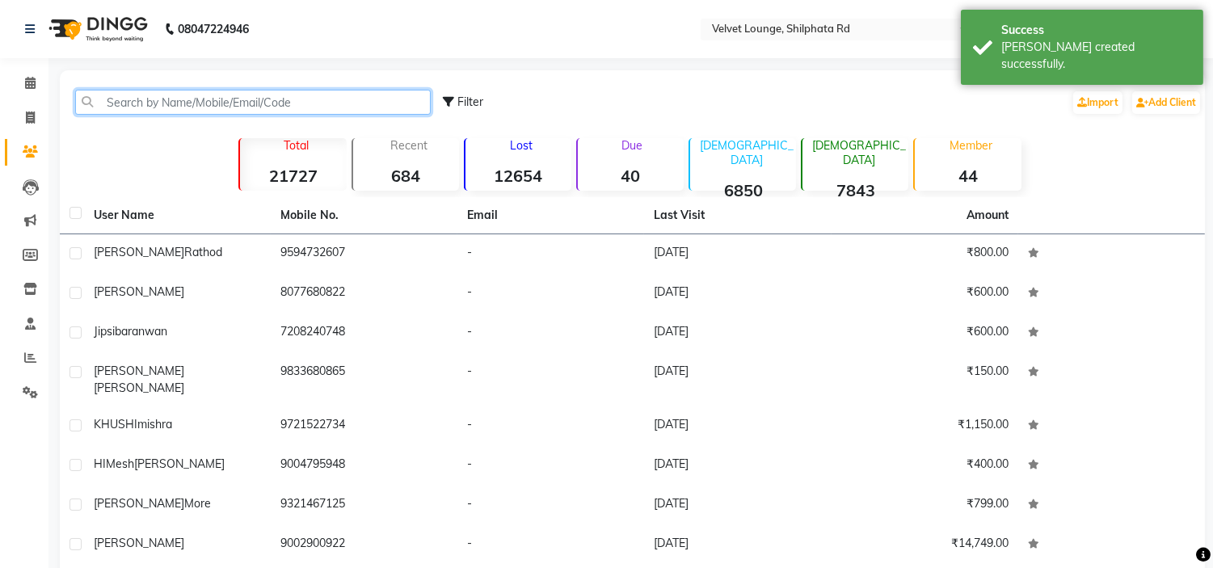
click at [154, 113] on input "text" at bounding box center [253, 102] width 356 height 25
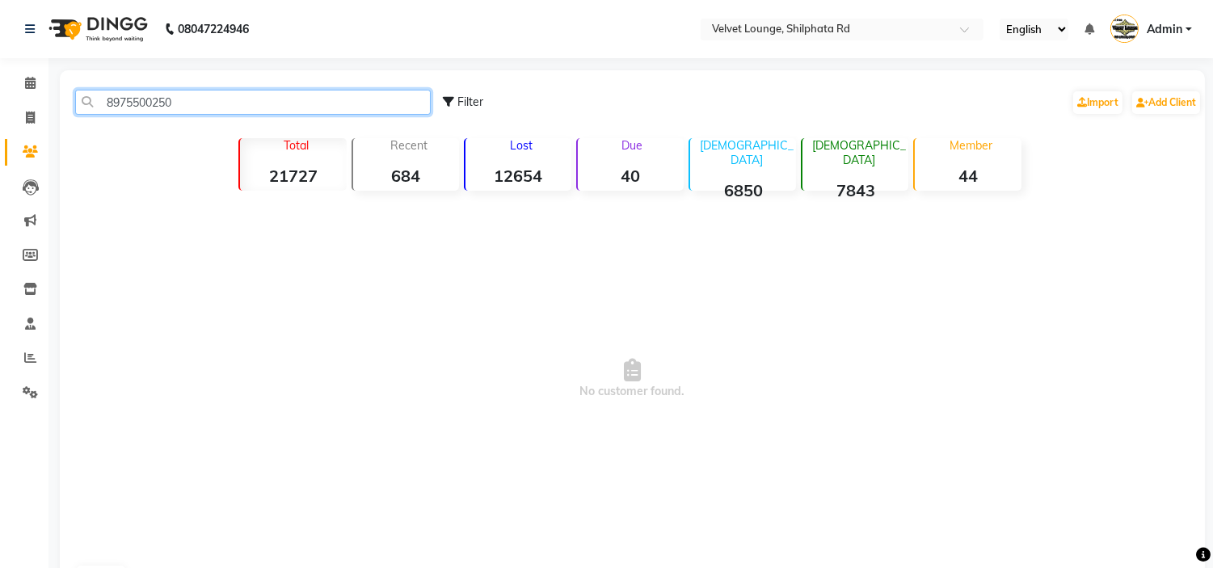
drag, startPoint x: 192, startPoint y: 107, endPoint x: 86, endPoint y: 108, distance: 106.7
click at [86, 108] on input "8975500250" at bounding box center [253, 102] width 356 height 25
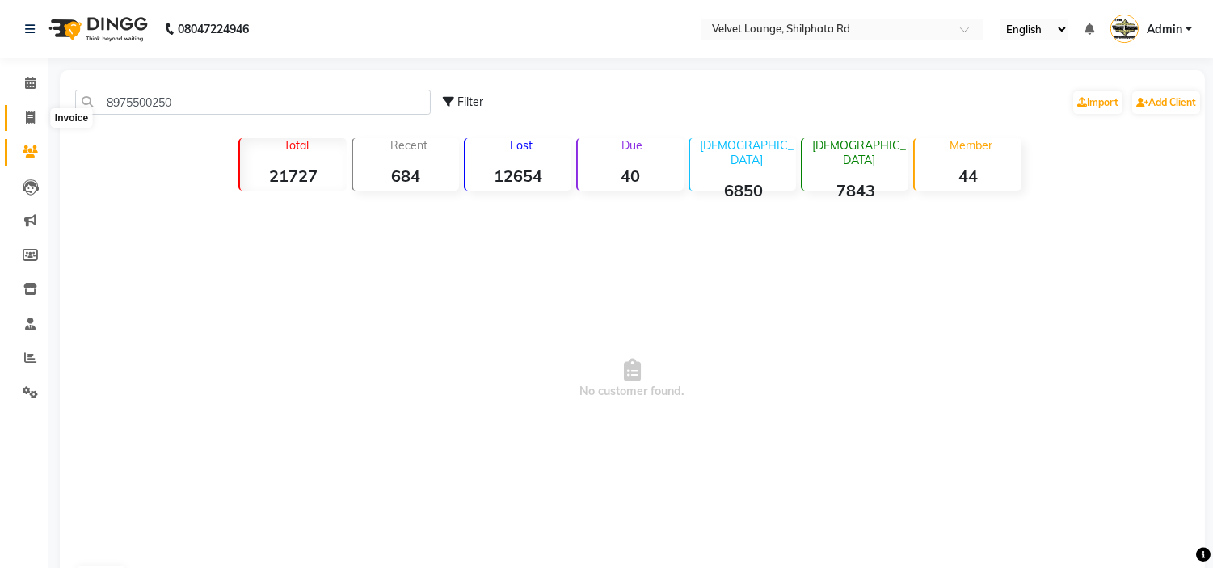
click at [35, 116] on span at bounding box center [30, 118] width 28 height 19
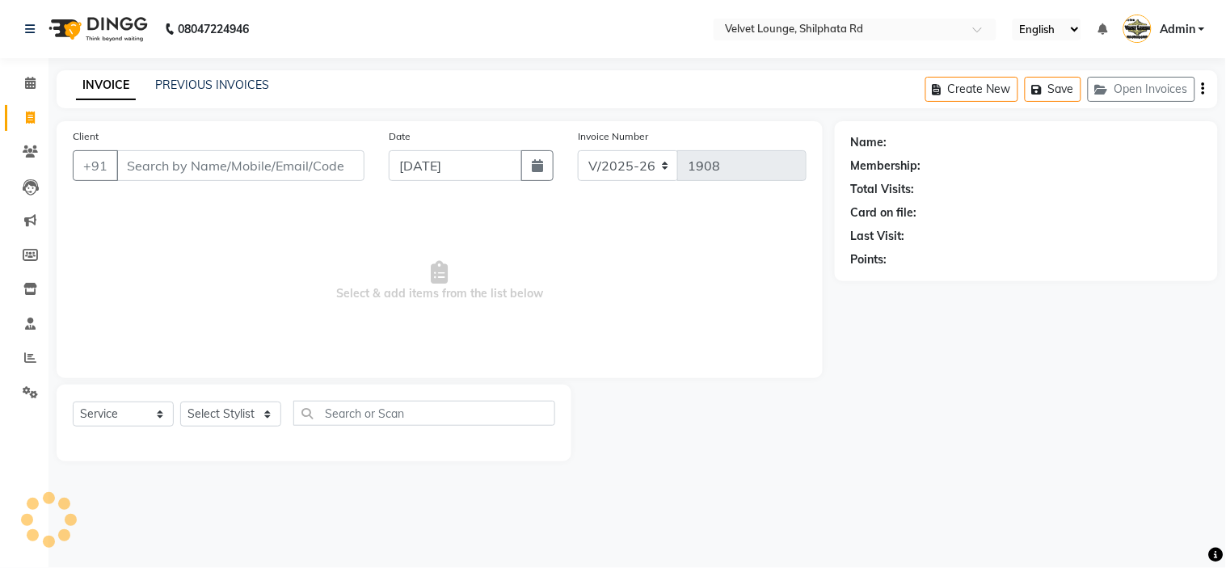
click at [148, 162] on input "Client" at bounding box center [240, 165] width 248 height 31
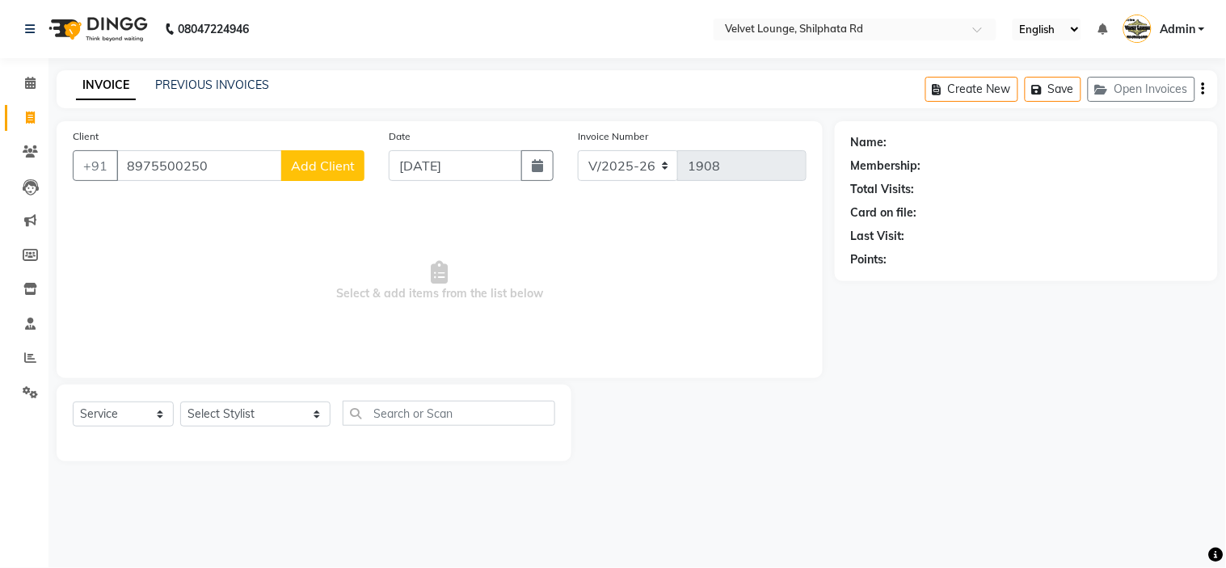
click at [326, 176] on button "Add Client" at bounding box center [322, 165] width 83 height 31
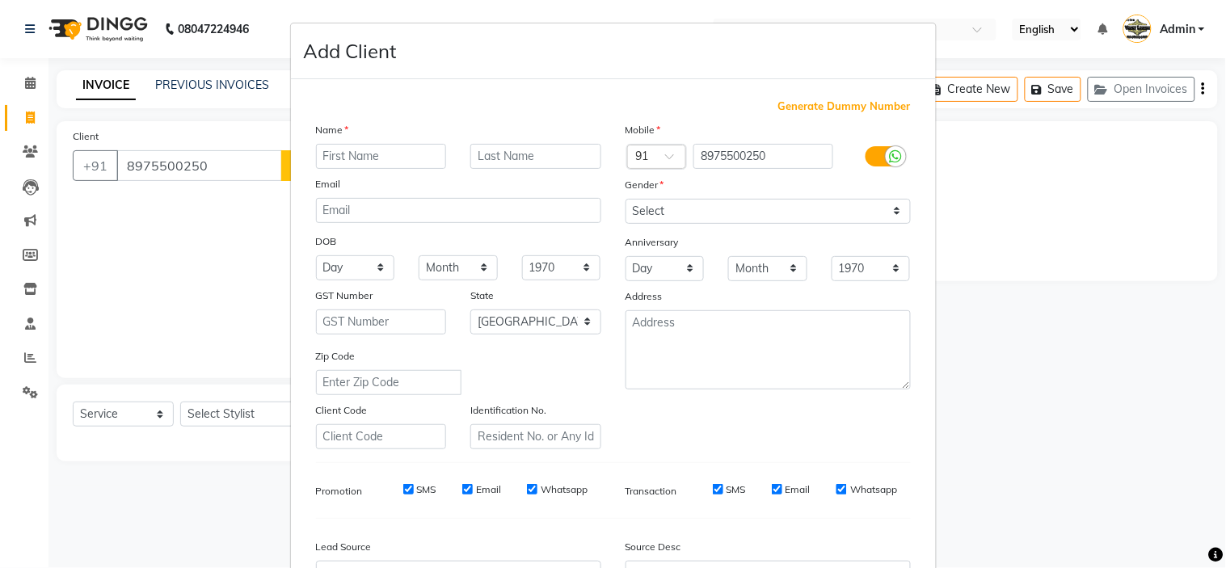
click at [354, 156] on input "text" at bounding box center [381, 156] width 131 height 25
click at [701, 208] on select "Select [DEMOGRAPHIC_DATA] [DEMOGRAPHIC_DATA] Other Prefer Not To Say" at bounding box center [768, 211] width 285 height 25
click at [626, 199] on select "Select [DEMOGRAPHIC_DATA] [DEMOGRAPHIC_DATA] Other Prefer Not To Say" at bounding box center [768, 211] width 285 height 25
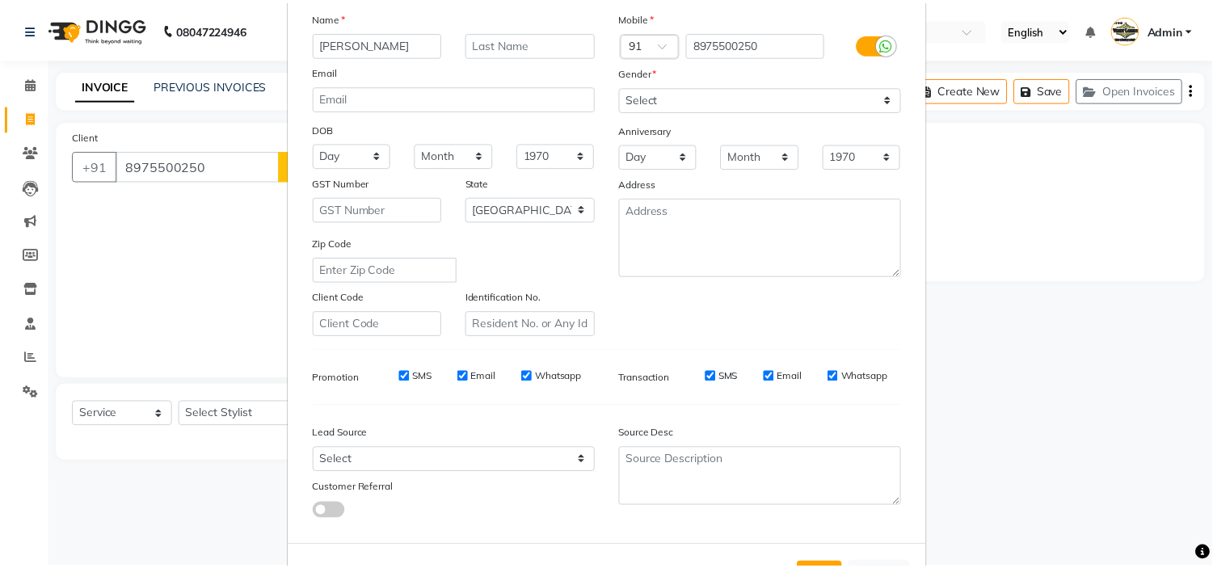
scroll to position [179, 0]
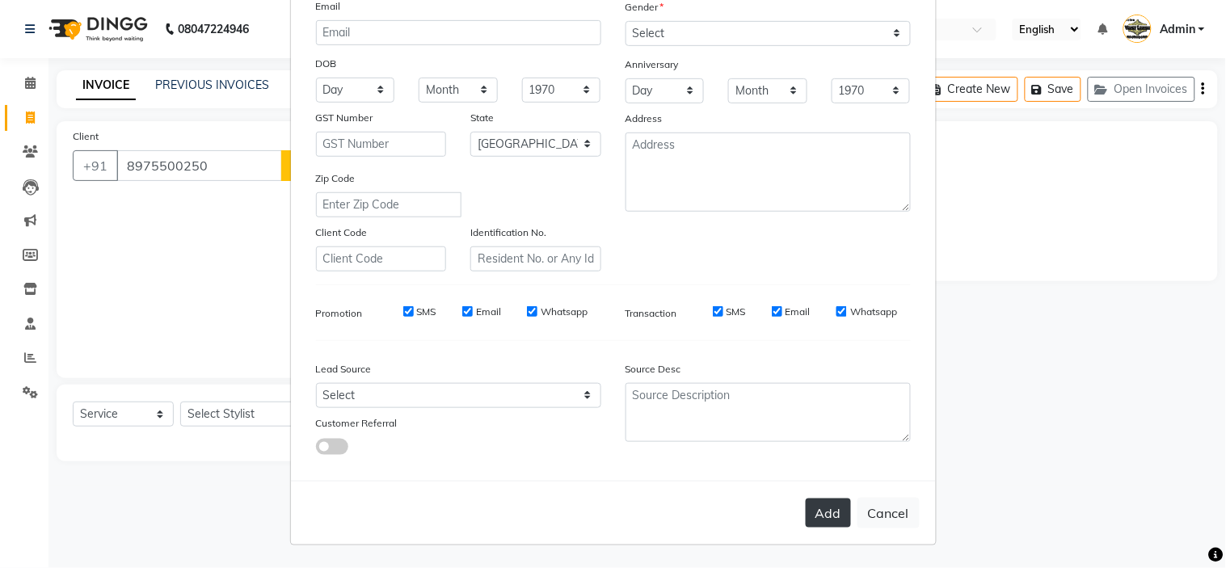
click at [811, 503] on button "Add" at bounding box center [828, 513] width 45 height 29
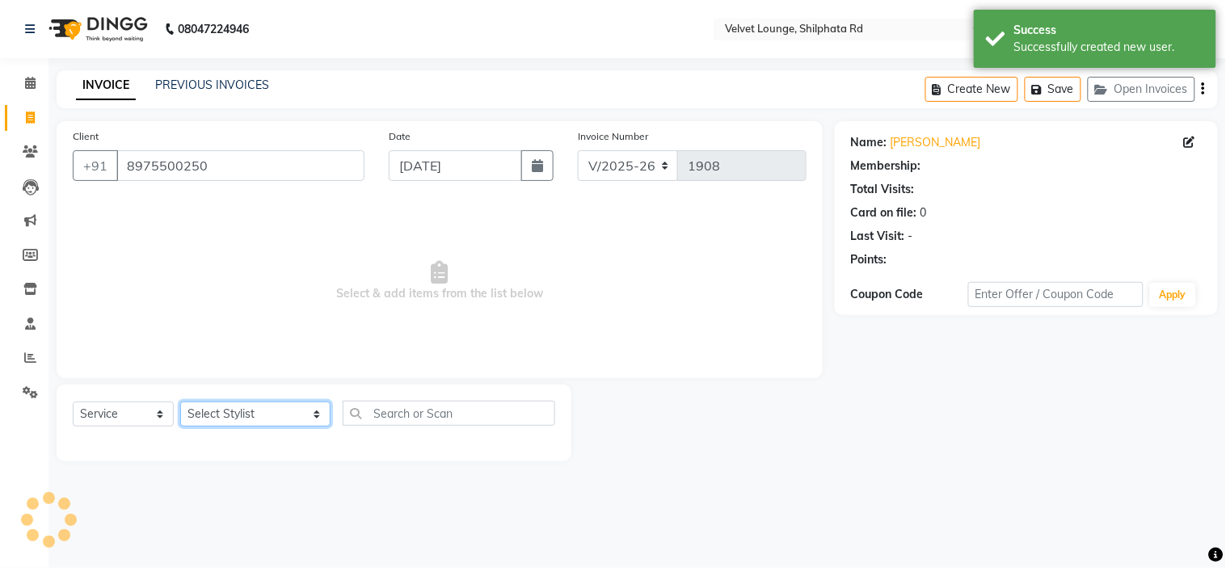
click at [252, 407] on select "Select Stylist [PERSON_NAME] [PERSON_NAME] [PERSON_NAME] [PERSON_NAME] [PERSON_…" at bounding box center [255, 414] width 150 height 25
click at [180, 402] on select "Select Stylist [PERSON_NAME] [PERSON_NAME] [PERSON_NAME] [PERSON_NAME] [PERSON_…" at bounding box center [255, 414] width 150 height 25
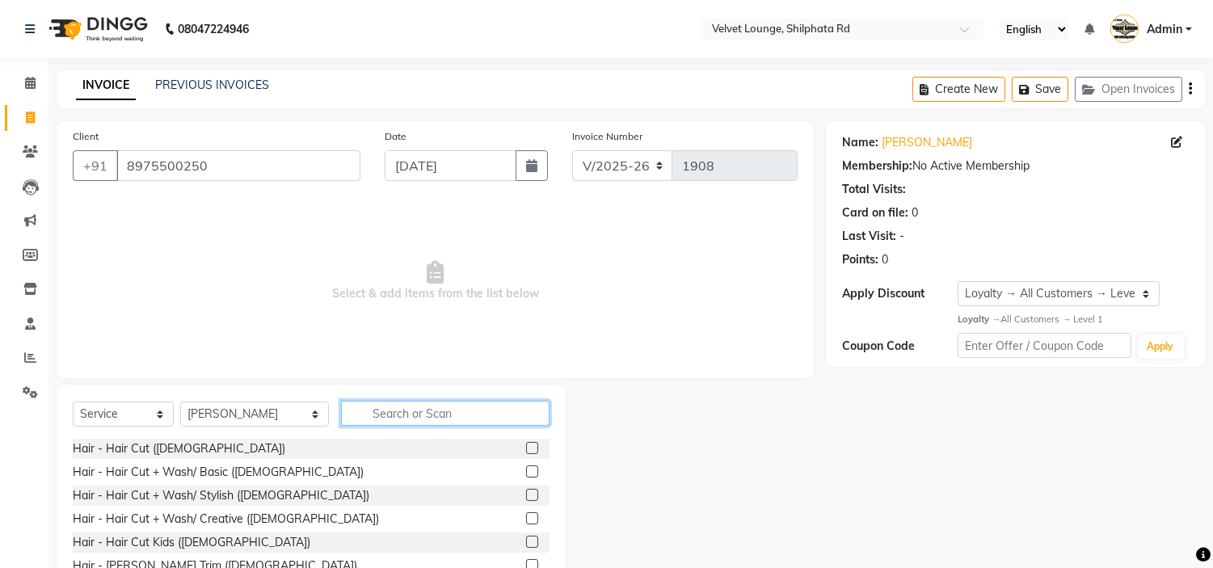
click at [349, 402] on input "text" at bounding box center [445, 413] width 209 height 25
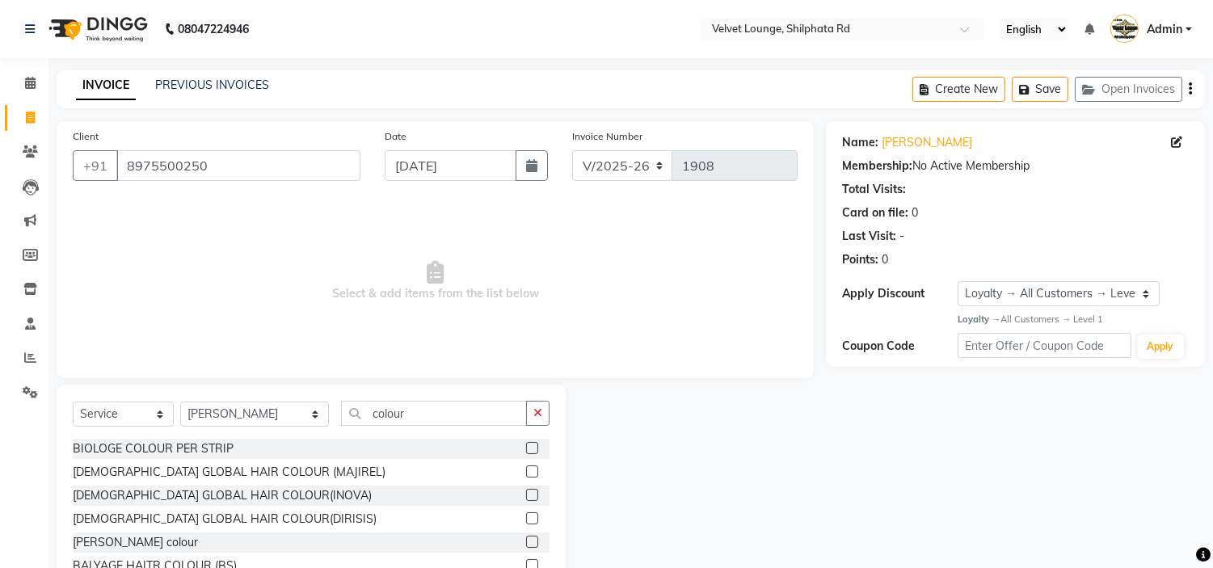
click at [526, 473] on label at bounding box center [532, 472] width 12 height 12
click at [526, 473] on input "checkbox" at bounding box center [531, 472] width 11 height 11
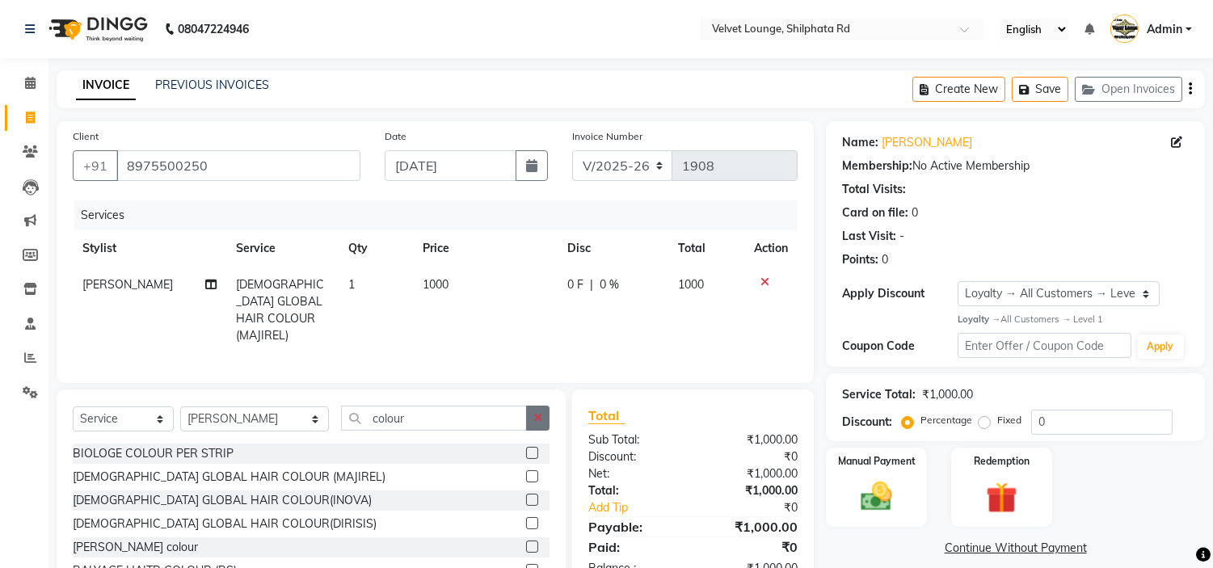
click at [544, 407] on button "button" at bounding box center [537, 418] width 23 height 25
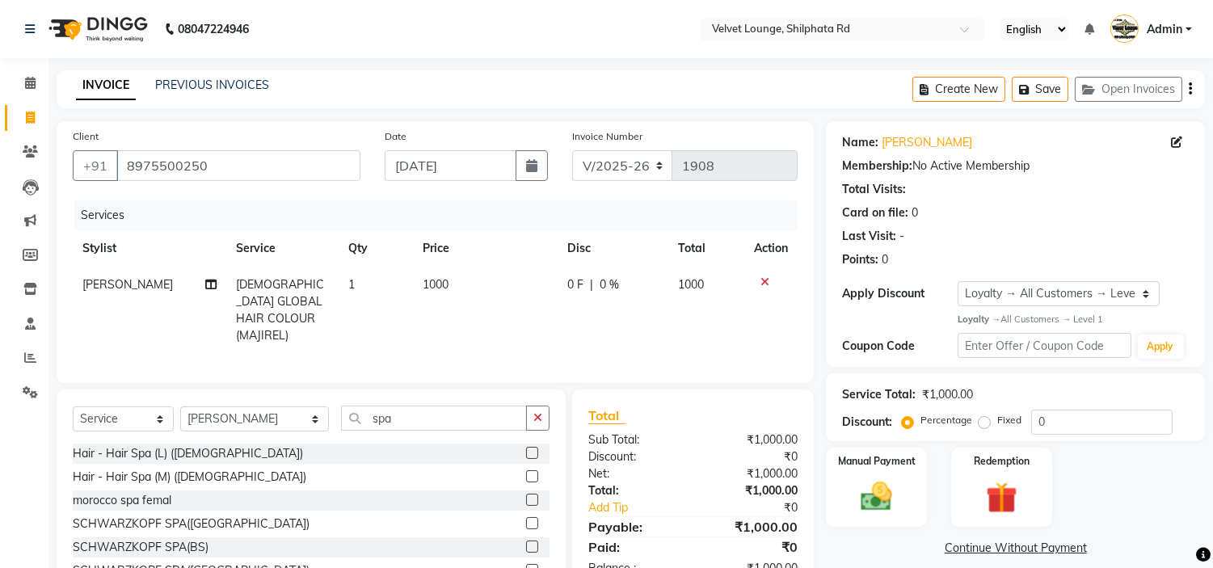
click at [526, 449] on label at bounding box center [532, 453] width 12 height 12
click at [526, 449] on input "checkbox" at bounding box center [531, 454] width 11 height 11
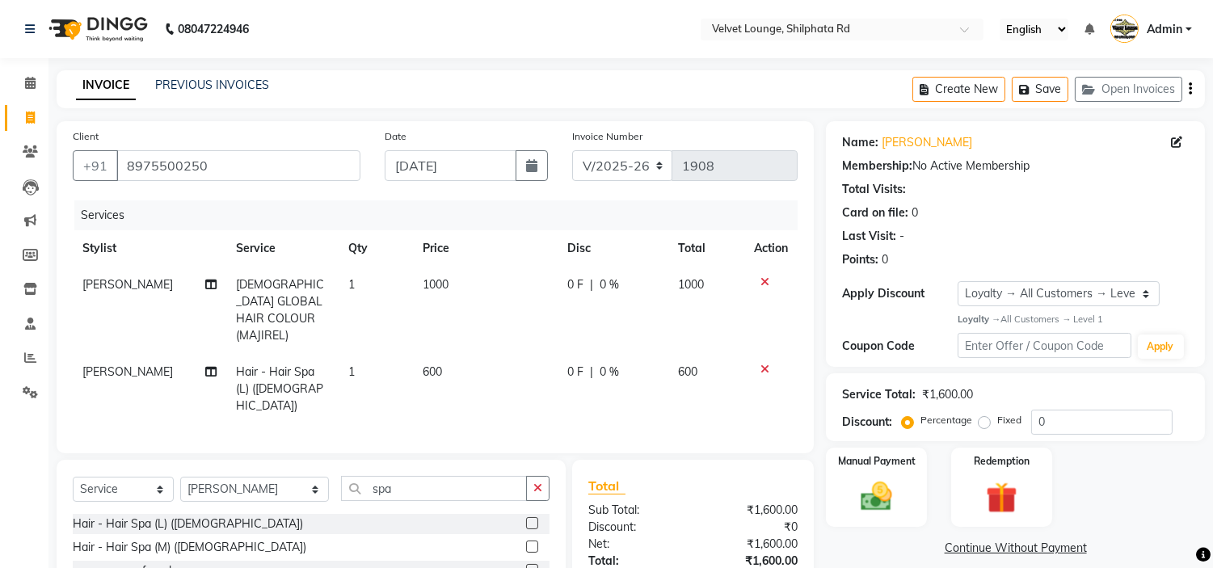
click at [580, 283] on div "0 F | 0 %" at bounding box center [612, 284] width 91 height 17
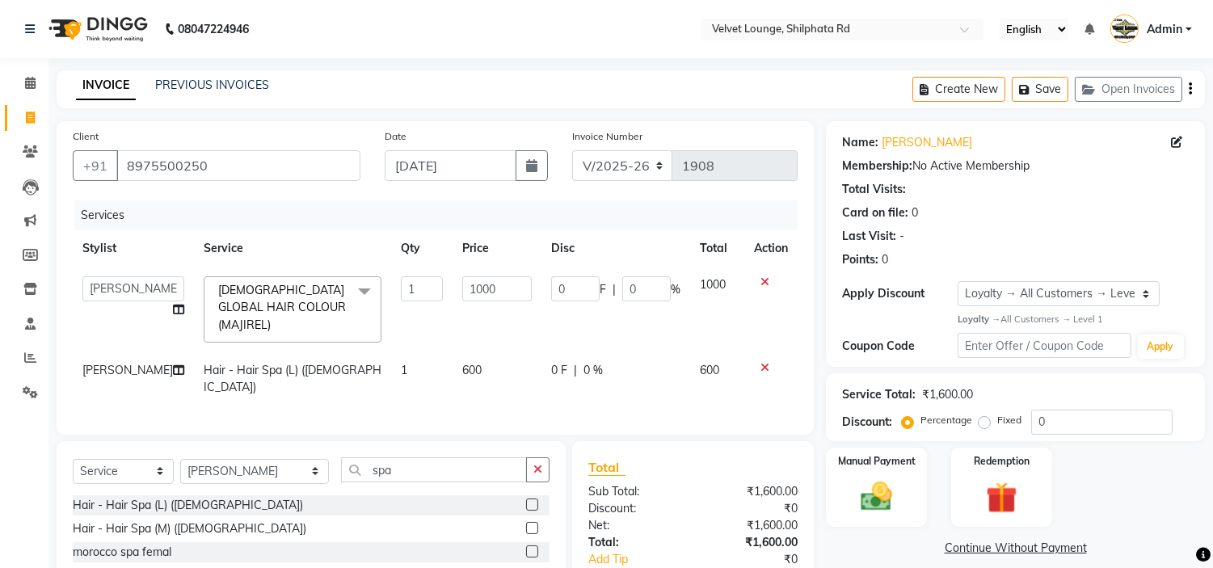
click at [580, 283] on input "0" at bounding box center [575, 288] width 48 height 25
click at [625, 352] on td "0 F | 0 %" at bounding box center [615, 378] width 149 height 53
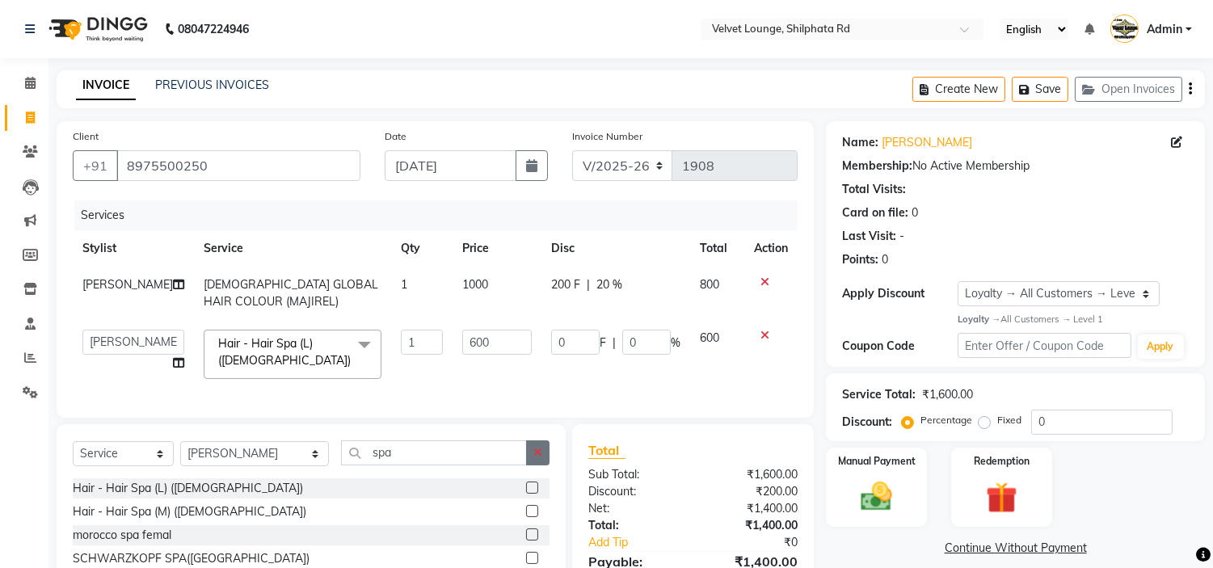
click at [536, 458] on icon "button" at bounding box center [537, 452] width 9 height 11
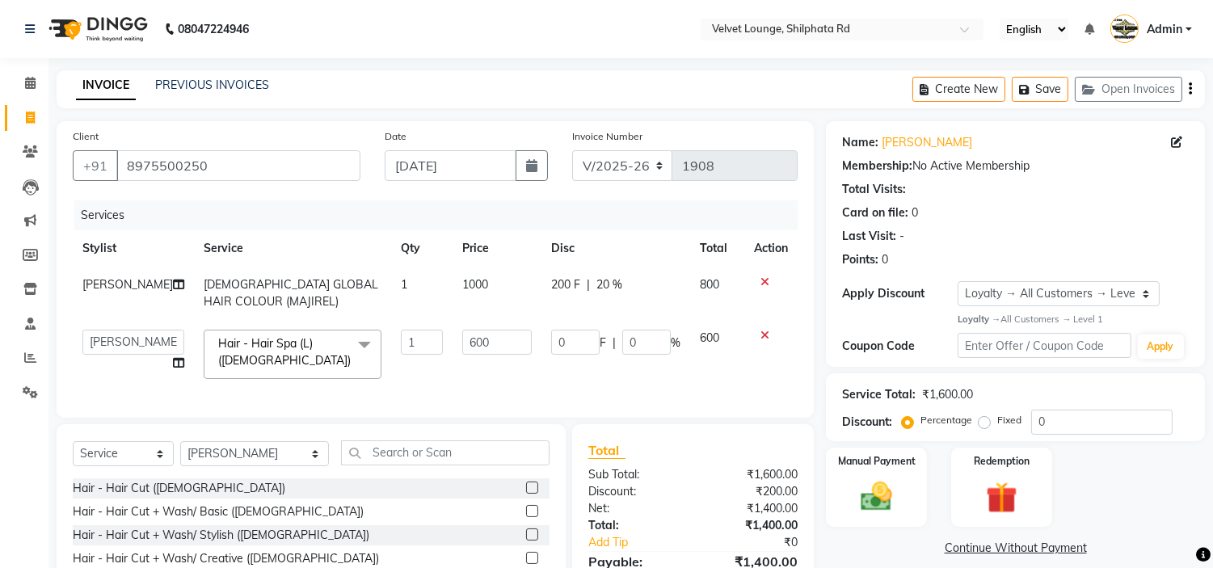
click at [526, 494] on label at bounding box center [532, 488] width 12 height 12
click at [526, 494] on input "checkbox" at bounding box center [531, 488] width 11 height 11
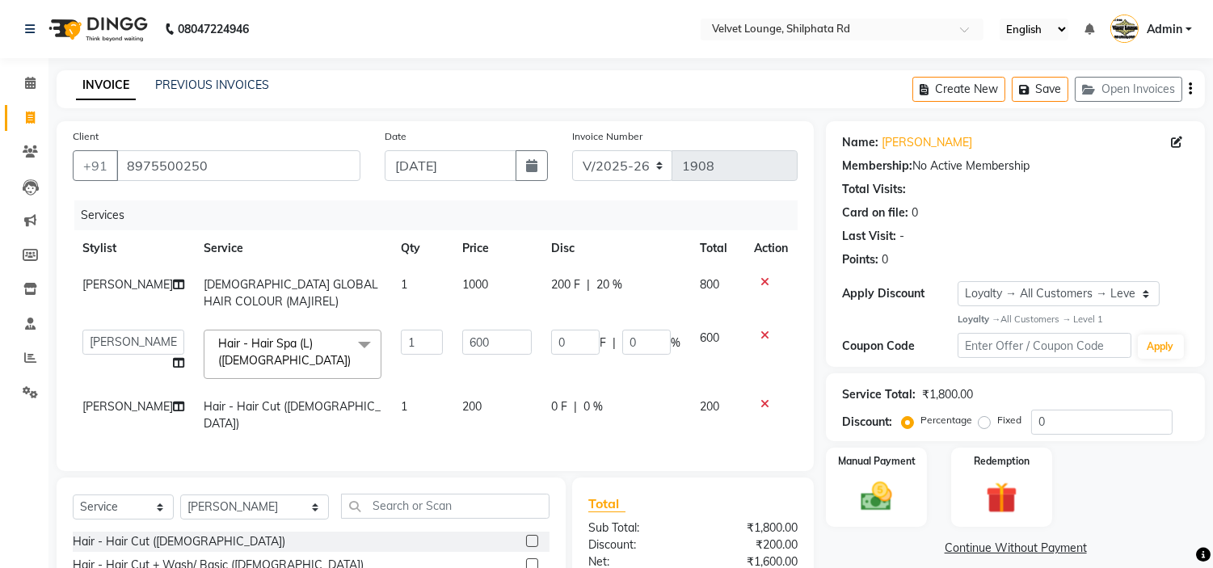
click at [595, 413] on span "0 %" at bounding box center [593, 406] width 19 height 17
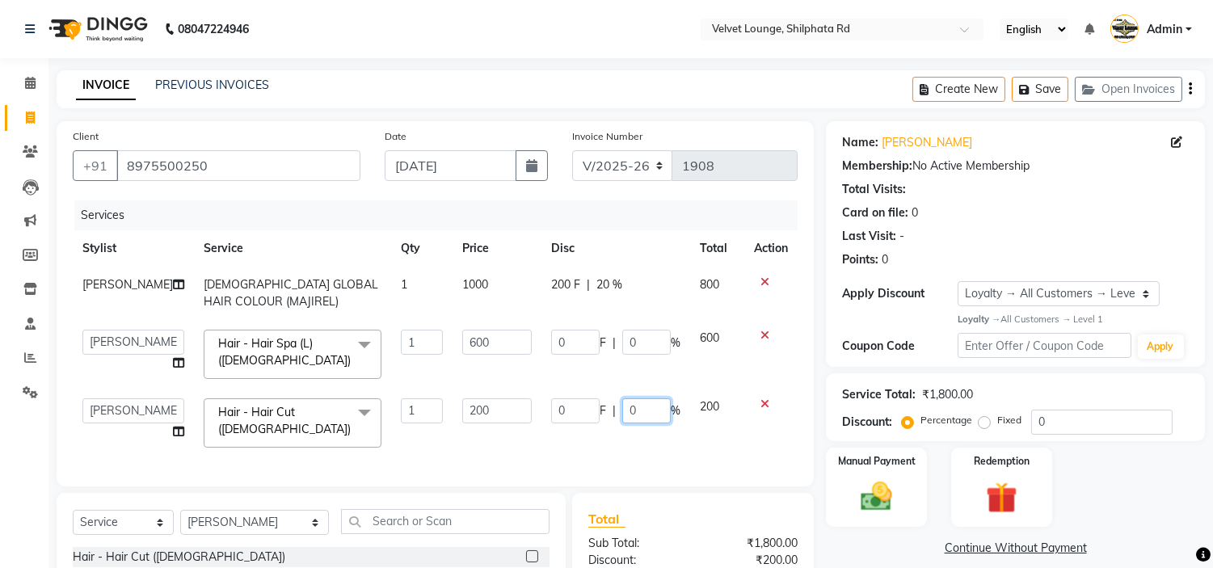
click at [635, 413] on input "0" at bounding box center [646, 410] width 48 height 25
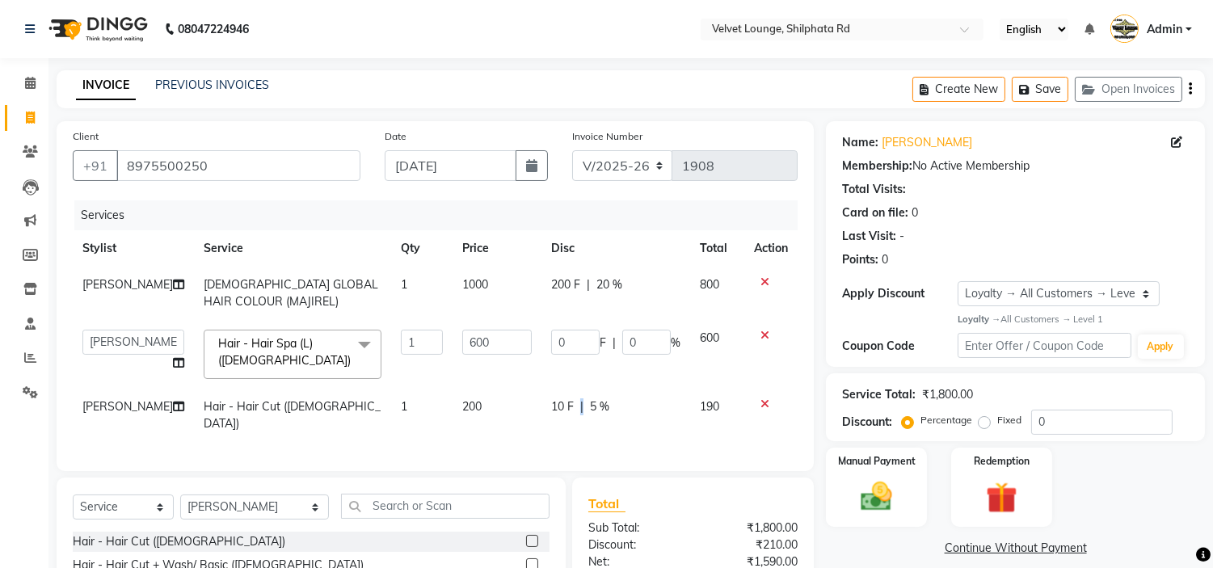
click at [571, 407] on div "10 F | 5 %" at bounding box center [615, 406] width 129 height 17
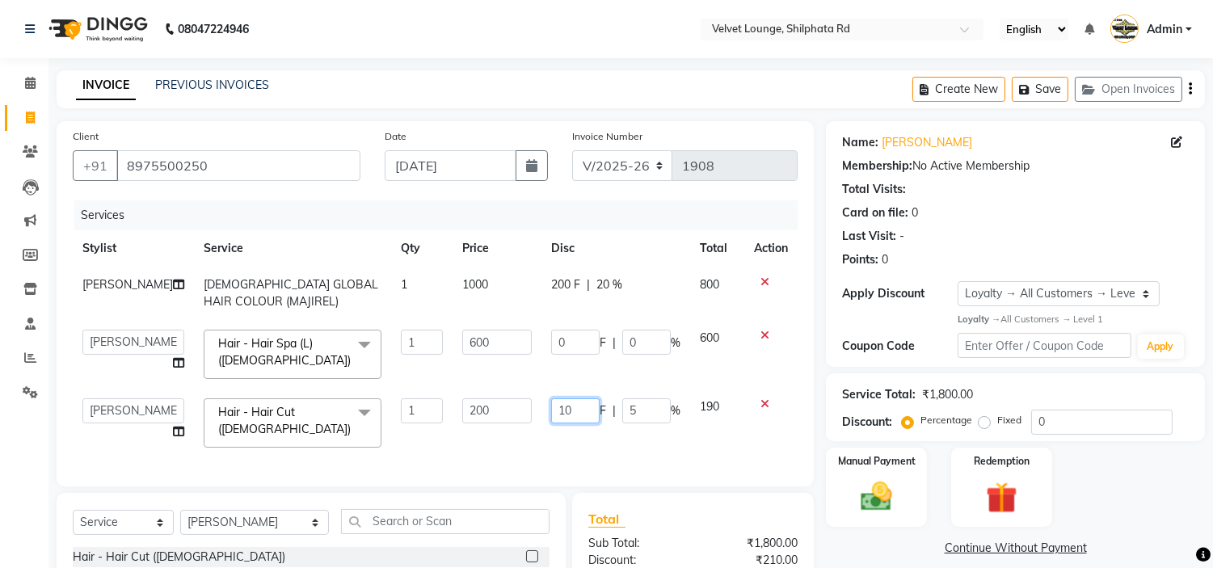
click at [571, 407] on input "10" at bounding box center [575, 410] width 48 height 25
click at [574, 438] on div "Services Stylist Service Qty Price Disc Total Action alam khan [DEMOGRAPHIC_DAT…" at bounding box center [435, 335] width 725 height 270
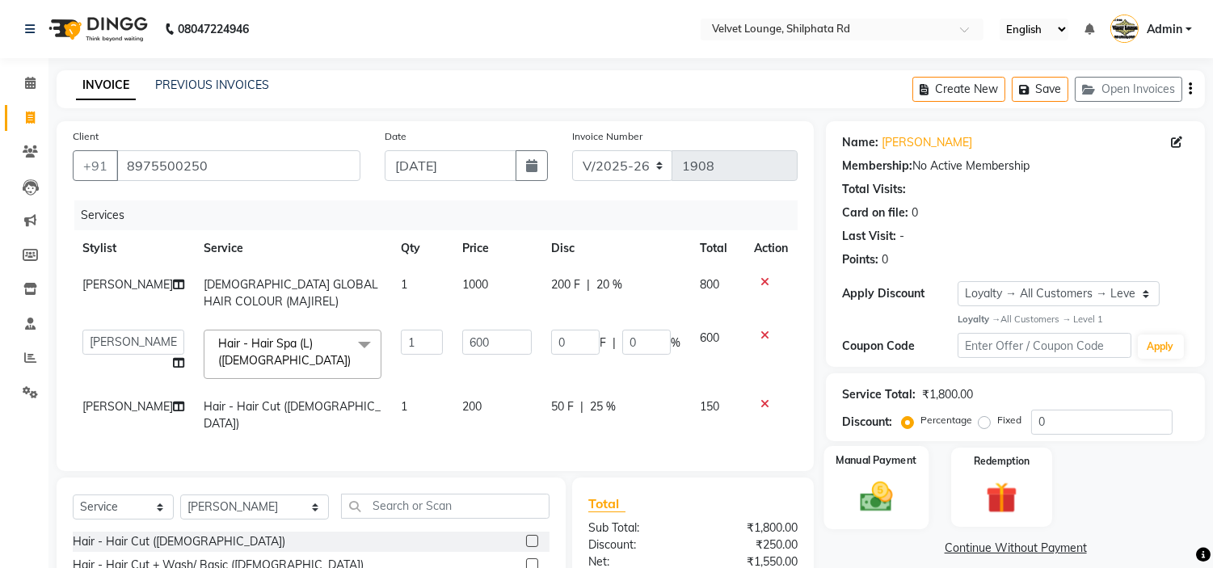
click at [853, 478] on img at bounding box center [876, 497] width 53 height 38
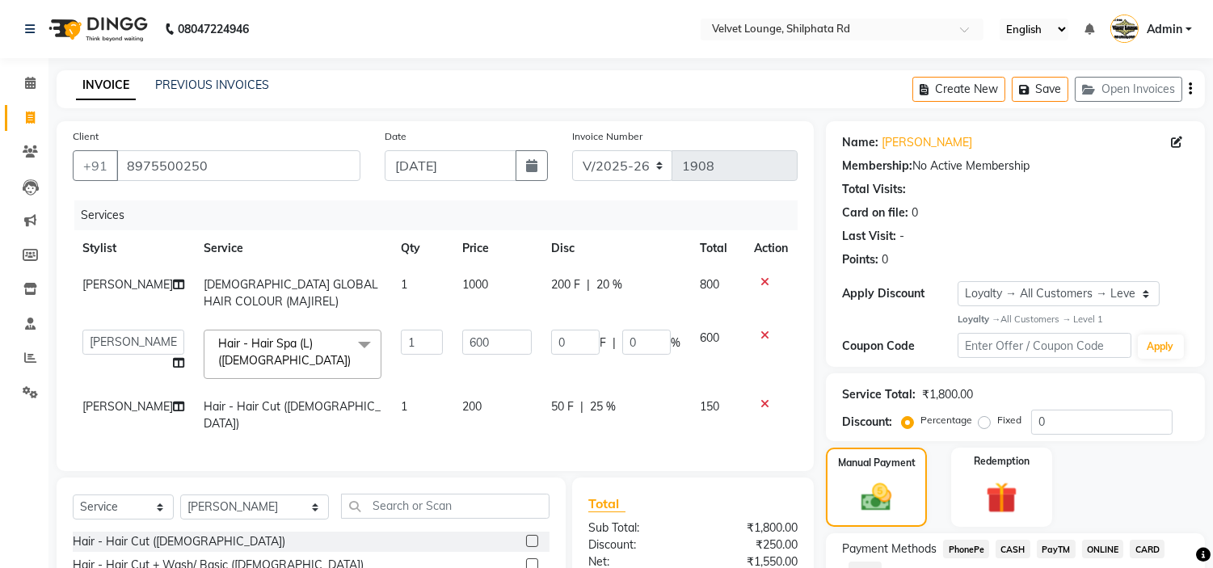
click at [1070, 553] on span "PayTM" at bounding box center [1056, 549] width 39 height 19
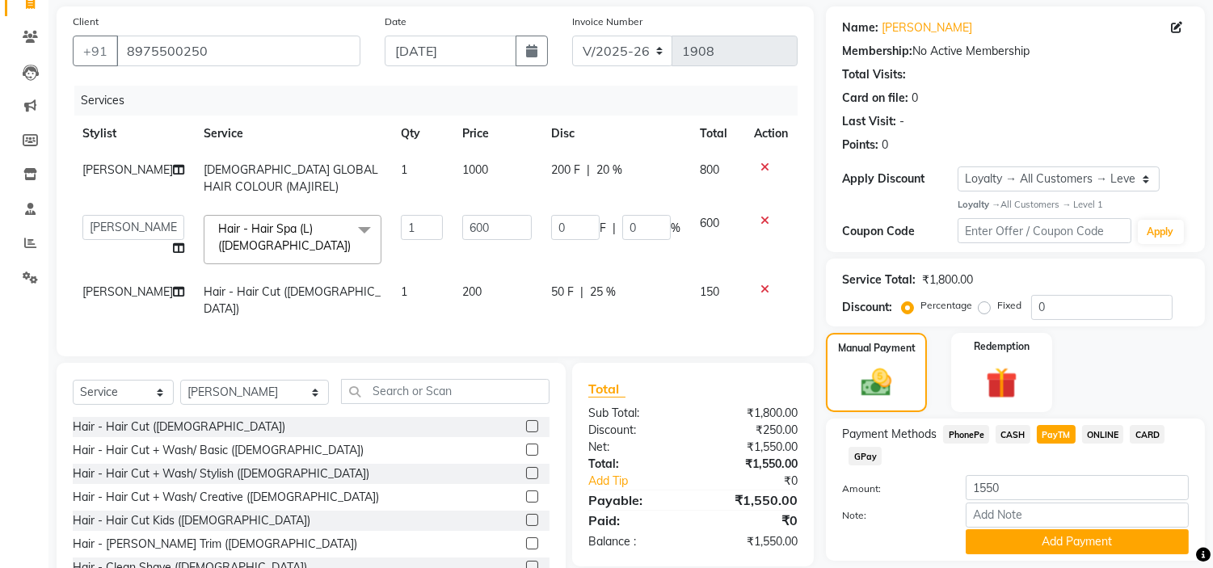
scroll to position [168, 0]
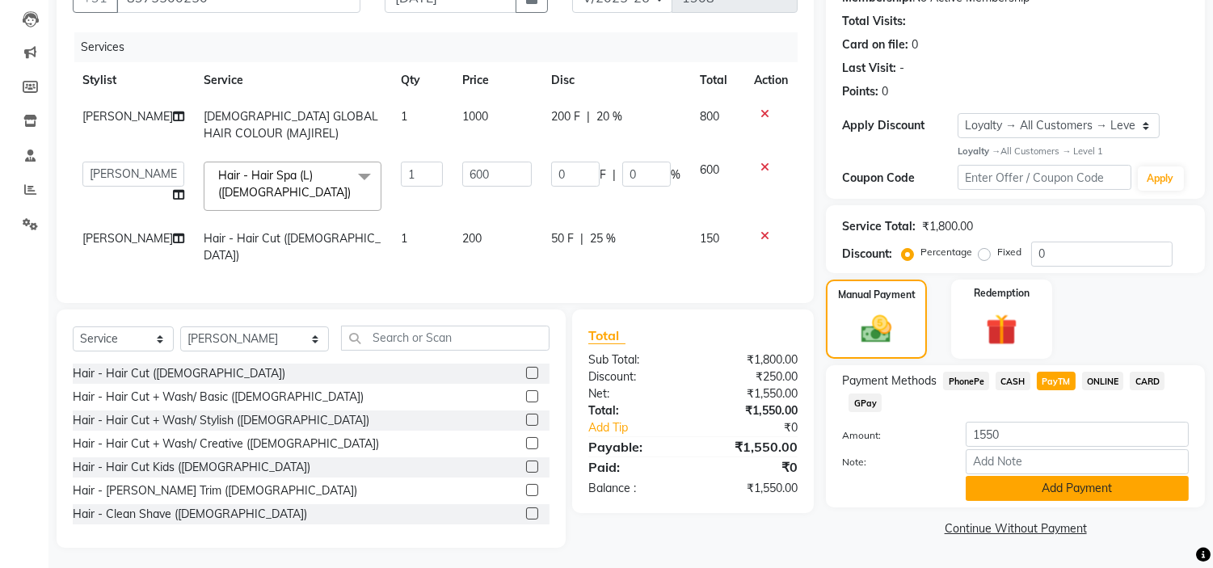
click at [1152, 495] on button "Add Payment" at bounding box center [1077, 488] width 223 height 25
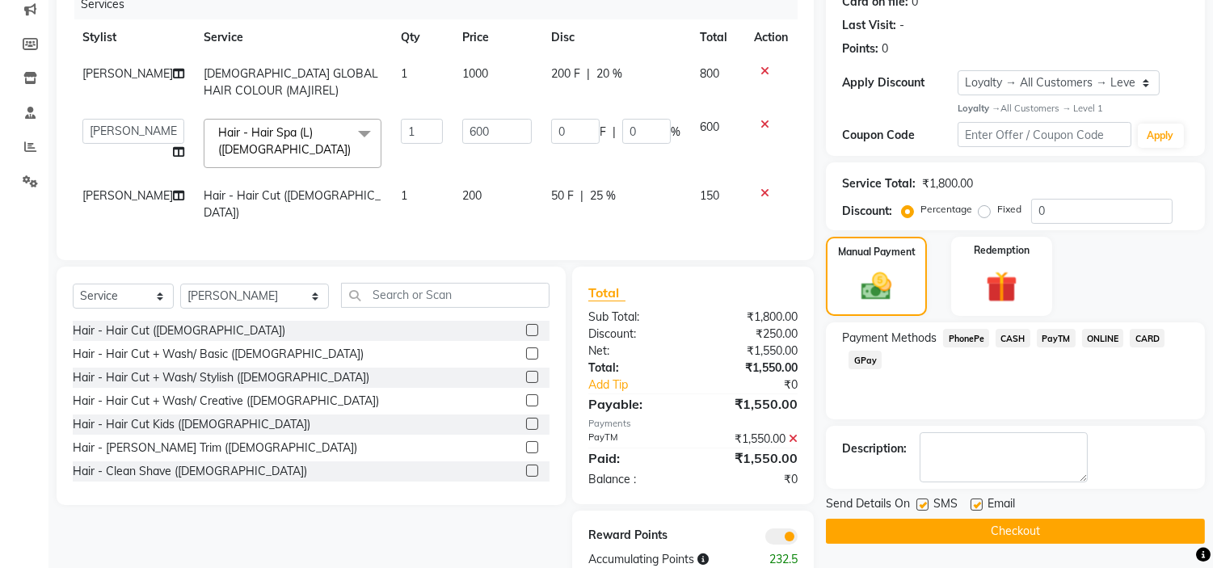
scroll to position [247, 0]
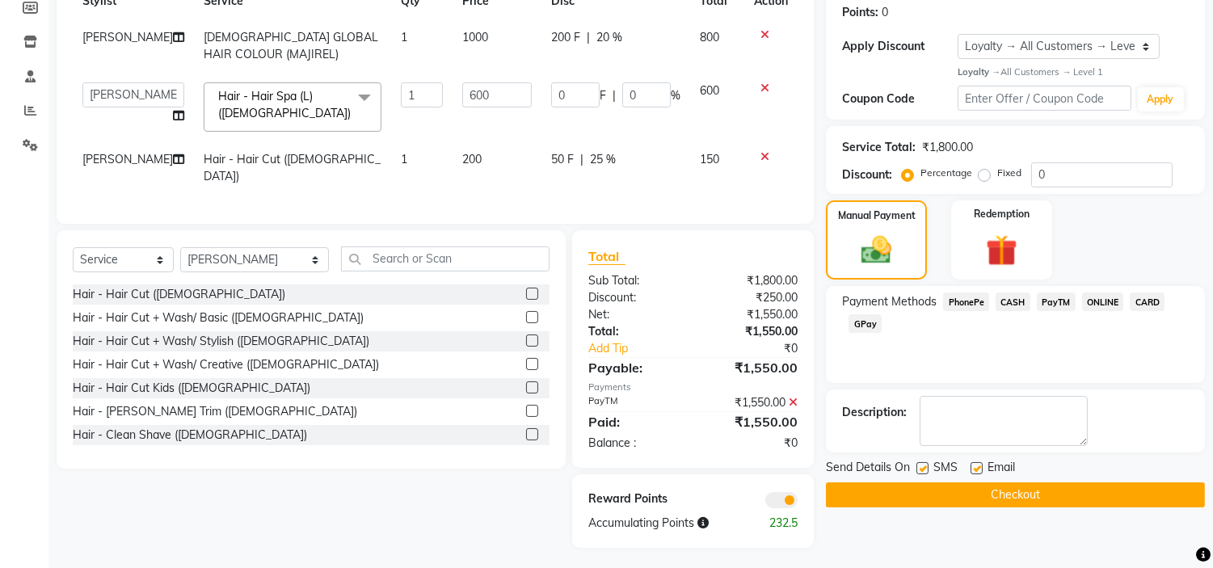
click at [1136, 499] on button "Checkout" at bounding box center [1015, 494] width 379 height 25
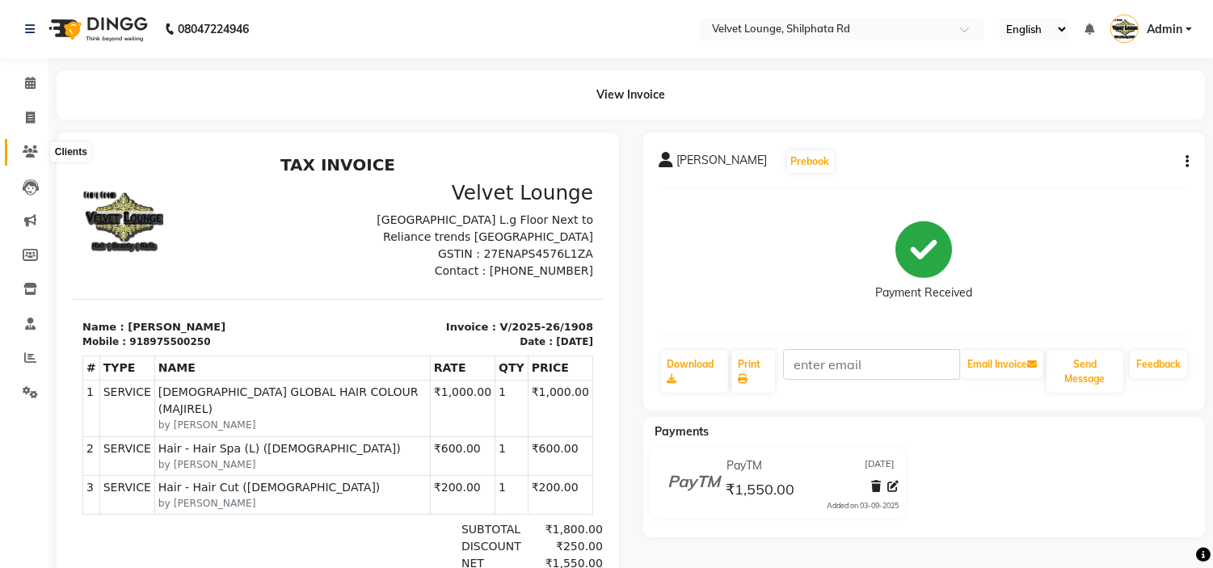
click at [16, 146] on span at bounding box center [30, 152] width 28 height 19
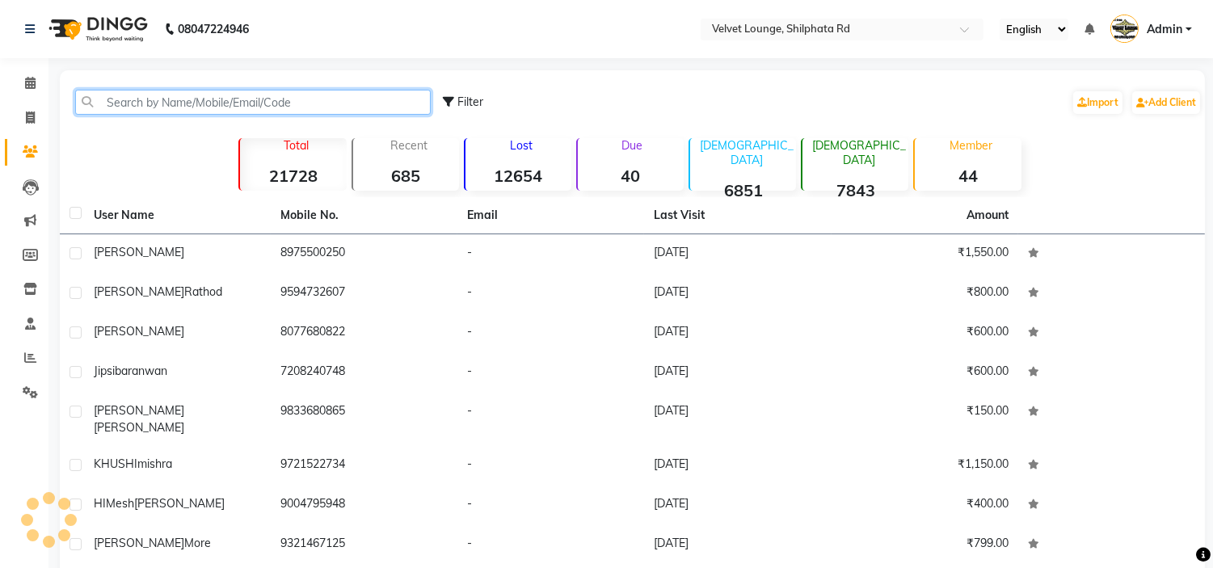
click at [92, 103] on input "text" at bounding box center [253, 102] width 356 height 25
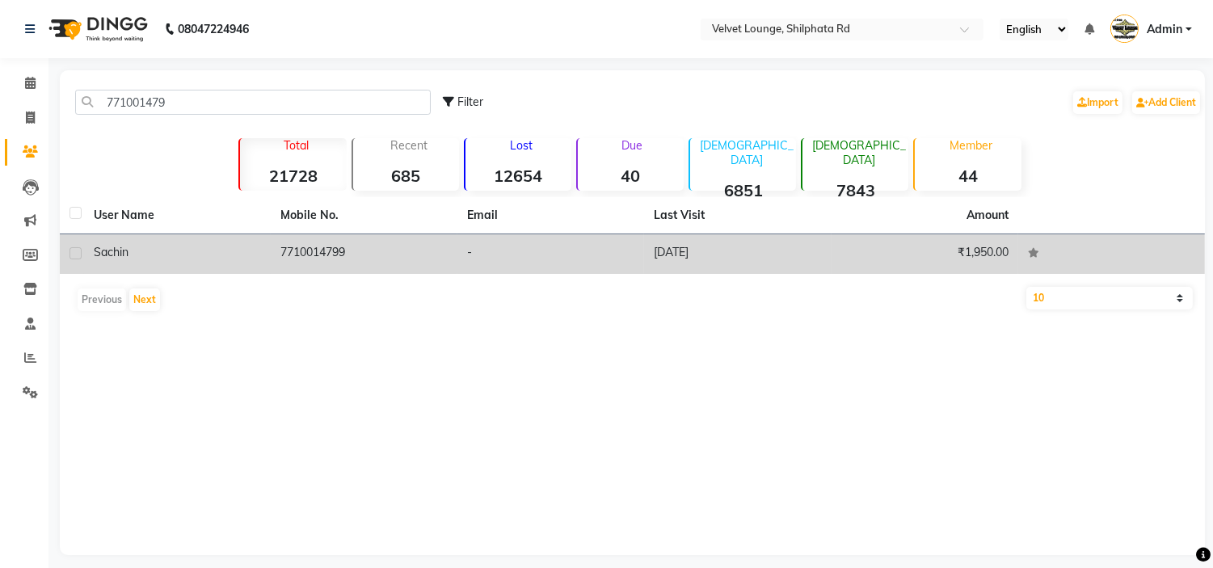
click at [91, 262] on td "sachin" at bounding box center [177, 254] width 187 height 40
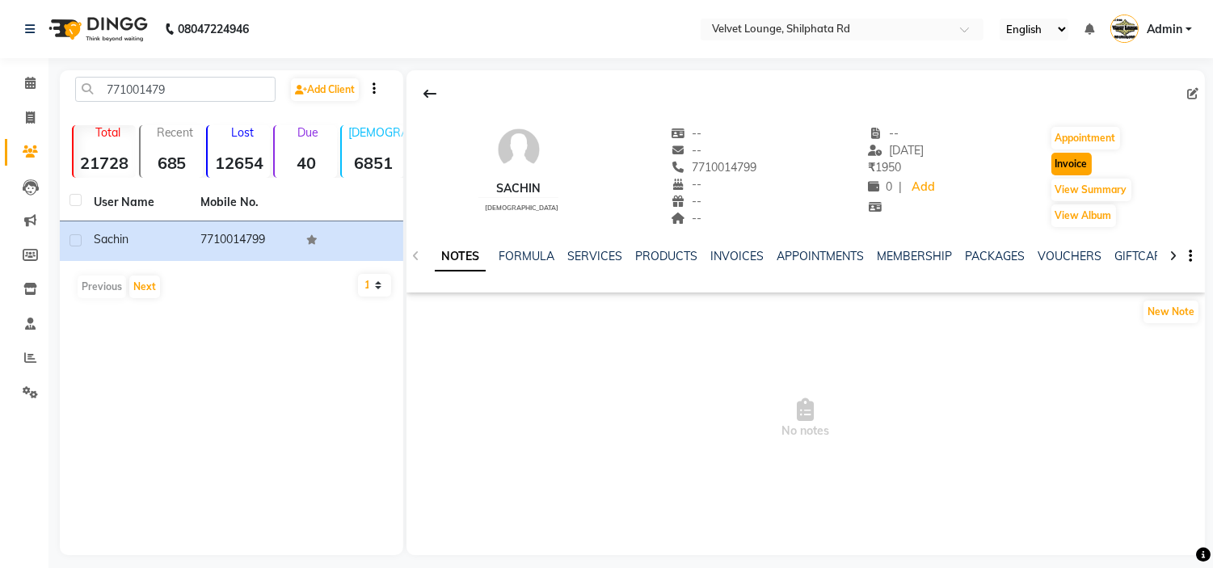
click at [1054, 163] on button "Invoice" at bounding box center [1071, 164] width 40 height 23
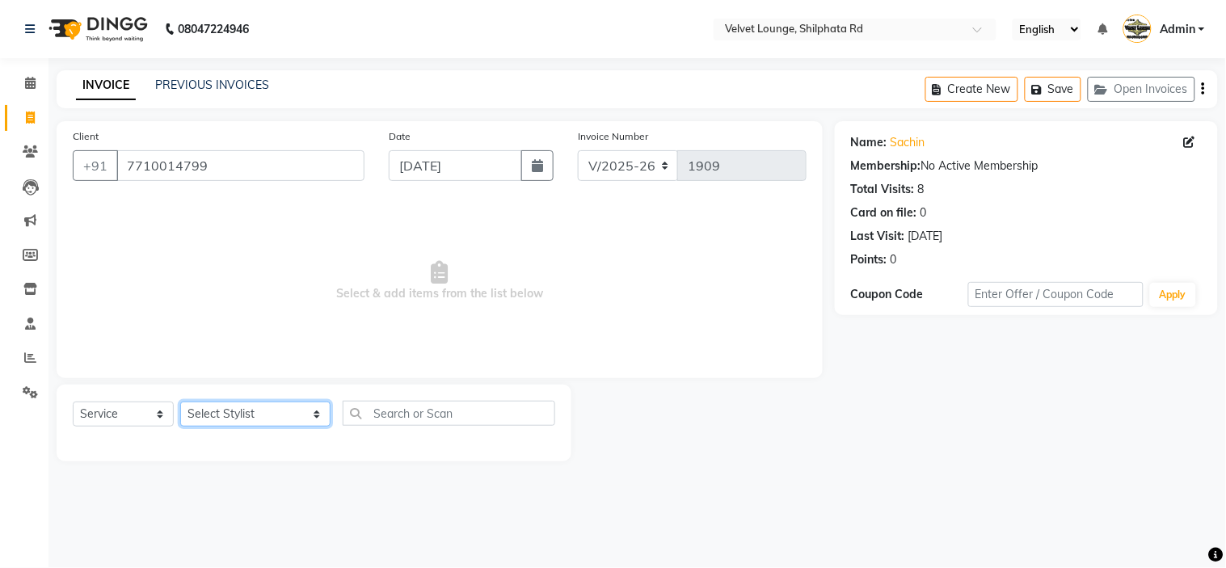
click at [208, 421] on select "Select Stylist [PERSON_NAME] [PERSON_NAME] [PERSON_NAME] [PERSON_NAME] [PERSON_…" at bounding box center [255, 414] width 150 height 25
click at [180, 402] on select "Select Stylist [PERSON_NAME] [PERSON_NAME] [PERSON_NAME] [PERSON_NAME] [PERSON_…" at bounding box center [255, 414] width 150 height 25
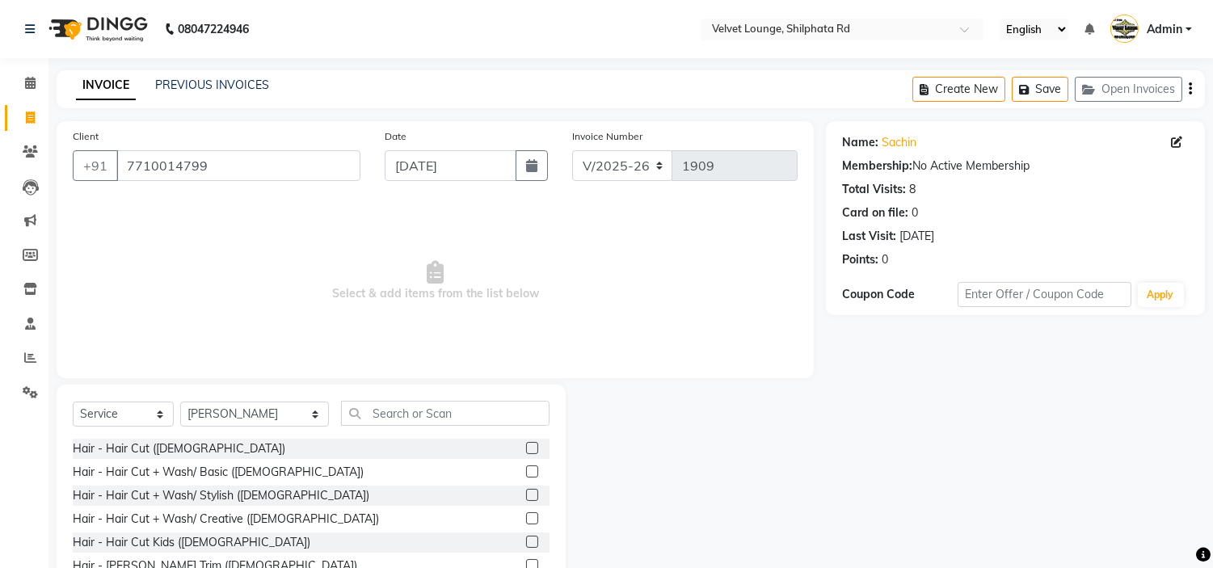
click at [526, 449] on label at bounding box center [532, 448] width 12 height 12
click at [526, 449] on input "checkbox" at bounding box center [531, 449] width 11 height 11
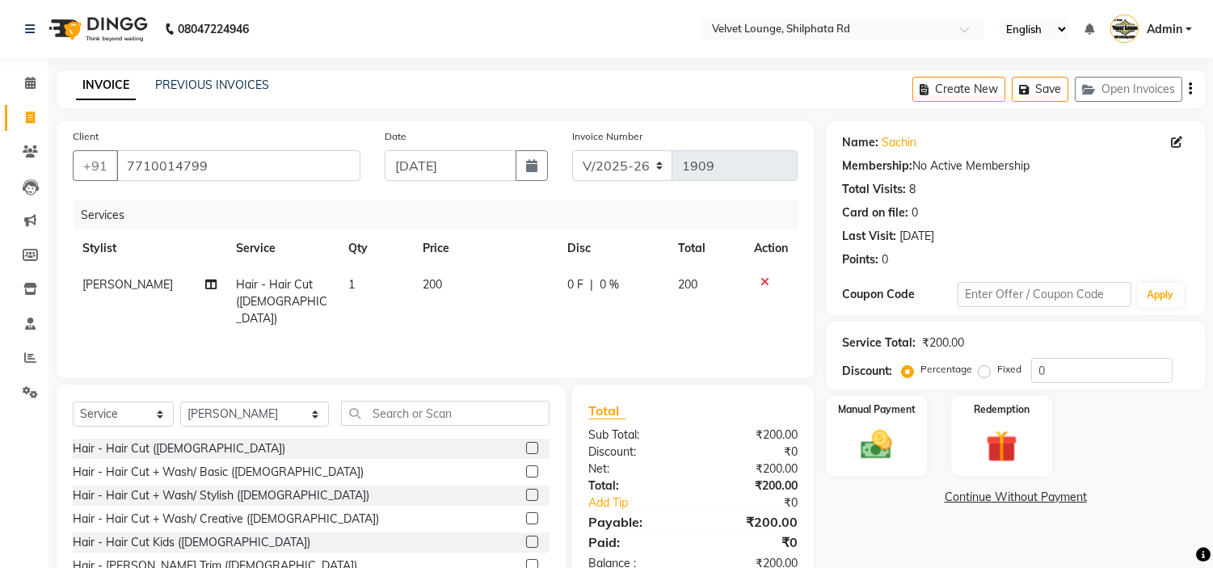
click at [577, 283] on span "0 F" at bounding box center [575, 284] width 16 height 17
click at [609, 329] on div "Services Stylist Service Qty Price Disc Total Action [PERSON_NAME] Hair - Hair …" at bounding box center [435, 281] width 725 height 162
click at [866, 446] on img at bounding box center [876, 446] width 53 height 38
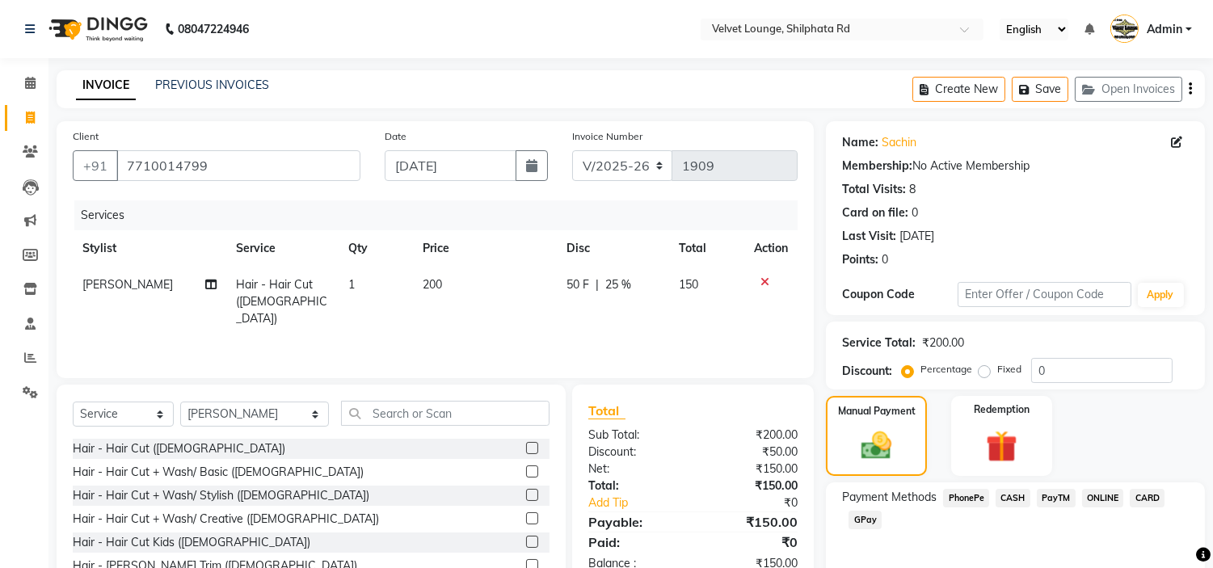
click at [1051, 496] on span "PayTM" at bounding box center [1056, 498] width 39 height 19
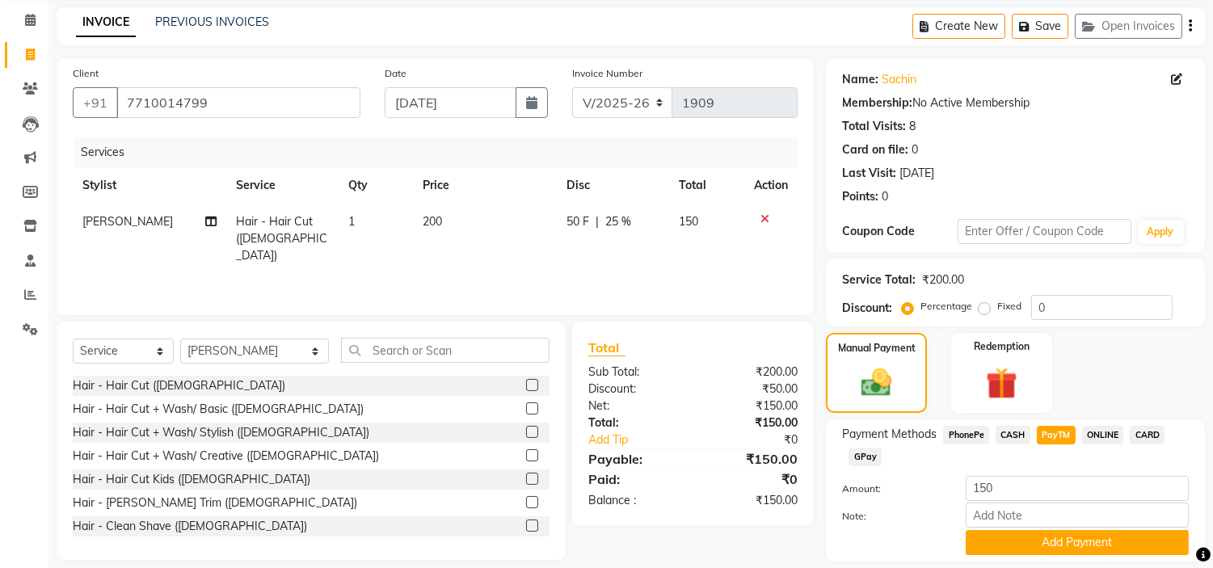
scroll to position [114, 0]
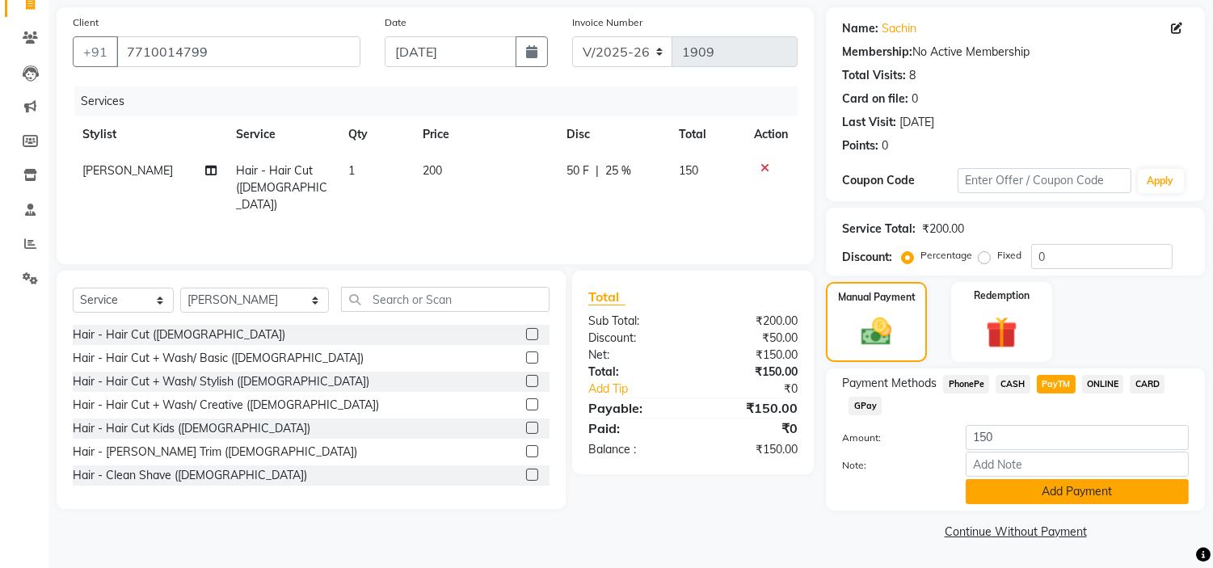
click at [1134, 494] on button "Add Payment" at bounding box center [1077, 491] width 223 height 25
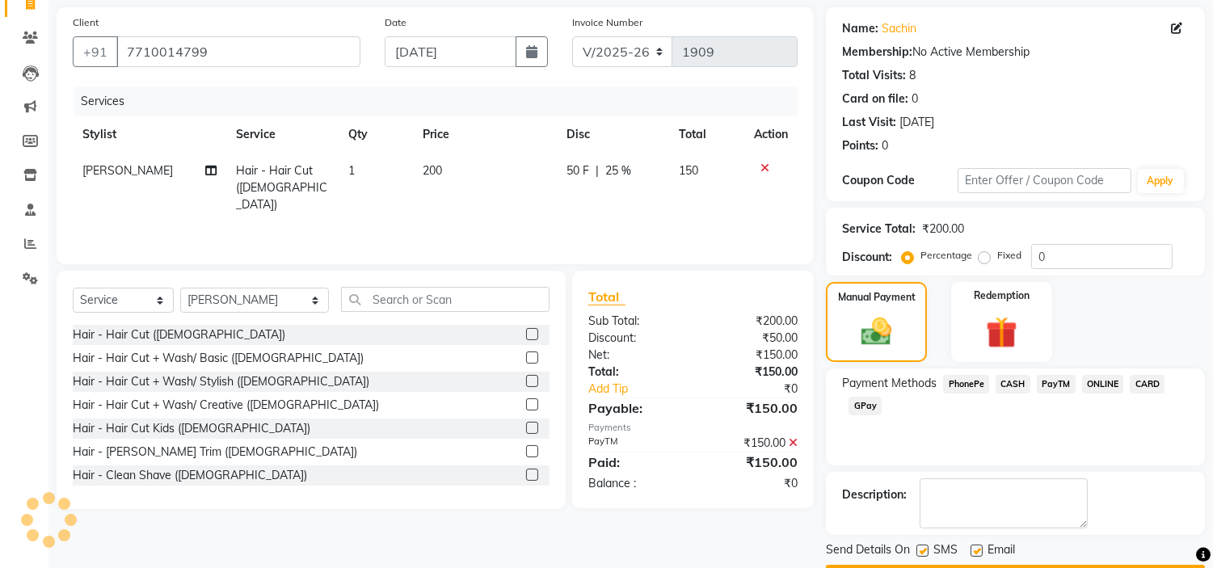
scroll to position [158, 0]
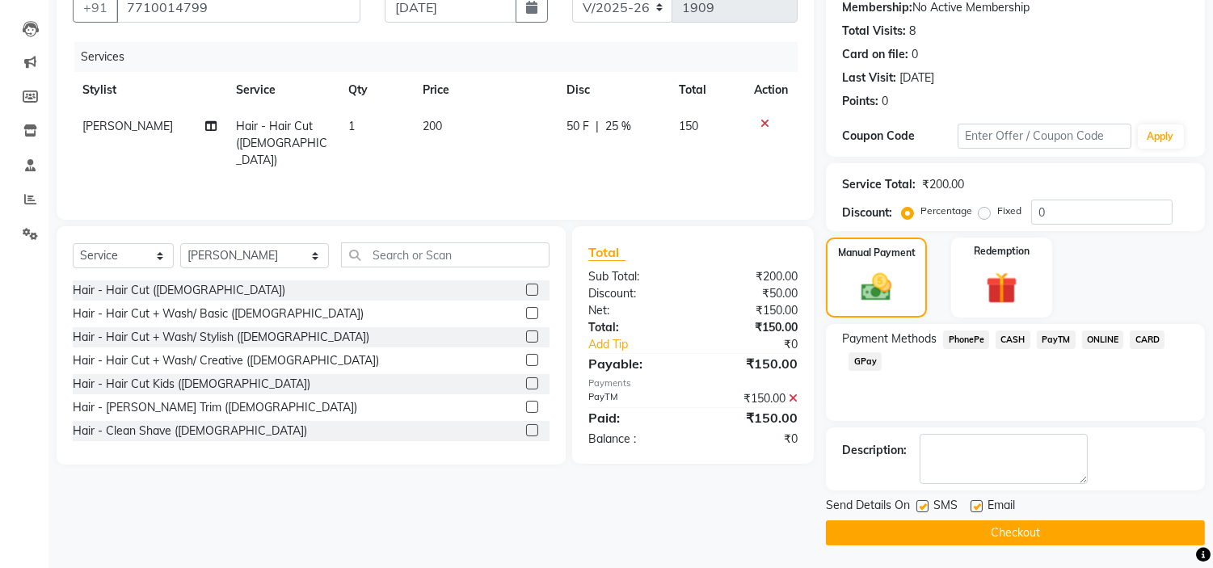
click at [1078, 525] on button "Checkout" at bounding box center [1015, 532] width 379 height 25
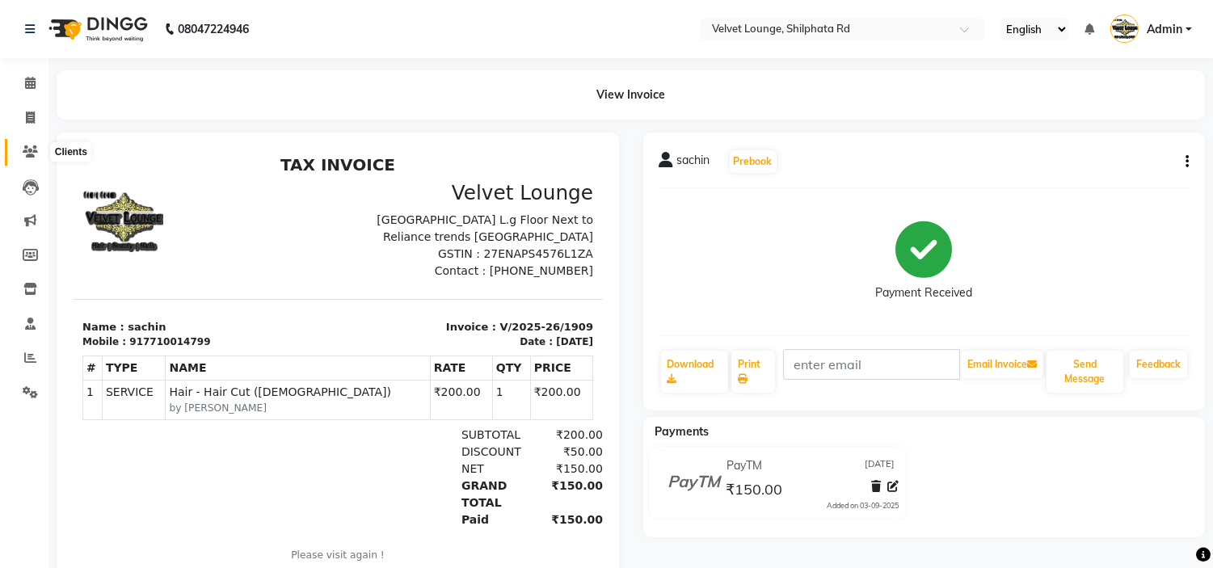
click at [29, 150] on icon at bounding box center [30, 151] width 15 height 12
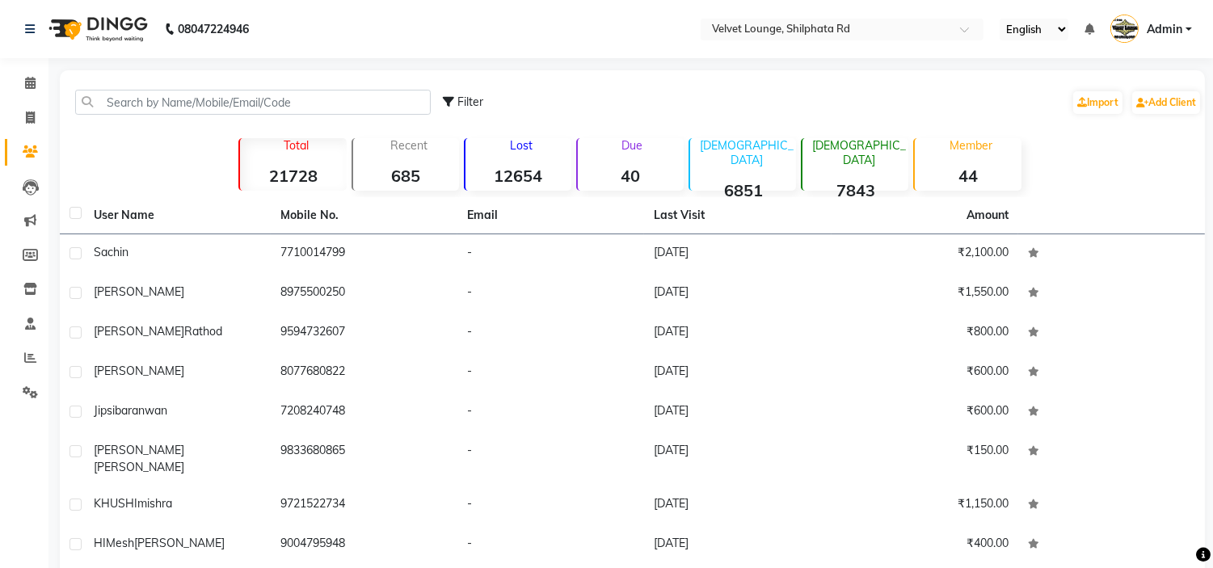
click at [0, 16] on nav "08047224946 Select Location × Velvet Lounge, Shilphata Rd English ENGLISH Españ…" at bounding box center [606, 29] width 1213 height 58
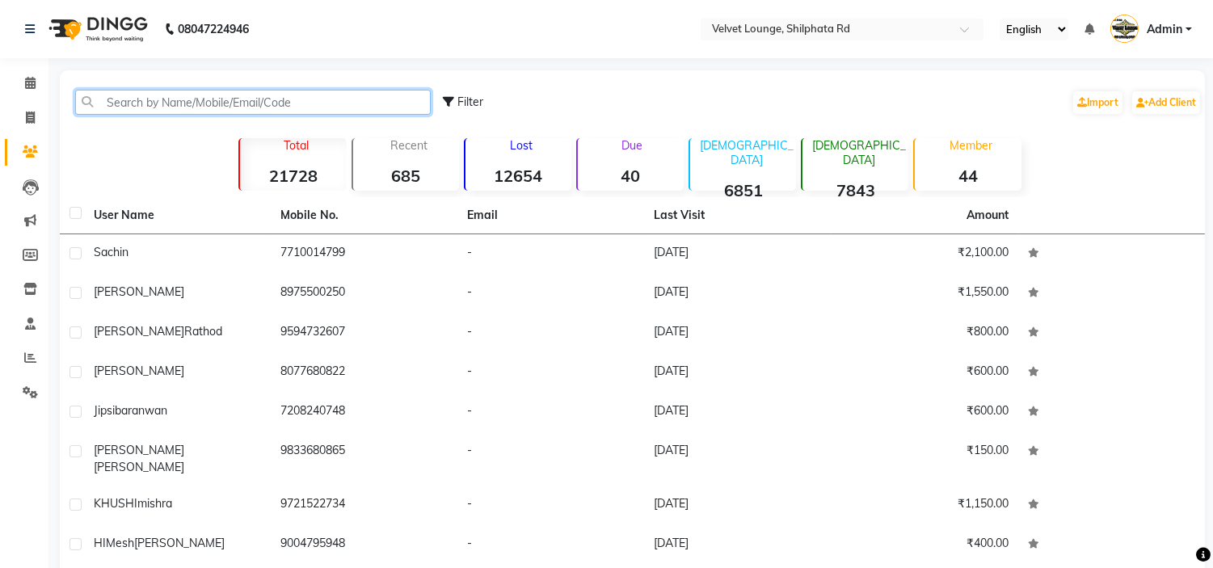
click at [113, 95] on input "text" at bounding box center [253, 102] width 356 height 25
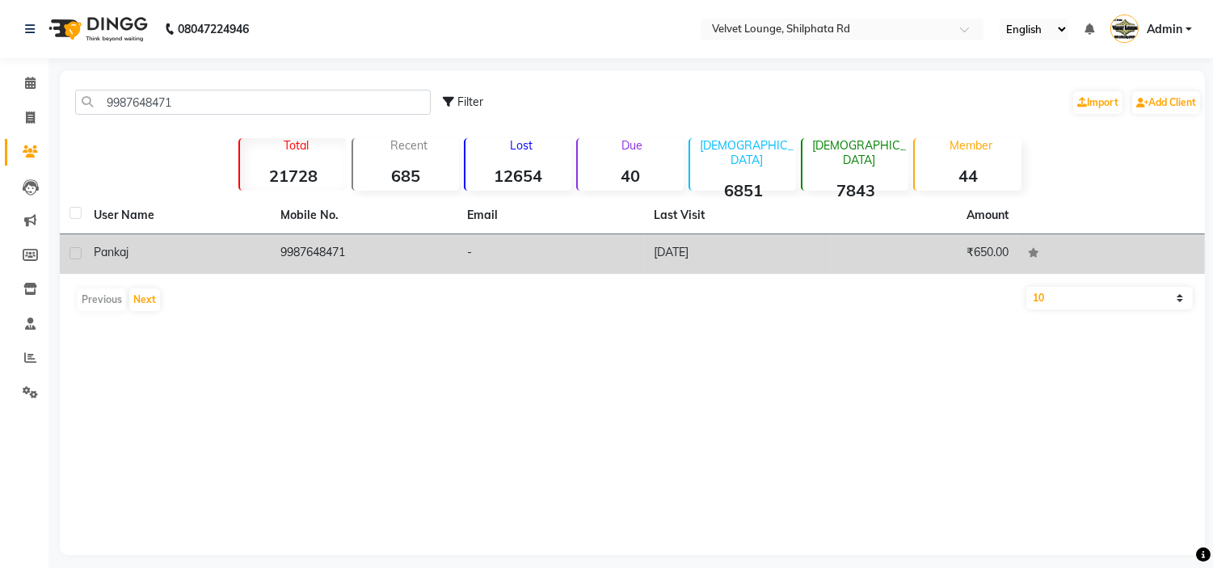
click at [388, 240] on td "9987648471" at bounding box center [364, 254] width 187 height 40
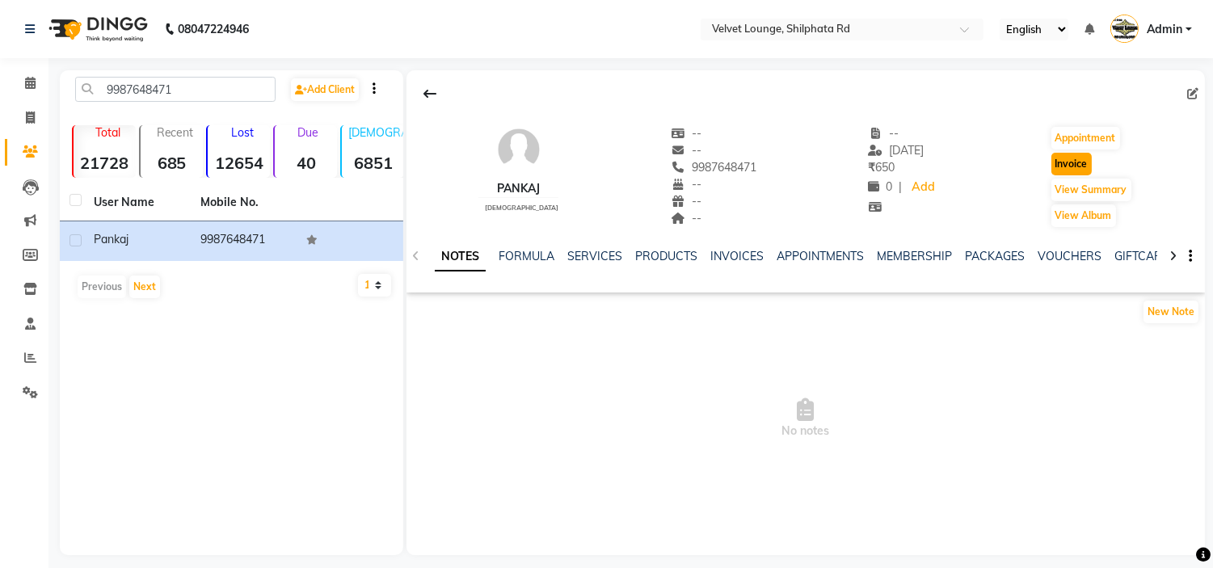
click at [1067, 162] on button "Invoice" at bounding box center [1071, 164] width 40 height 23
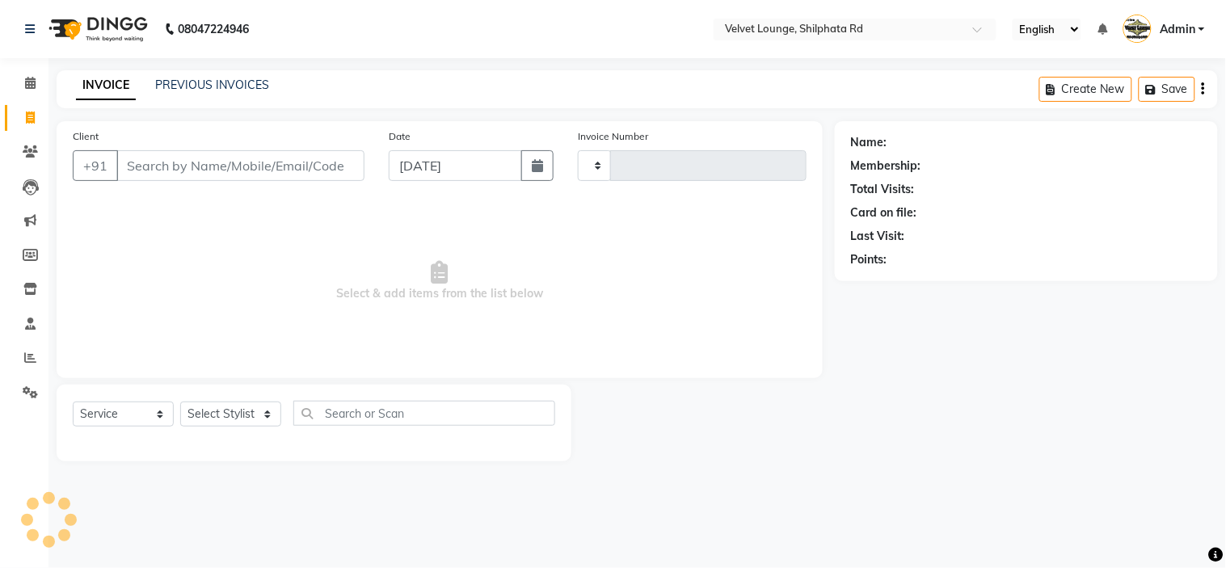
click at [1067, 162] on div "Membership:" at bounding box center [1026, 166] width 351 height 17
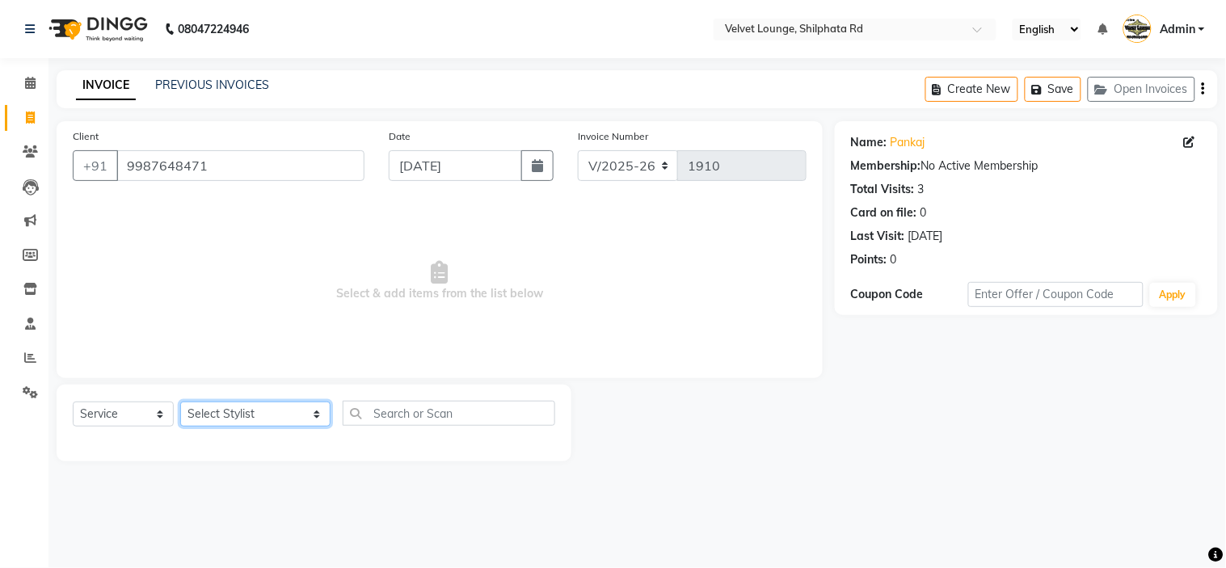
click at [216, 422] on select "Select Stylist [PERSON_NAME] [PERSON_NAME] [PERSON_NAME] [PERSON_NAME] [PERSON_…" at bounding box center [255, 414] width 150 height 25
click at [180, 402] on select "Select Stylist [PERSON_NAME] [PERSON_NAME] [PERSON_NAME] [PERSON_NAME] [PERSON_…" at bounding box center [255, 414] width 150 height 25
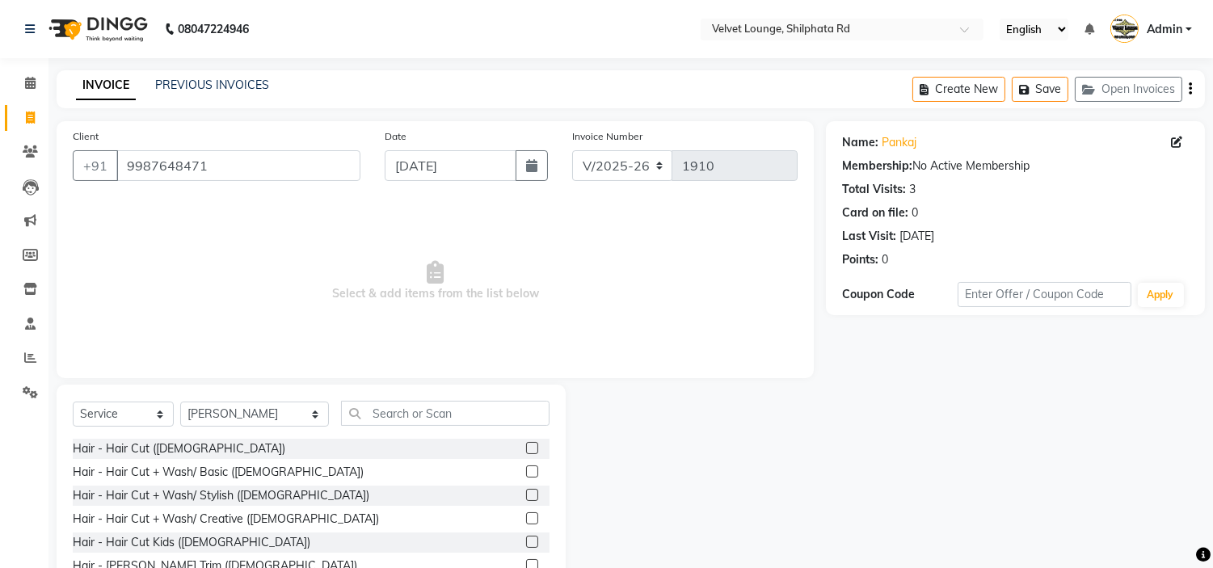
click at [526, 442] on label at bounding box center [532, 448] width 12 height 12
click at [526, 444] on input "checkbox" at bounding box center [531, 449] width 11 height 11
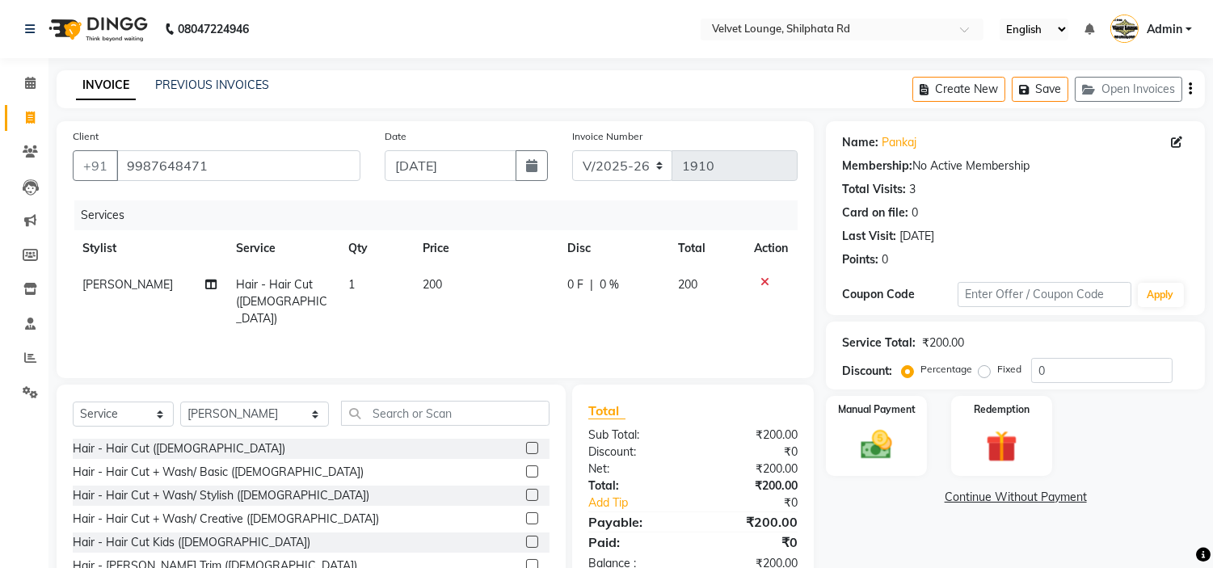
click at [572, 283] on span "0 F" at bounding box center [575, 284] width 16 height 17
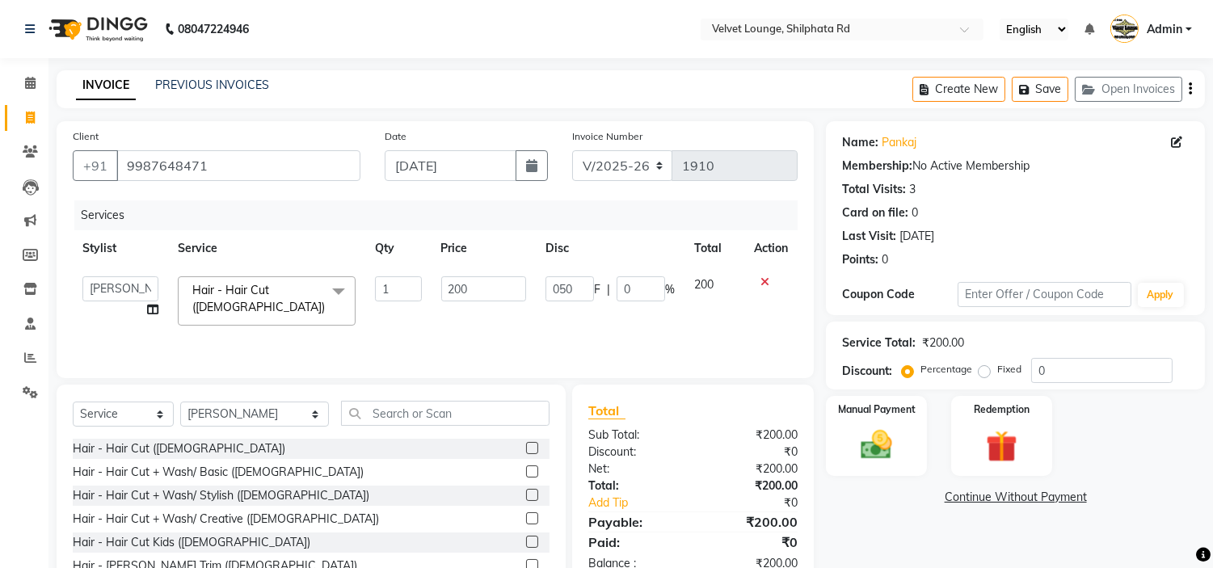
click at [616, 320] on div "Services Stylist Service Qty Price Disc Total Action [PERSON_NAME] [PERSON_NAME…" at bounding box center [435, 281] width 725 height 162
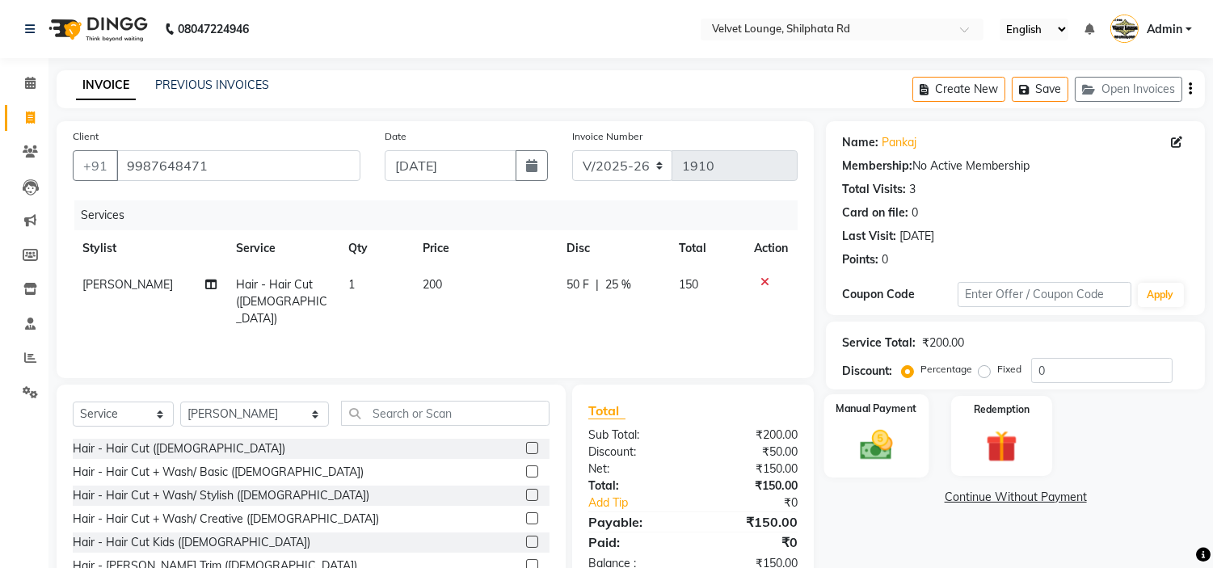
click at [890, 433] on img at bounding box center [876, 446] width 53 height 38
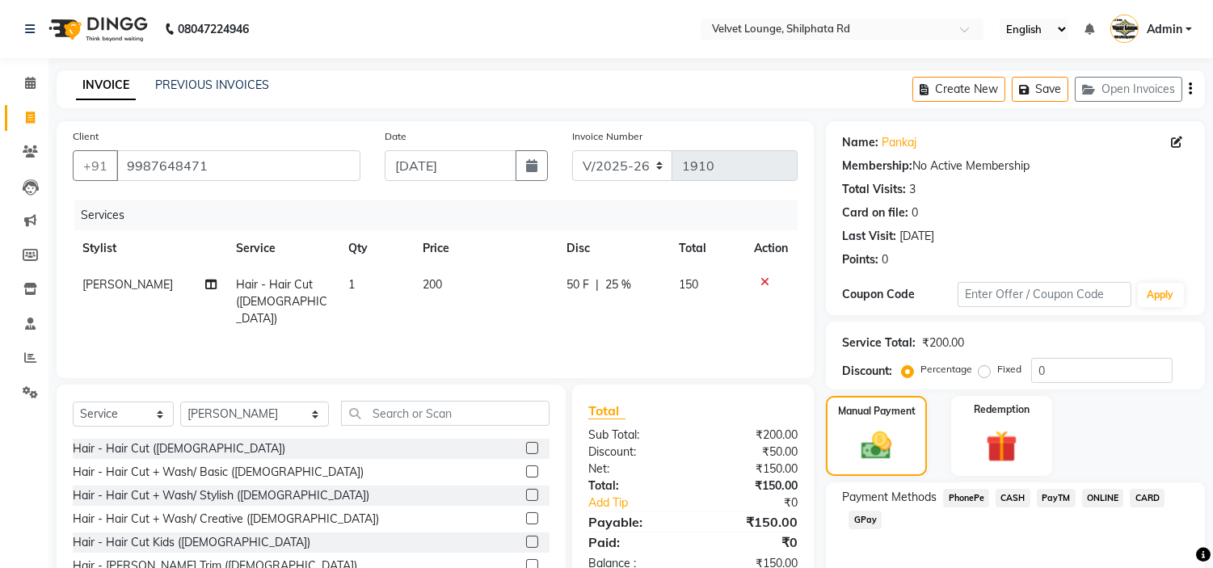
click at [1070, 491] on span "PayTM" at bounding box center [1056, 498] width 39 height 19
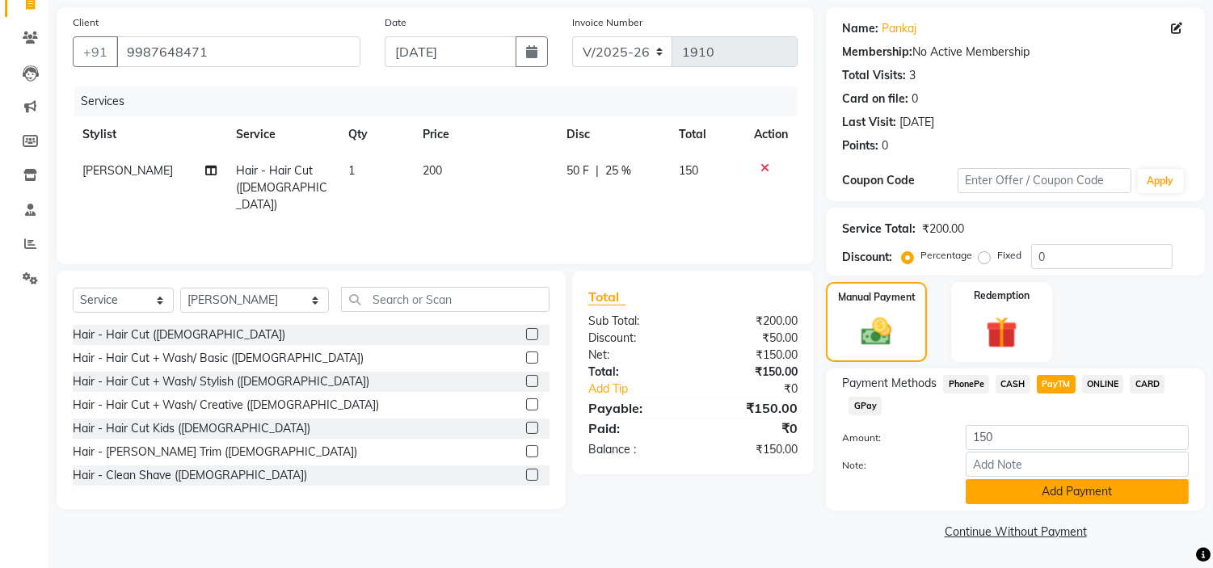
click at [1106, 491] on button "Add Payment" at bounding box center [1077, 491] width 223 height 25
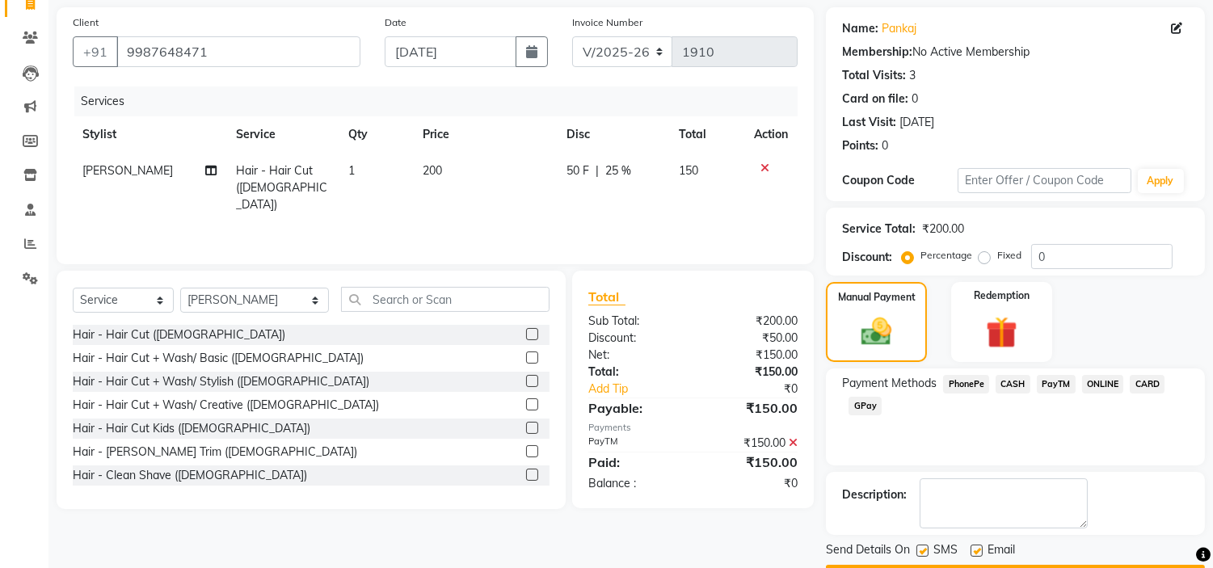
click at [1211, 537] on div "Name: Pankaj Membership: No Active Membership Total Visits: 3 Card on file: 0 L…" at bounding box center [1021, 298] width 391 height 583
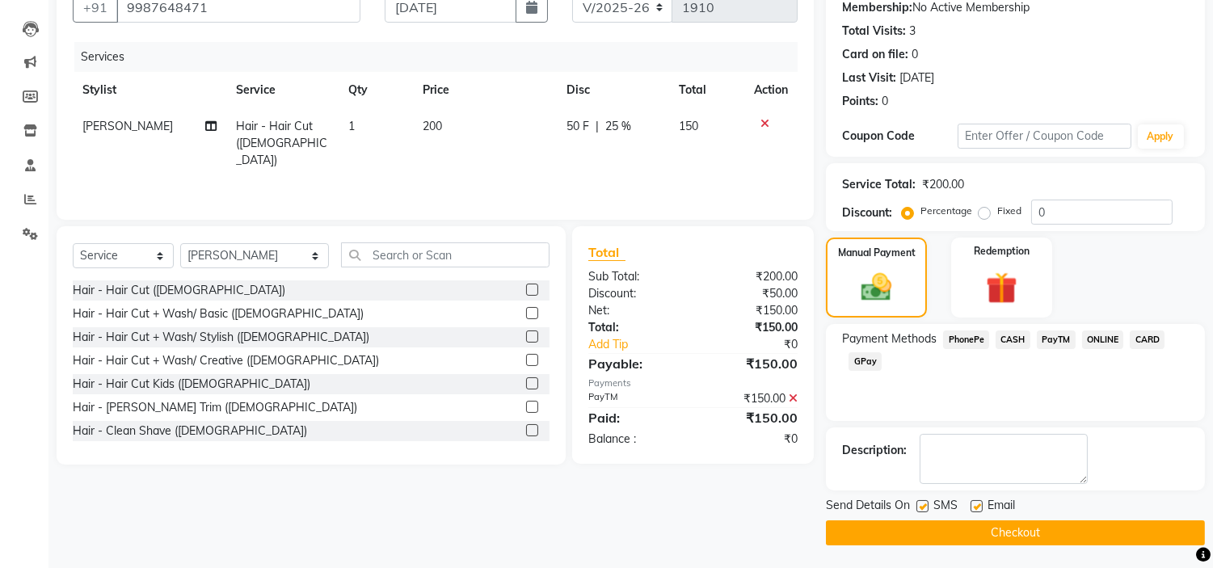
click at [1064, 520] on button "Checkout" at bounding box center [1015, 532] width 379 height 25
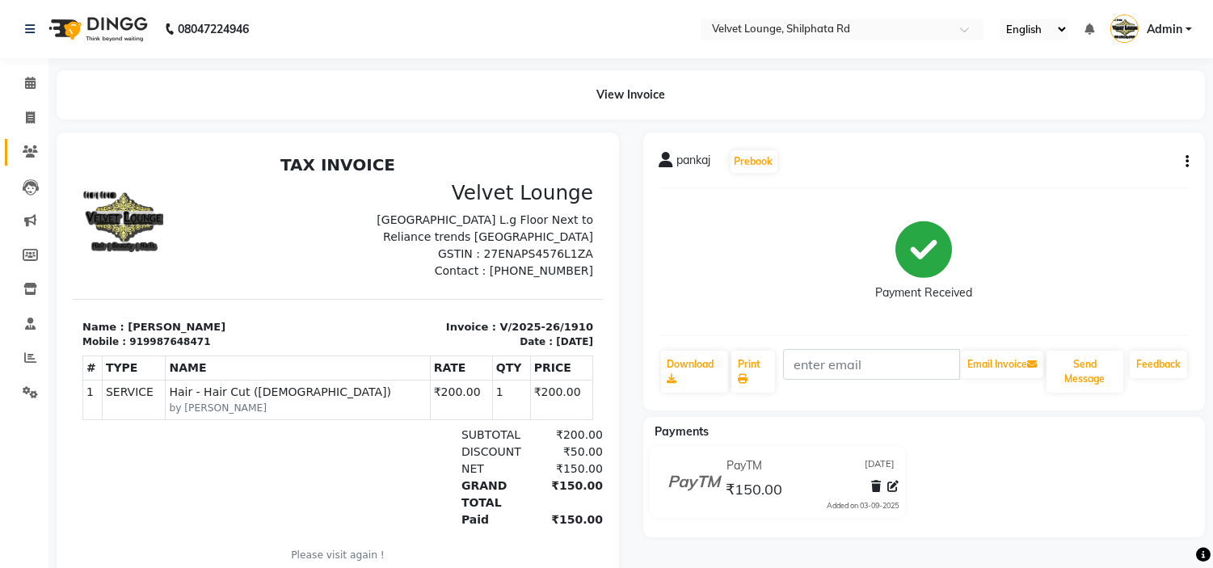
click at [26, 139] on link "Clients" at bounding box center [24, 152] width 39 height 27
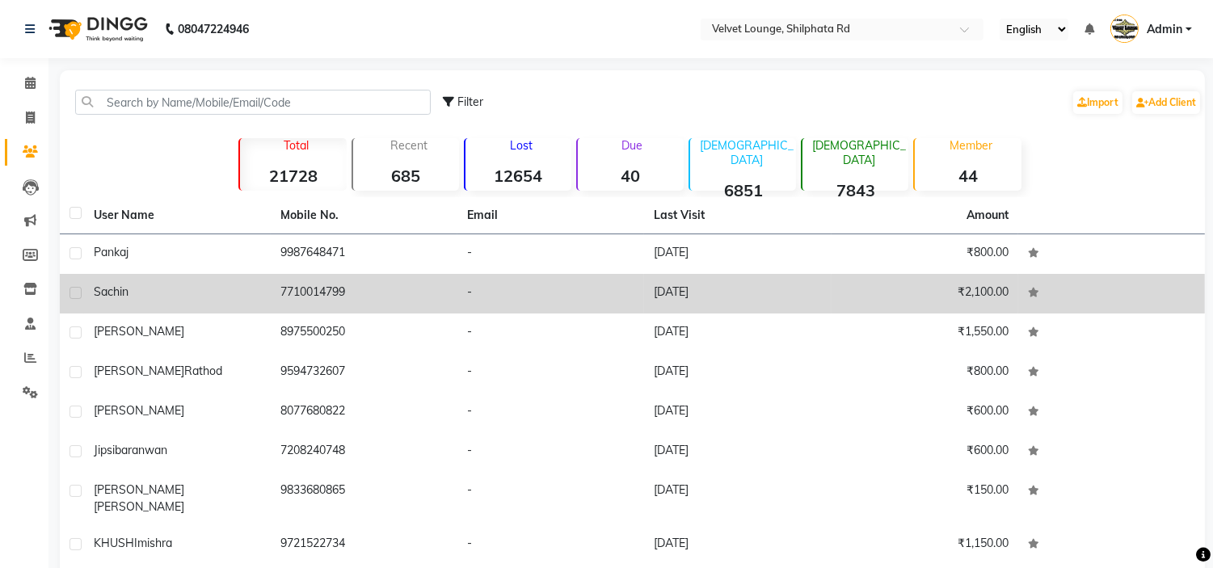
click at [187, 276] on td "sachin" at bounding box center [177, 294] width 187 height 40
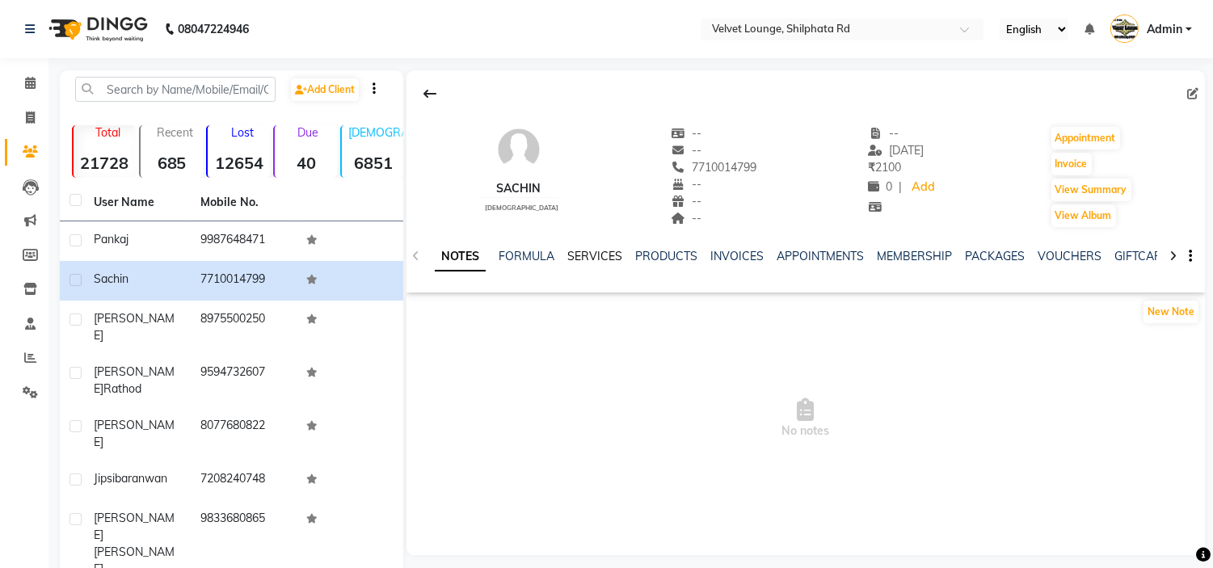
click at [584, 260] on link "SERVICES" at bounding box center [594, 256] width 55 height 15
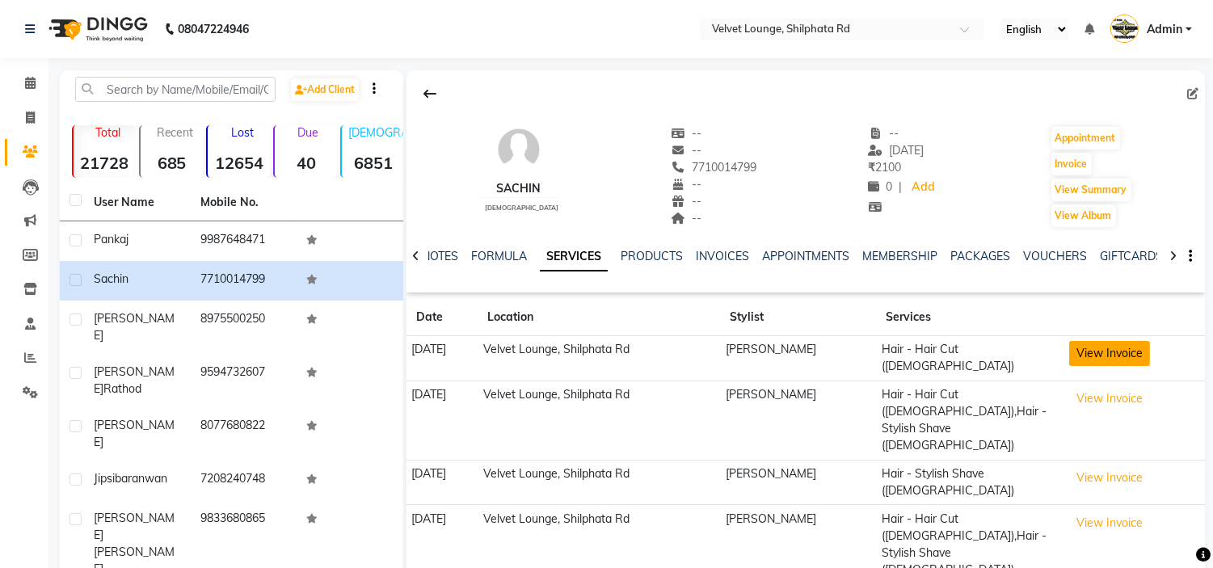
click at [1089, 356] on button "View Invoice" at bounding box center [1109, 353] width 81 height 25
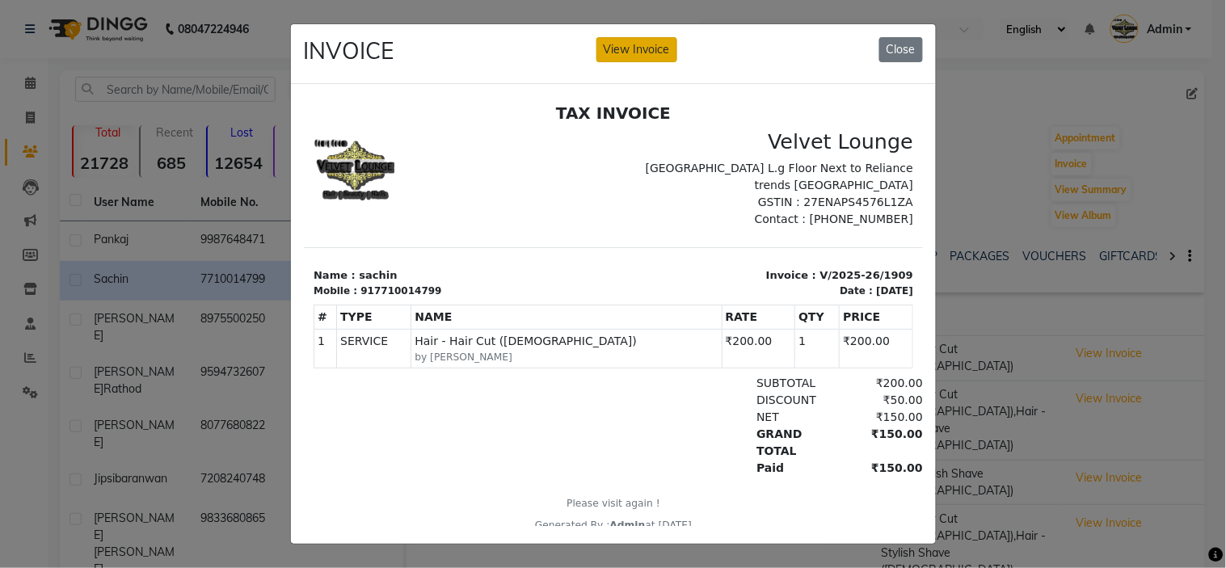
click at [640, 54] on button "View Invoice" at bounding box center [636, 49] width 81 height 25
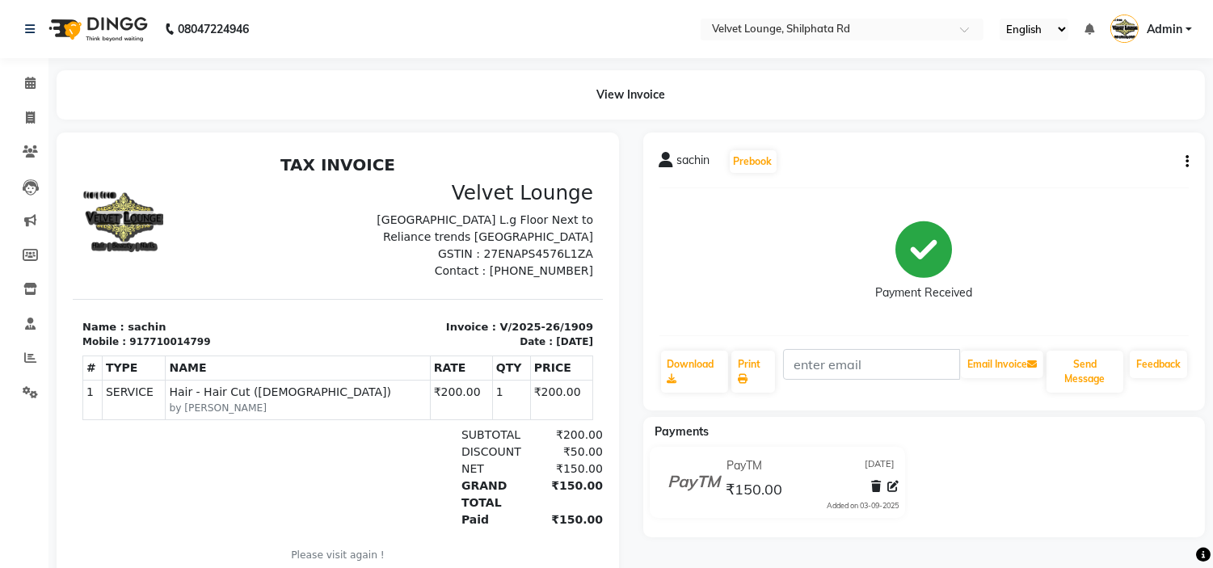
click at [1186, 162] on icon "button" at bounding box center [1187, 162] width 3 height 1
click at [1091, 175] on div "Edit Invoice" at bounding box center [1106, 182] width 111 height 20
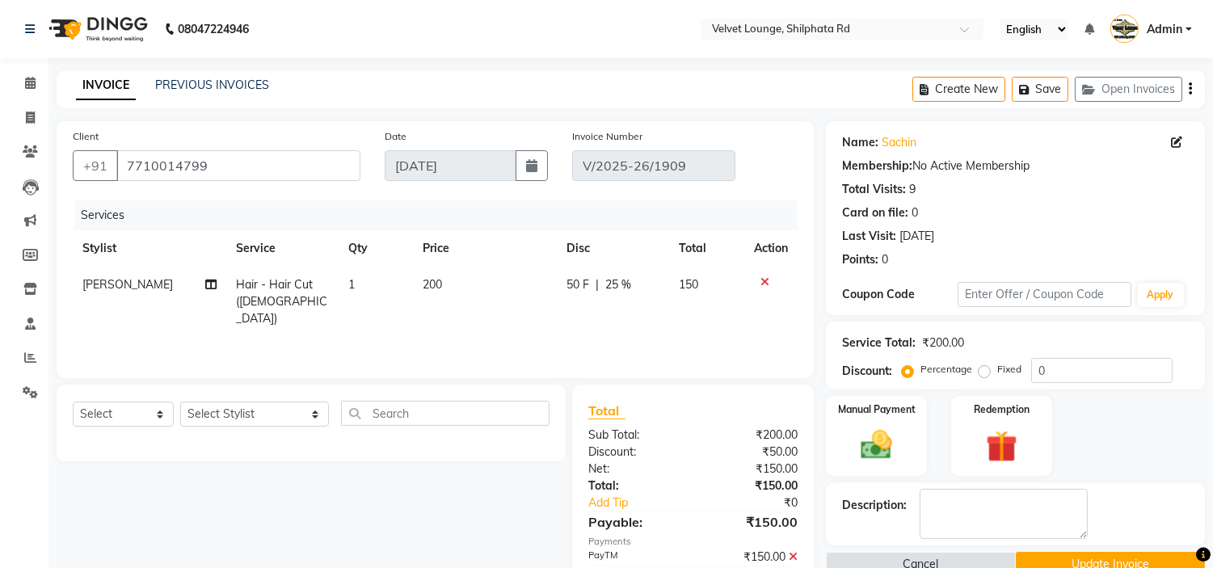
click at [124, 277] on span "[PERSON_NAME]" at bounding box center [127, 284] width 91 height 15
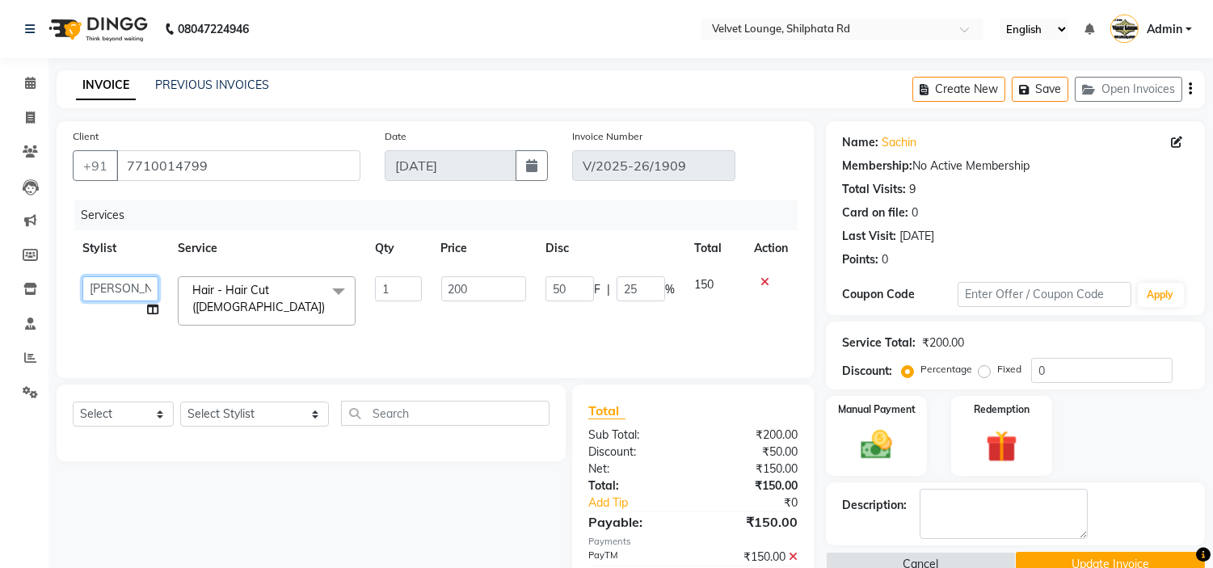
click at [124, 291] on select "[PERSON_NAME] [PERSON_NAME] [PERSON_NAME] [PERSON_NAME] [PERSON_NAME] [PERSON_N…" at bounding box center [120, 288] width 76 height 25
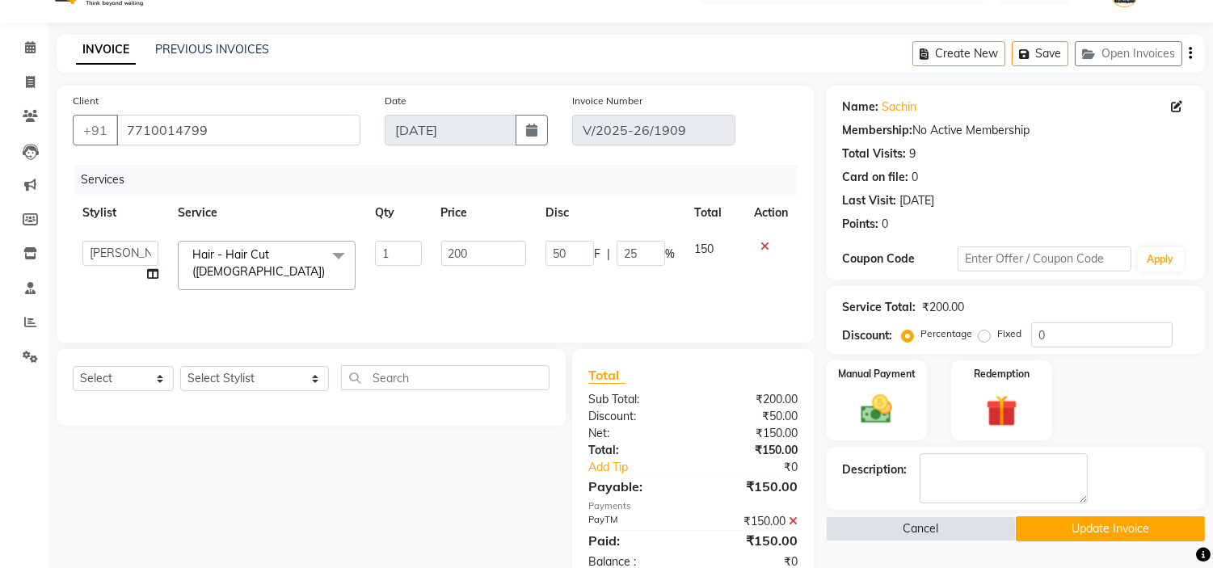
click at [1156, 530] on button "Update Invoice" at bounding box center [1110, 528] width 189 height 25
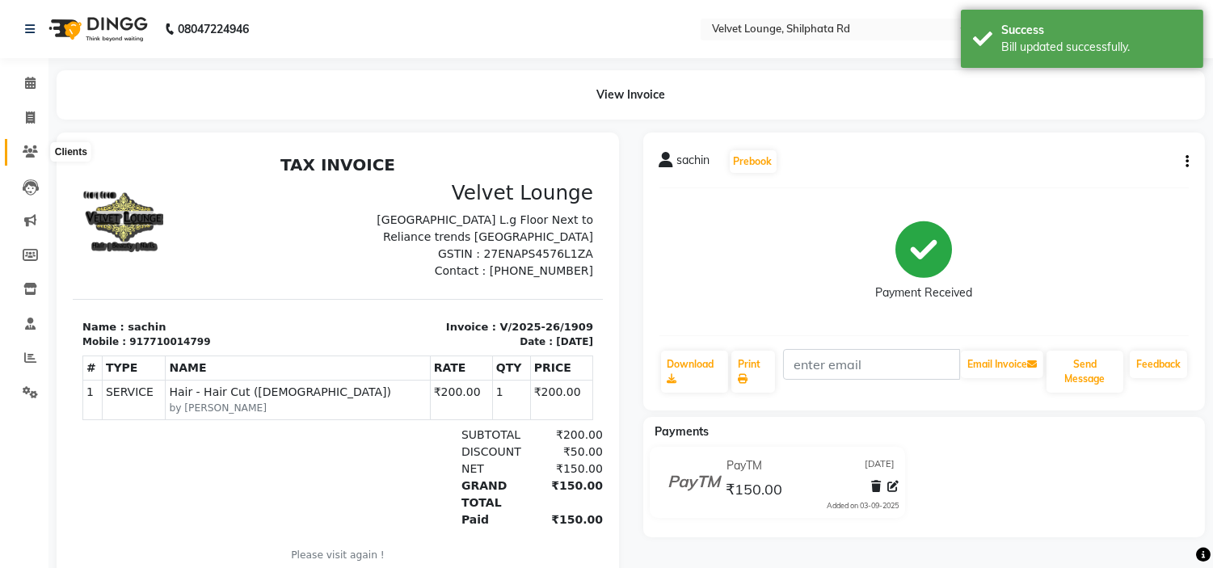
click at [20, 146] on span at bounding box center [30, 152] width 28 height 19
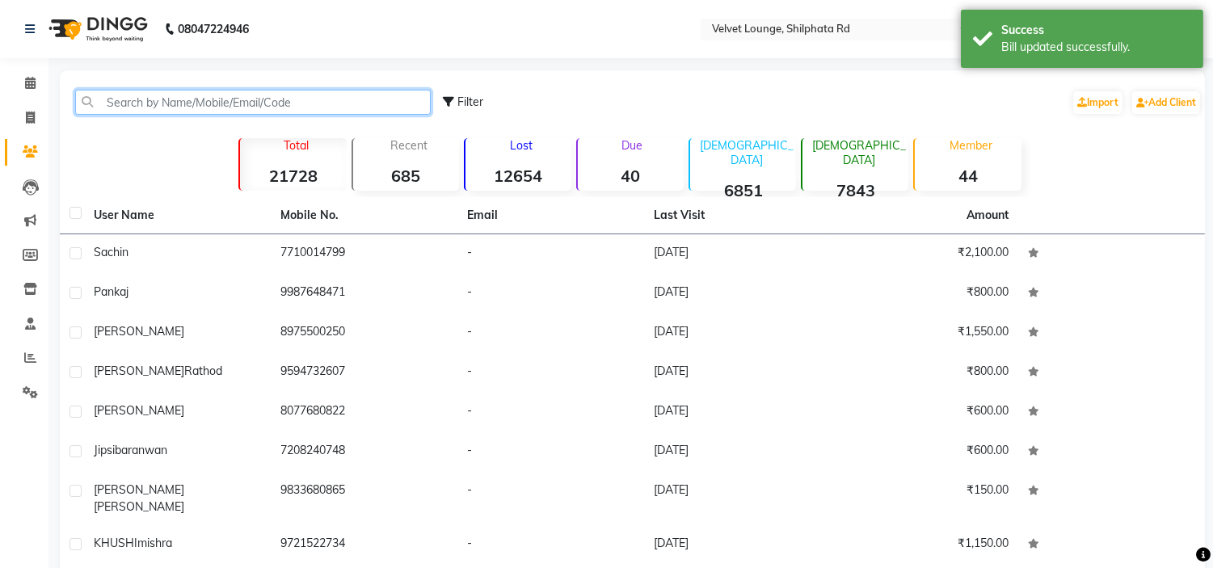
click at [192, 111] on input "text" at bounding box center [253, 102] width 356 height 25
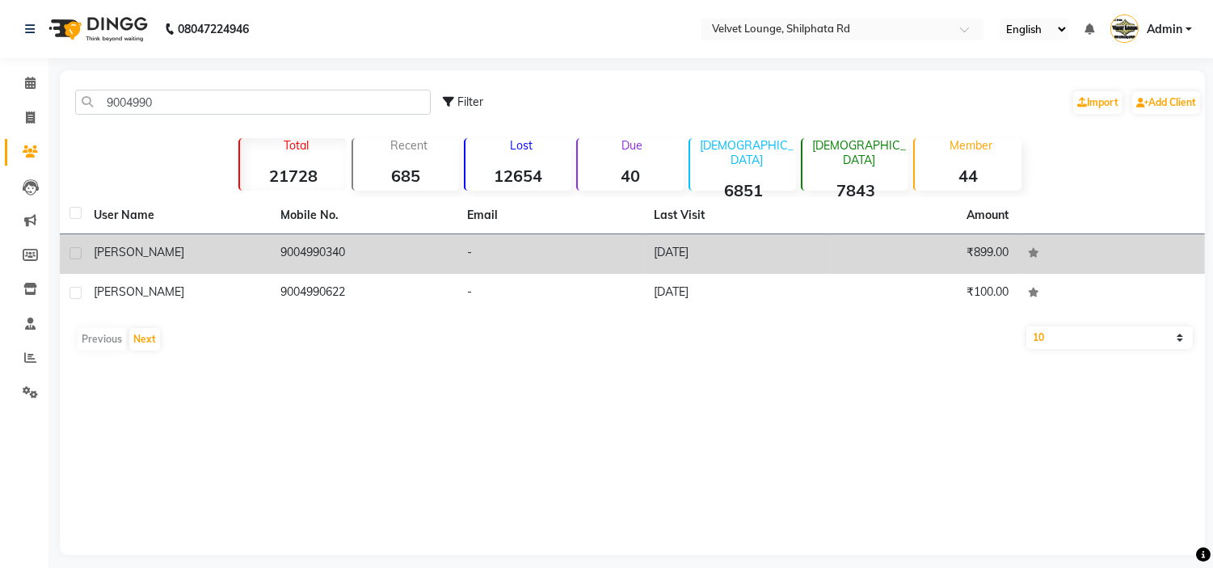
click at [360, 268] on td "9004990340" at bounding box center [364, 254] width 187 height 40
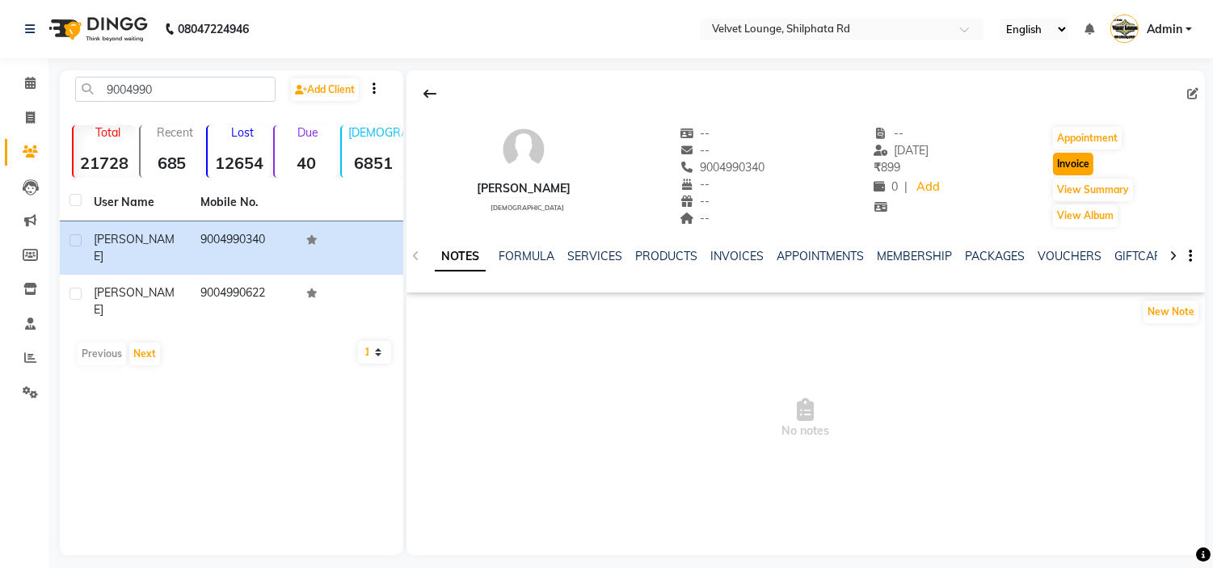
click at [1063, 158] on button "Invoice" at bounding box center [1073, 164] width 40 height 23
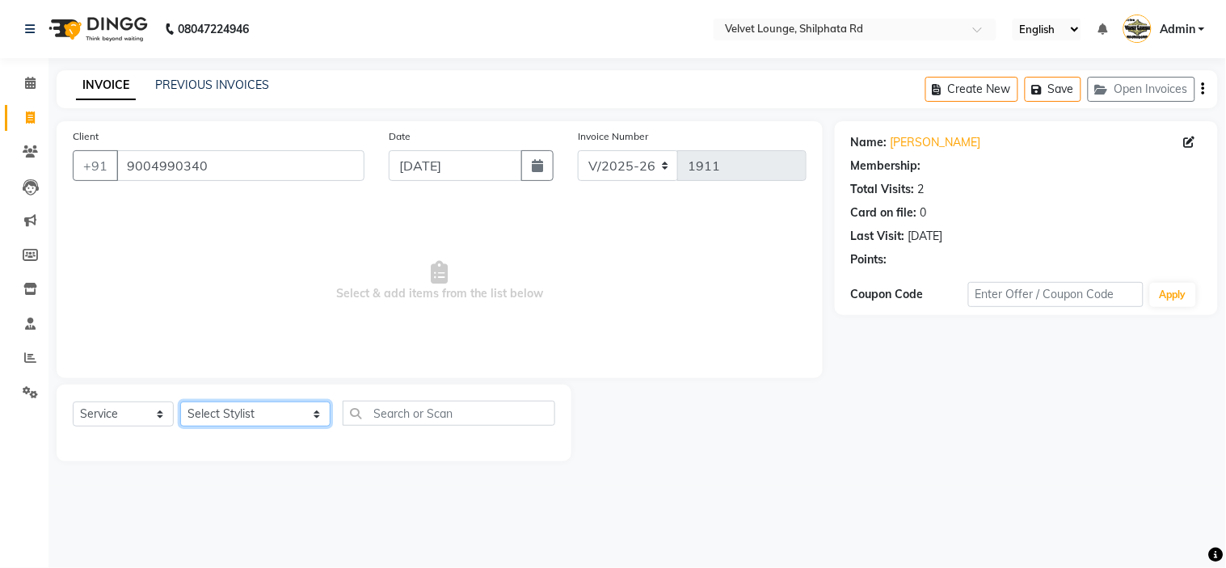
click at [209, 415] on select "Select Stylist [PERSON_NAME] [PERSON_NAME] [PERSON_NAME] [PERSON_NAME] [PERSON_…" at bounding box center [255, 414] width 150 height 25
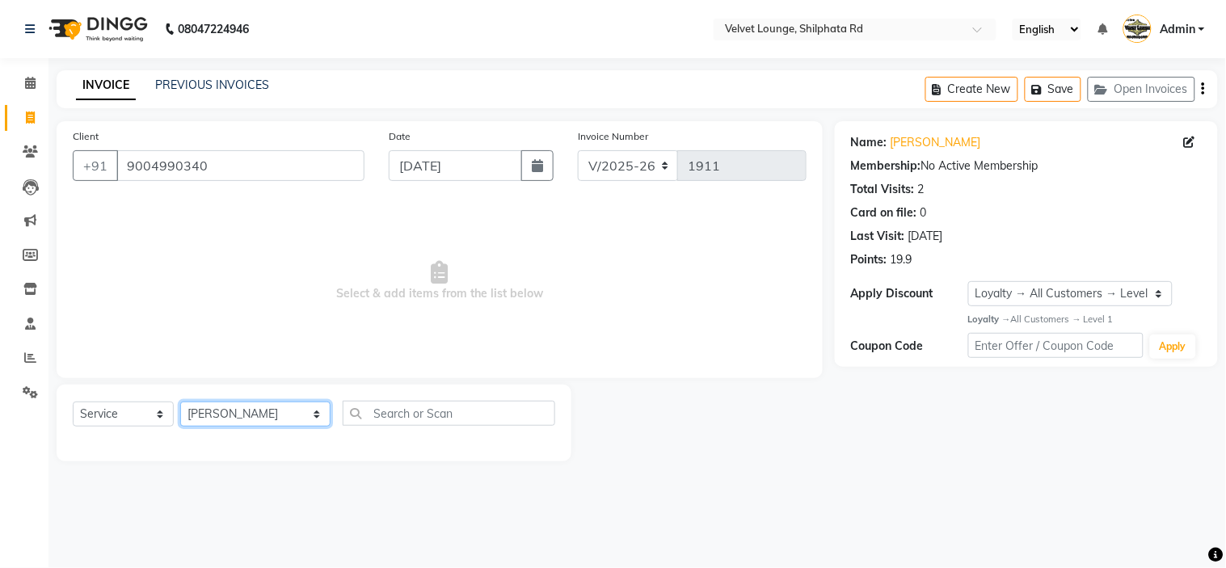
click at [180, 402] on select "Select Stylist [PERSON_NAME] [PERSON_NAME] [PERSON_NAME] [PERSON_NAME] [PERSON_…" at bounding box center [255, 414] width 150 height 25
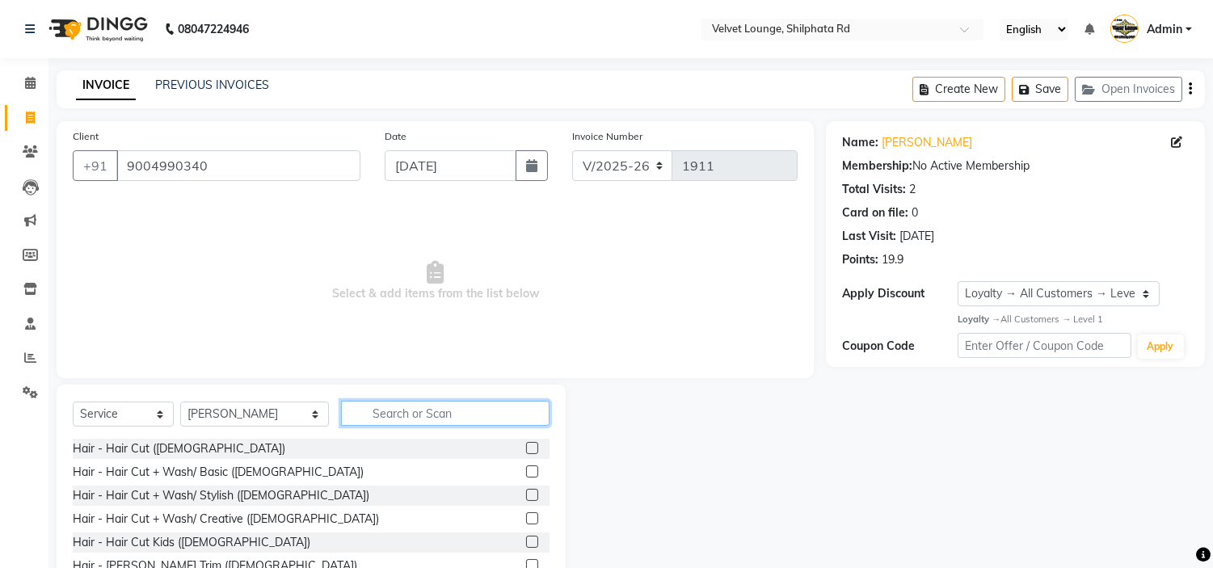
click at [365, 411] on input "text" at bounding box center [445, 413] width 209 height 25
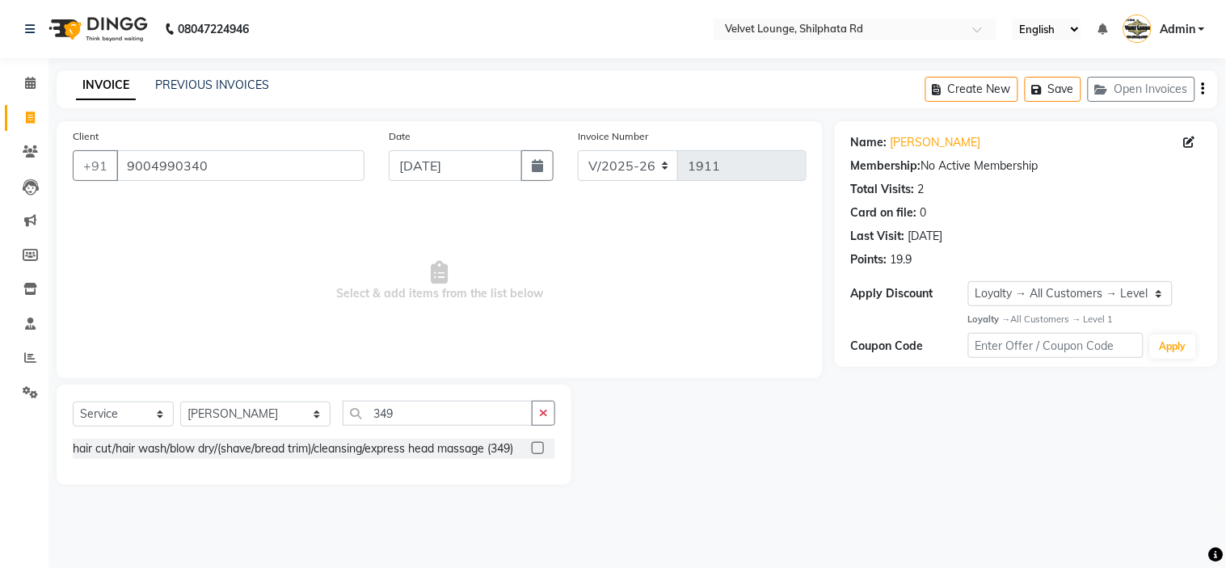
click at [538, 447] on label at bounding box center [538, 448] width 12 height 12
click at [538, 447] on input "checkbox" at bounding box center [537, 449] width 11 height 11
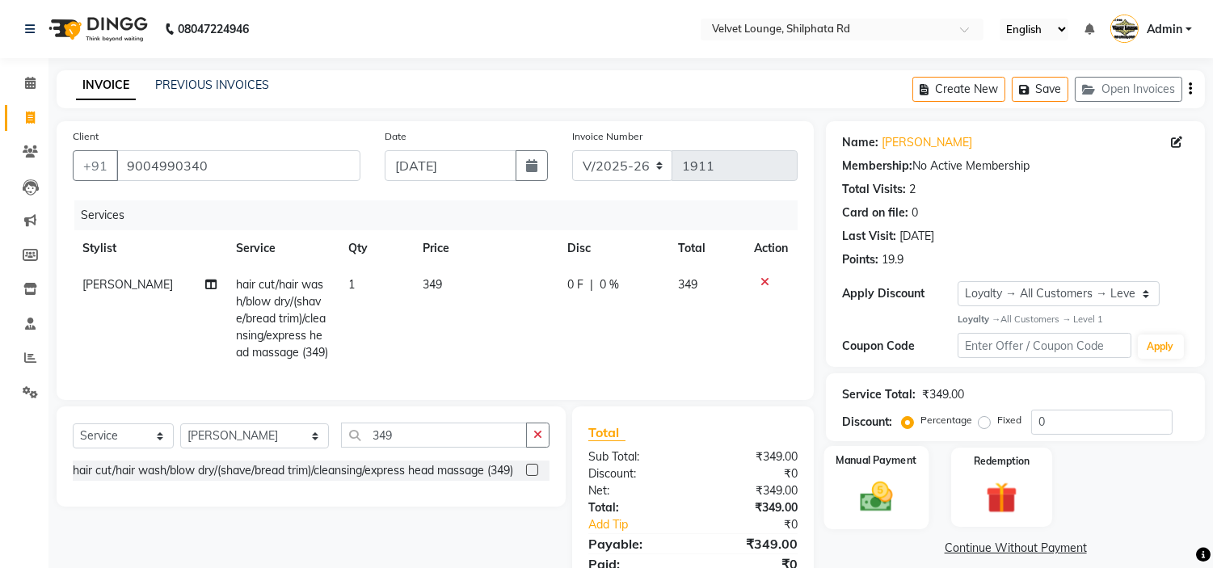
click at [885, 478] on img at bounding box center [876, 497] width 53 height 38
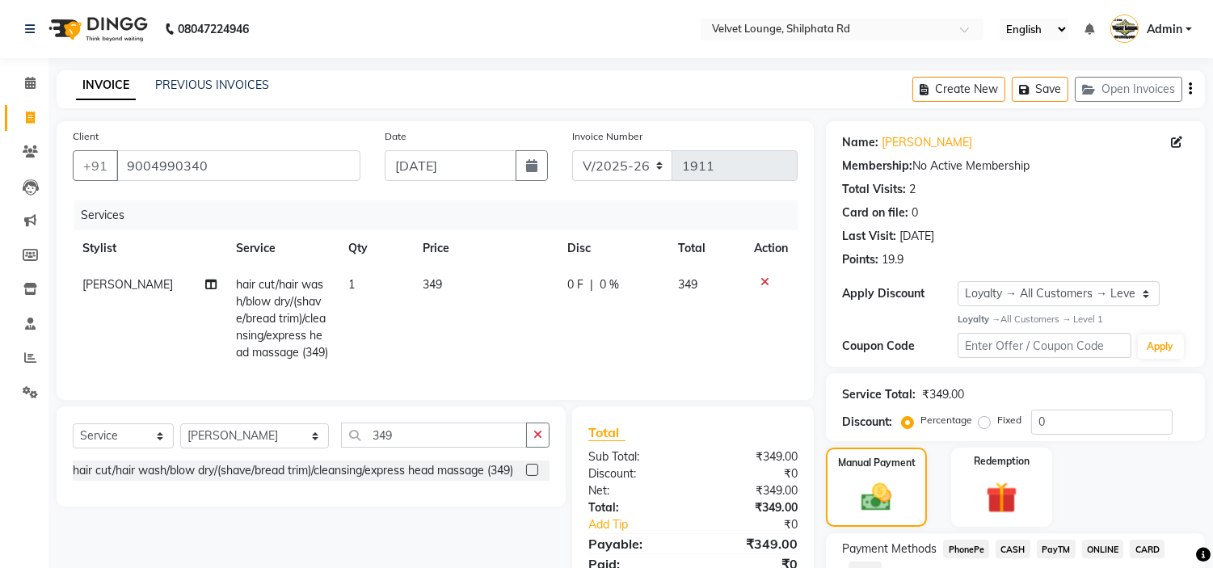
click at [1055, 541] on span "PayTM" at bounding box center [1056, 549] width 39 height 19
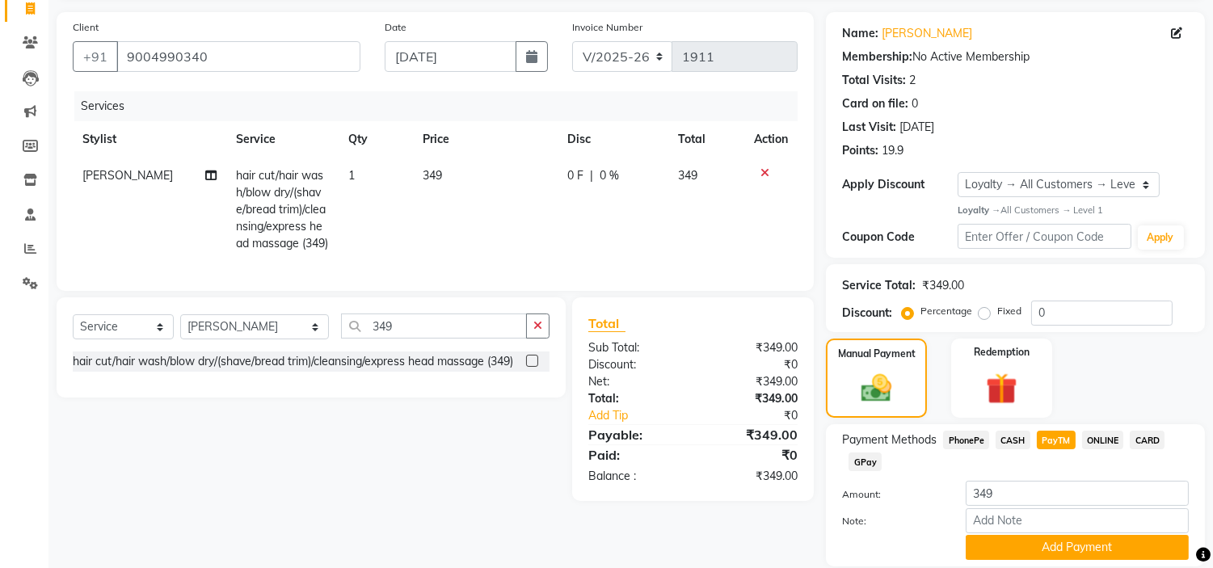
scroll to position [165, 0]
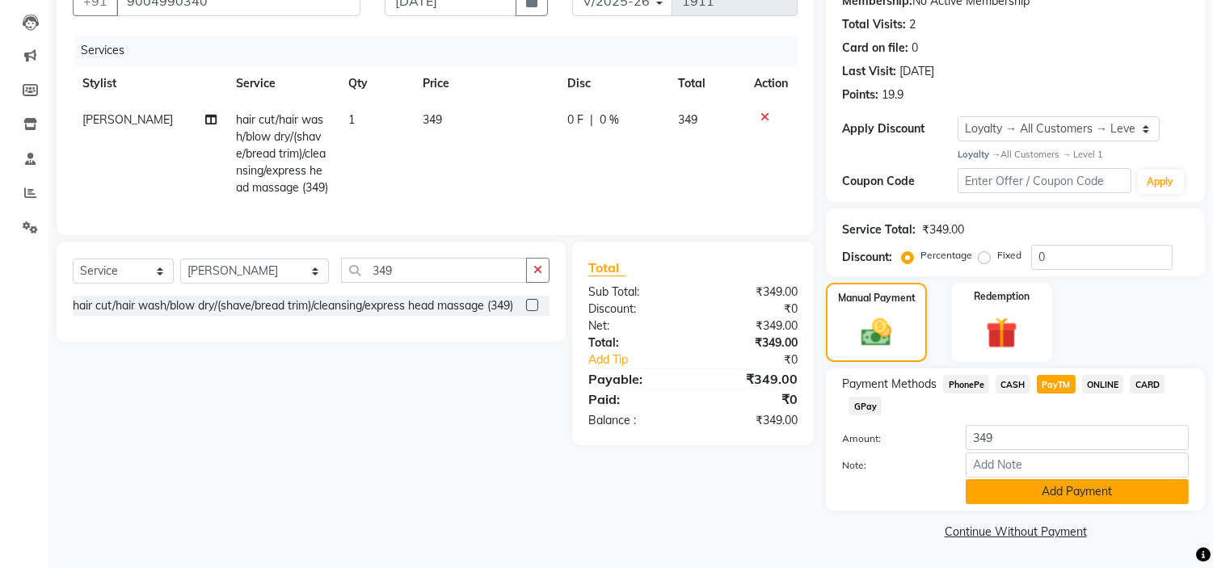
click at [1121, 482] on button "Add Payment" at bounding box center [1077, 491] width 223 height 25
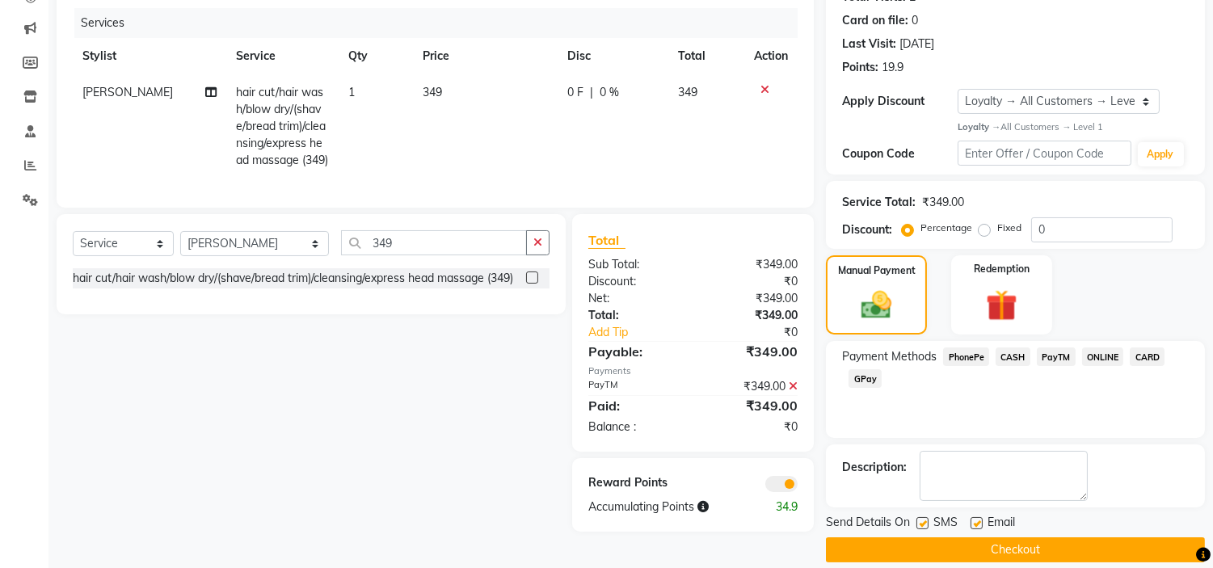
scroll to position [211, 0]
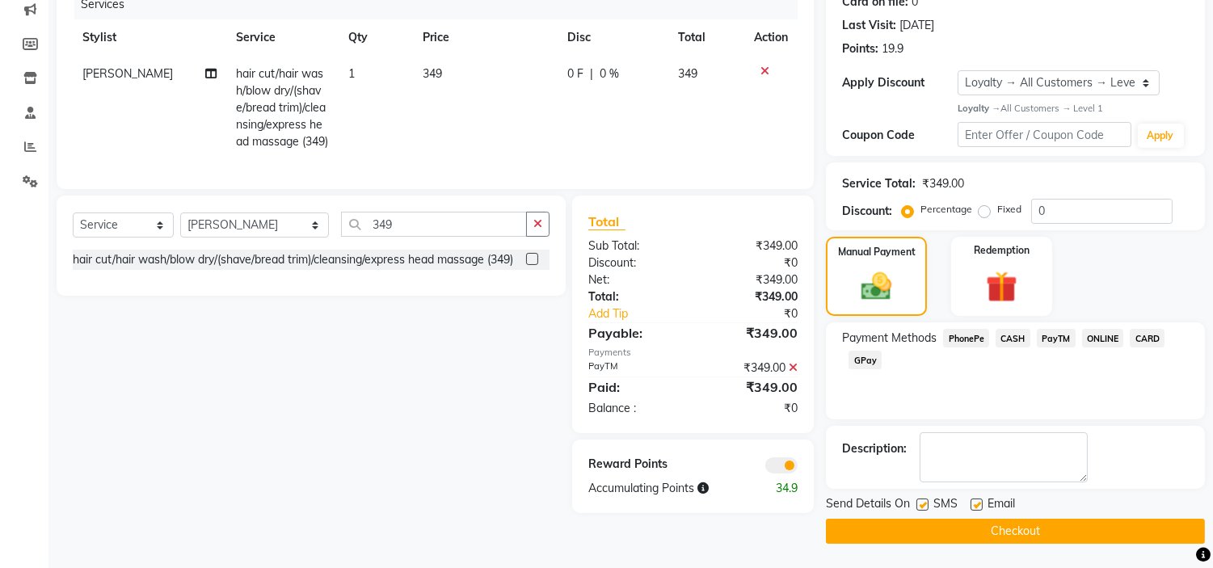
click at [1144, 530] on button "Checkout" at bounding box center [1015, 531] width 379 height 25
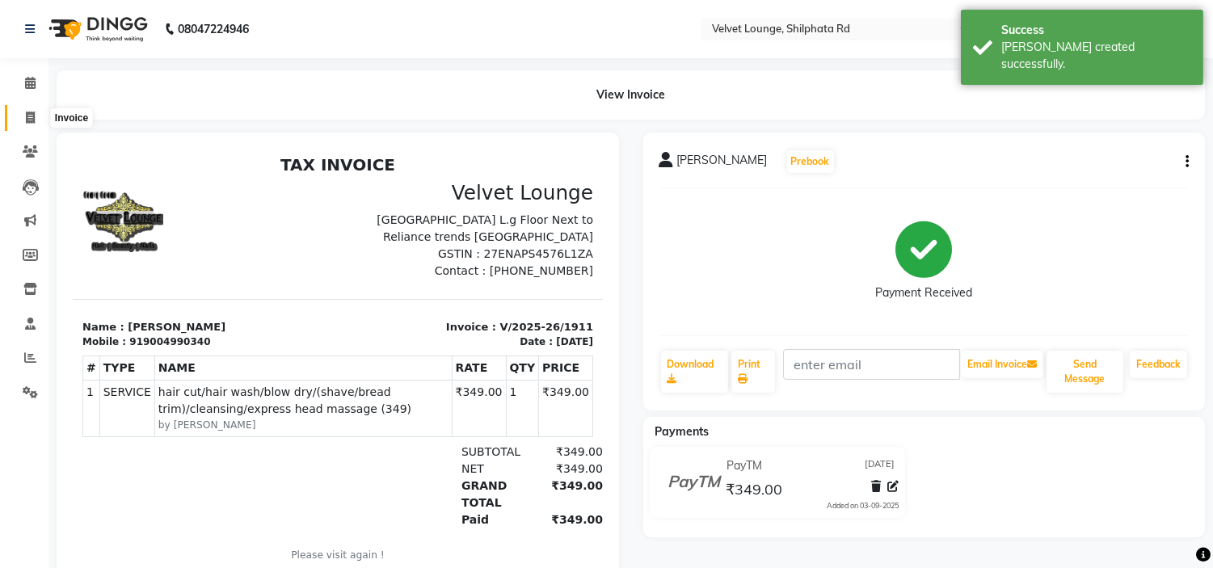
click at [31, 117] on icon at bounding box center [30, 118] width 9 height 12
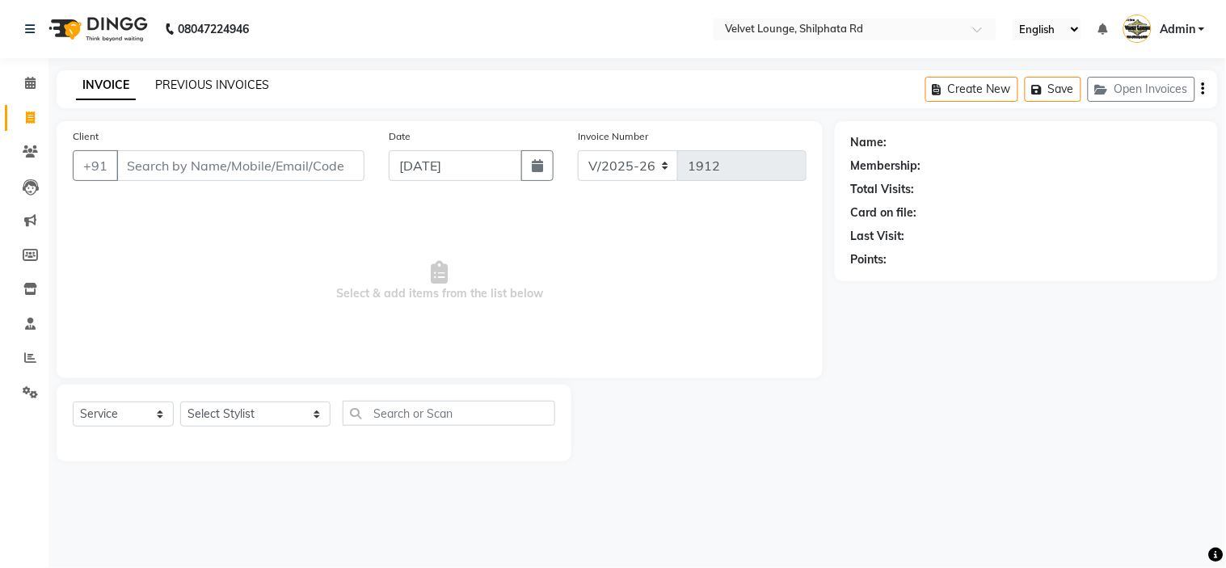
click at [218, 81] on link "PREVIOUS INVOICES" at bounding box center [212, 85] width 114 height 15
